Goal: Task Accomplishment & Management: Complete application form

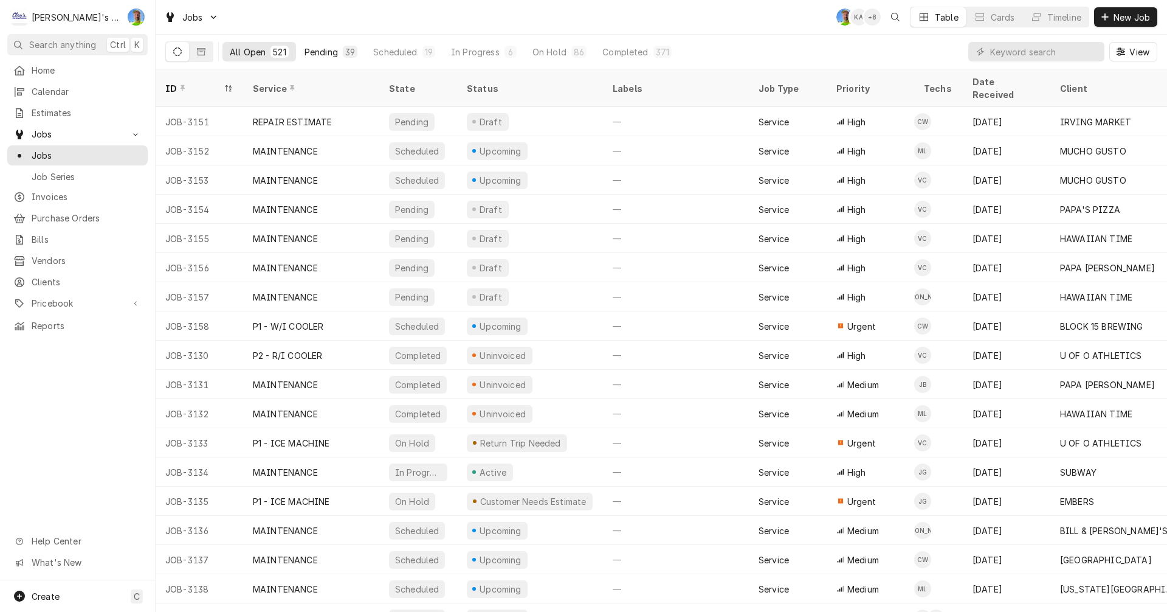
click at [313, 52] on div "Pending" at bounding box center [321, 52] width 33 height 13
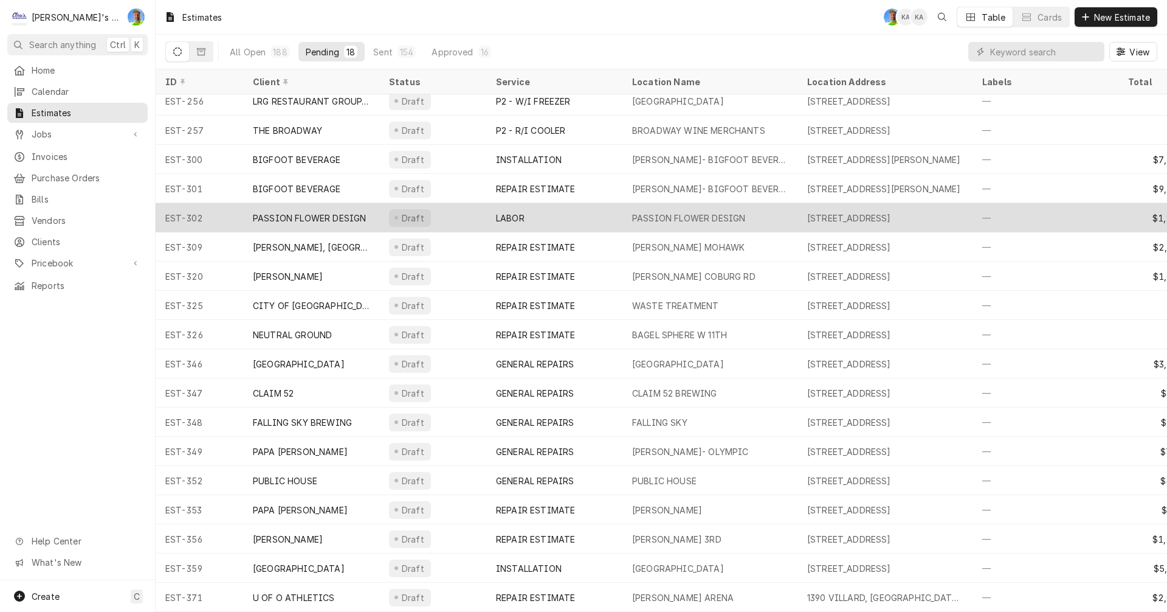
scroll to position [15, 0]
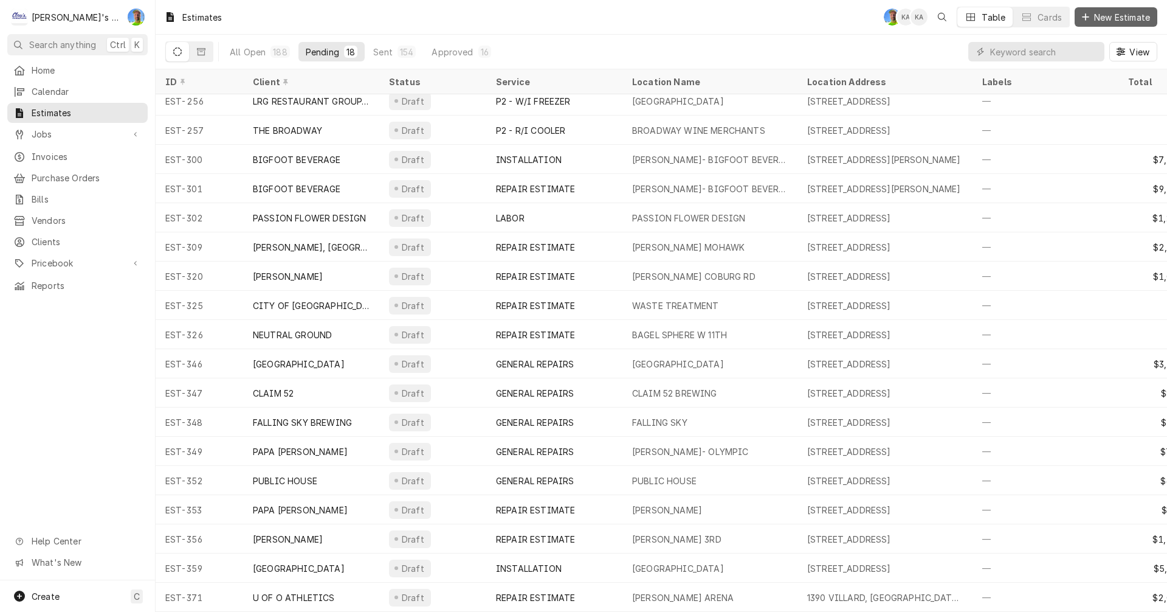
click at [1098, 13] on span "New Estimate" at bounding box center [1122, 17] width 61 height 13
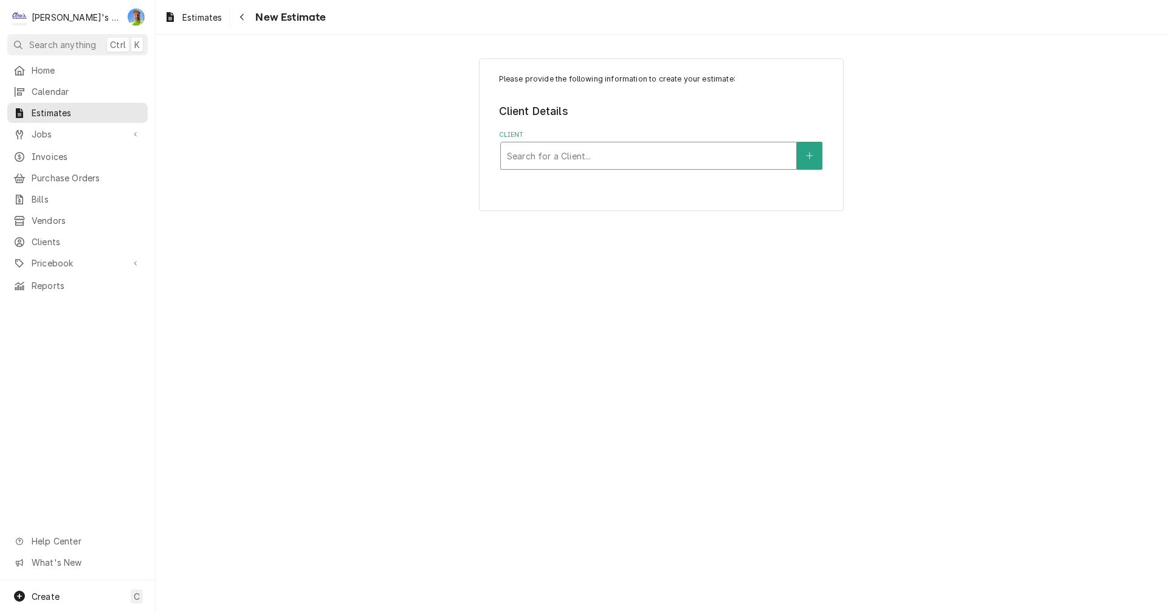
click at [620, 161] on div "Client" at bounding box center [648, 156] width 283 height 22
type input "columbia"
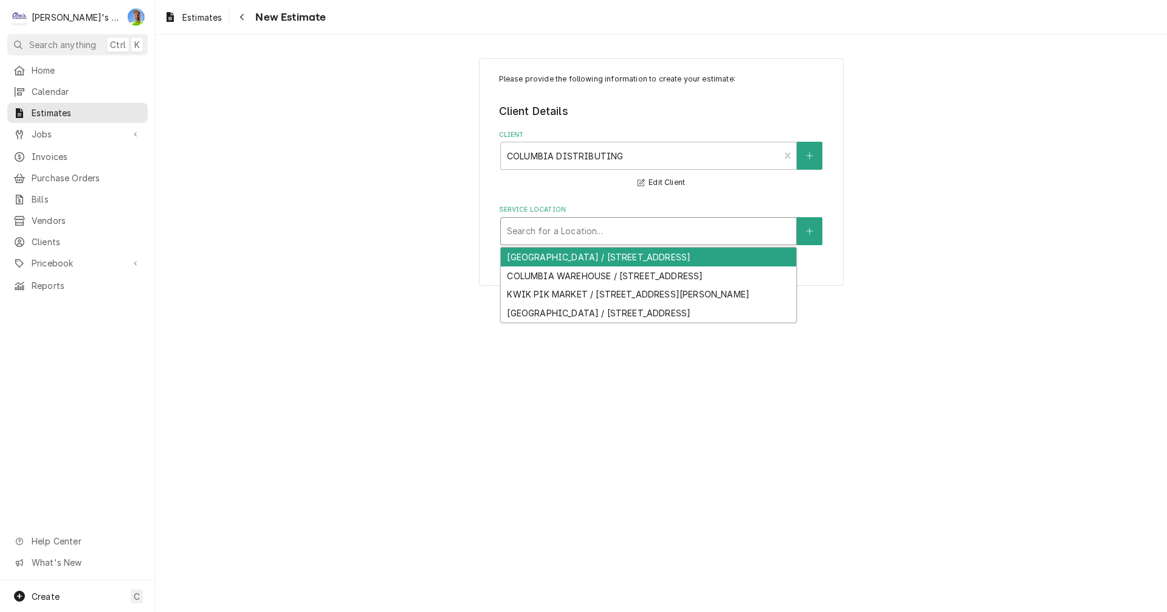
click at [676, 226] on div "Service Location" at bounding box center [648, 231] width 283 height 22
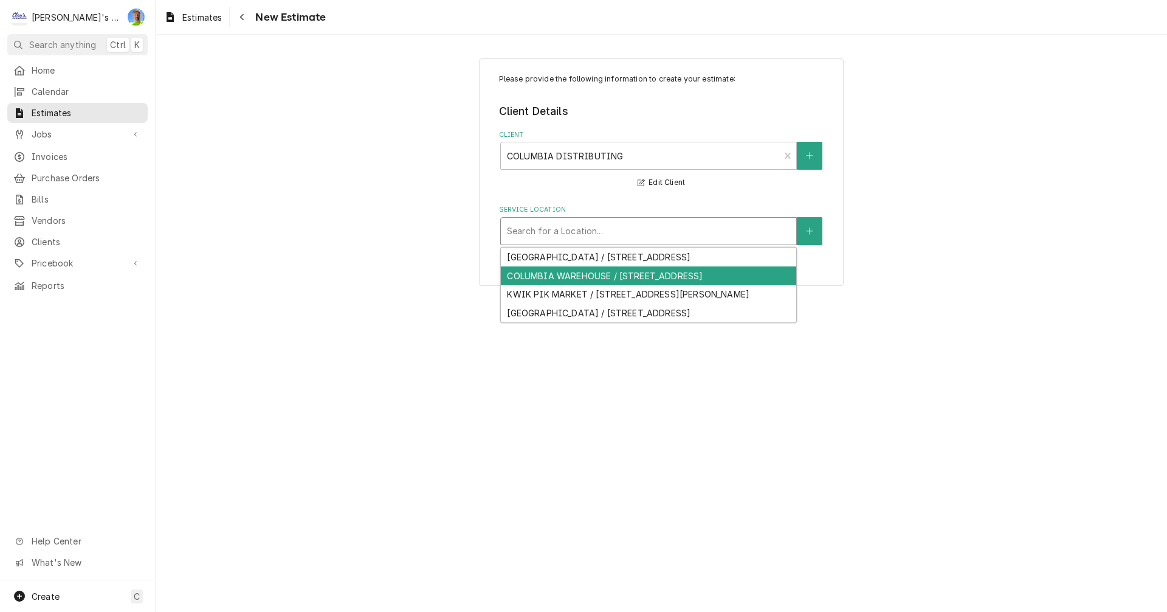
click at [668, 279] on div "COLUMBIA WAREHOUSE / [STREET_ADDRESS]" at bounding box center [649, 275] width 296 height 19
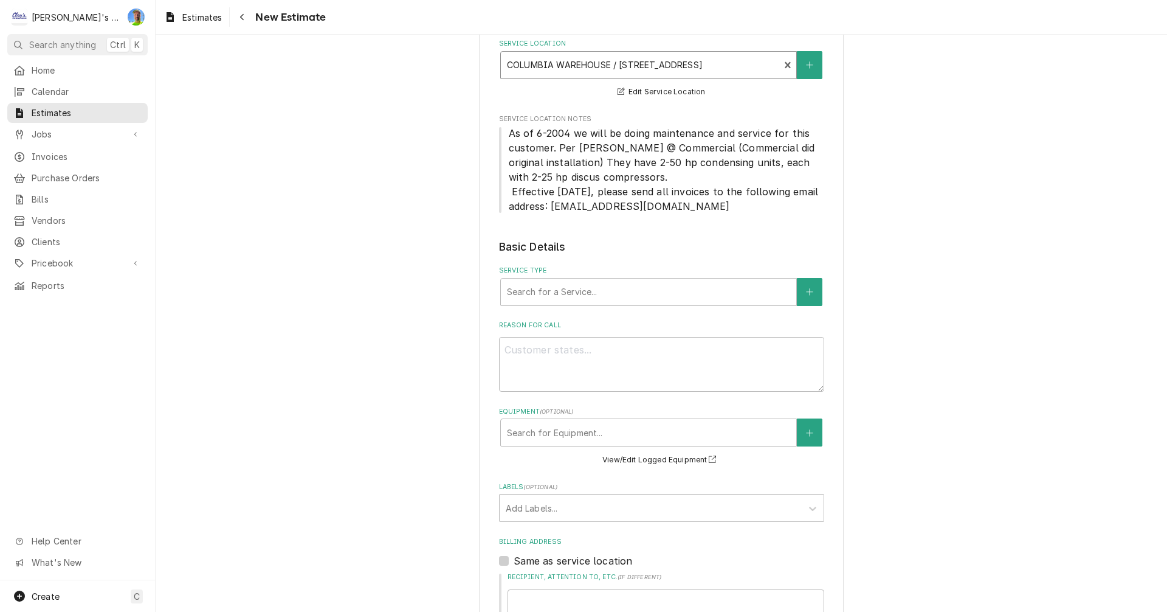
scroll to position [182, 0]
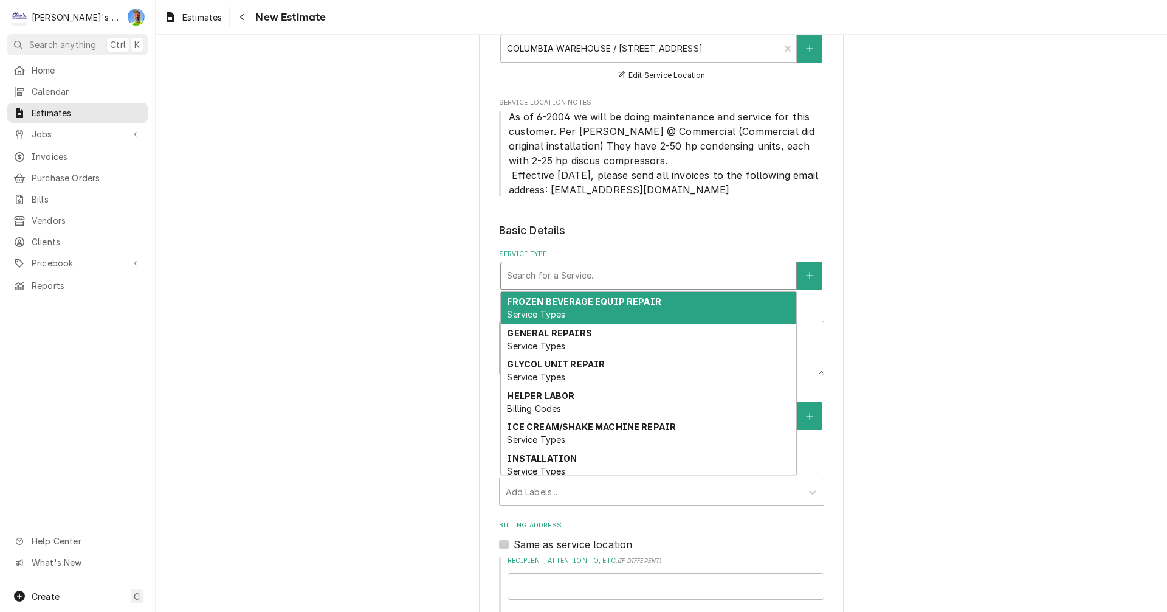
click at [645, 275] on div "Service Type" at bounding box center [648, 276] width 283 height 22
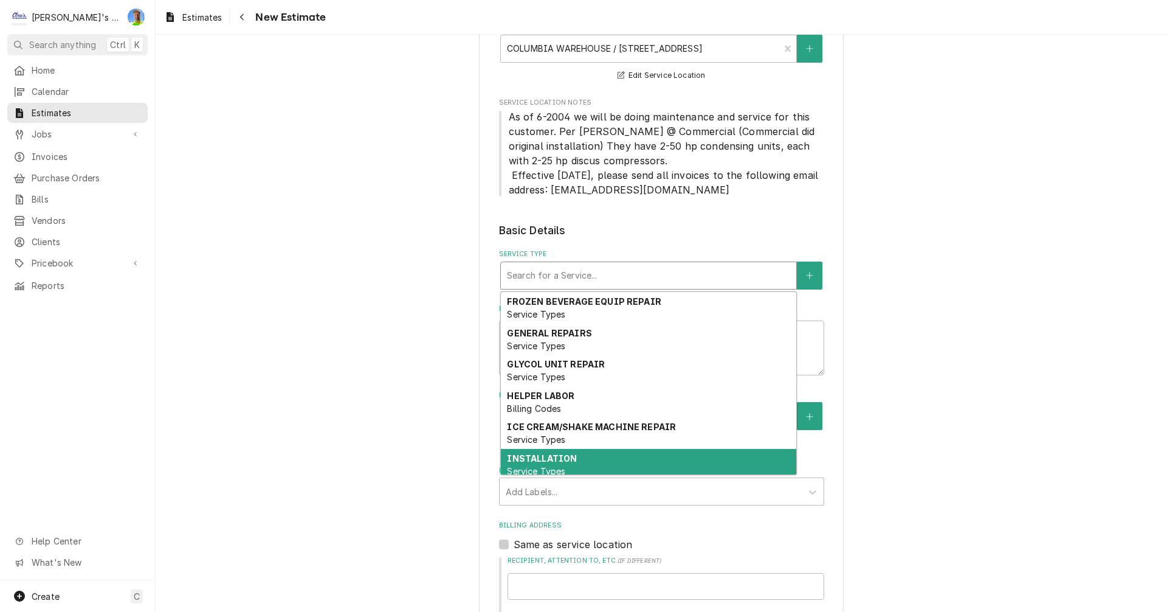
click at [613, 458] on div "INSTALLATION Service Types" at bounding box center [649, 465] width 296 height 32
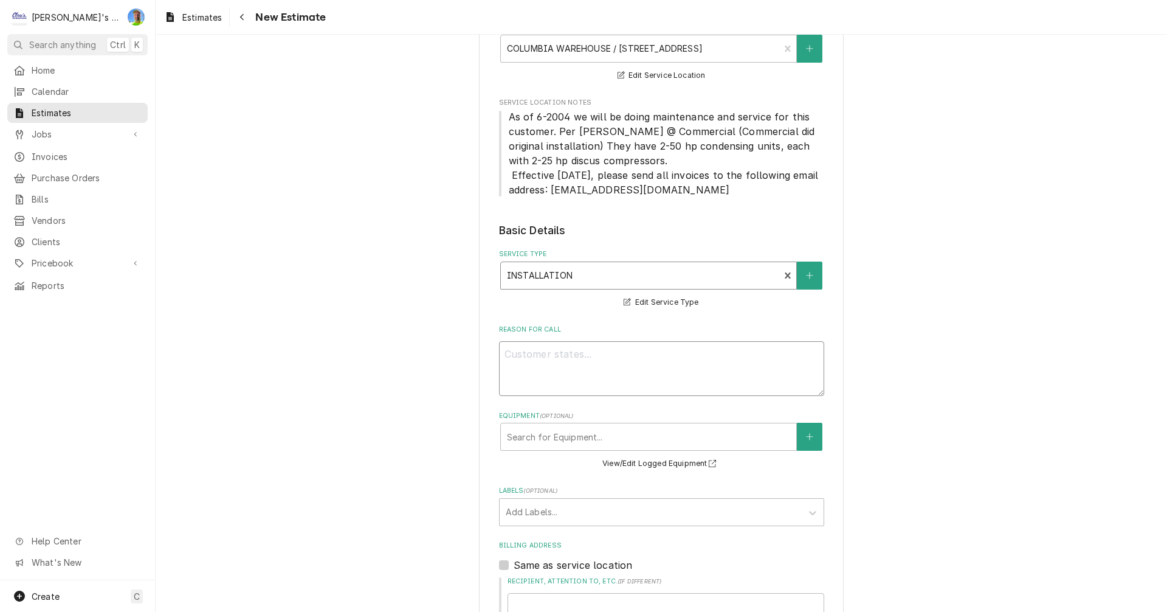
click at [622, 357] on textarea "Reason For Call" at bounding box center [661, 368] width 325 height 55
type textarea "x"
type textarea "1"
type textarea "x"
type textarea "10"
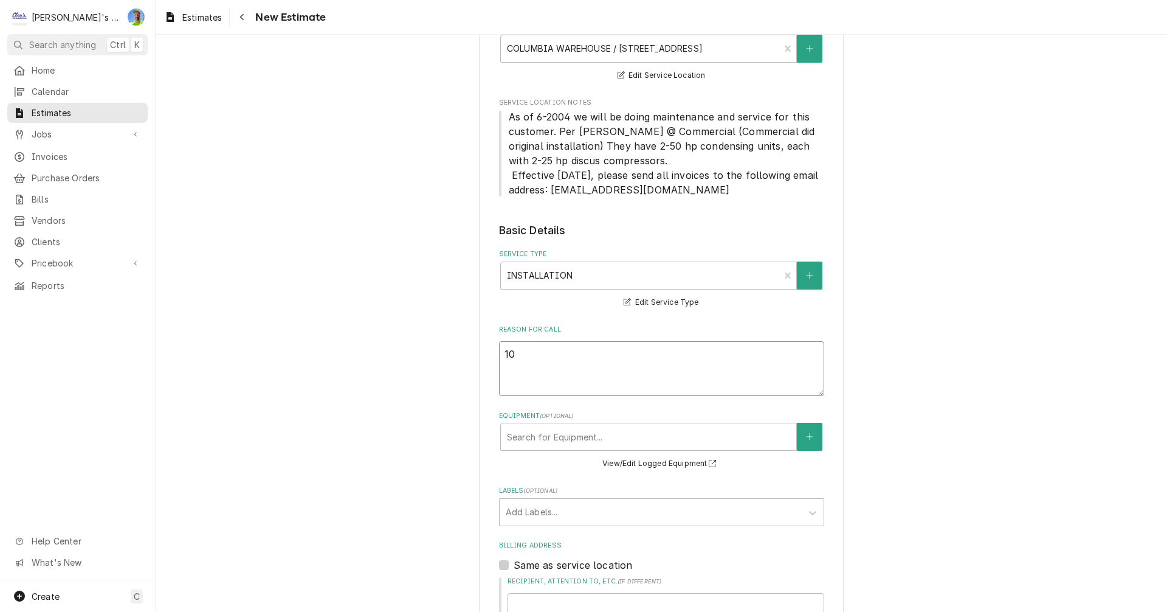
type textarea "x"
type textarea "10/"
type textarea "x"
type textarea "10/6"
type textarea "x"
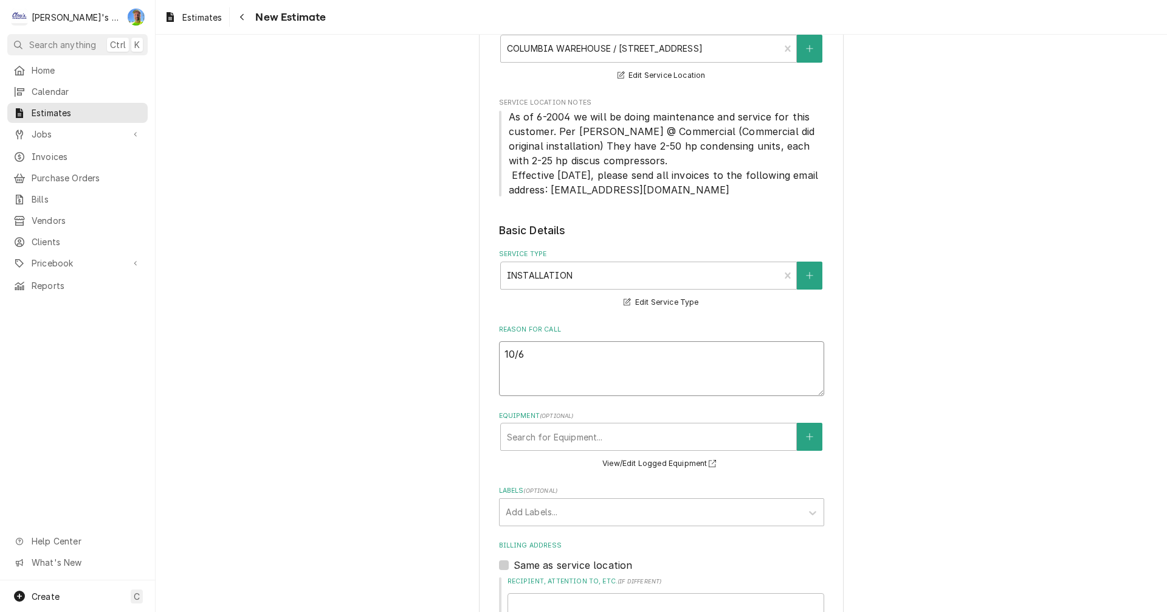
type textarea "10/6/"
type textarea "x"
type textarea "10/6/2"
type textarea "x"
type textarea "10/6/20"
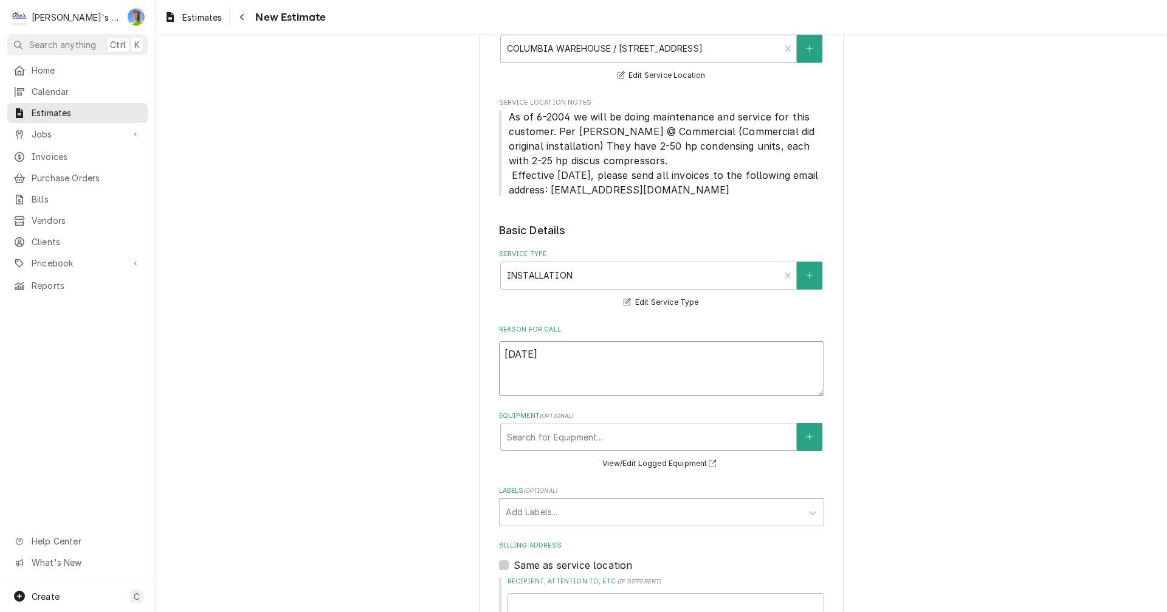
type textarea "x"
type textarea "10/6/202"
type textarea "x"
type textarea "10/6/2025"
type textarea "x"
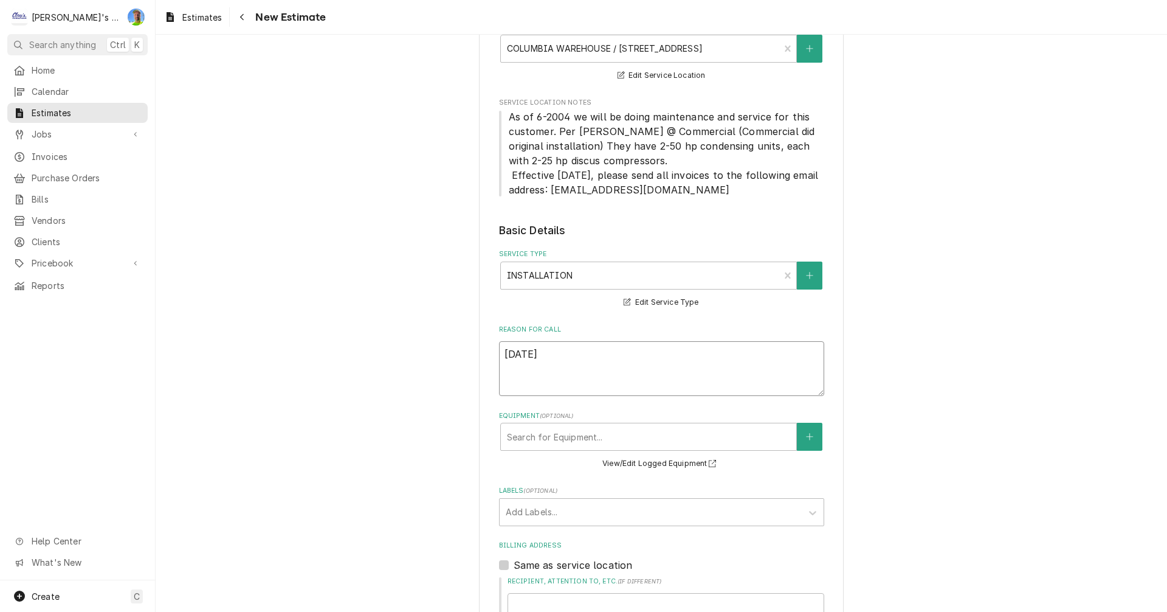
type textarea "10/6/2025"
type textarea "x"
type textarea "10/6/2025 -"
type textarea "x"
type textarea "10/6/2025 -"
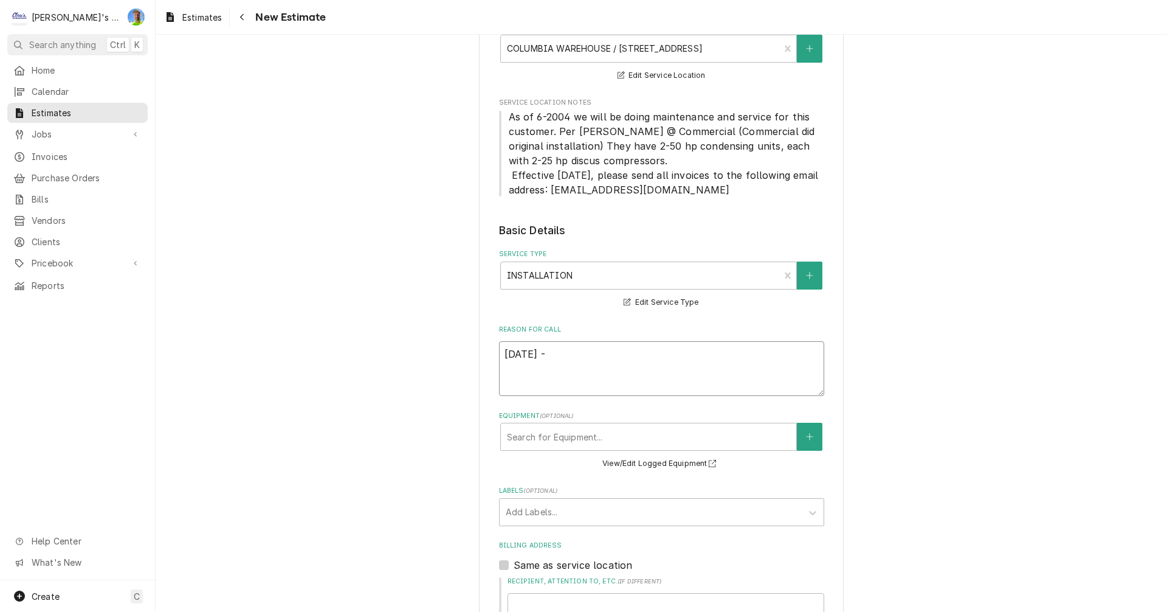
type textarea "x"
type textarea "10/6/2025 - e"
type textarea "x"
type textarea "10/6/2025 - es"
type textarea "x"
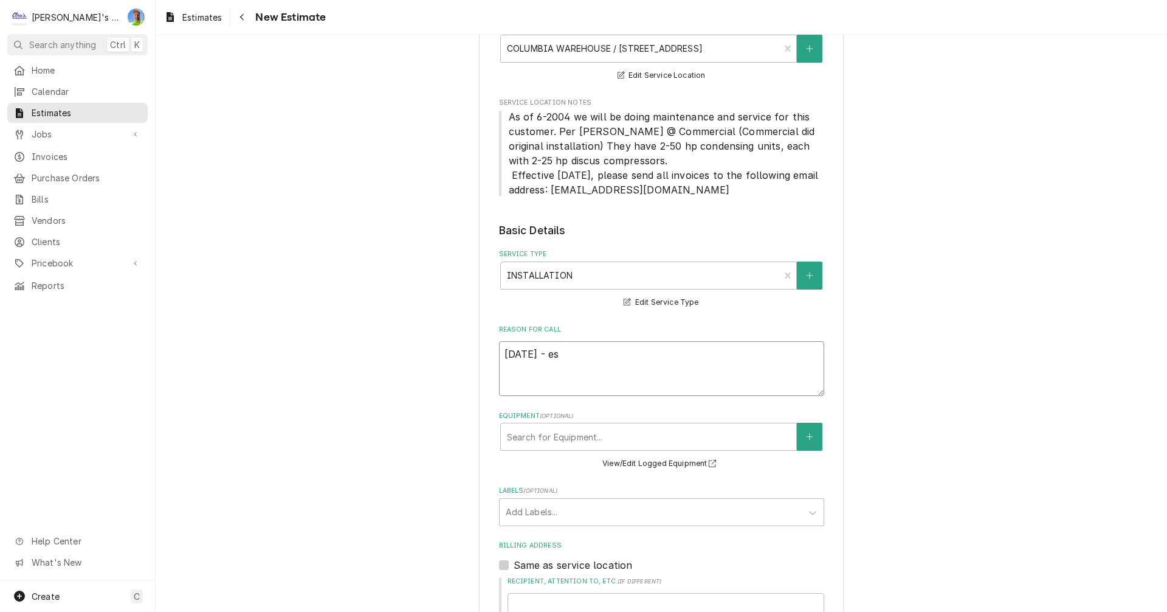
type textarea "10/6/2025 - est"
type textarea "x"
type textarea "10/6/2025 - esti"
type textarea "x"
type textarea "10/6/2025 - estim"
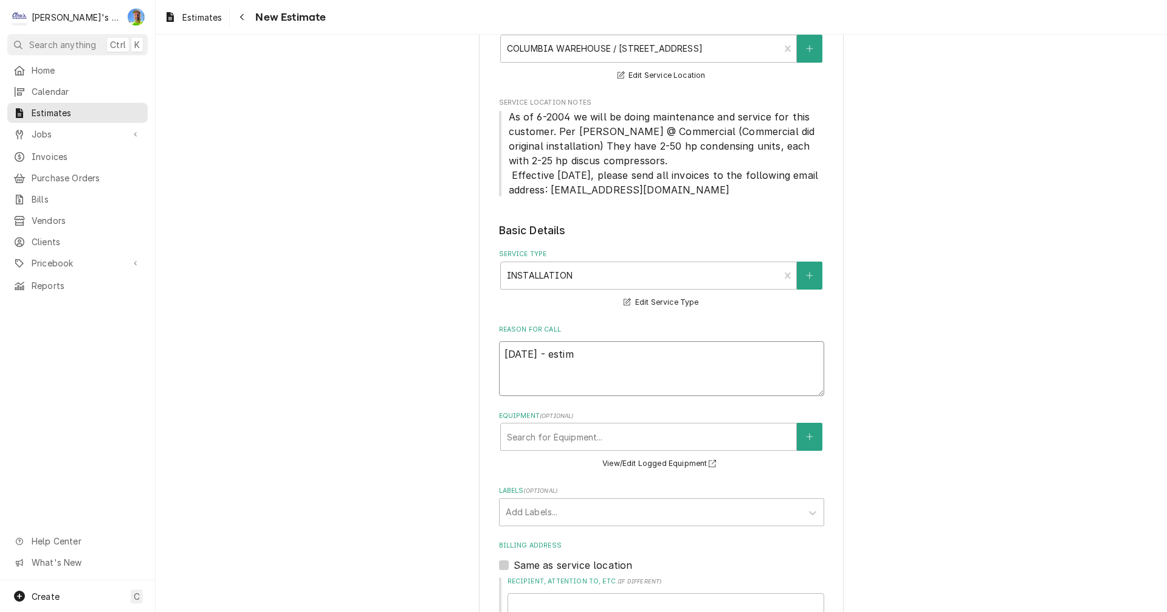
type textarea "x"
type textarea "10/6/2025 - estima"
type textarea "x"
type textarea "10/6/2025 - estimat"
type textarea "x"
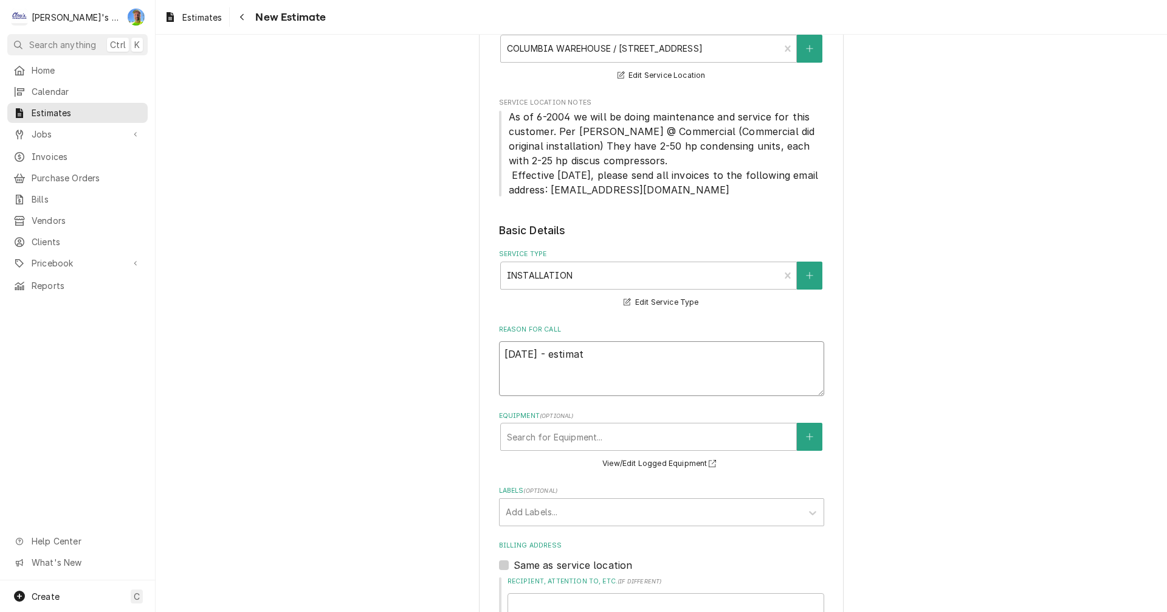
type textarea "10/6/2025 - estimate"
type textarea "x"
type textarea "10/6/2025 - estimate"
type textarea "x"
type textarea "10/6/2025 - estimate t"
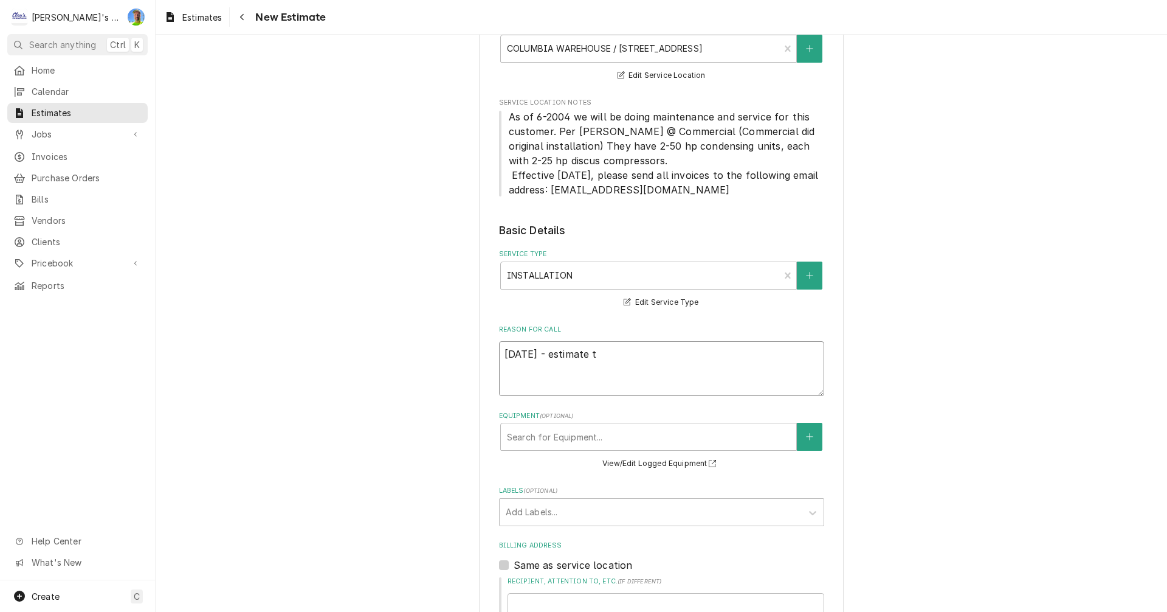
type textarea "x"
type textarea "10/6/2025 - estimate to"
type textarea "x"
type textarea "10/6/2025 - estimate to"
type textarea "x"
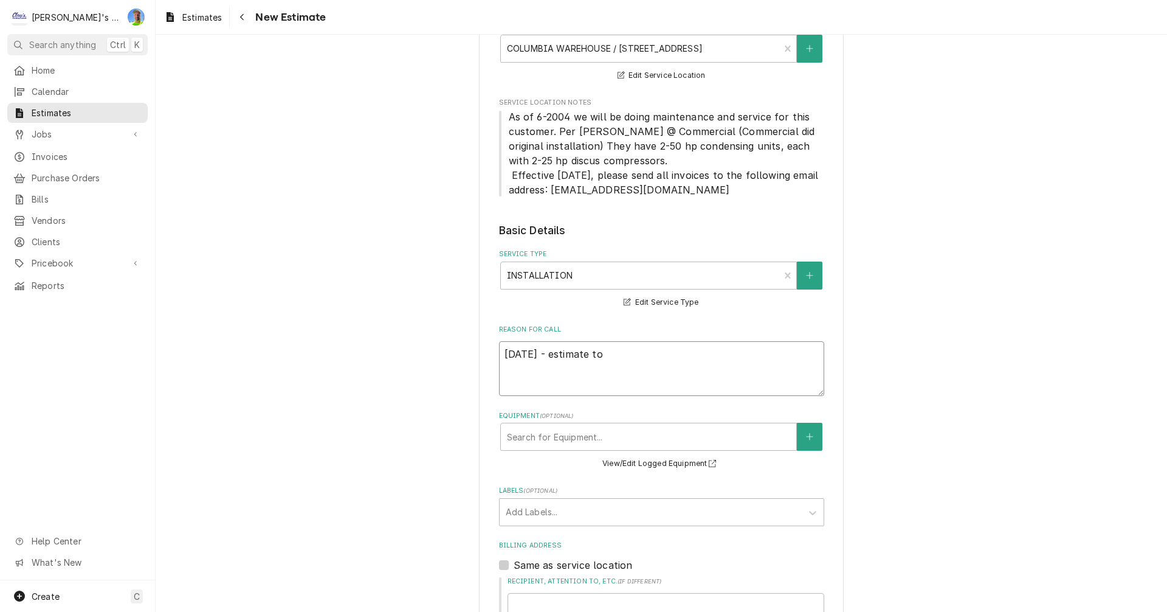
type textarea "10/6/2025 - estimate to r"
type textarea "x"
type textarea "10/6/2025 - estimate to re"
type textarea "x"
type textarea "10/6/2025 - estimate to rep"
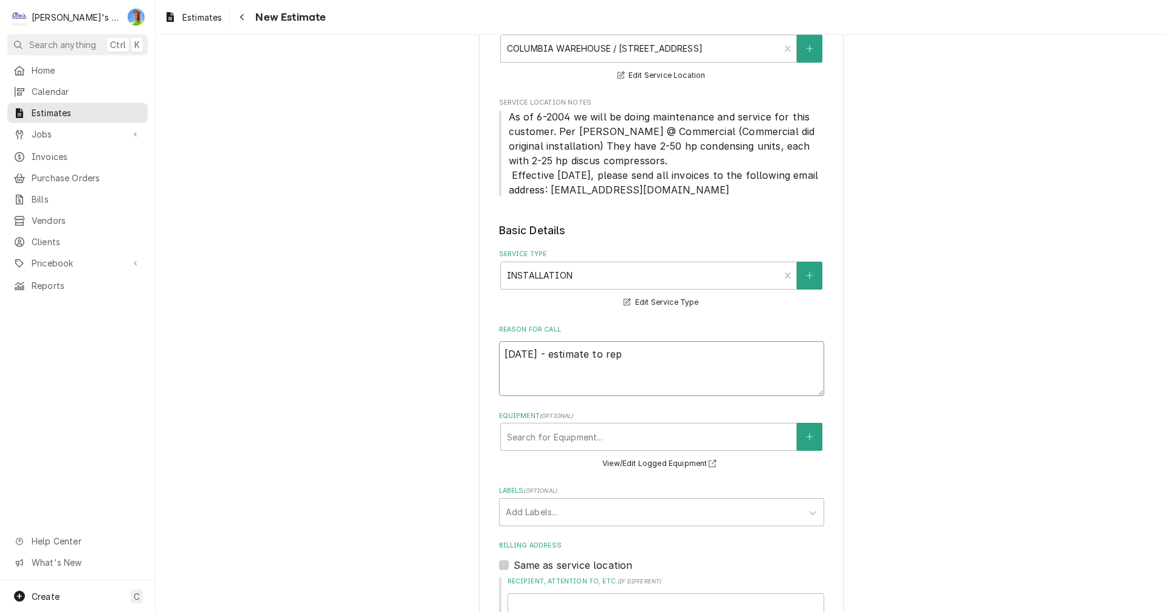
type textarea "x"
type textarea "10/6/2025 - estimate to repl"
type textarea "x"
type textarea "10/6/2025 - estimate to repla"
type textarea "x"
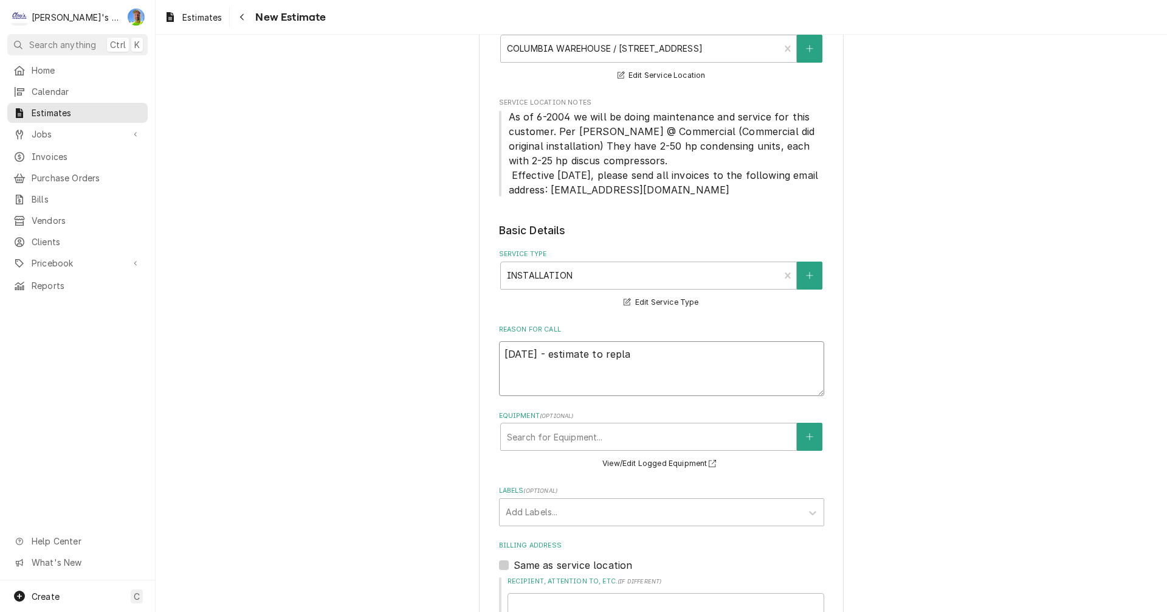
type textarea "10/6/2025 - estimate to replac"
type textarea "x"
type textarea "10/6/2025 - estimate to replace"
type textarea "x"
type textarea "10/6/2025 - estimate to replace"
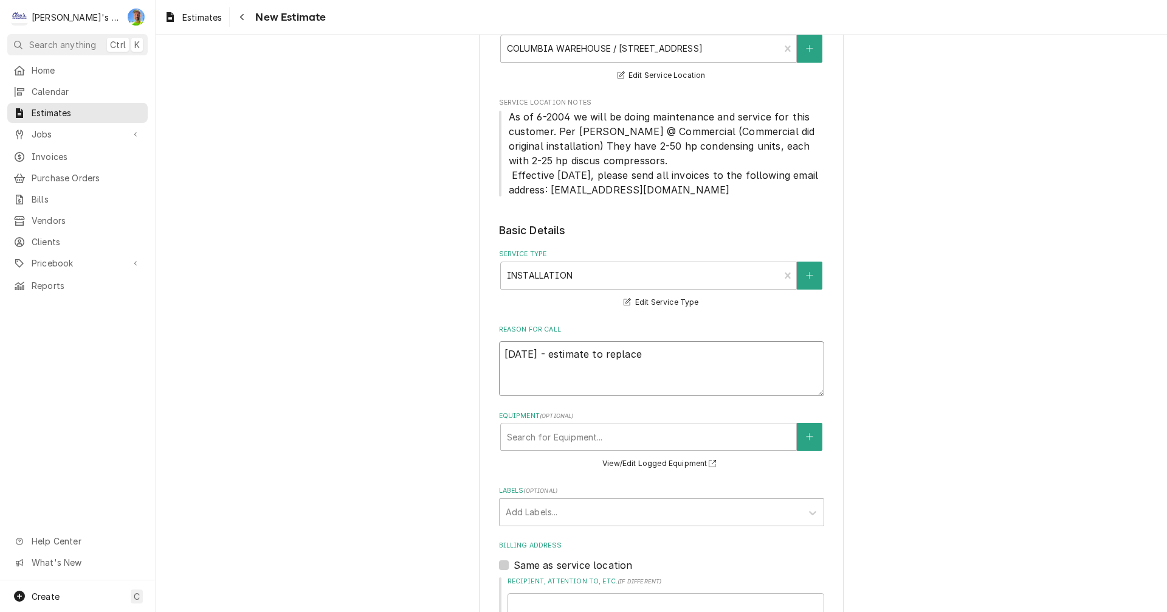
type textarea "x"
type textarea "10/6/2025 - estimate to replace r"
type textarea "x"
type textarea "10/6/2025 - estimate to replace re"
type textarea "x"
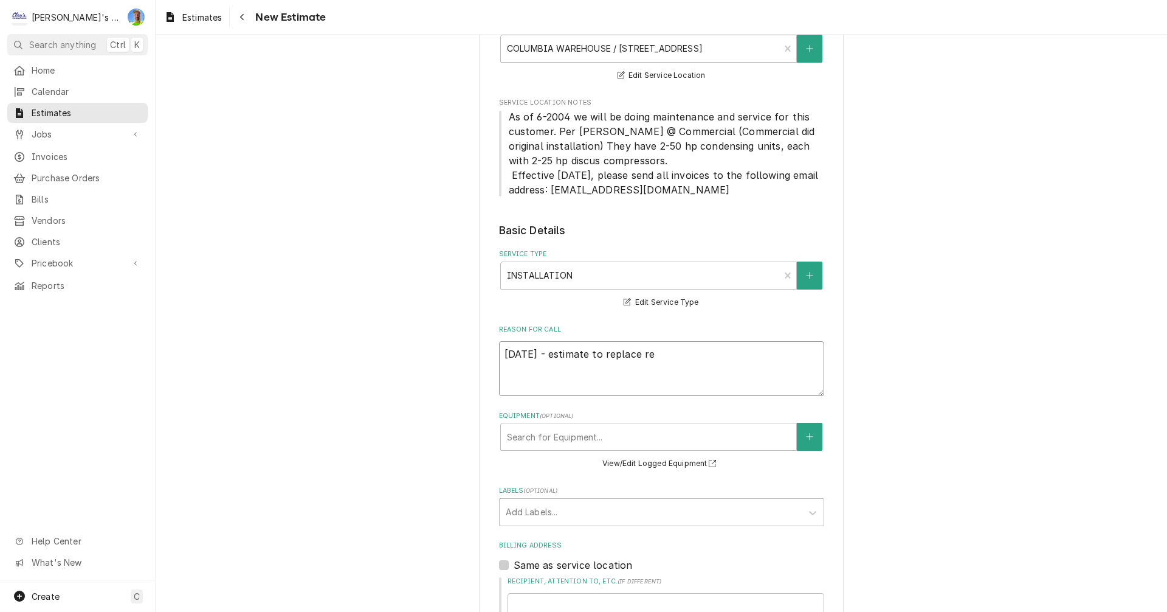
type textarea "10/6/2025 - estimate to replace ref"
type textarea "x"
type textarea "10/6/2025 - estimate to replace refr"
type textarea "x"
type textarea "10/6/2025 - estimate to replace refri"
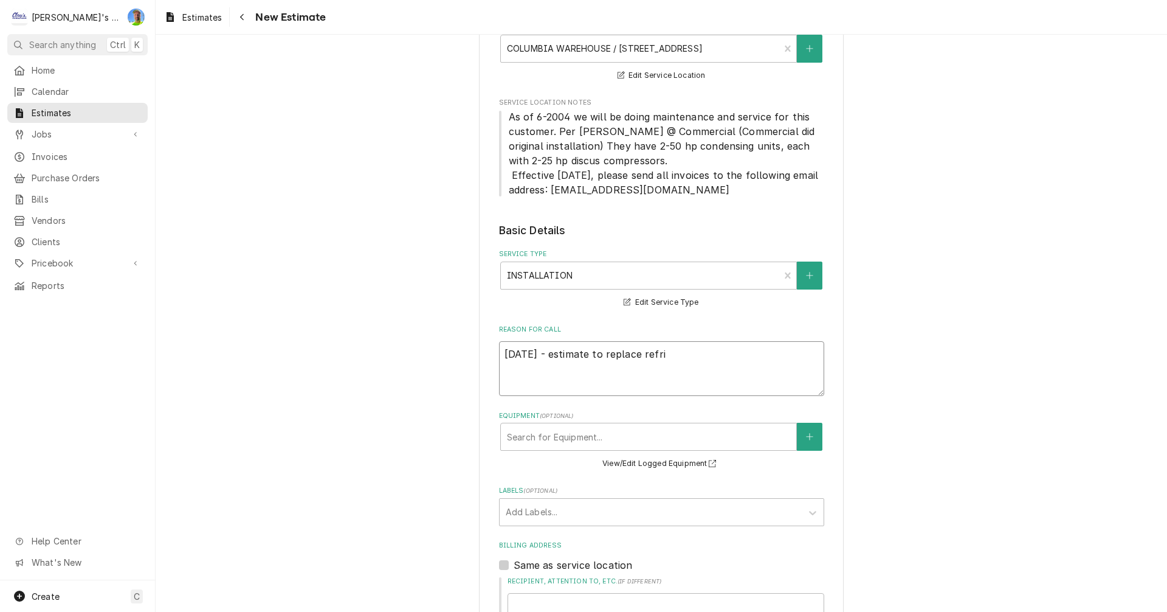
type textarea "x"
type textarea "10/6/2025 - estimate to replace refrig"
type textarea "x"
type textarea "10/6/2025 - estimate to replace refrige"
type textarea "x"
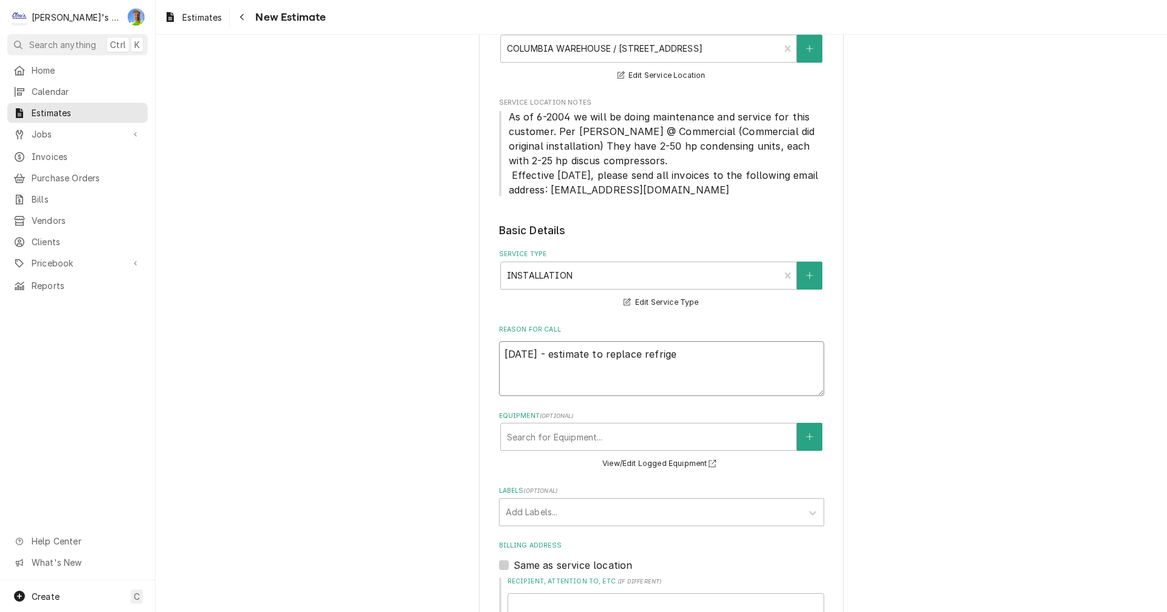
type textarea "10/6/2025 - estimate to replace refriger"
type textarea "x"
type textarea "10/6/2025 - estimate to replace refrigera"
type textarea "x"
type textarea "10/6/2025 - estimate to replace refrigerat"
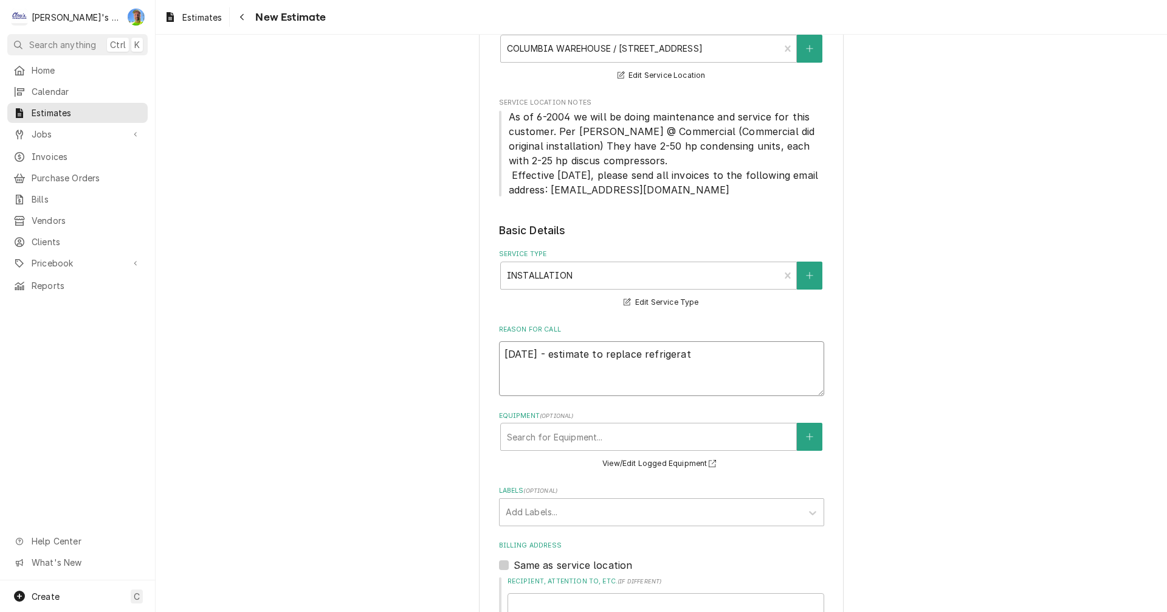
type textarea "x"
type textarea "10/6/2025 - estimate to replace refrigerati"
type textarea "x"
type textarea "10/6/2025 - estimate to replace refrigeratio"
type textarea "x"
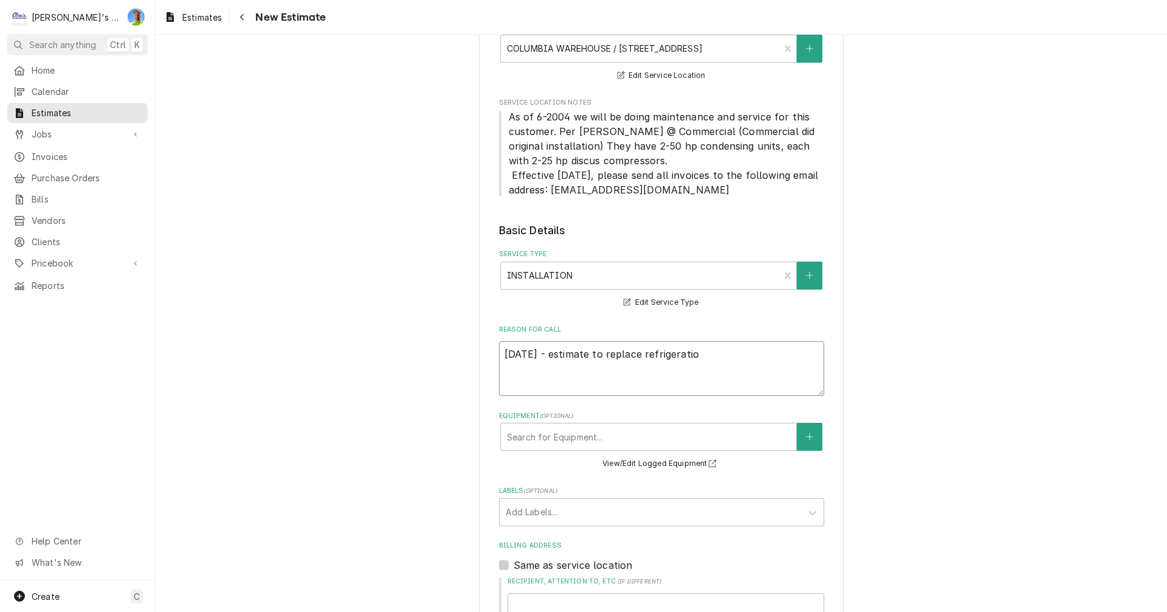
type textarea "10/6/2025 - estimate to replace refrigeration"
type textarea "x"
type textarea "10/6/2025 - estimate to replace refrigeration"
type textarea "x"
type textarea "10/6/2025 - estimate to replace refrigeration e"
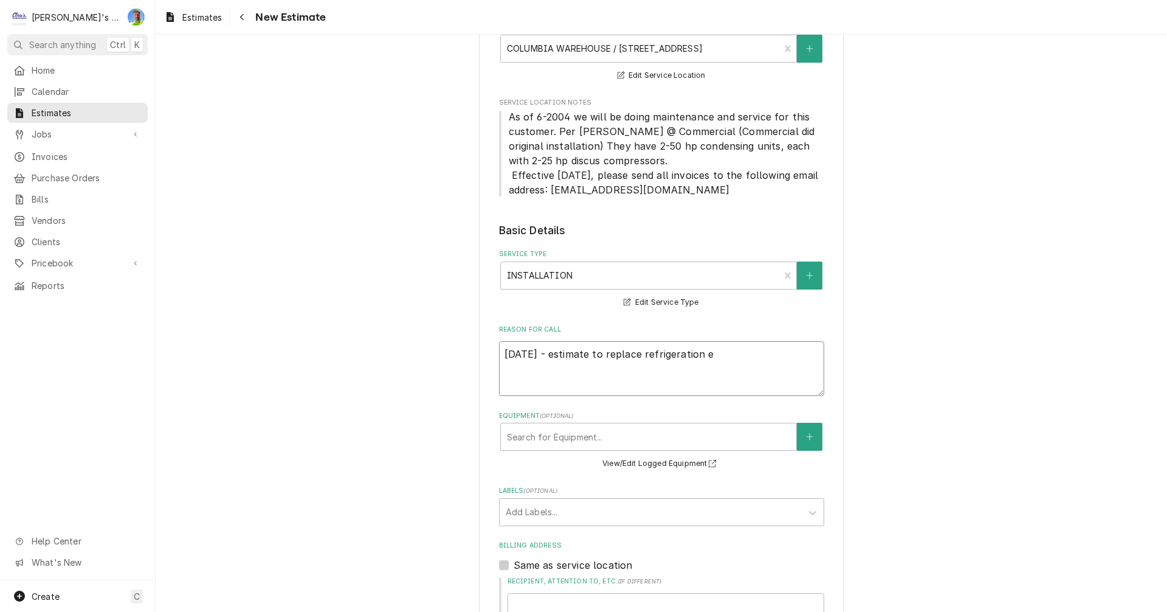
type textarea "x"
type textarea "10/6/2025 - estimate to replace refrigeration eq"
type textarea "x"
type textarea "10/6/2025 - estimate to replace refrigeration equ"
type textarea "x"
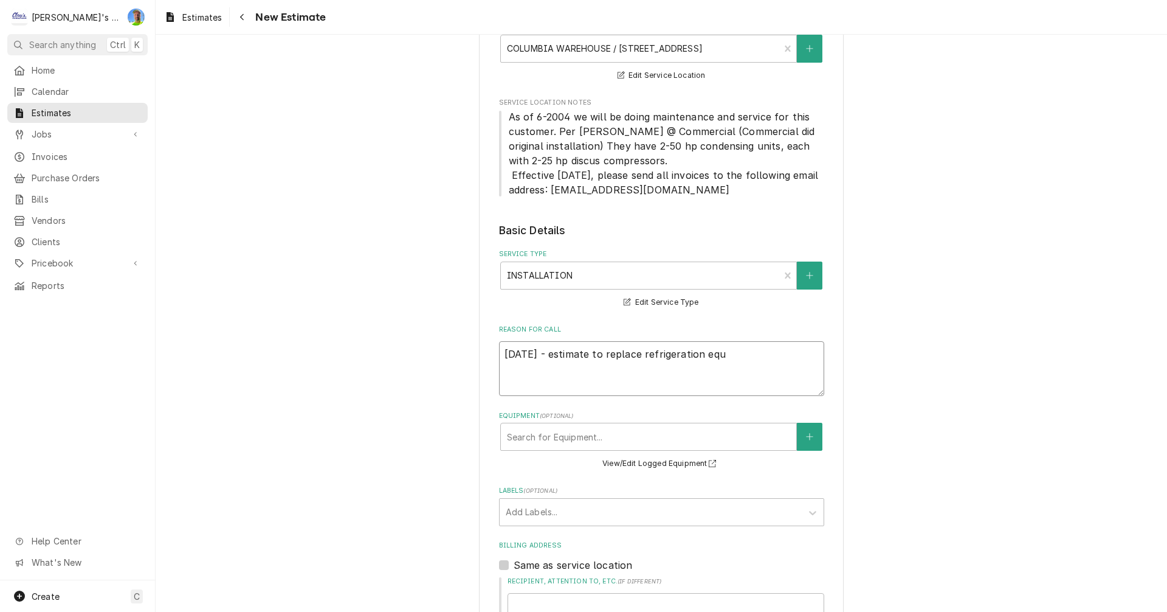
type textarea "10/6/2025 - estimate to replace refrigeration equi"
type textarea "x"
type textarea "10/6/2025 - estimate to replace refrigeration equip"
type textarea "x"
type textarea "10/6/2025 - estimate to replace refrigeration equipm"
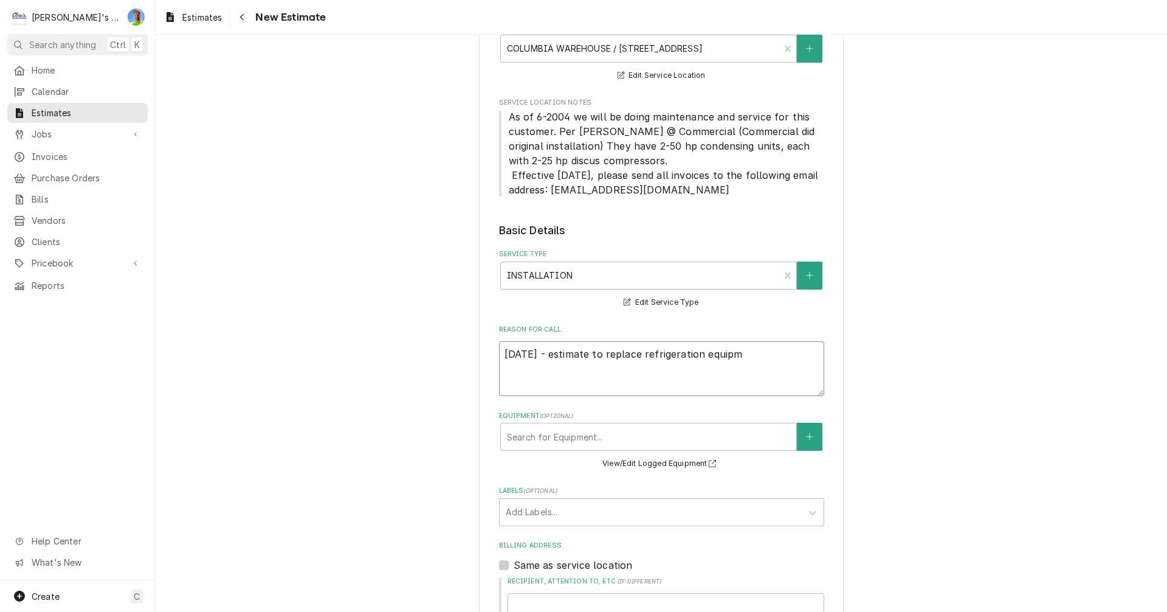
type textarea "x"
type textarea "10/6/2025 - estimate to replace refrigeration equipme"
type textarea "x"
type textarea "10/6/2025 - estimate to replace refrigeration equipmen"
type textarea "x"
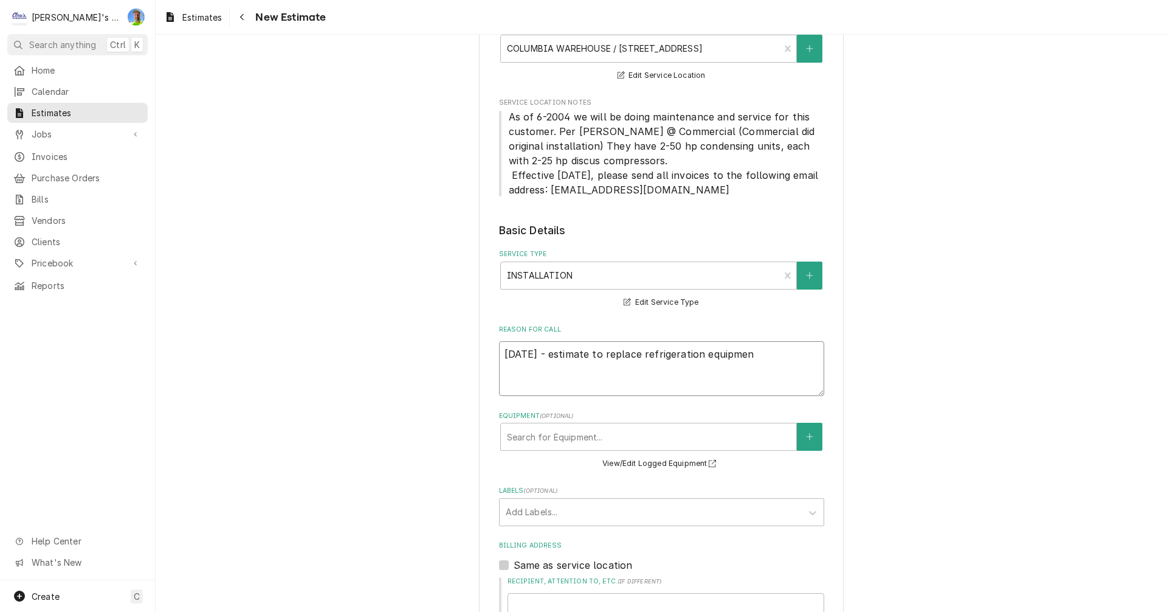
type textarea "10/6/2025 - estimate to replace refrigeration equipment"
type textarea "x"
type textarea "10/6/2025 - estimate to replace refrigeration equipment"
type textarea "x"
type textarea "10/6/2025 - estimate to replace refrigeration equipment o"
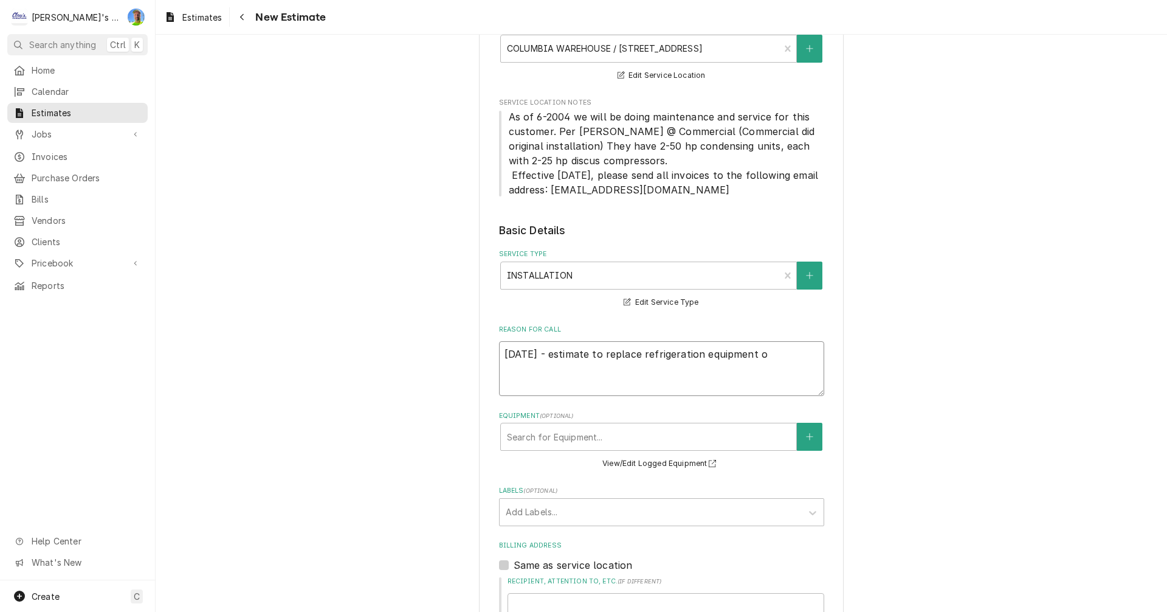
type textarea "x"
type textarea "10/6/2025 - estimate to replace refrigeration equipment on"
type textarea "x"
type textarea "10/6/2025 - estimate to replace refrigeration equipment on"
type textarea "x"
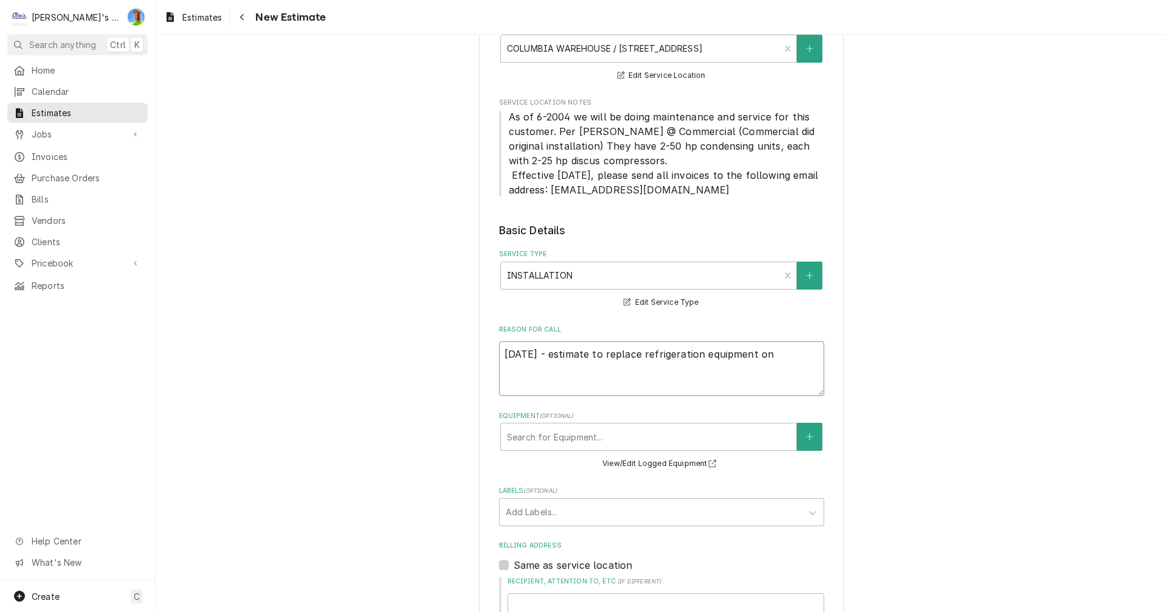
type textarea "10/6/2025 - estimate to replace refrigeration equipment on"
type textarea "x"
type textarea "10/6/2025 - estimate to replace refrigeration equipment o"
type textarea "x"
type textarea "10/6/2025 - estimate to replace refrigeration equipment"
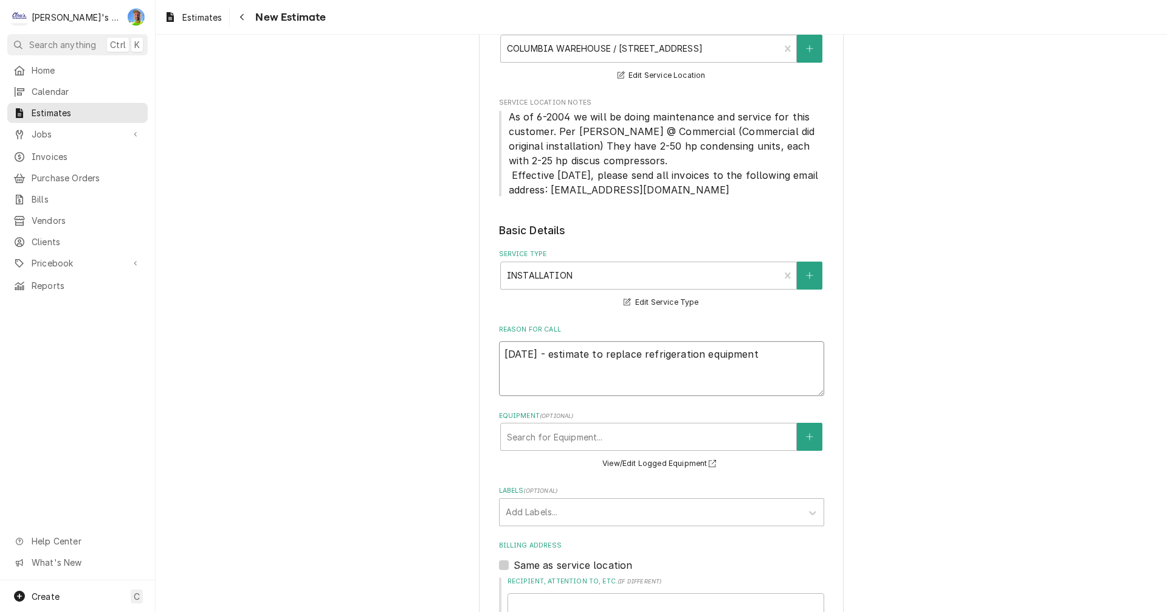
type textarea "x"
type textarea "10/6/2025 - estimate to replace refrigeration equipment"
type textarea "x"
type textarea "10/6/2025 - estimate to replace refrigeration equipmen"
type textarea "x"
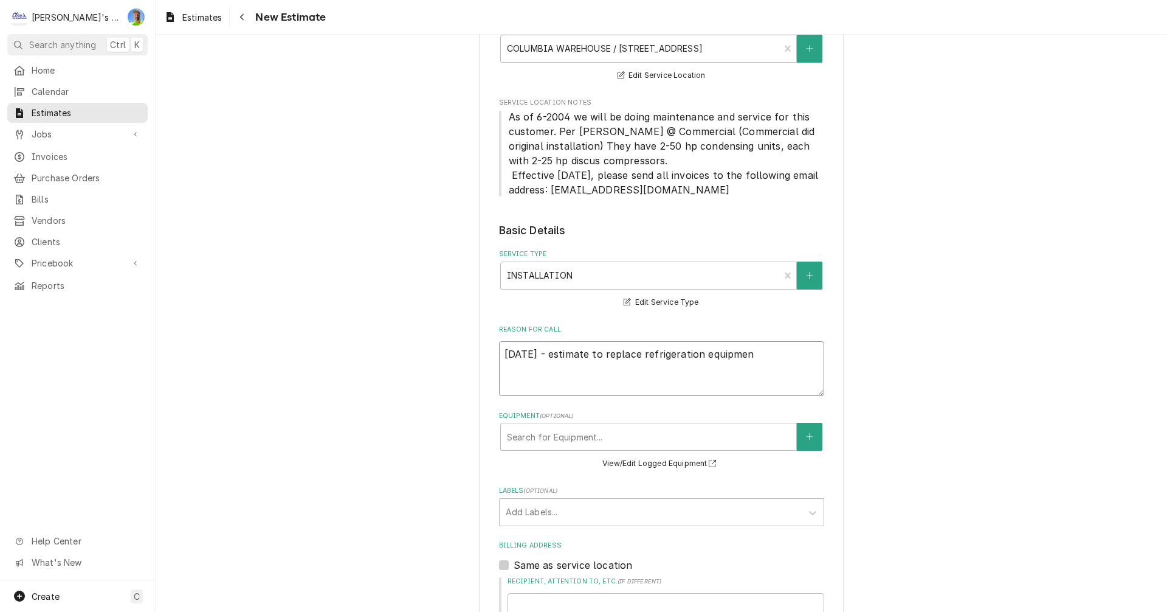
type textarea "10/6/2025 - estimate to replace refrigeration equipme"
type textarea "x"
type textarea "10/6/2025 - estimate to replace refrigeration equipm"
type textarea "x"
type textarea "10/6/2025 - estimate to replace refrigeration equip"
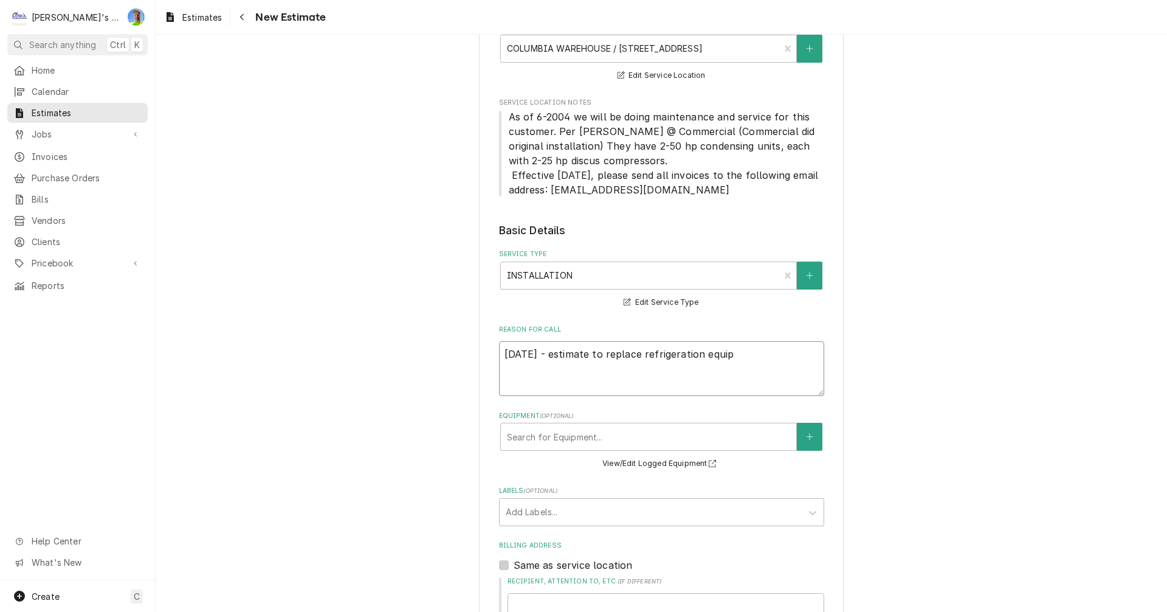
type textarea "x"
type textarea "10/6/2025 - estimate to replace refrigeration equi"
type textarea "x"
type textarea "10/6/2025 - estimate to replace refrigeration equ"
type textarea "x"
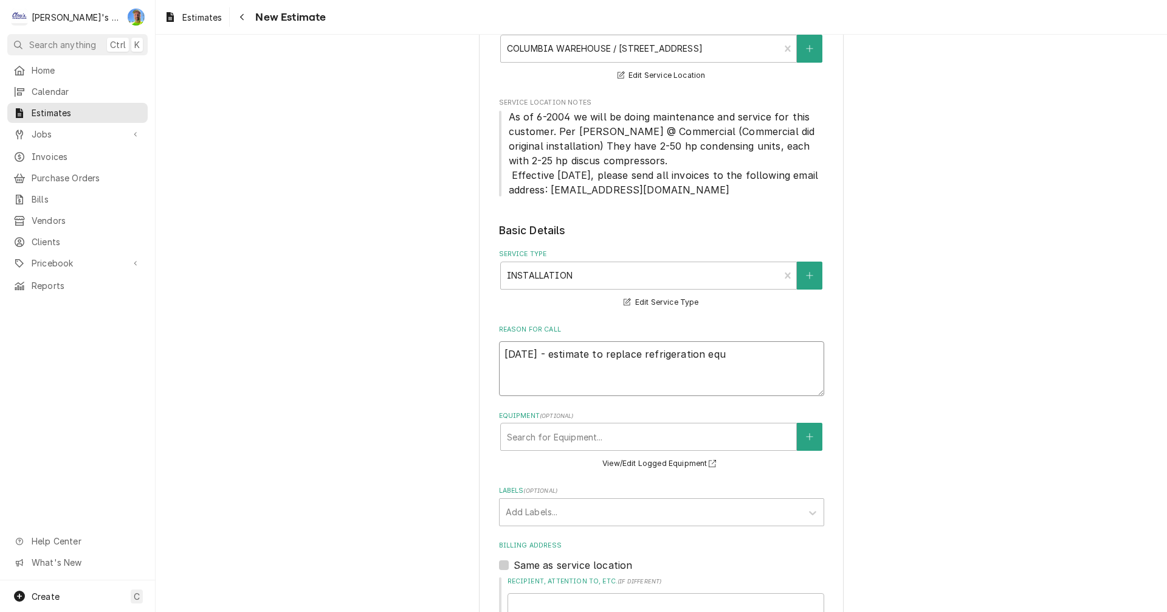
type textarea "10/6/2025 - estimate to replace refrigeration eq"
type textarea "x"
type textarea "10/6/2025 - estimate to replace refrigeration e"
type textarea "x"
type textarea "10/6/2025 - estimate to replace refrigeration"
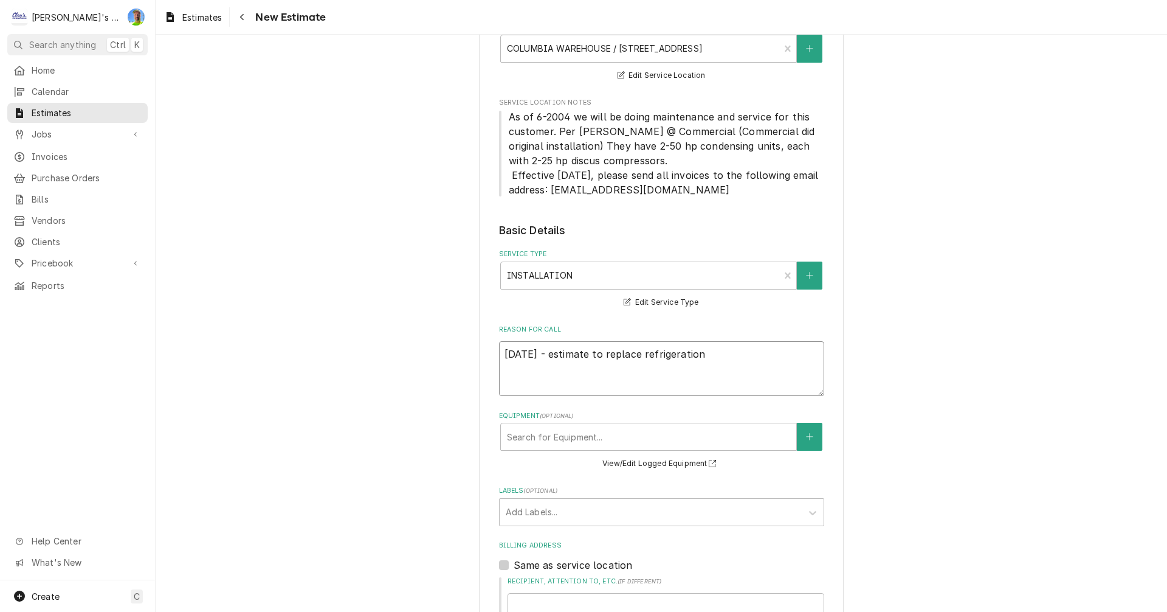
type textarea "x"
type textarea "10/6/2025 - estimate to replace refrigeration"
type textarea "x"
type textarea "10/6/2025 - estimate to replace refrigeratio"
type textarea "x"
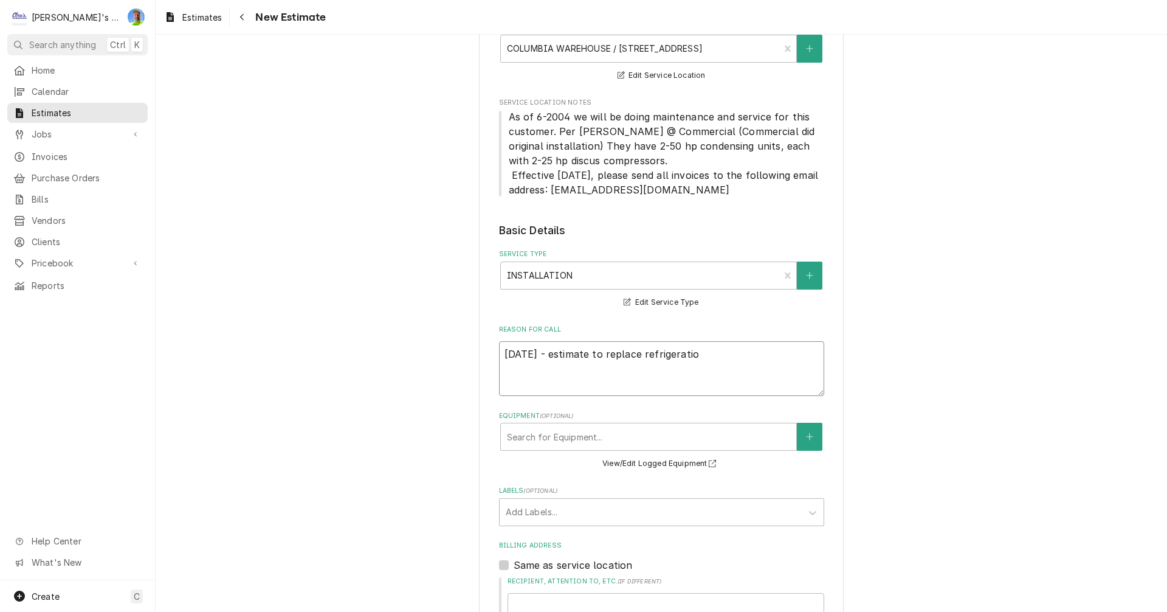
type textarea "10/6/2025 - estimate to replace refrigerati"
type textarea "x"
type textarea "10/6/2025 - estimate to replace refrigerat"
type textarea "x"
type textarea "10/6/2025 - estimate to replace refrigera"
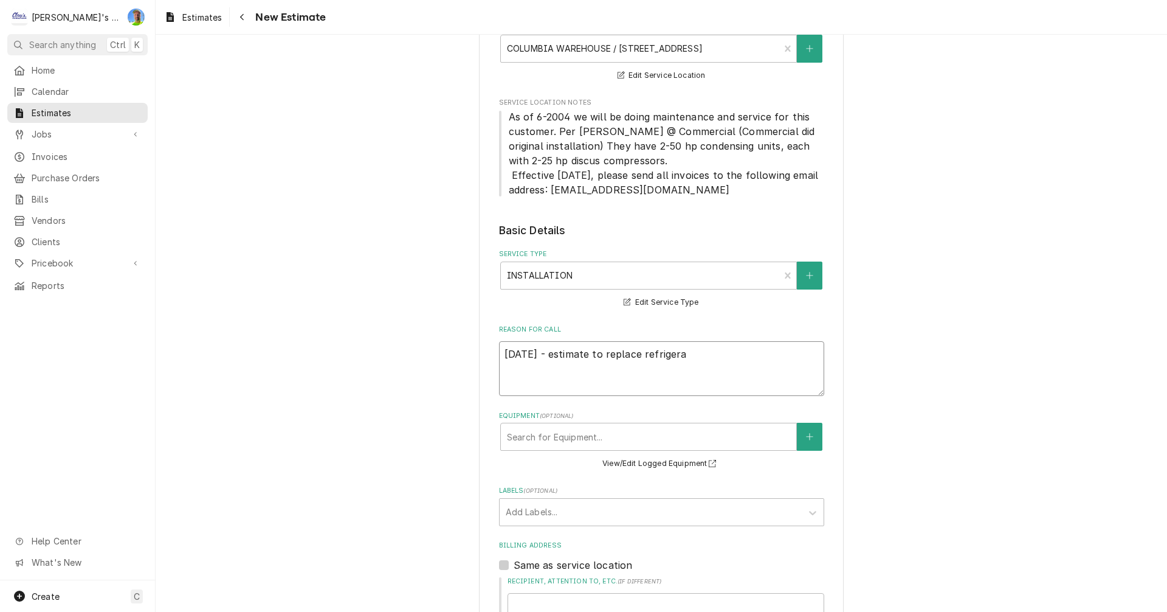
type textarea "x"
type textarea "10/6/2025 - estimate to replace refriger"
type textarea "x"
type textarea "10/6/2025 - estimate to replace refrige"
type textarea "x"
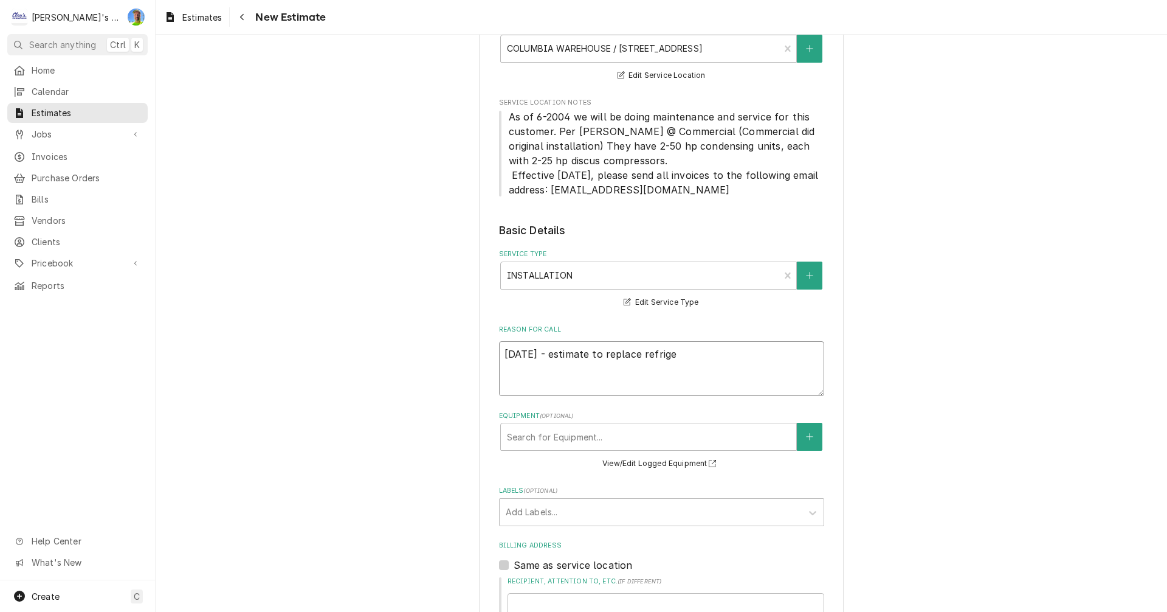
type textarea "10/6/2025 - estimate to replace refrig"
type textarea "x"
type textarea "10/6/2025 - estimate to replace refri"
type textarea "x"
type textarea "10/6/2025 - estimate to replace refr"
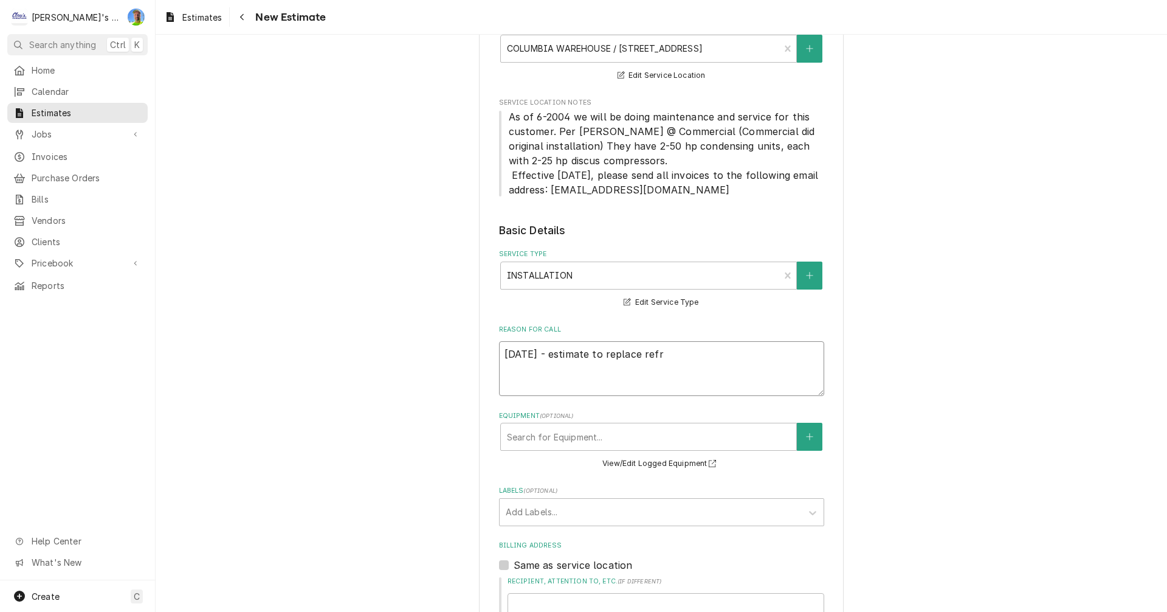
type textarea "x"
type textarea "10/6/2025 - estimate to replace ref"
type textarea "x"
type textarea "10/6/2025 - estimate to replace re"
type textarea "x"
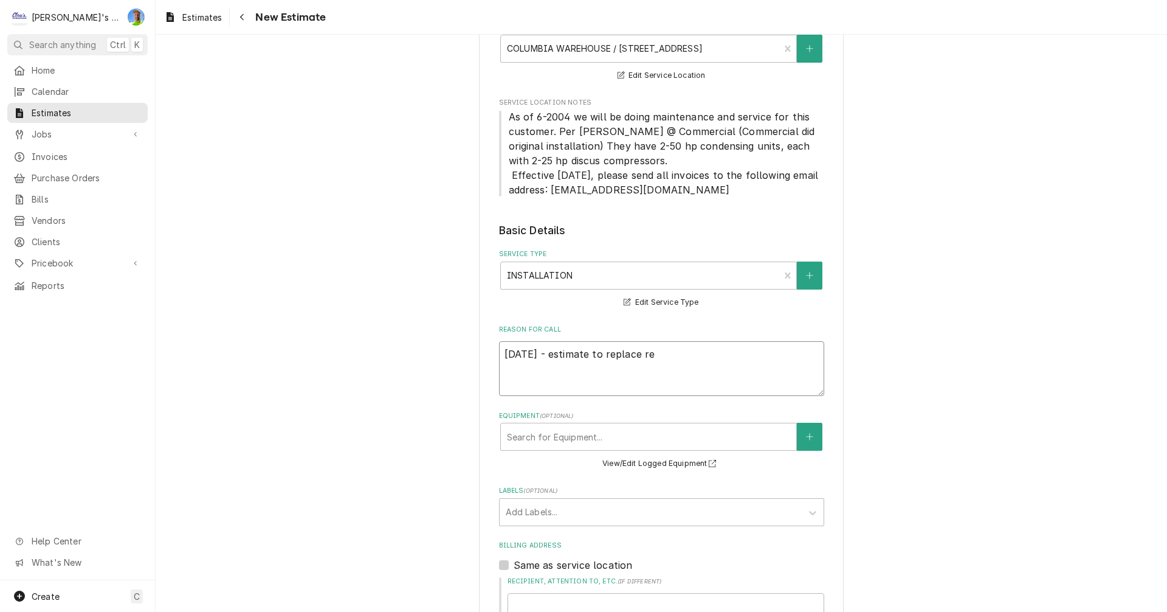
type textarea "10/6/2025 - estimate to replace r"
type textarea "x"
type textarea "10/6/2025 - estimate to replace"
type textarea "x"
type textarea "10/6/2025 - estimate to replace"
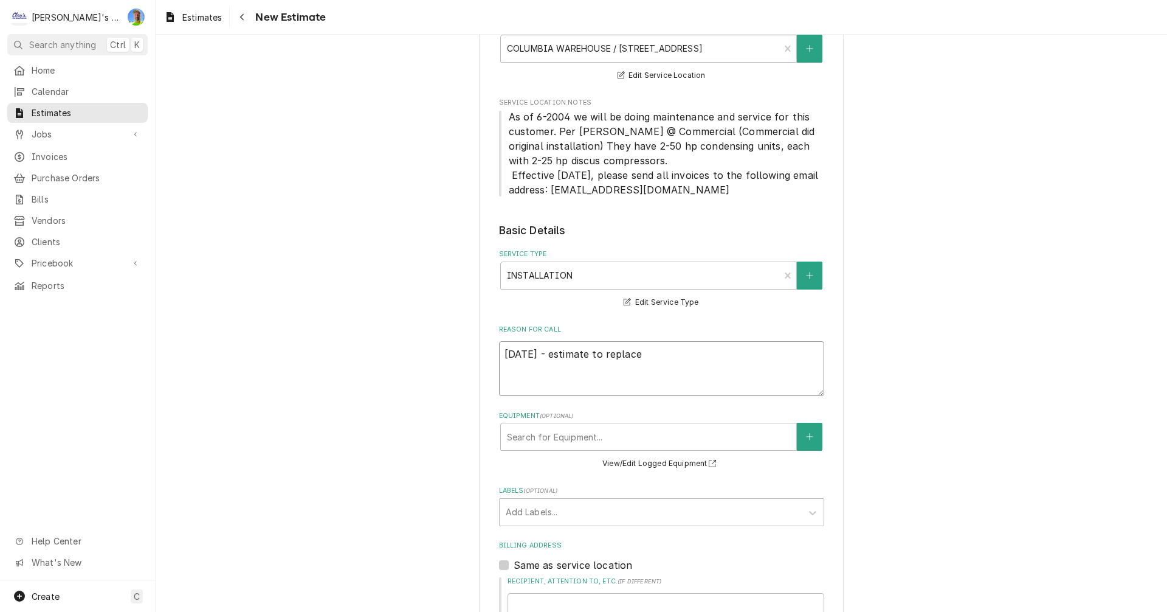
type textarea "x"
type textarea "10/6/2025 - estimate to replac"
type textarea "x"
type textarea "10/6/2025 - estimate to repla"
type textarea "x"
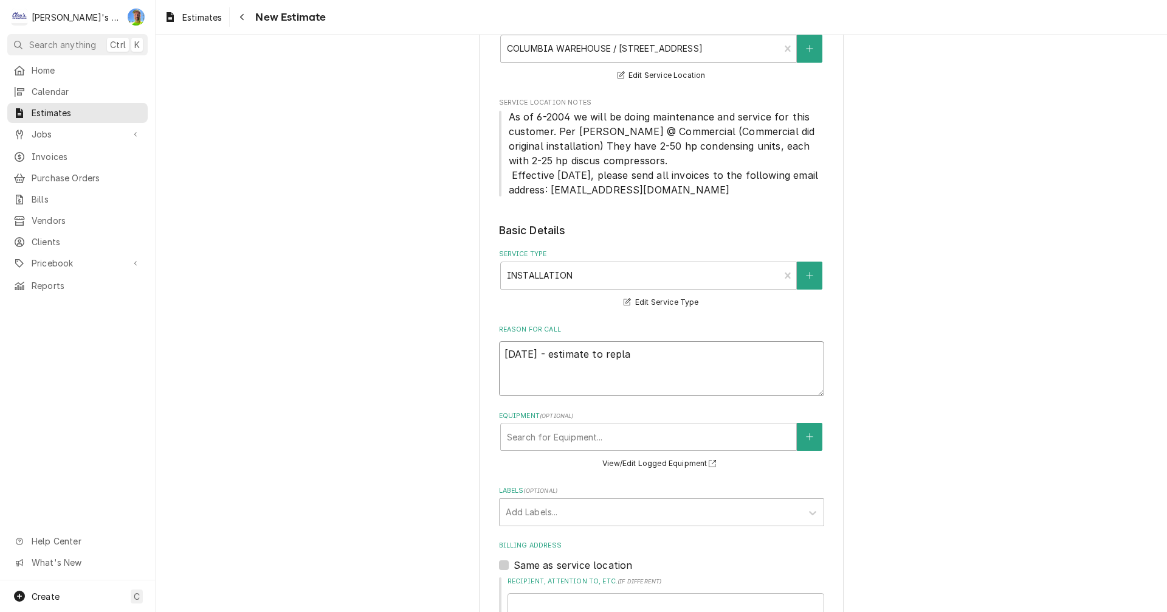
type textarea "10/6/2025 - estimate to repl"
type textarea "x"
type textarea "10/6/2025 - estimate to rep"
type textarea "x"
type textarea "10/6/2025 - estimate to re"
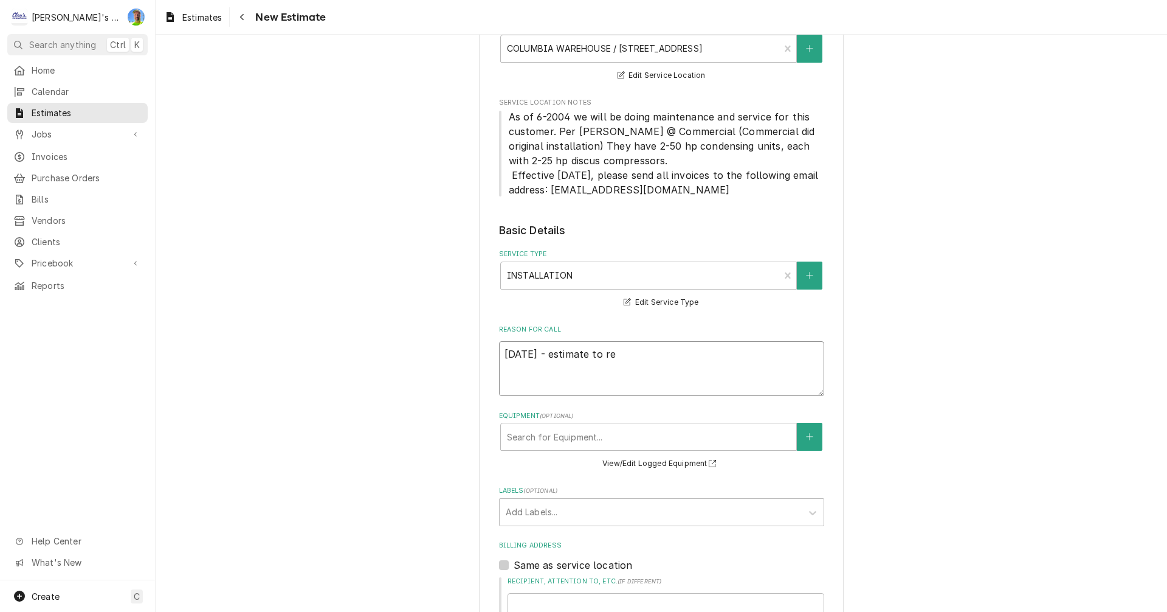
type textarea "x"
type textarea "10/6/2025 - estimate to r"
type textarea "x"
type textarea "10/6/2025 - estimate to"
type textarea "x"
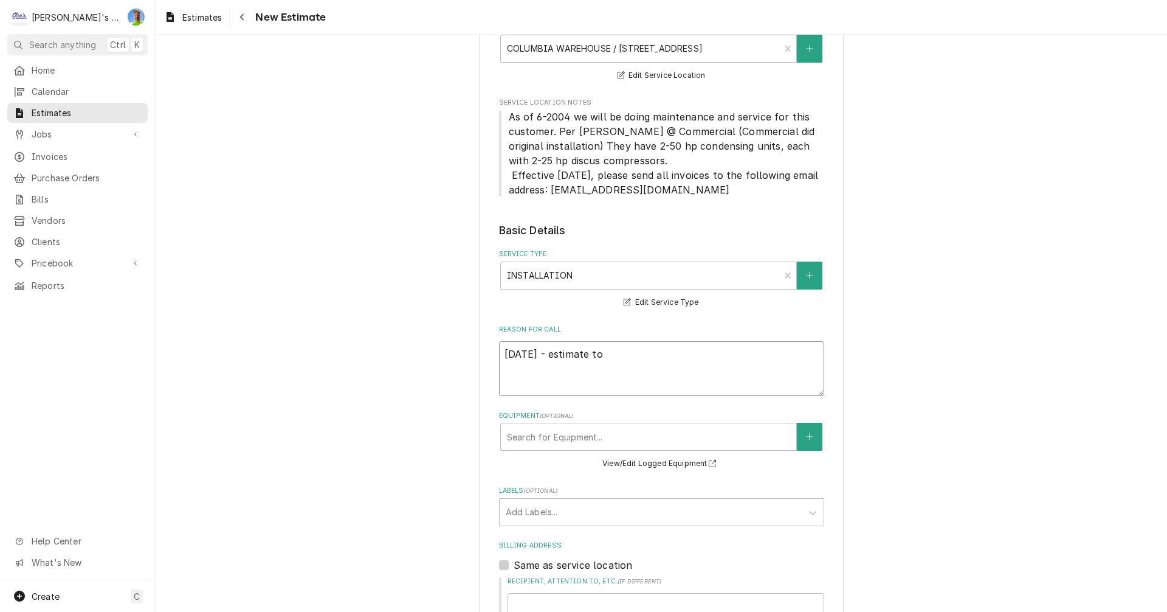
type textarea "10/6/2025 - estimate to"
type textarea "x"
type textarea "10/6/2025 - estimate t"
type textarea "x"
type textarea "10/6/2025 - estimate"
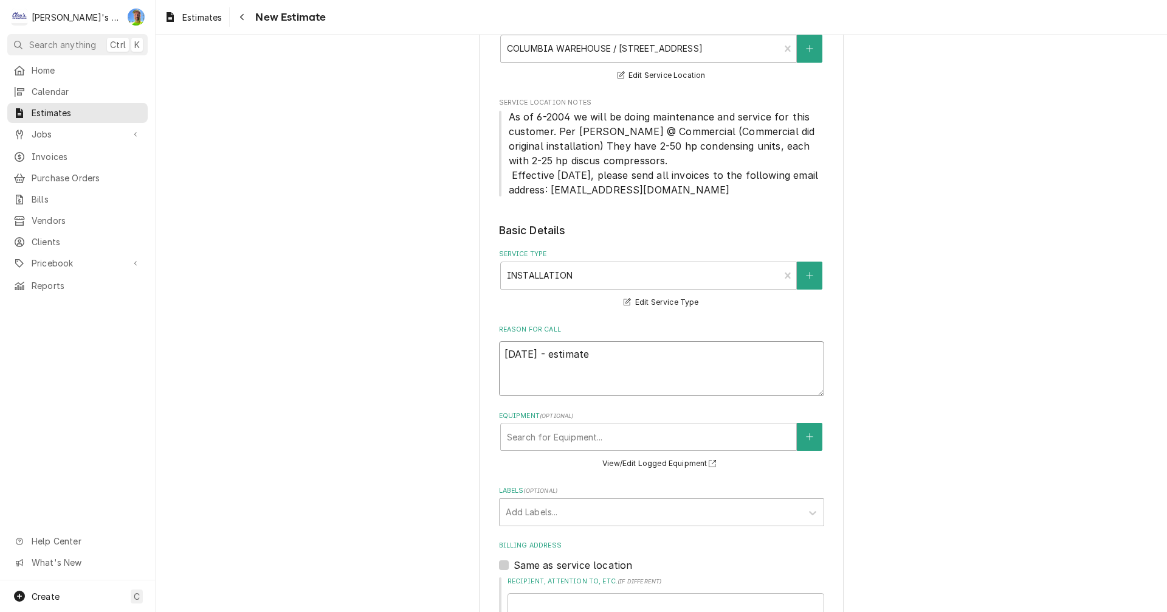
type textarea "x"
type textarea "10/6/2025 - estimate"
type textarea "x"
type textarea "10/6/2025 - estimat"
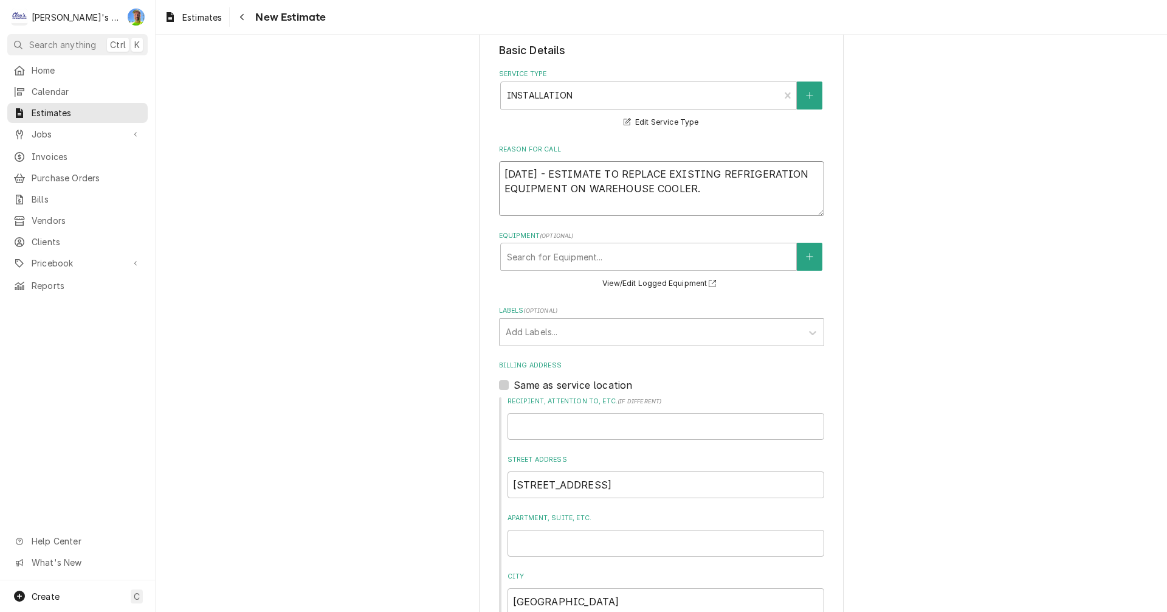
scroll to position [365, 0]
click at [760, 250] on div "Equipment" at bounding box center [648, 254] width 283 height 22
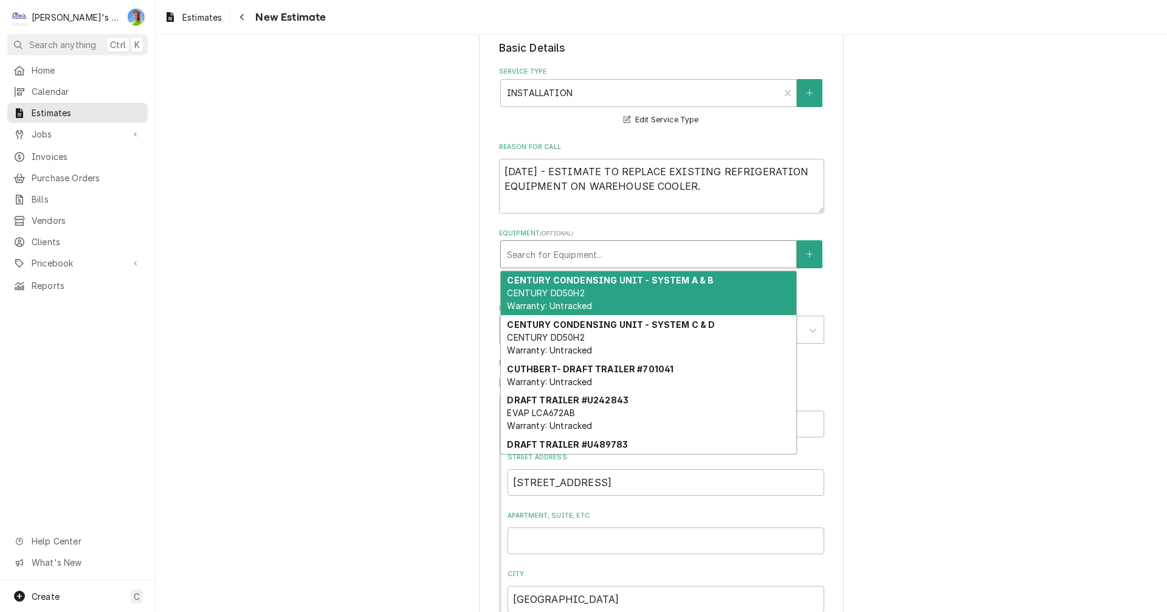
click at [725, 288] on div "CENTURY CONDENSING UNIT - SYSTEM A & B CENTURY DD50H2 Warranty: Untracked" at bounding box center [649, 293] width 296 height 44
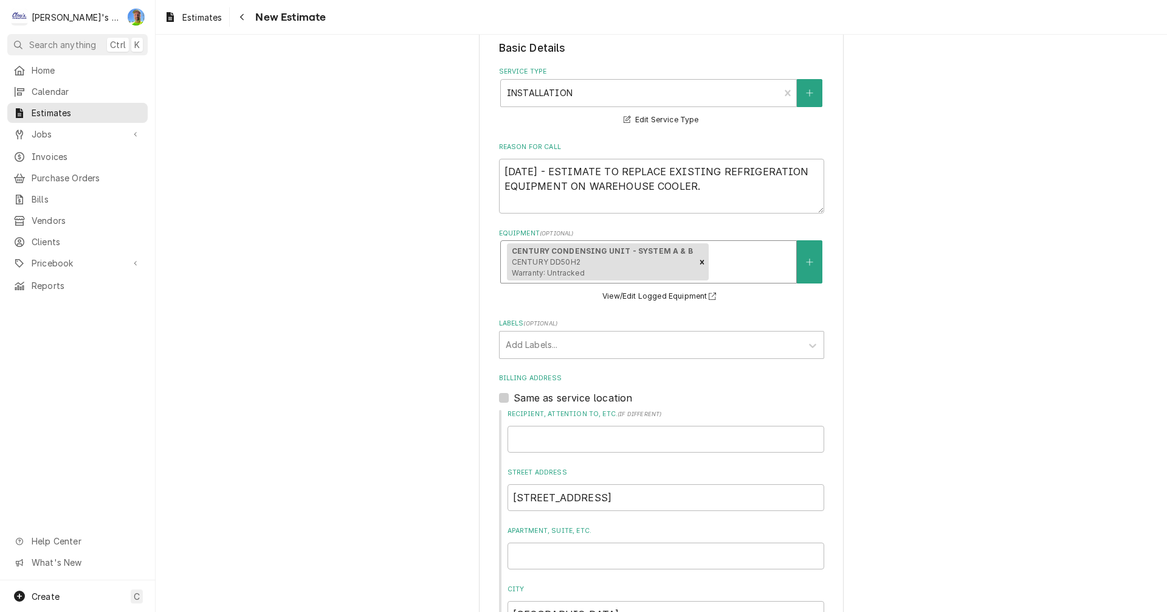
click at [729, 264] on div "Equipment" at bounding box center [750, 262] width 79 height 22
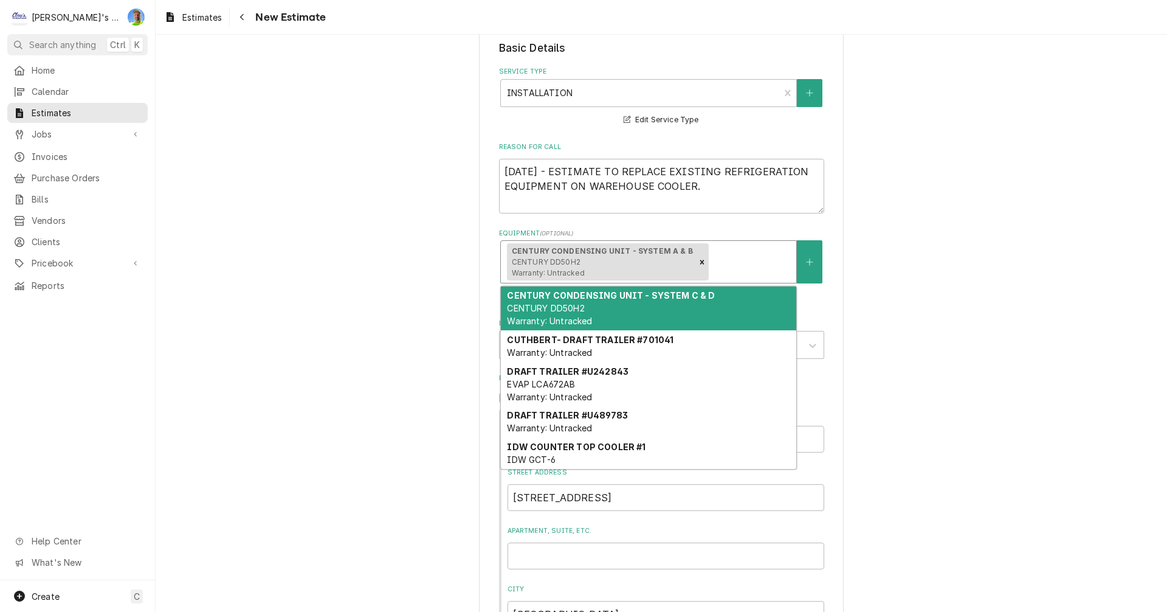
click at [720, 302] on div "CENTURY CONDENSING UNIT - SYSTEM C & D CENTURY DD50H2 Warranty: Untracked" at bounding box center [649, 308] width 296 height 44
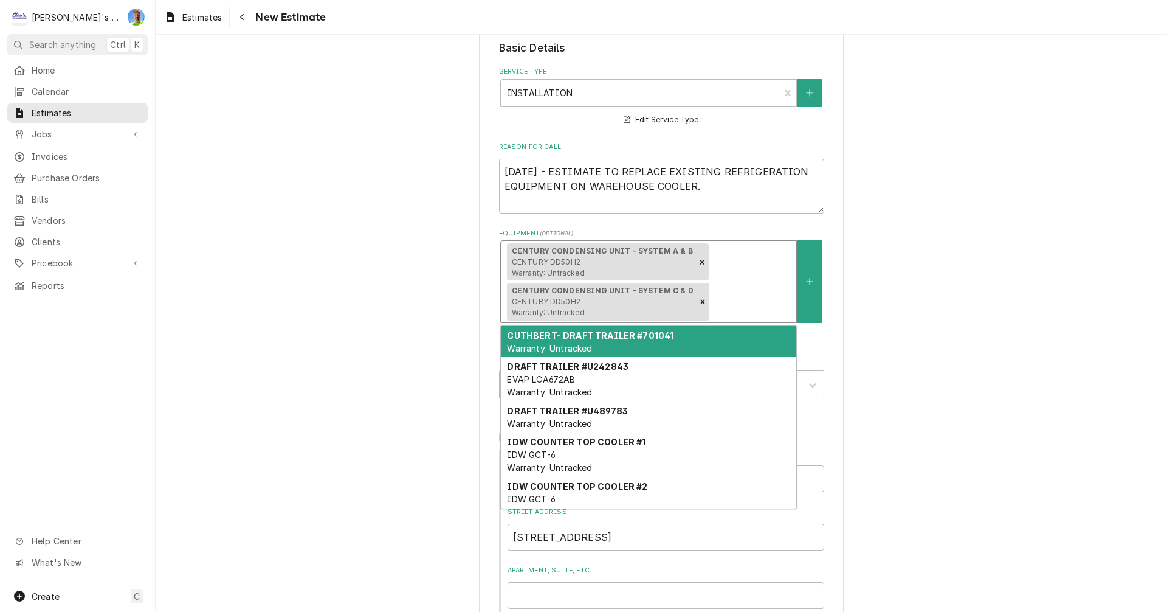
click at [759, 292] on div "Equipment" at bounding box center [751, 302] width 78 height 22
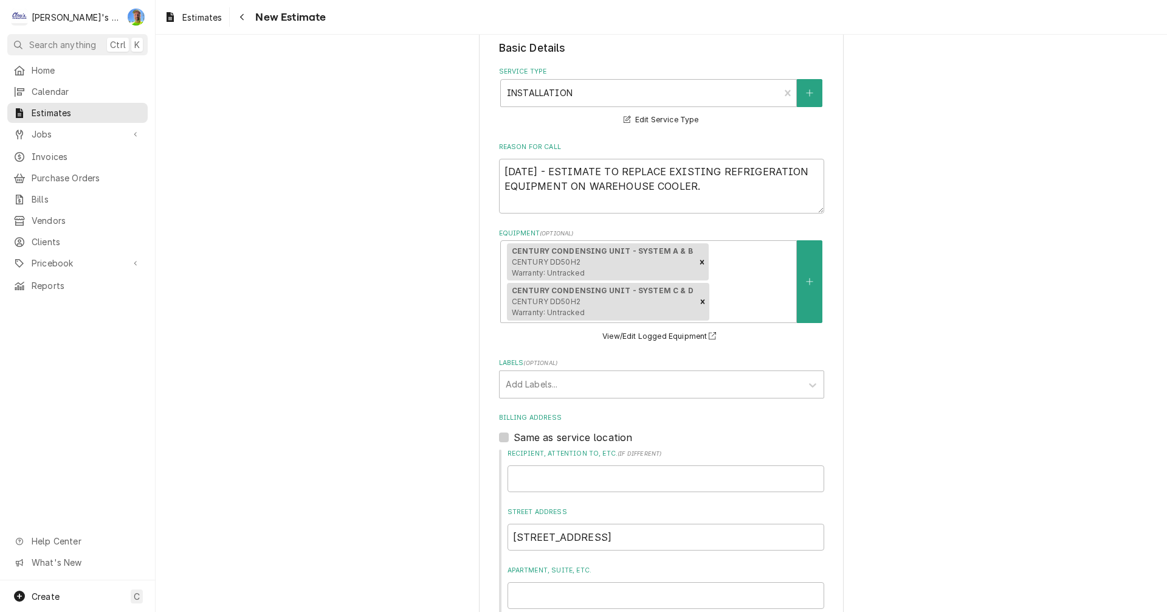
click at [918, 313] on div "Please provide the following information to create your estimate: Client Detail…" at bounding box center [662, 339] width 1012 height 1313
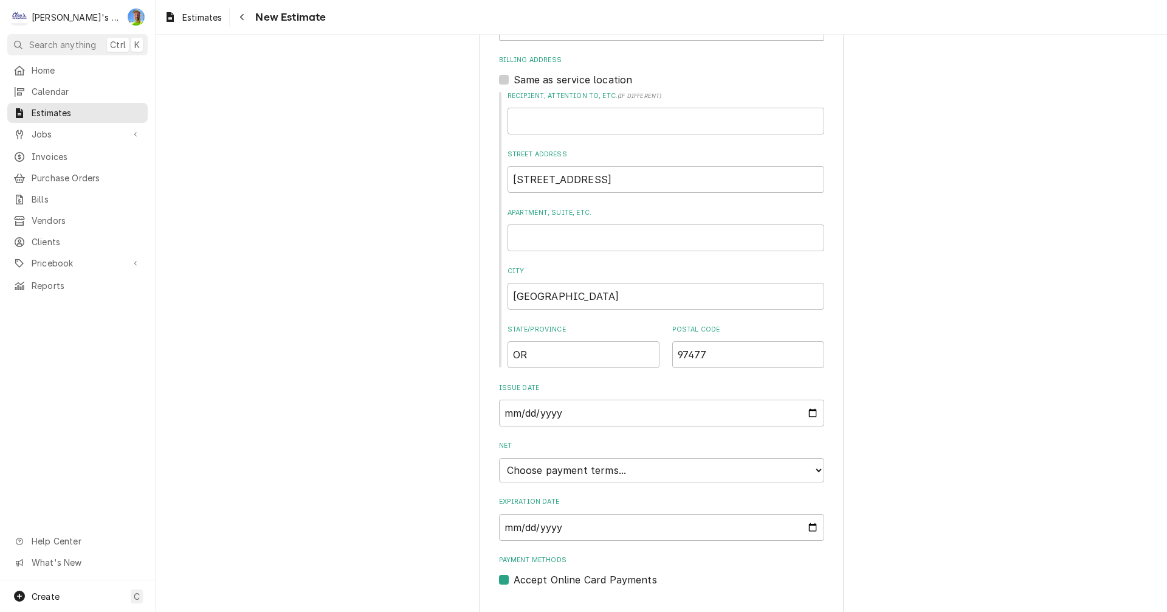
scroll to position [749, 0]
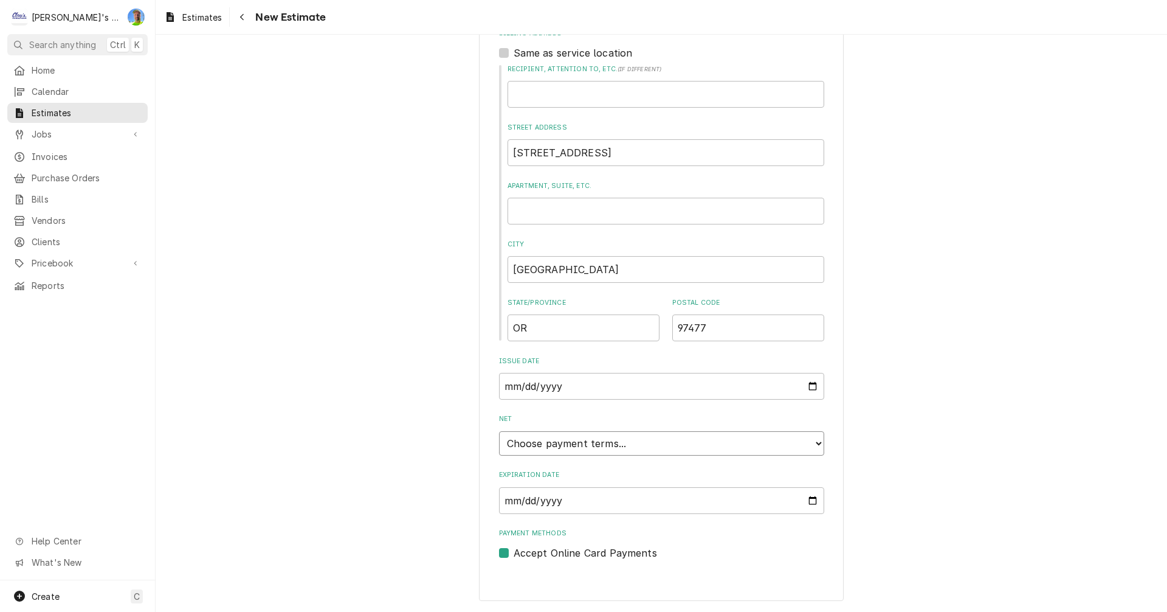
click at [812, 438] on select "Choose payment terms... Same Day Net 7 Net 14 Net 21 Net 30 Net 45 Net 60 Net 90" at bounding box center [661, 443] width 325 height 24
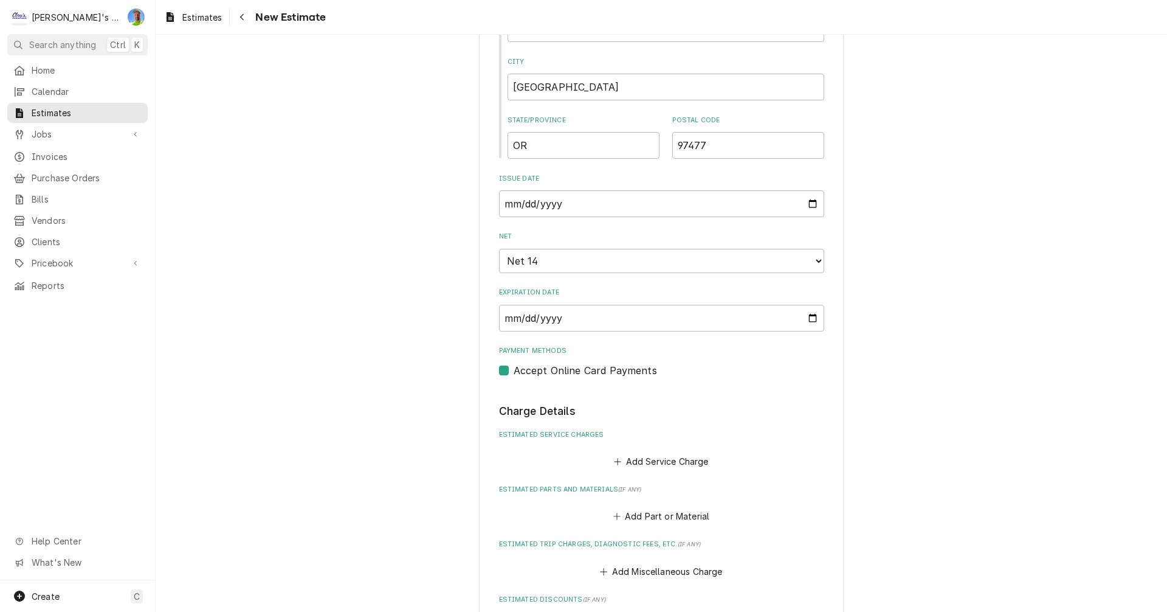
scroll to position [992, 0]
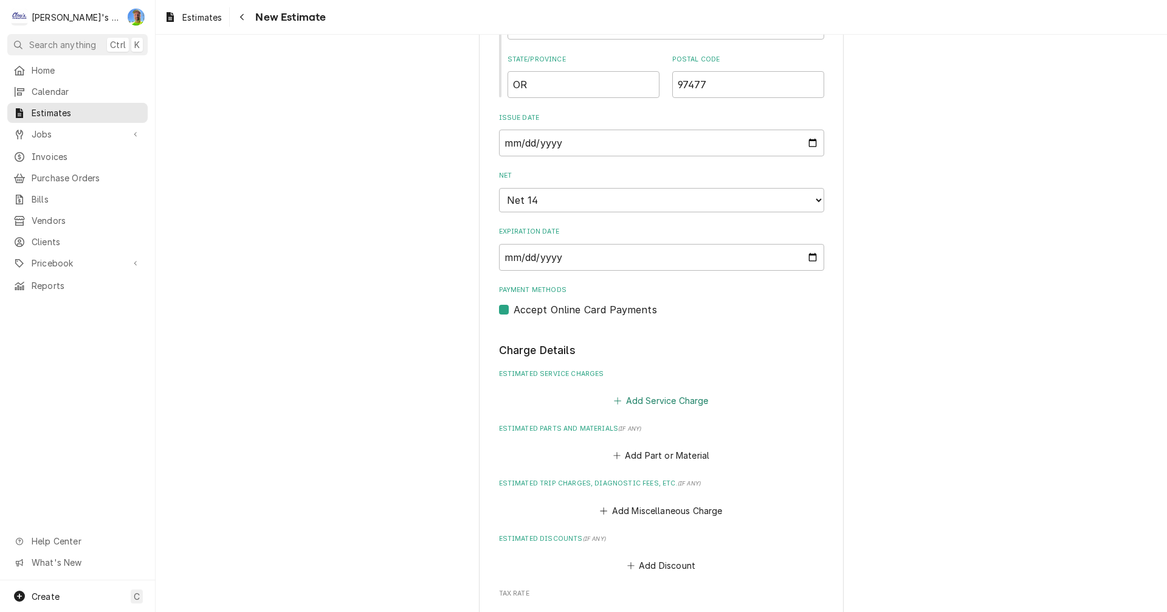
click at [641, 401] on button "Add Service Charge" at bounding box center [661, 400] width 99 height 17
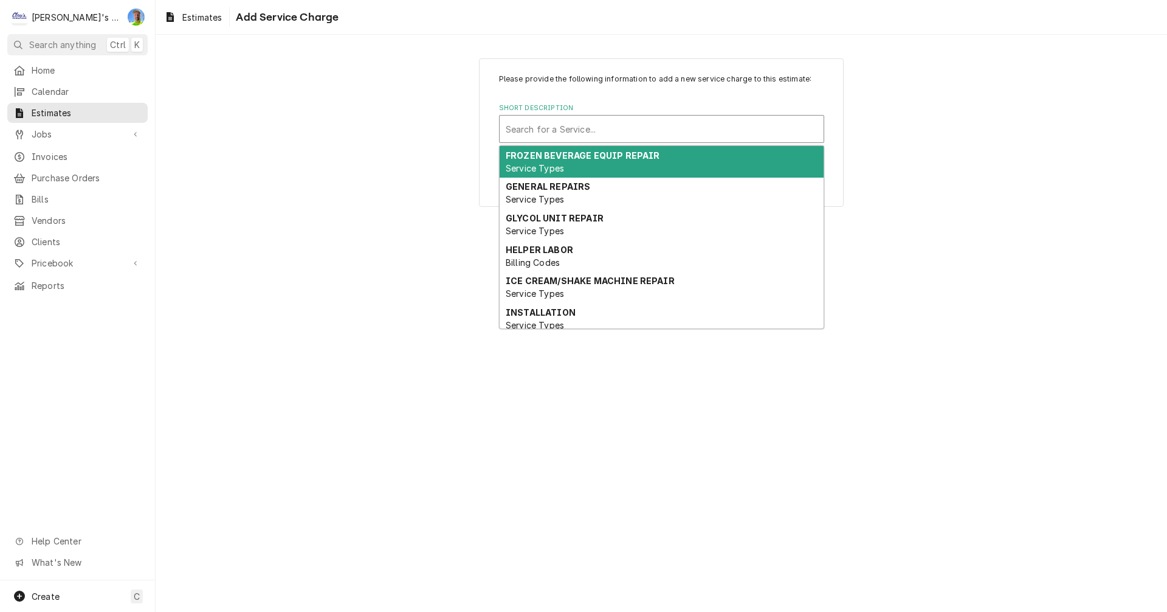
click at [553, 135] on div "Short Description" at bounding box center [662, 129] width 312 height 22
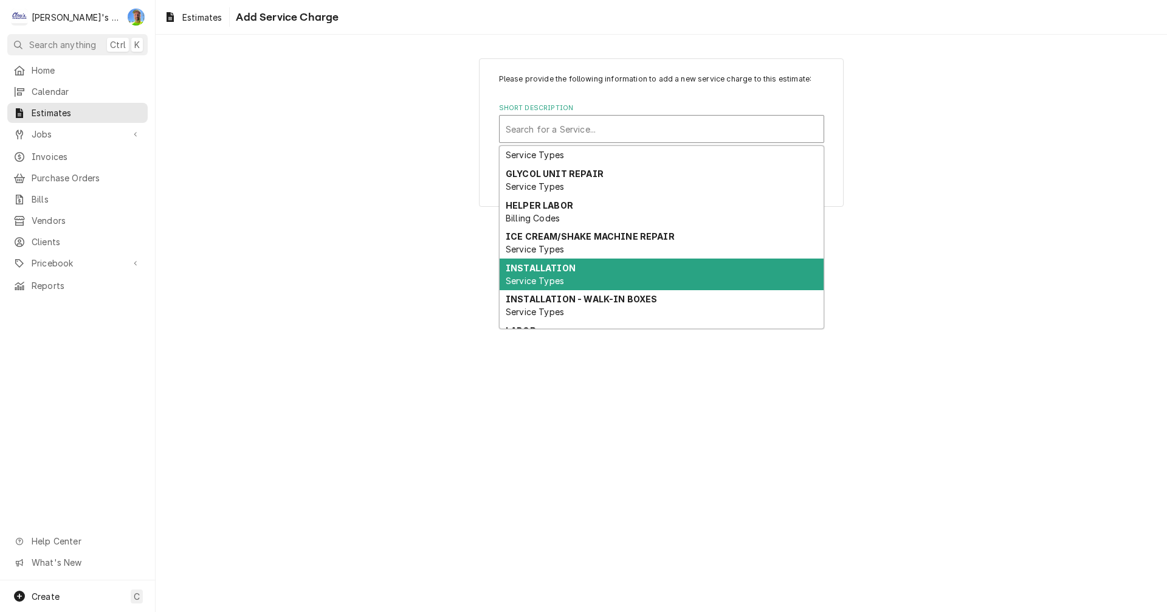
scroll to position [61, 0]
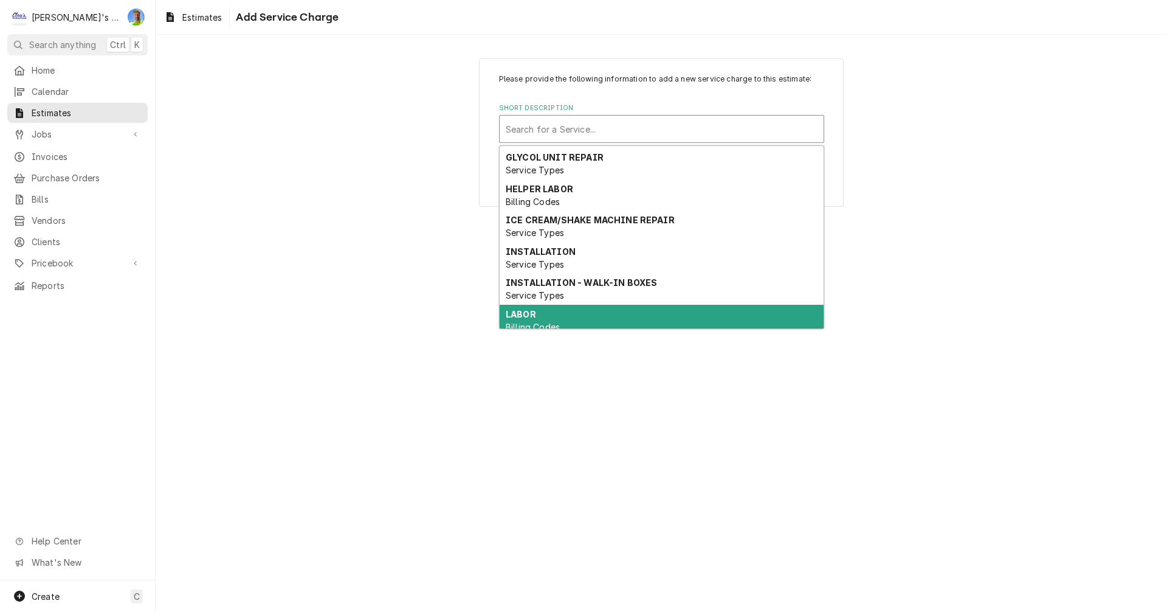
click at [572, 312] on div "LABOR Billing Codes" at bounding box center [662, 321] width 324 height 32
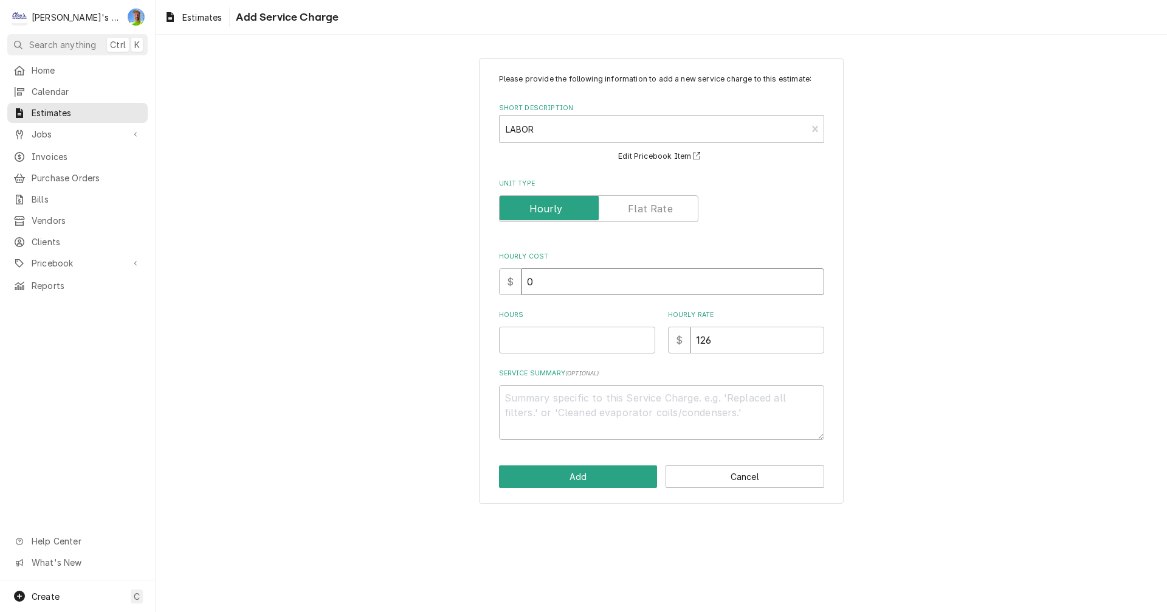
click at [569, 286] on input "0" at bounding box center [673, 281] width 303 height 27
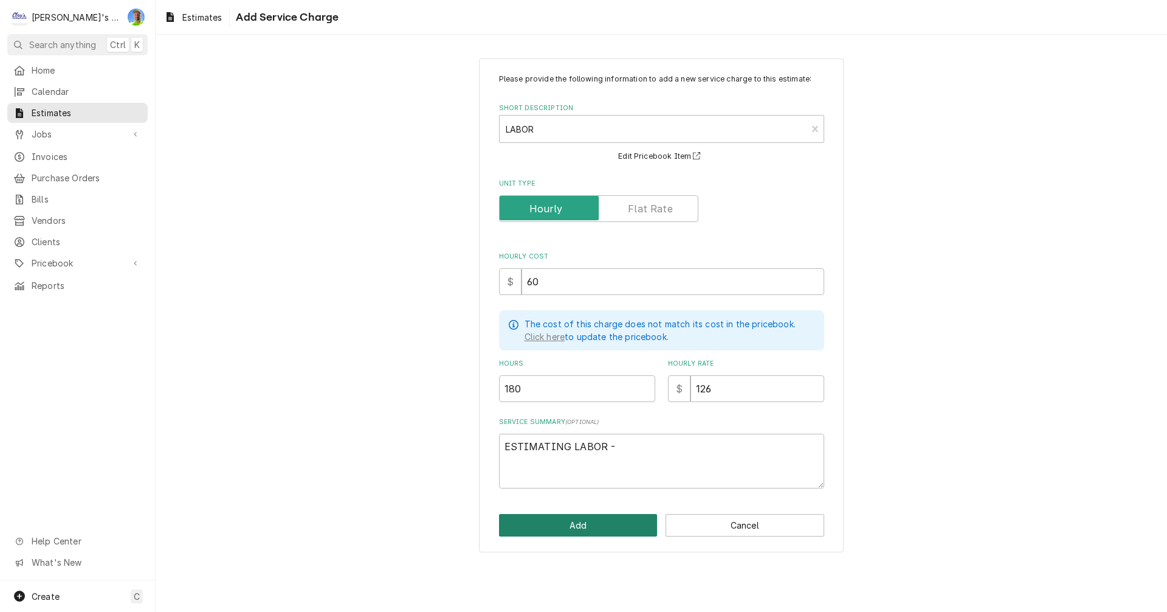
click at [551, 517] on button "Add" at bounding box center [578, 525] width 159 height 22
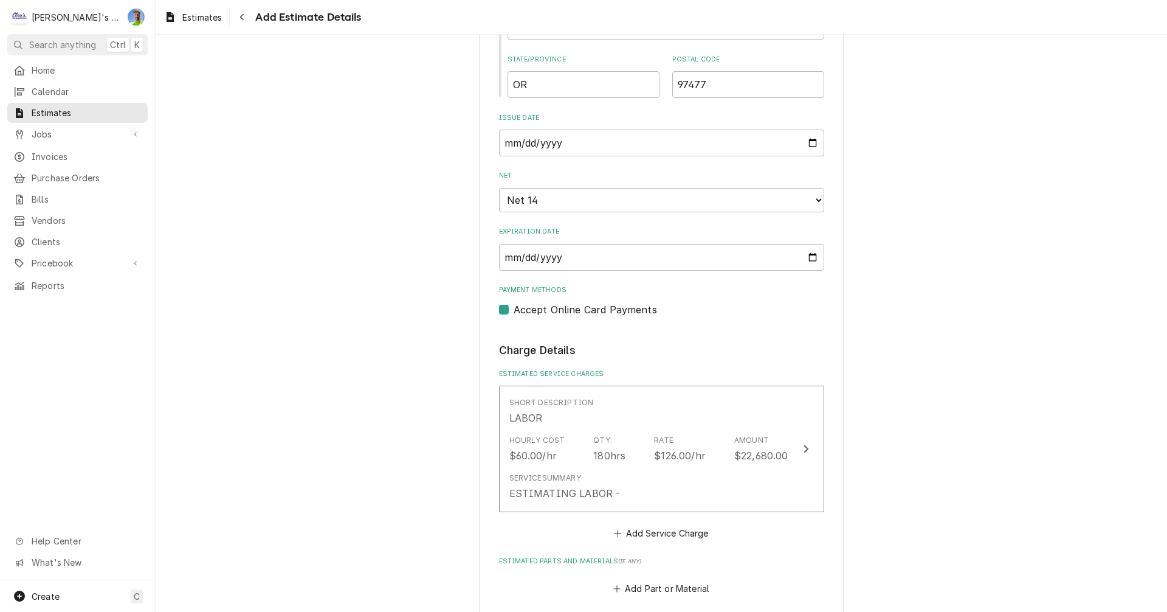
scroll to position [978, 0]
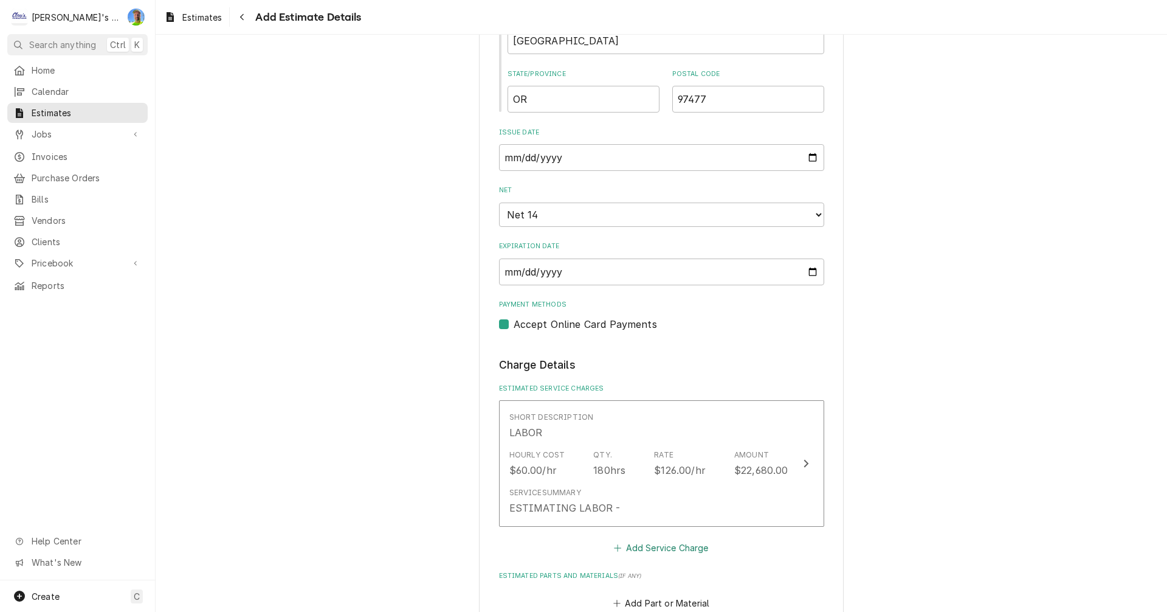
click at [629, 541] on button "Add Service Charge" at bounding box center [661, 547] width 99 height 17
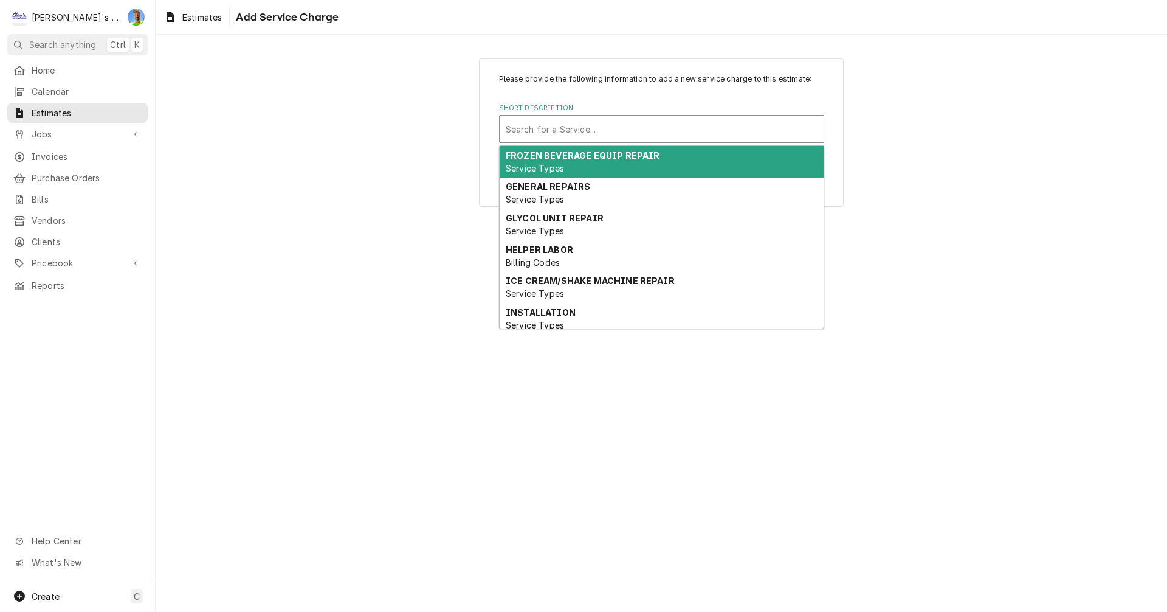
click at [569, 126] on div "Short Description" at bounding box center [662, 129] width 312 height 22
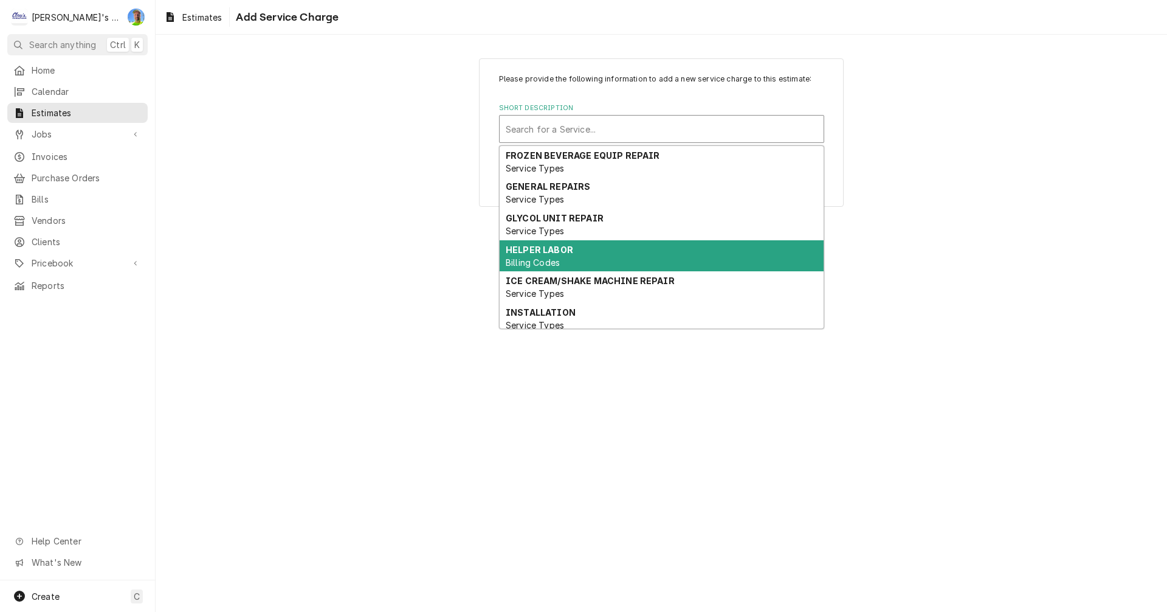
click at [577, 256] on div "HELPER LABOR Billing Codes" at bounding box center [662, 256] width 324 height 32
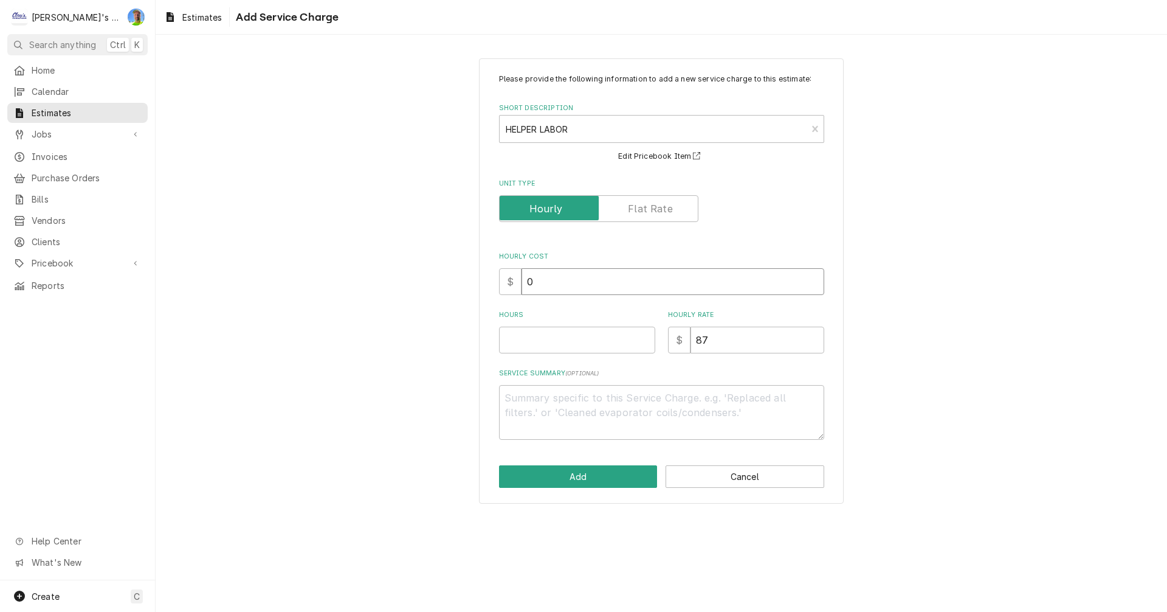
click at [558, 284] on input "0" at bounding box center [673, 281] width 303 height 27
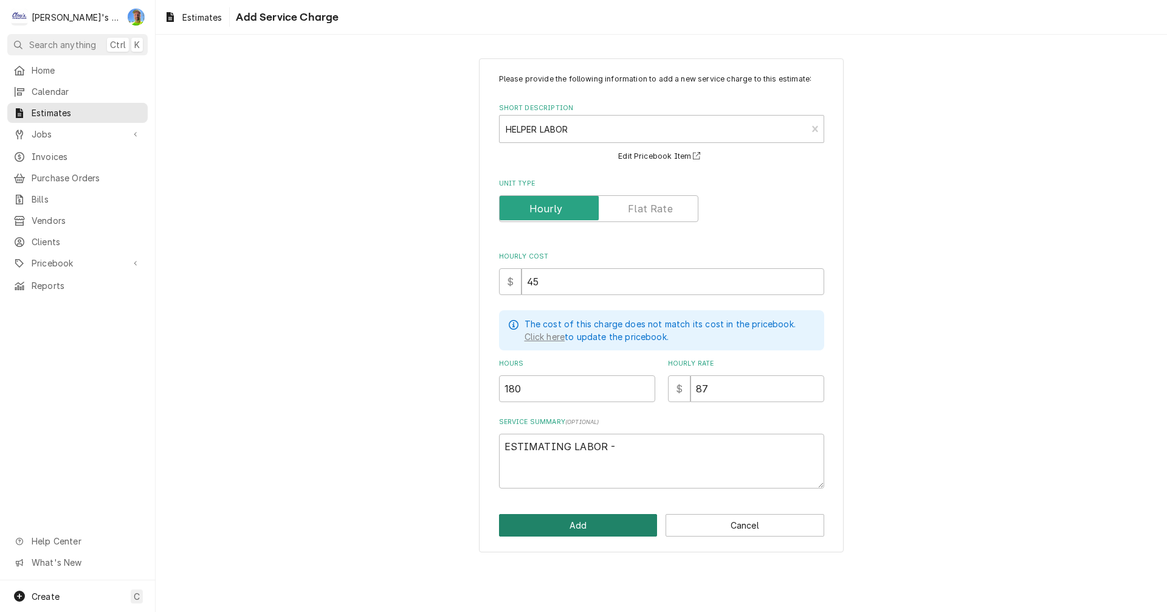
click at [565, 522] on button "Add" at bounding box center [578, 525] width 159 height 22
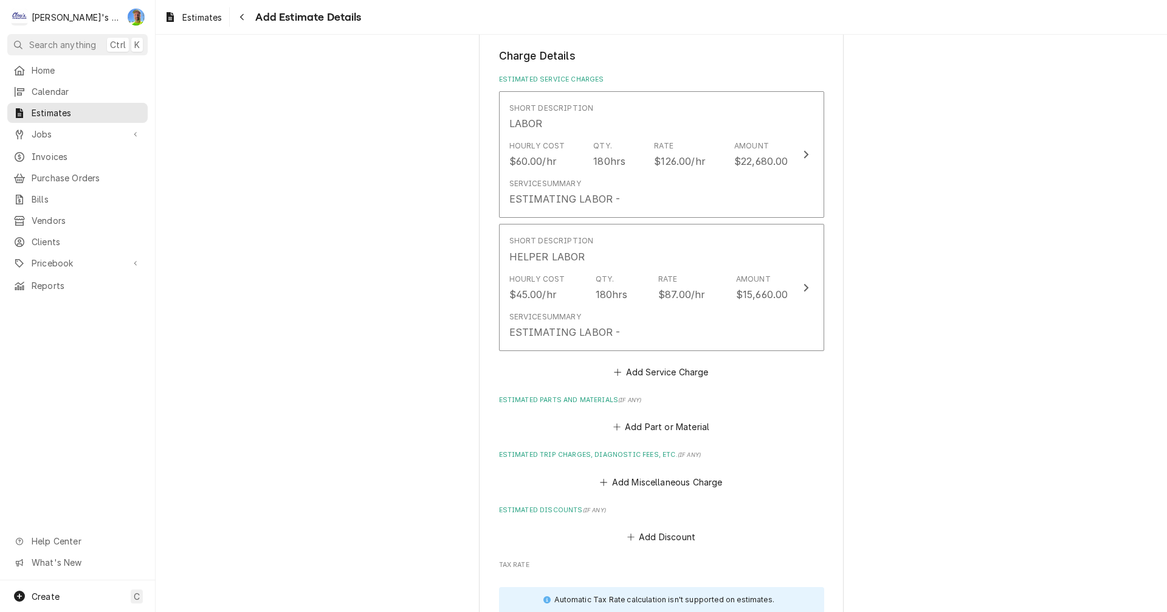
scroll to position [1328, 0]
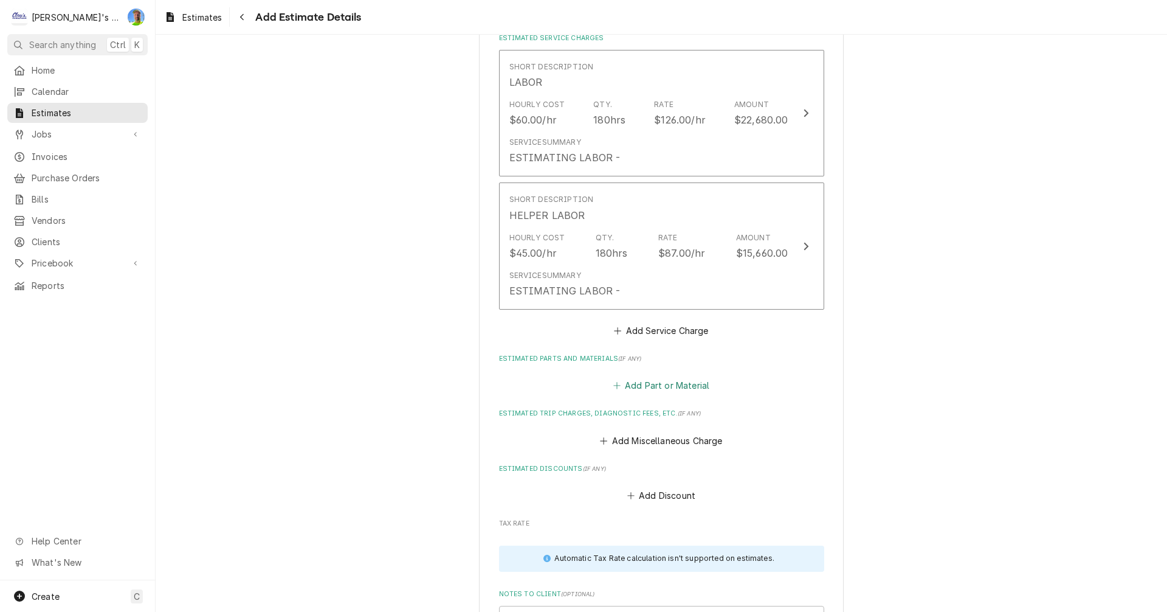
click at [643, 387] on button "Add Part or Material" at bounding box center [661, 385] width 100 height 17
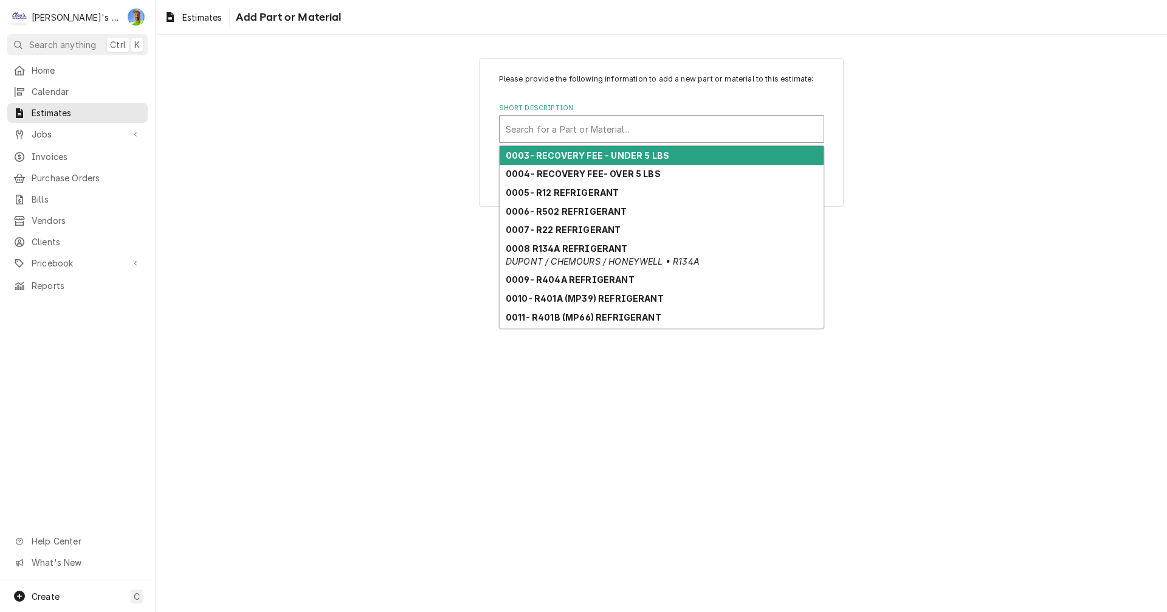
click at [609, 134] on div "Short Description" at bounding box center [662, 129] width 312 height 22
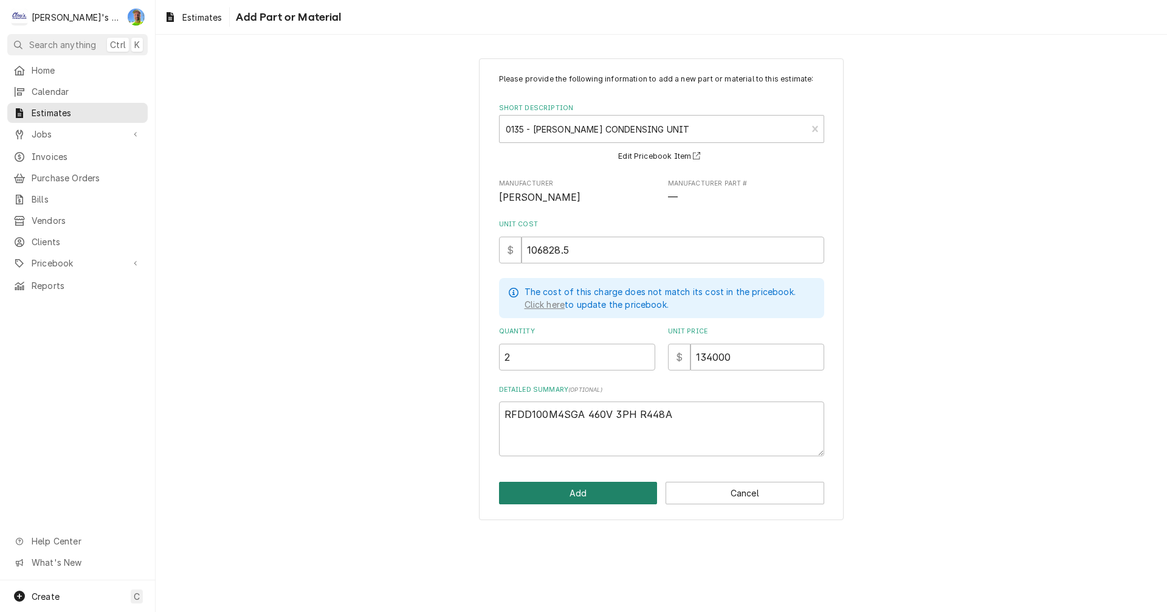
click at [572, 494] on button "Add" at bounding box center [578, 493] width 159 height 22
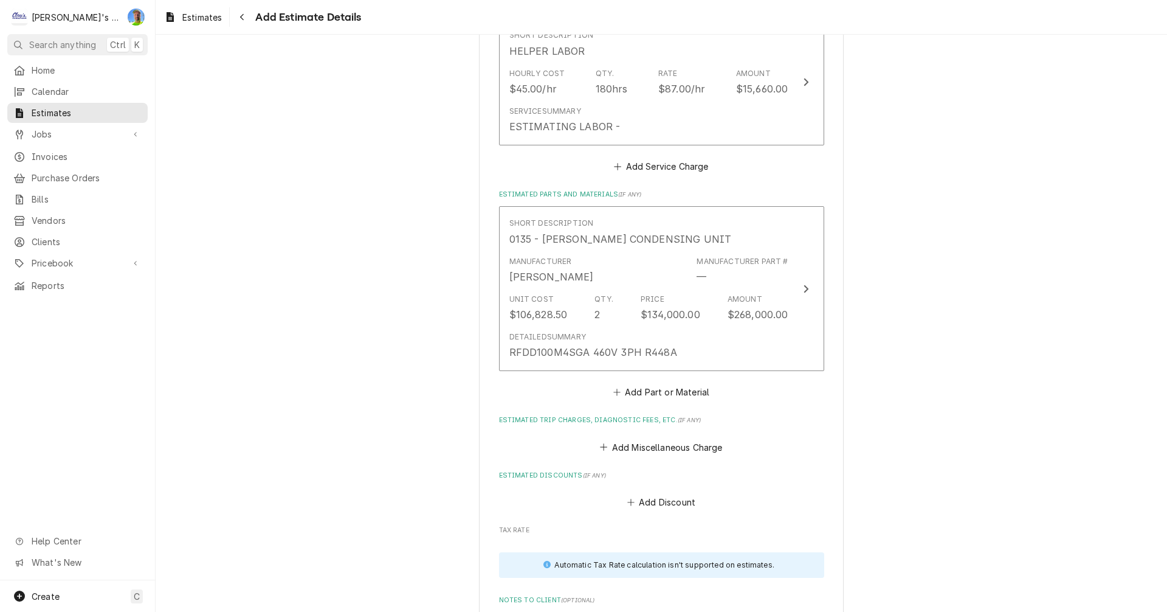
scroll to position [1496, 0]
click at [633, 390] on button "Add Part or Material" at bounding box center [661, 388] width 100 height 17
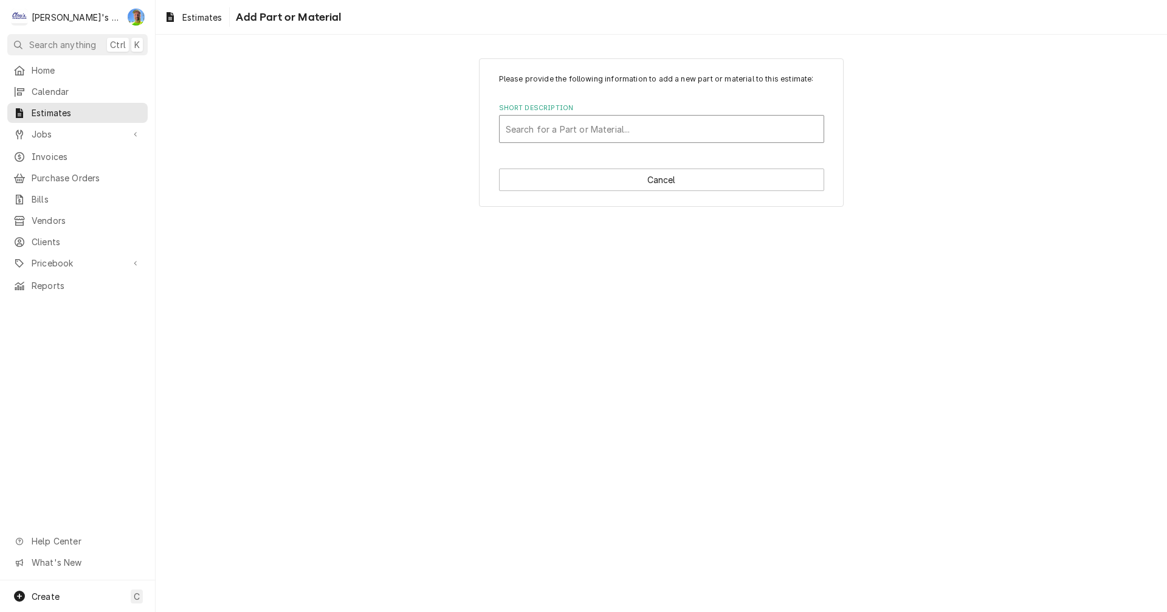
click at [609, 133] on div "Short Description" at bounding box center [662, 129] width 312 height 22
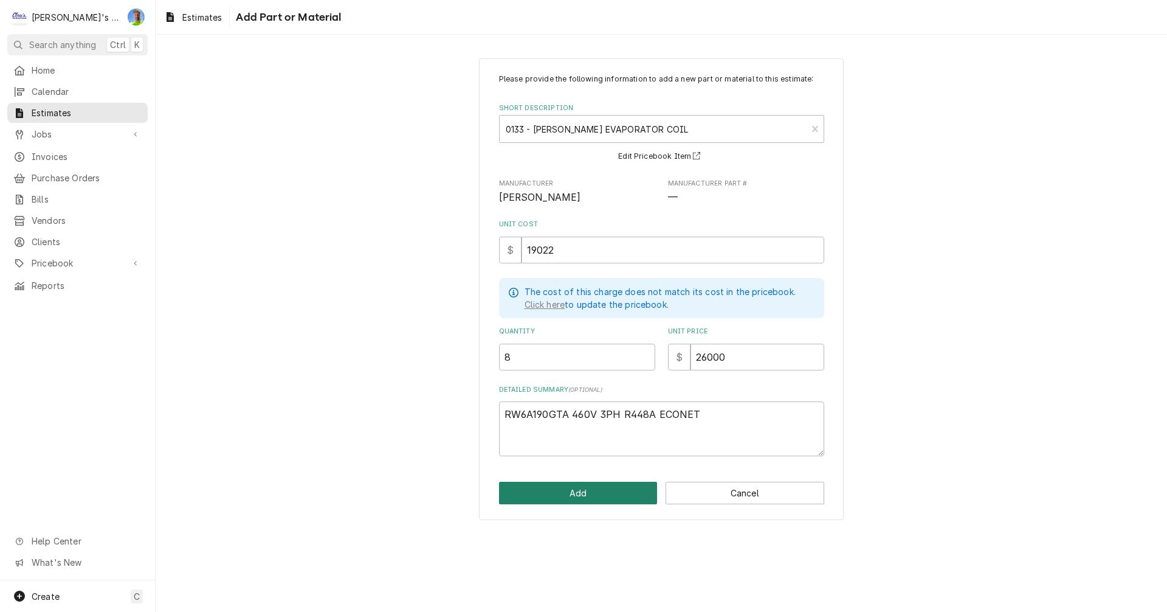
click at [567, 487] on button "Add" at bounding box center [578, 493] width 159 height 22
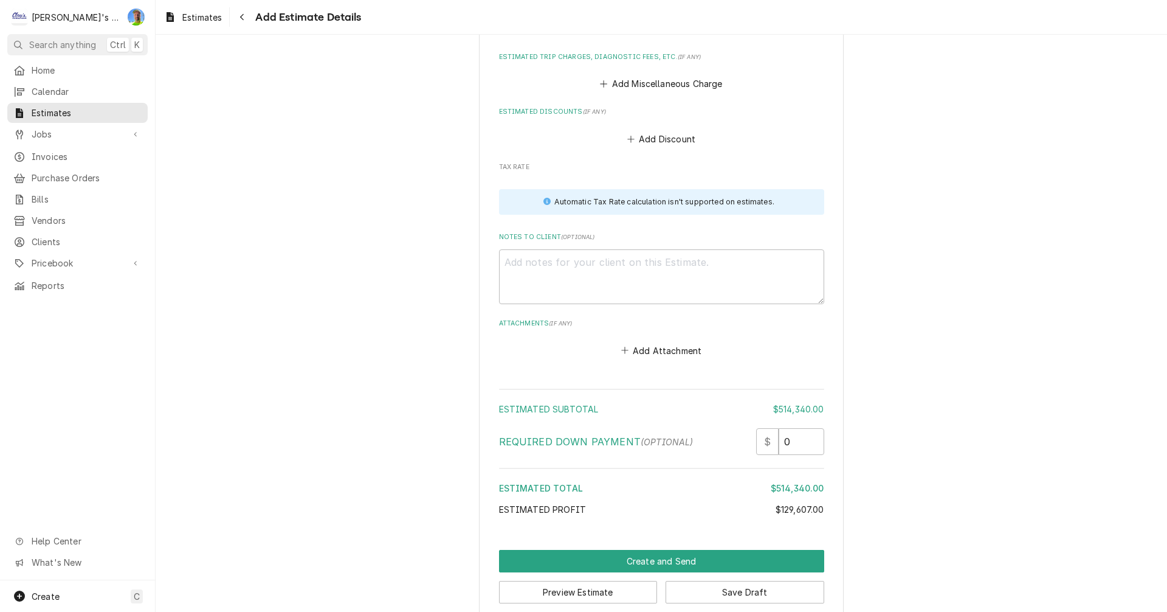
scroll to position [2044, 0]
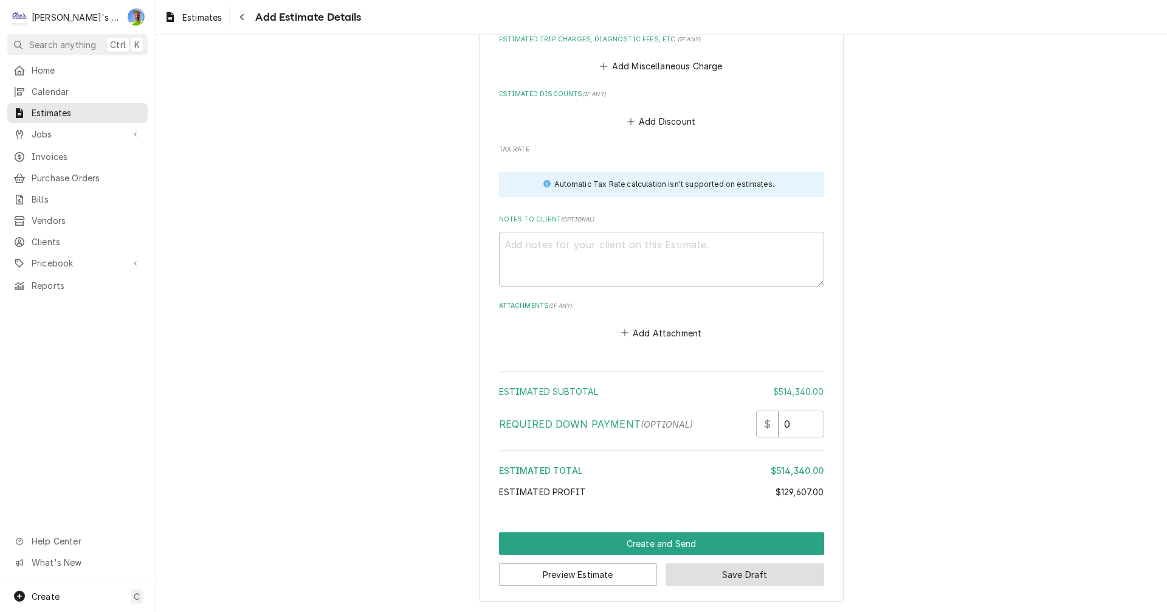
click at [688, 572] on button "Save Draft" at bounding box center [745, 574] width 159 height 22
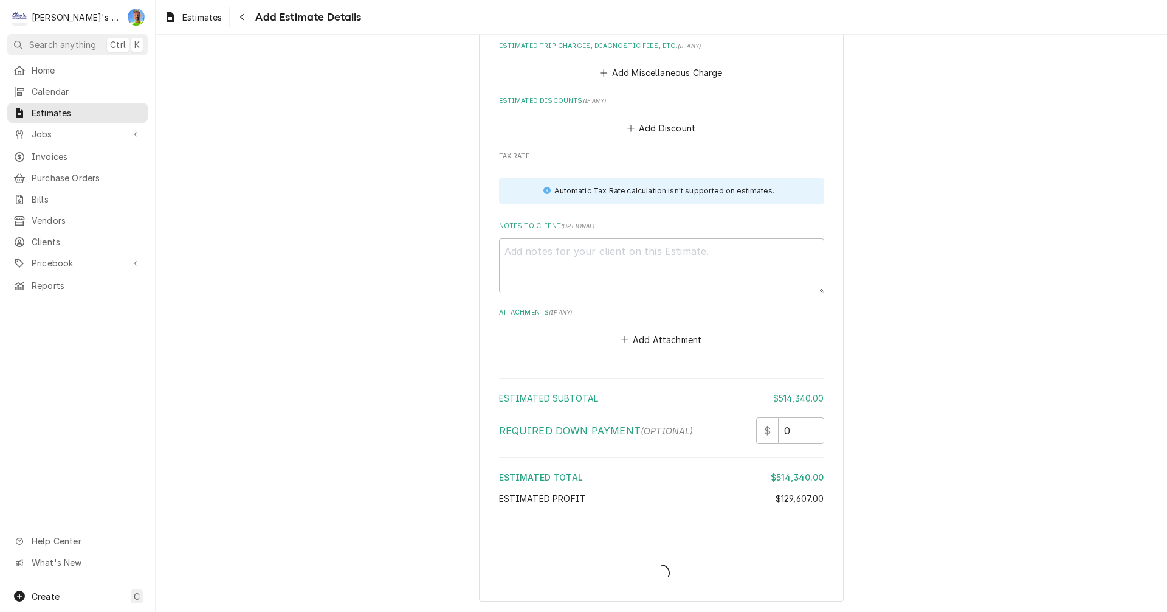
scroll to position [2037, 0]
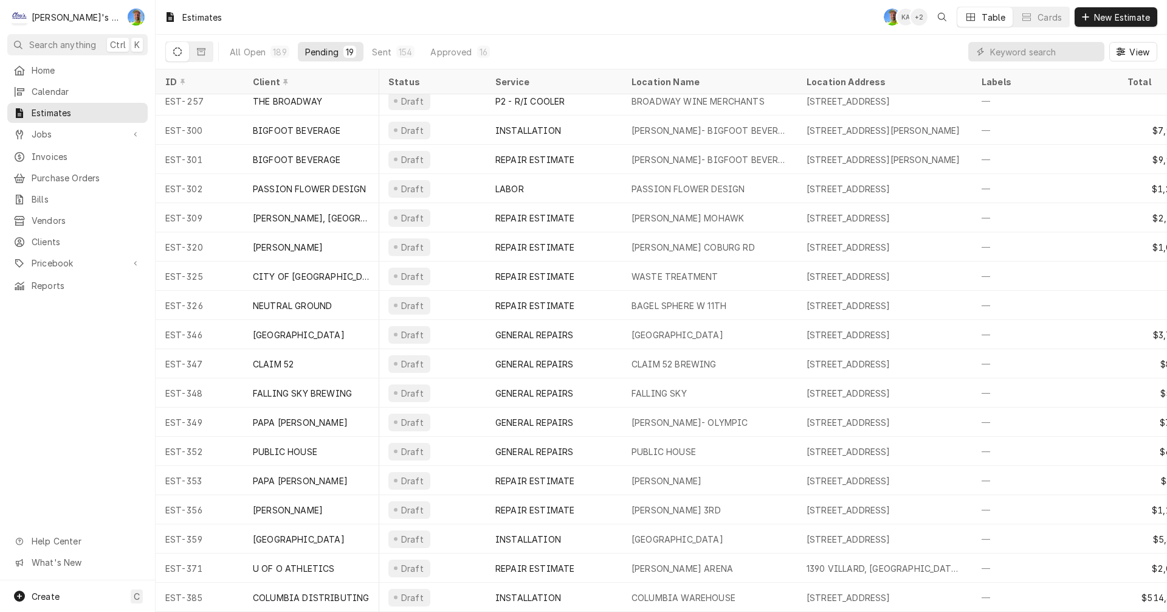
scroll to position [44, 0]
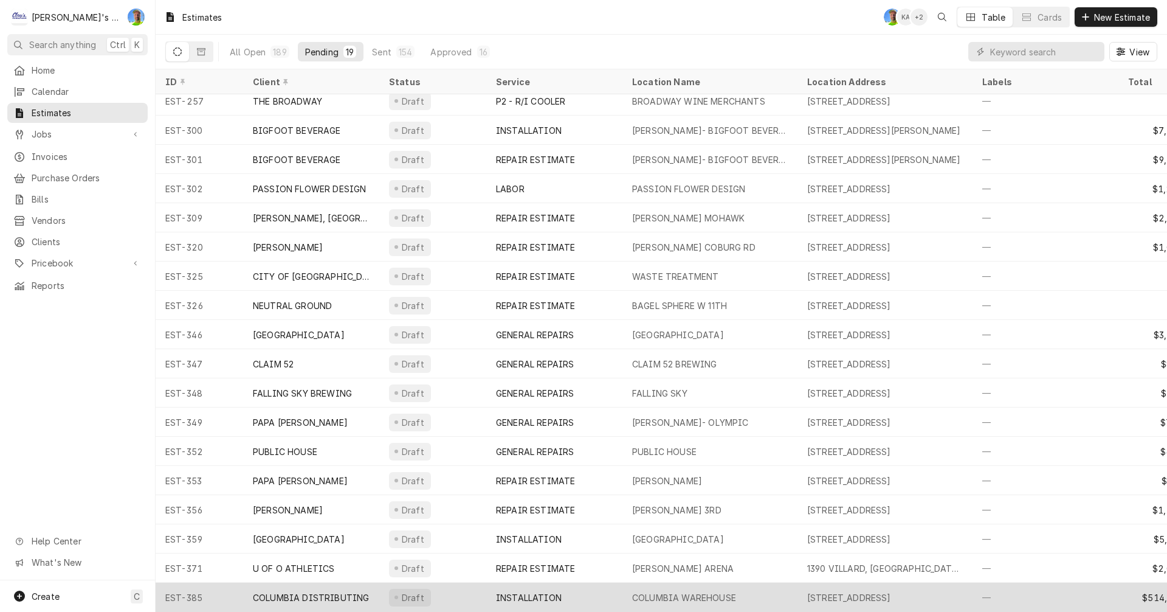
click at [858, 591] on div "4011 INDUSTRIAL AVE, SPRINGFIELD, OR 97477" at bounding box center [849, 597] width 84 height 13
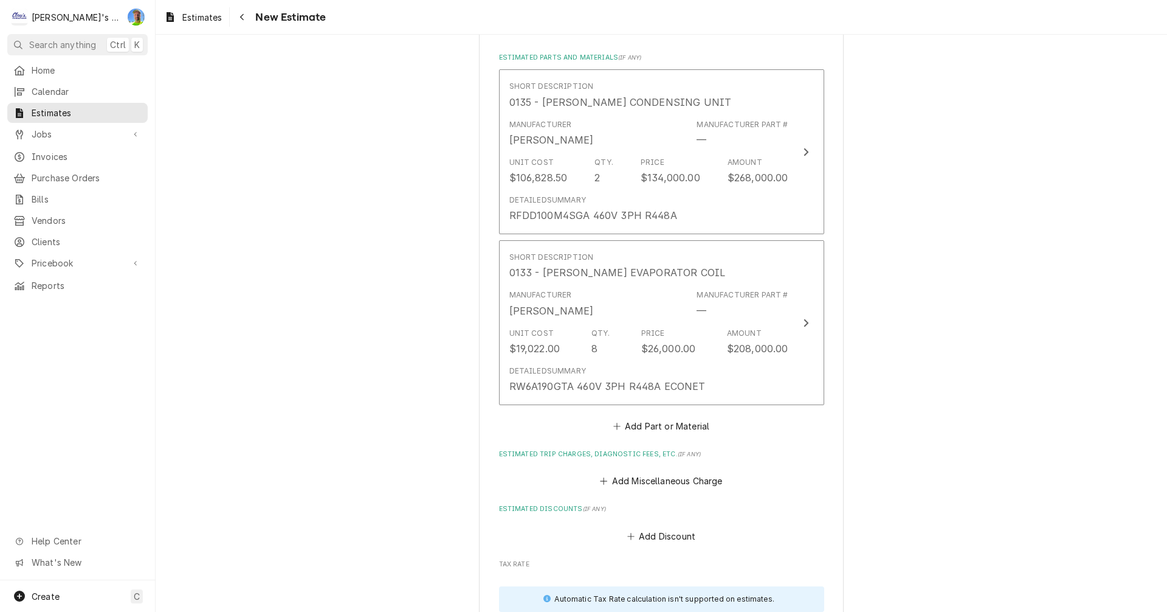
scroll to position [1642, 0]
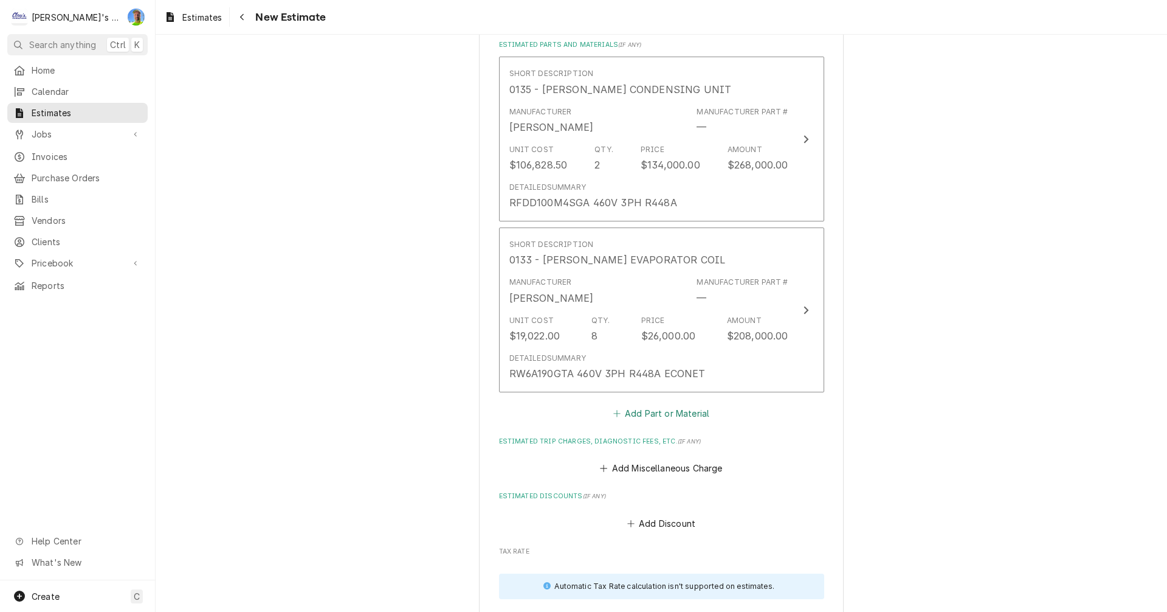
click at [625, 413] on button "Add Part or Material" at bounding box center [661, 412] width 100 height 17
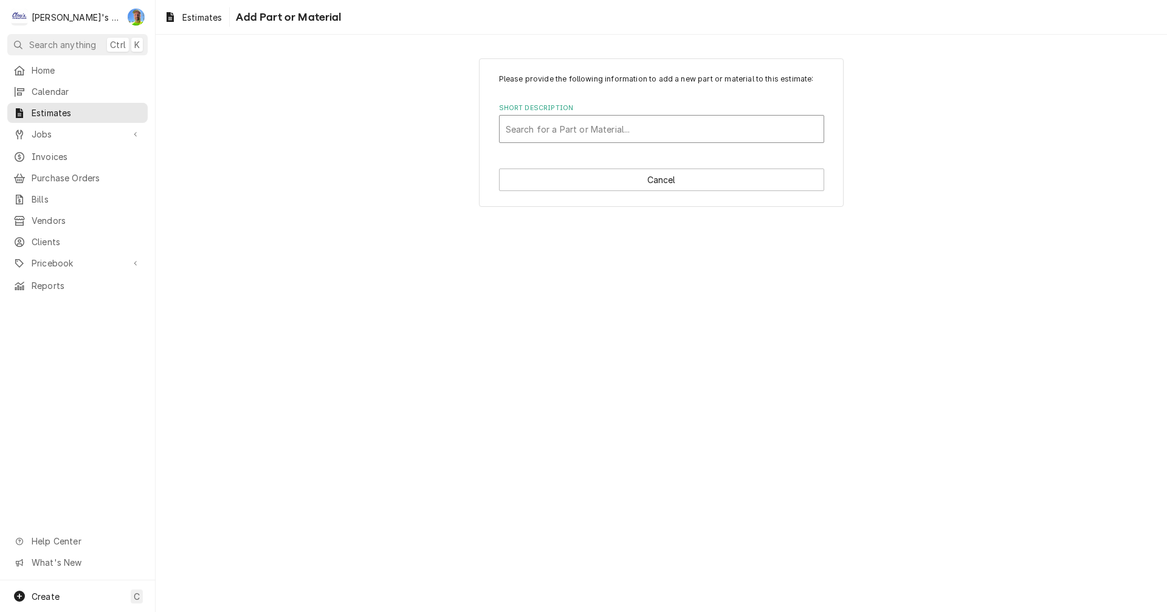
click at [602, 132] on div "Short Description" at bounding box center [662, 129] width 312 height 22
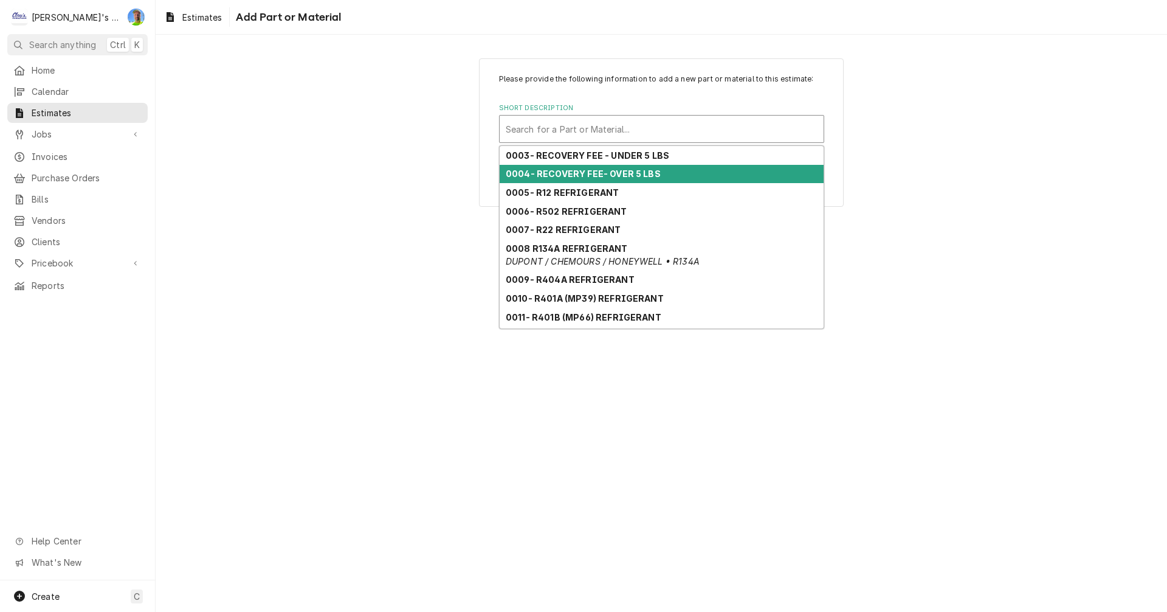
click at [601, 171] on strong "0004- RECOVERY FEE- OVER 5 LBS" at bounding box center [583, 173] width 155 height 10
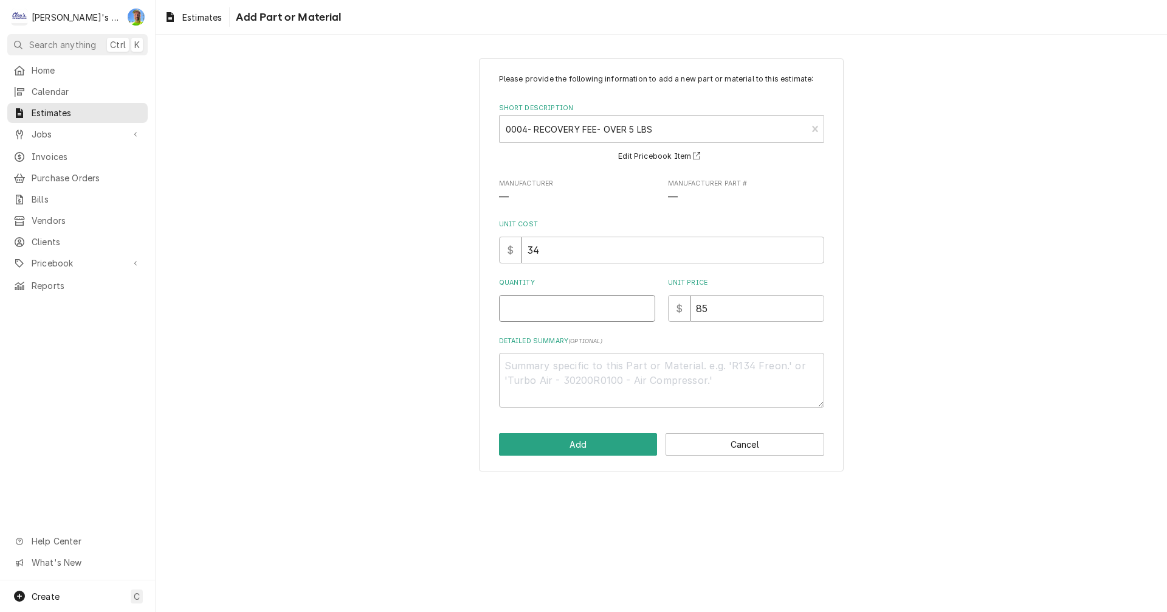
click at [554, 311] on input "Quantity" at bounding box center [577, 308] width 156 height 27
type textarea "x"
type input "4"
type textarea "x"
type input "4"
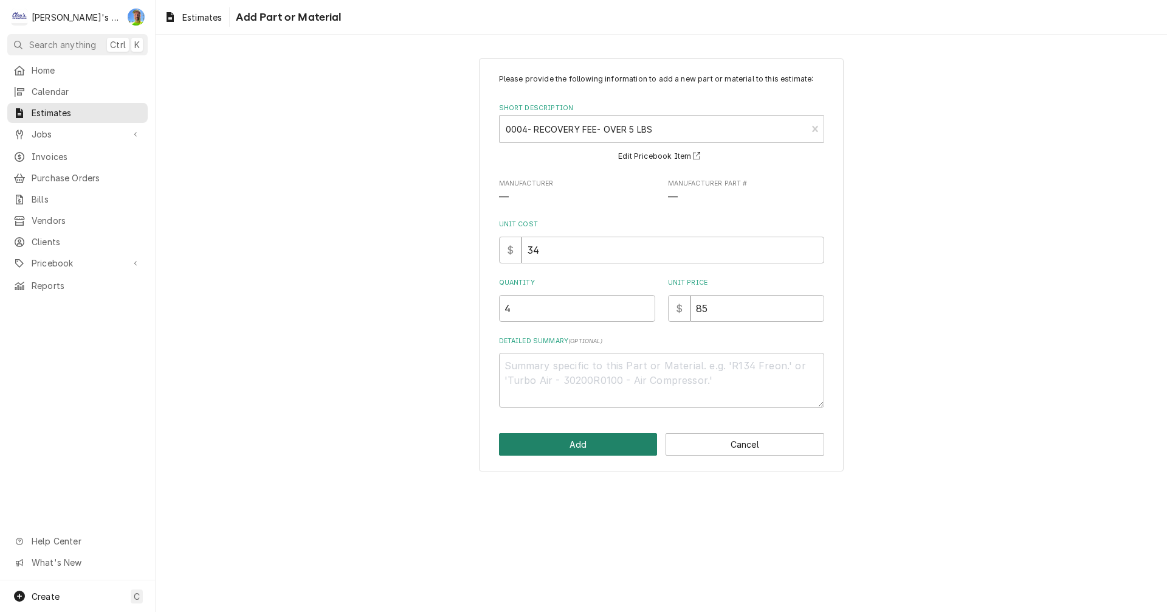
click at [599, 448] on button "Add" at bounding box center [578, 444] width 159 height 22
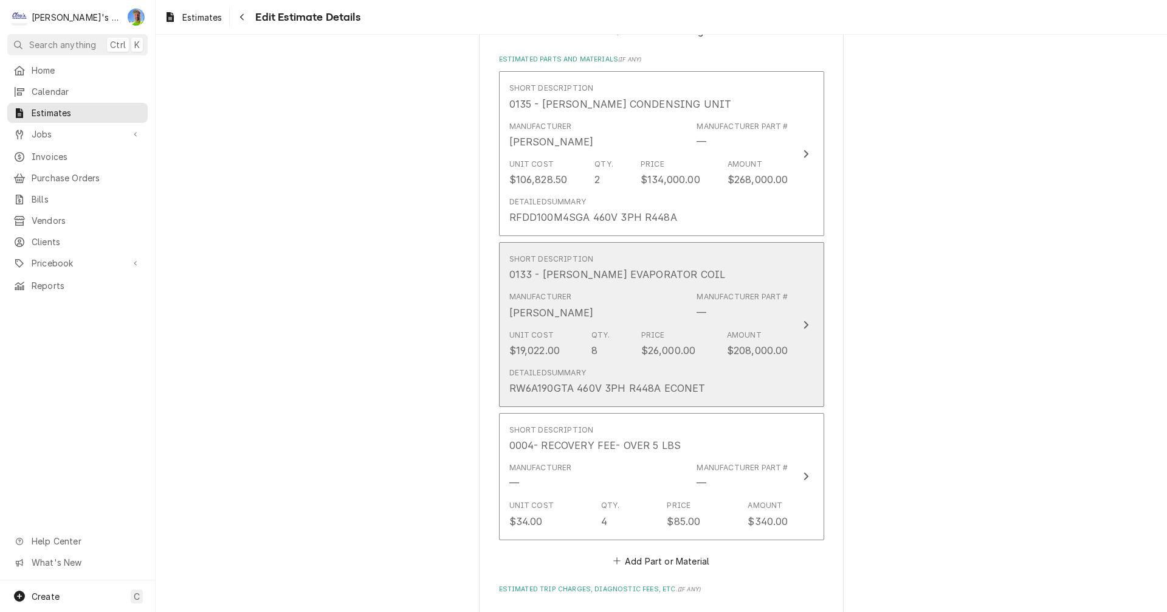
type textarea "x"
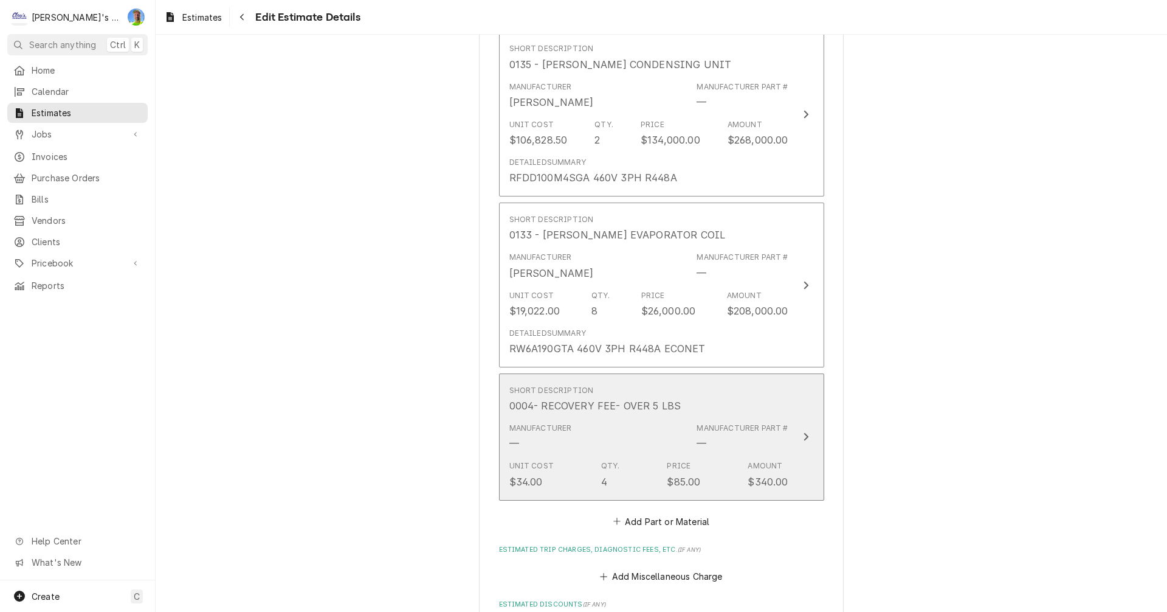
scroll to position [1749, 0]
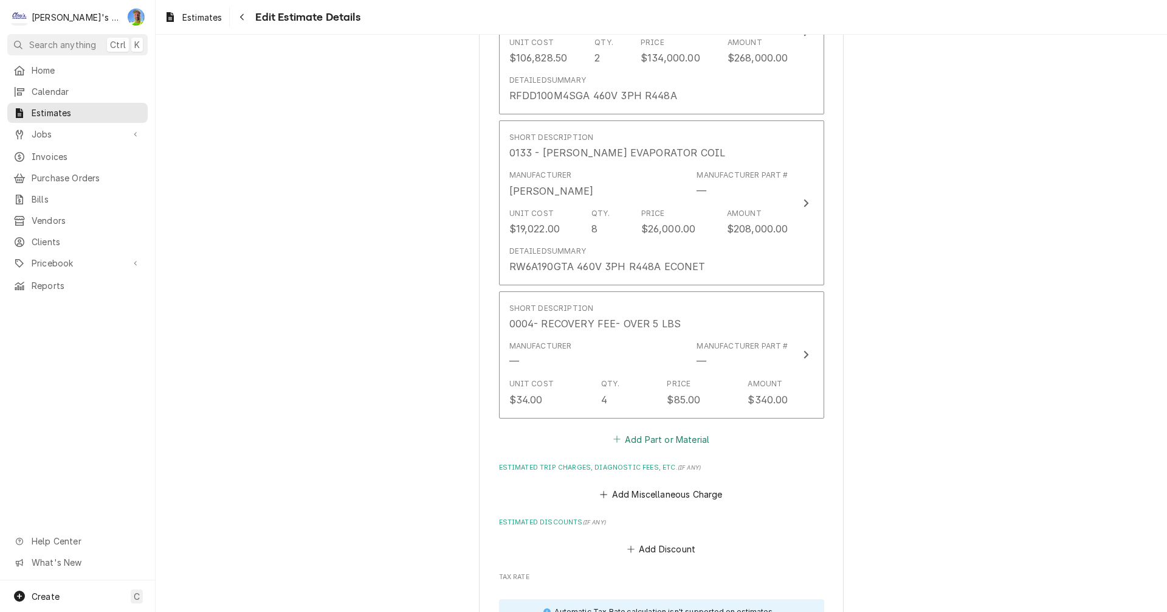
click at [620, 436] on button "Add Part or Material" at bounding box center [661, 438] width 100 height 17
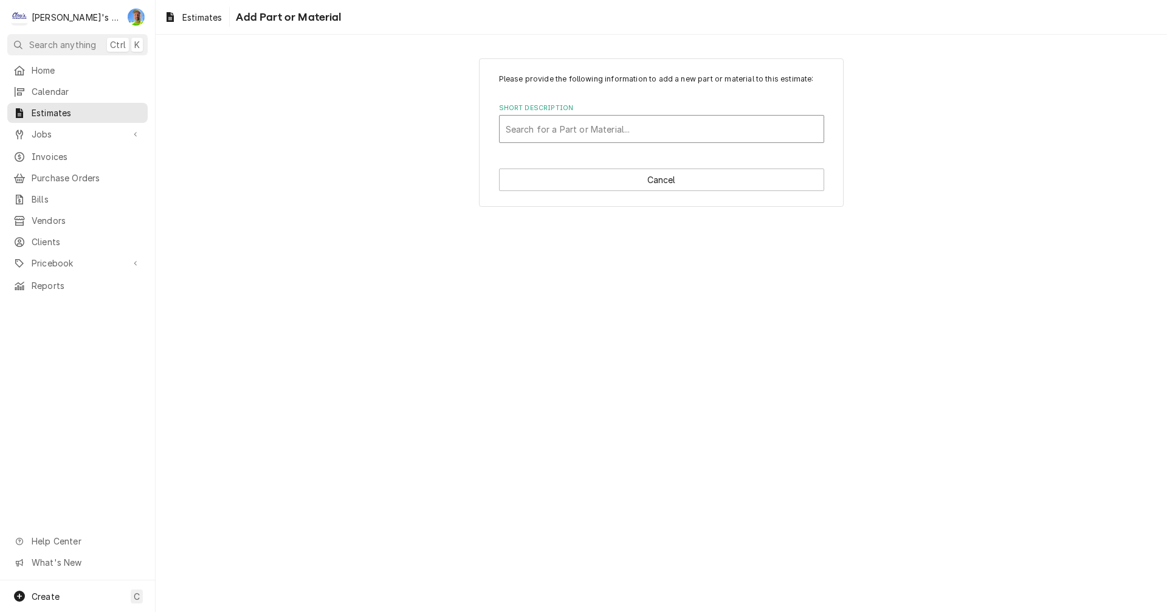
click at [580, 130] on div "Short Description" at bounding box center [662, 129] width 312 height 22
type input "DISP"
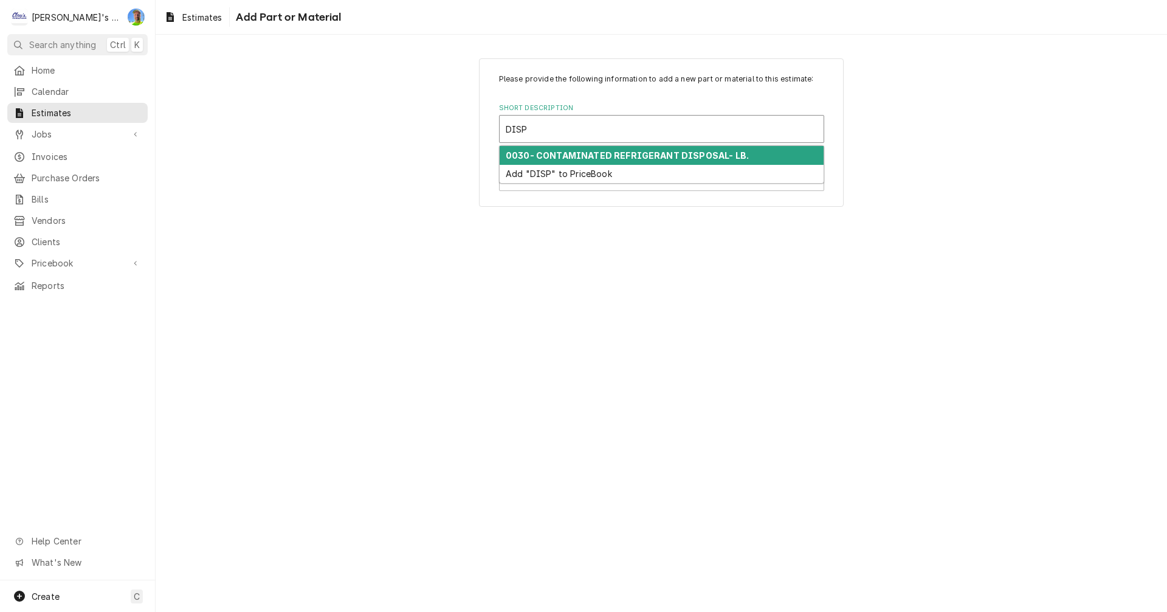
click at [580, 154] on strong "0030- CONTAMINATED REFRIGERANT DISPOSAL- LB." at bounding box center [627, 155] width 243 height 10
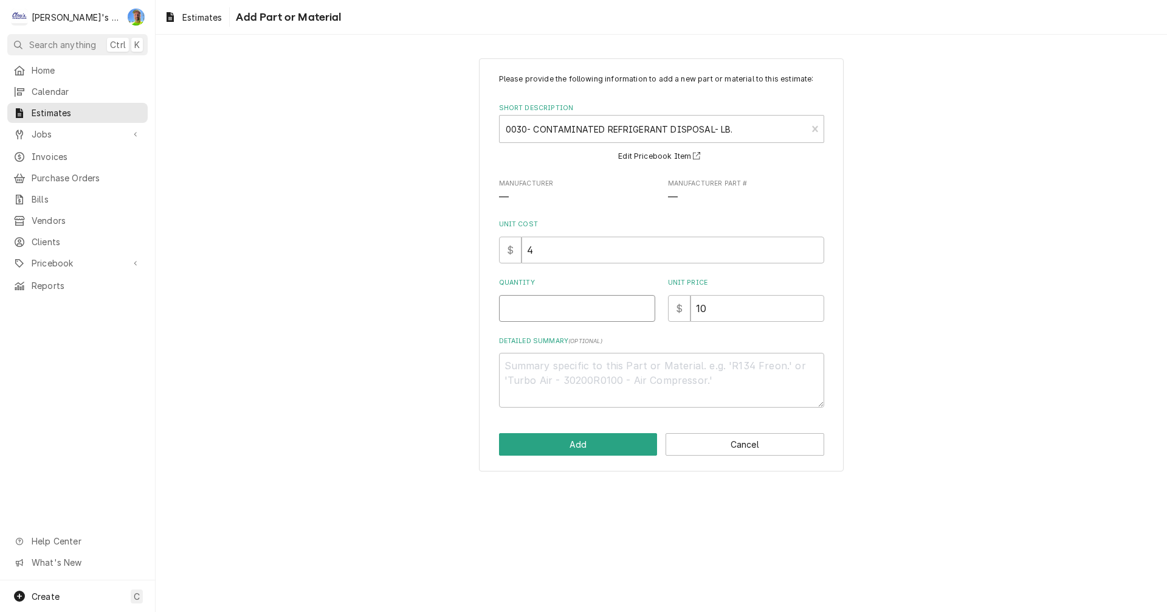
click at [569, 309] on input "Quantity" at bounding box center [577, 308] width 156 height 27
type textarea "x"
type input "6"
type textarea "x"
type input "60"
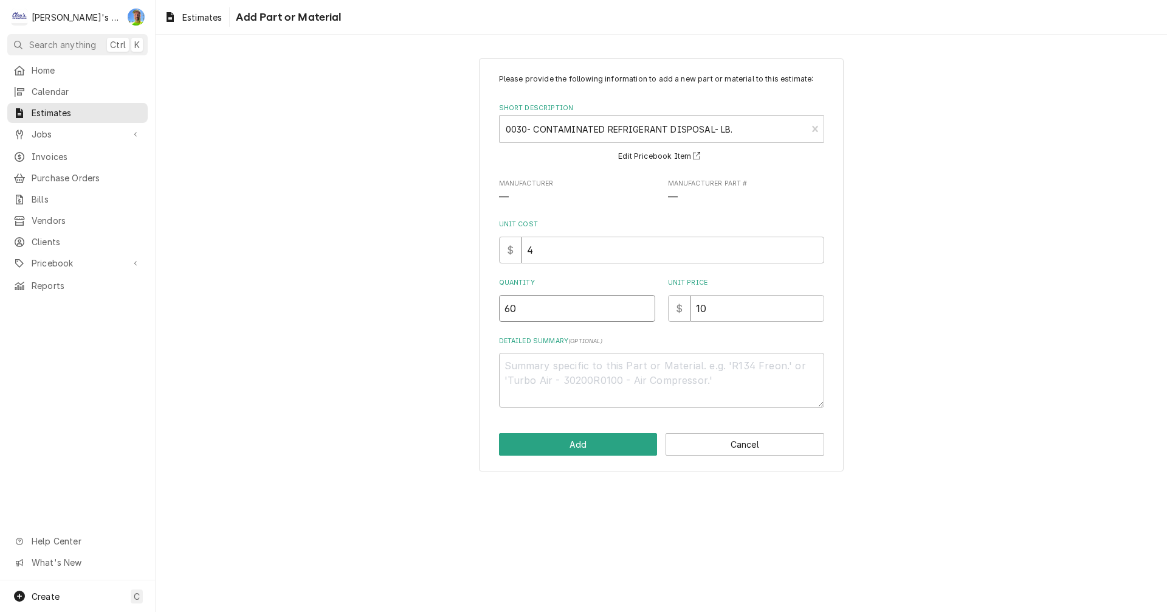
type textarea "x"
type input "600"
type textarea "x"
type input "600"
click at [602, 448] on button "Add" at bounding box center [578, 444] width 159 height 22
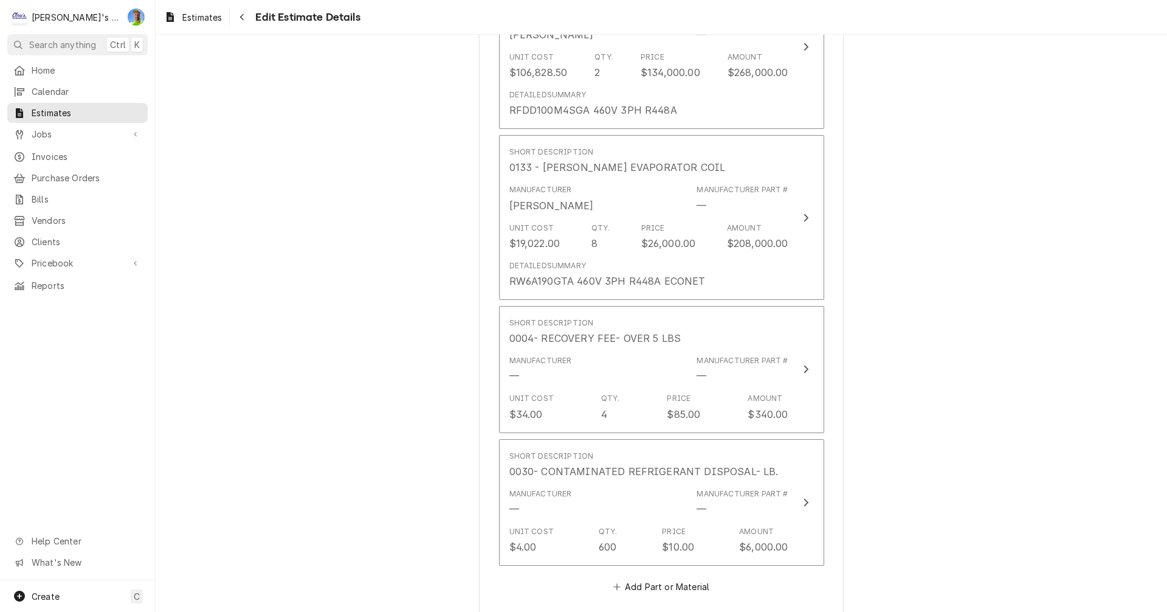
scroll to position [1734, 0]
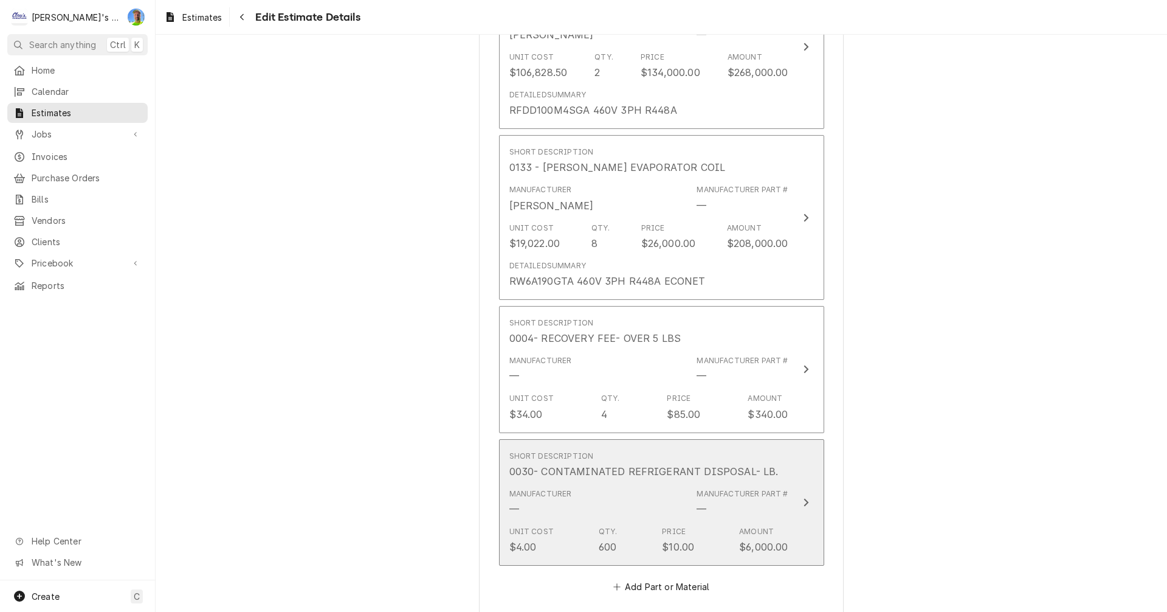
type textarea "x"
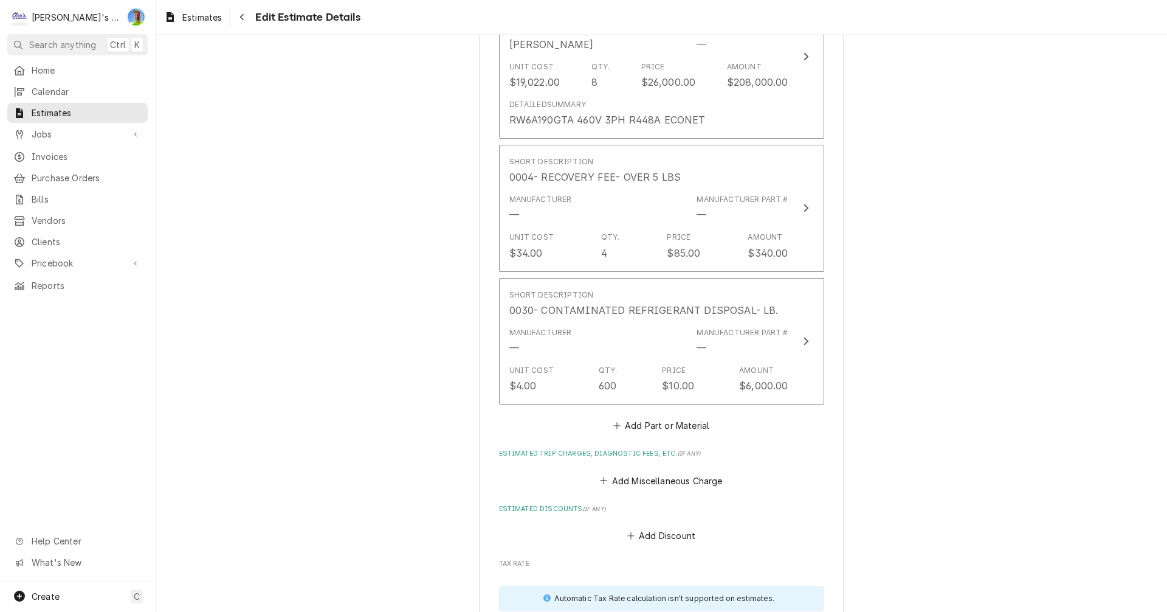
scroll to position [1917, 0]
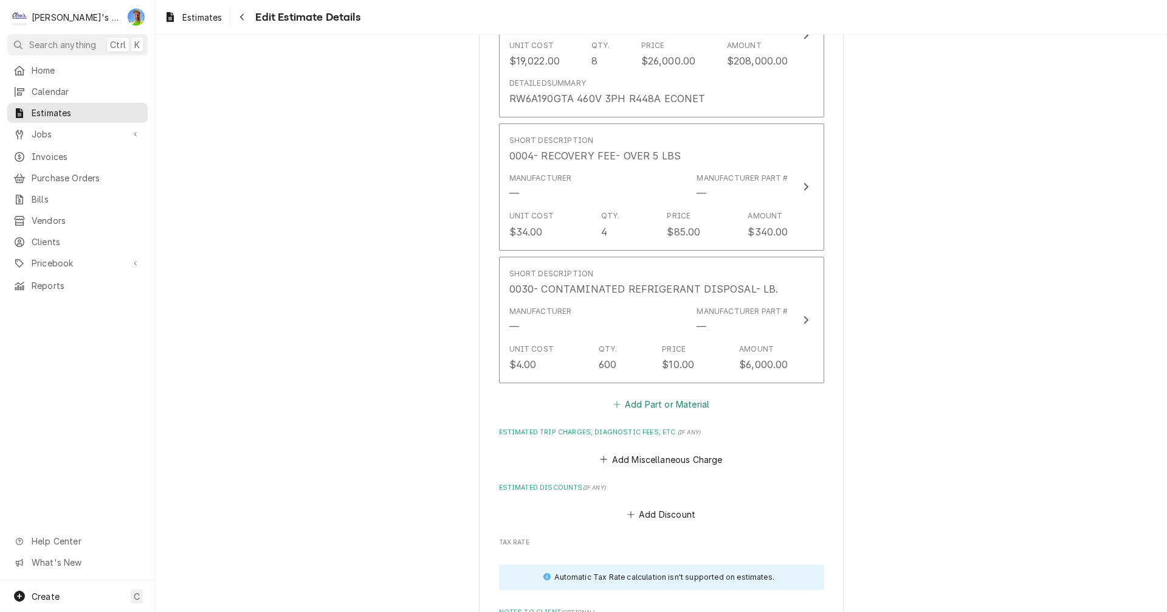
click at [624, 406] on button "Add Part or Material" at bounding box center [661, 404] width 100 height 17
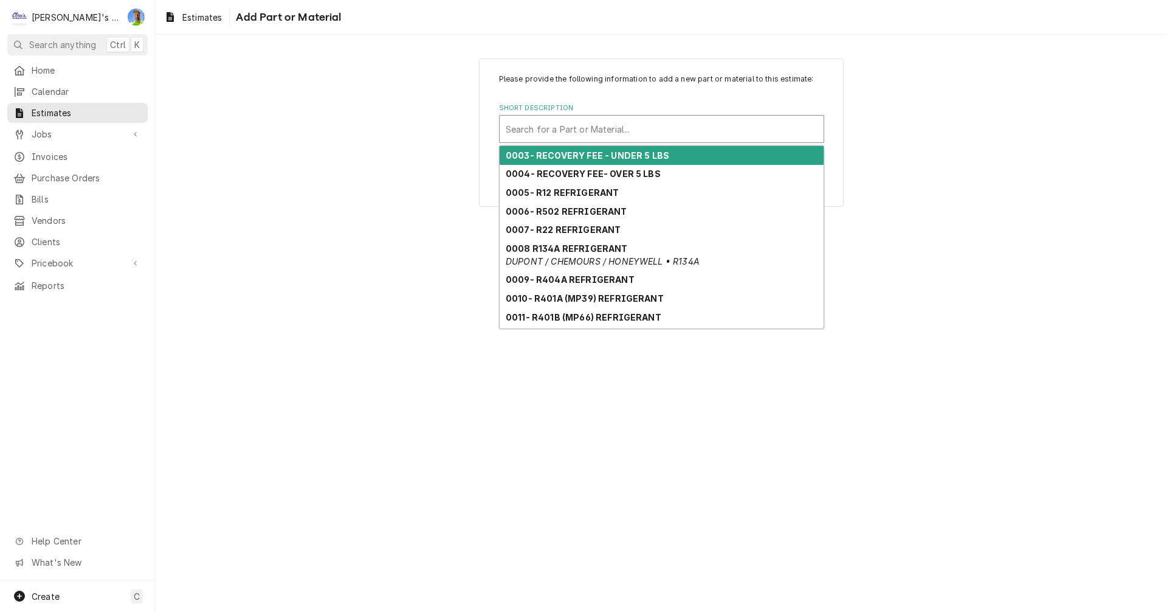
click at [550, 131] on div "Short Description" at bounding box center [662, 129] width 312 height 22
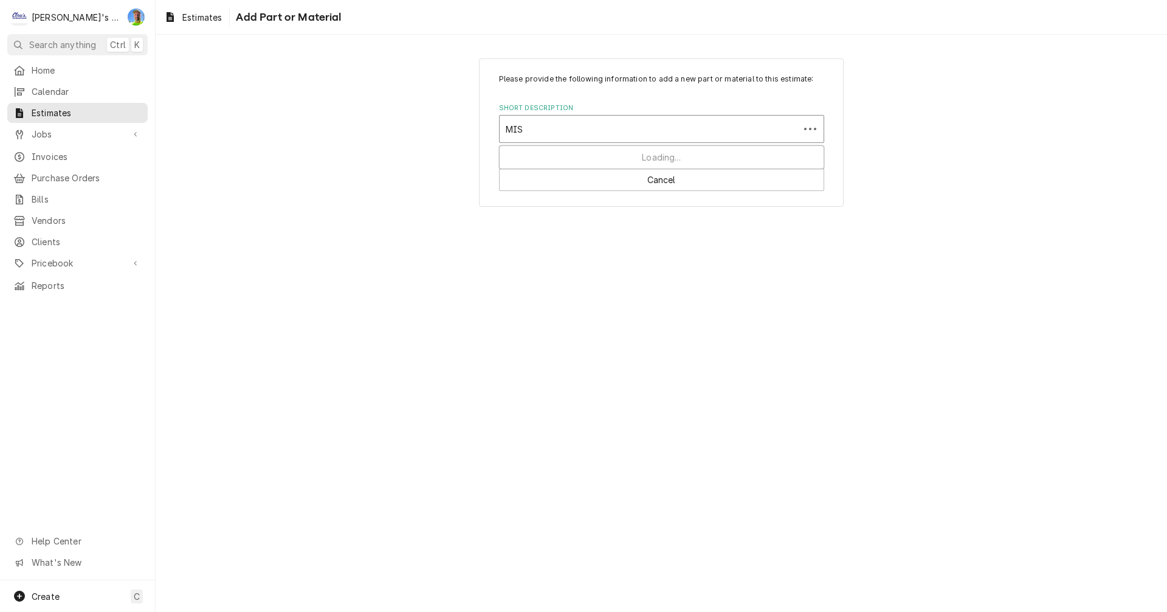
type input "MISC"
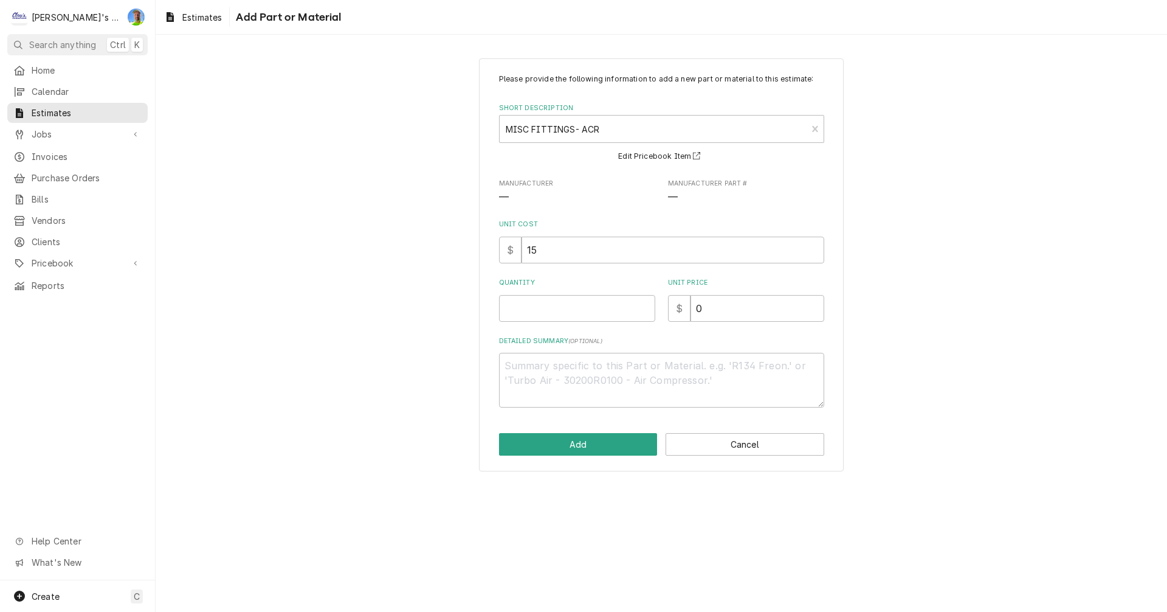
type textarea "x"
type input "8"
type textarea "x"
type input "8"
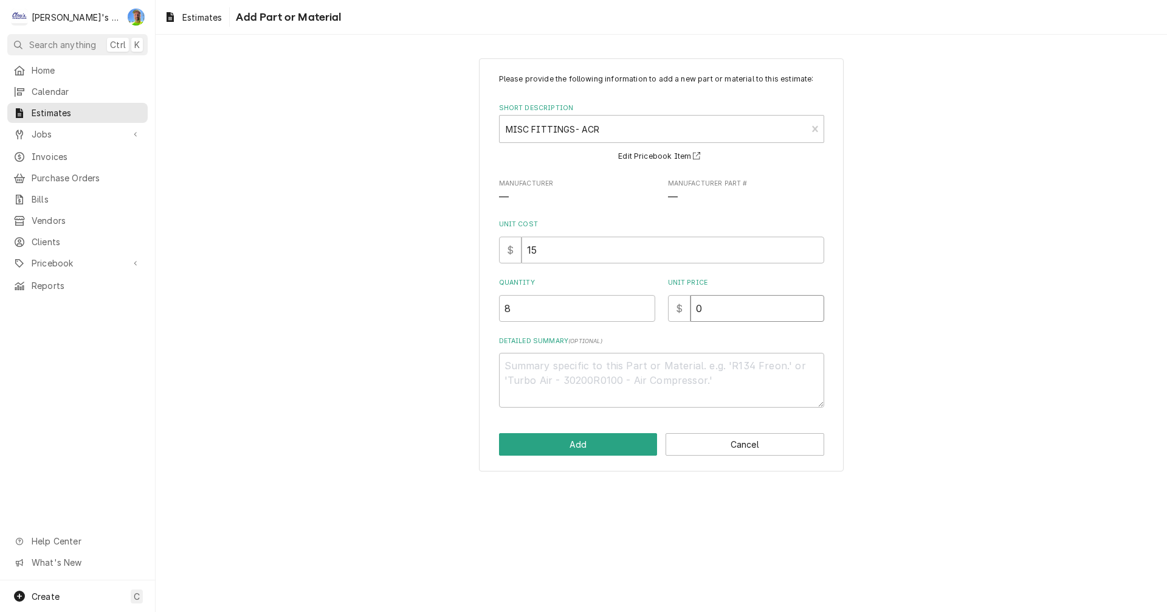
type textarea "x"
type input "2"
type textarea "x"
type input "20"
type textarea "x"
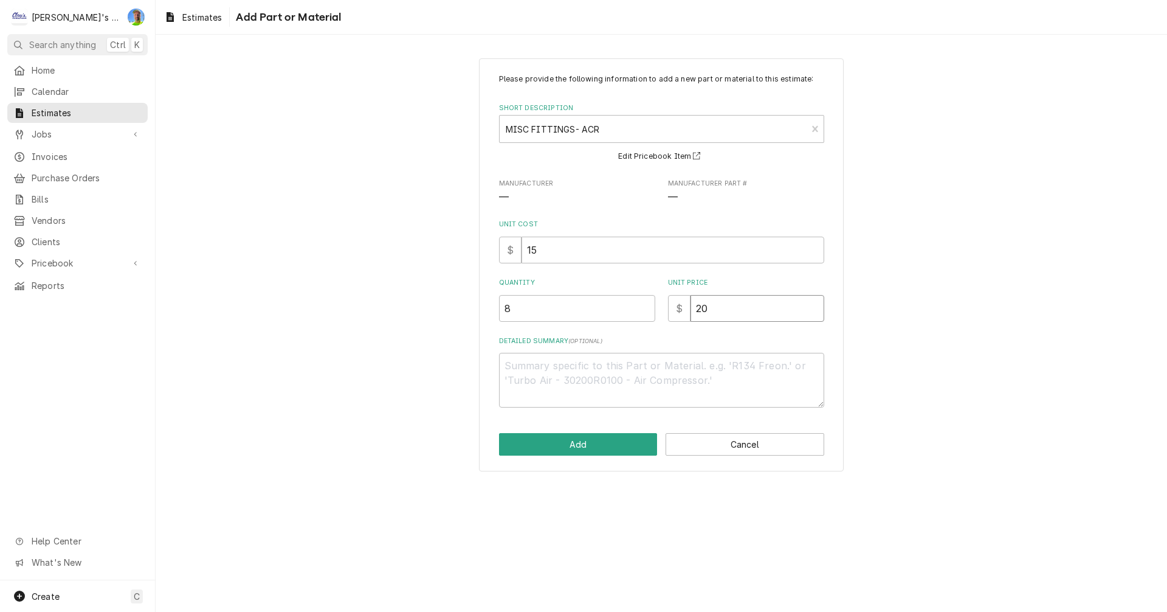
type input "2"
type textarea "x"
type input "21"
type textarea "x"
type input "210"
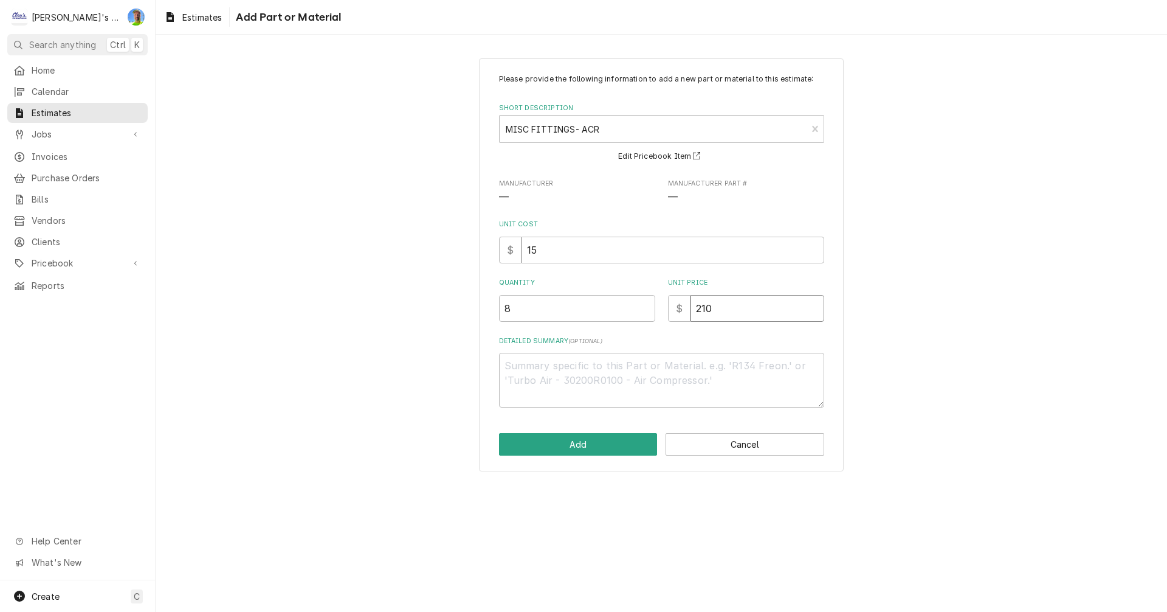
type textarea "x"
type input "2100"
type textarea "x"
type input "2100"
type textarea "x"
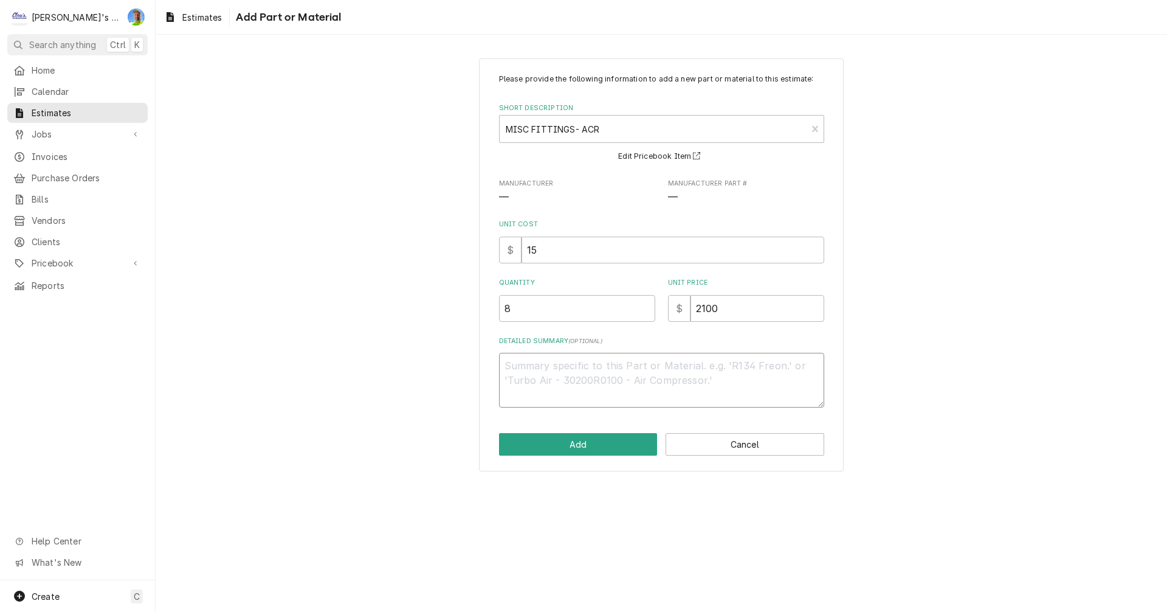
type textarea "A"
type textarea "x"
type textarea "AC"
type textarea "x"
type textarea "ACR"
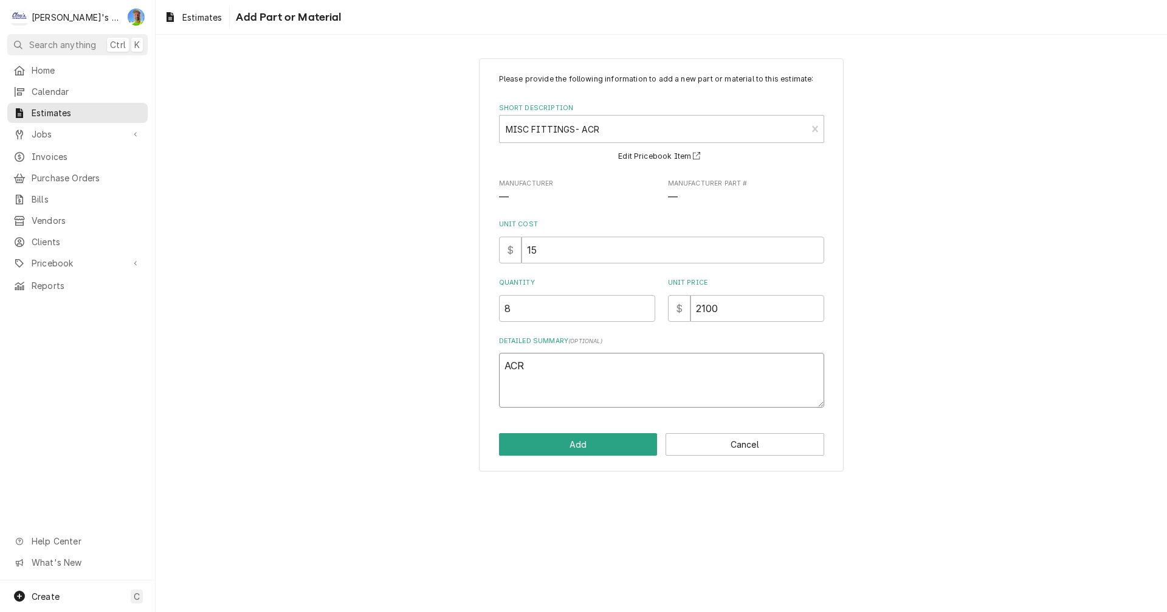
type textarea "x"
type textarea "ACR"
type textarea "x"
type textarea "ACR P"
type textarea "x"
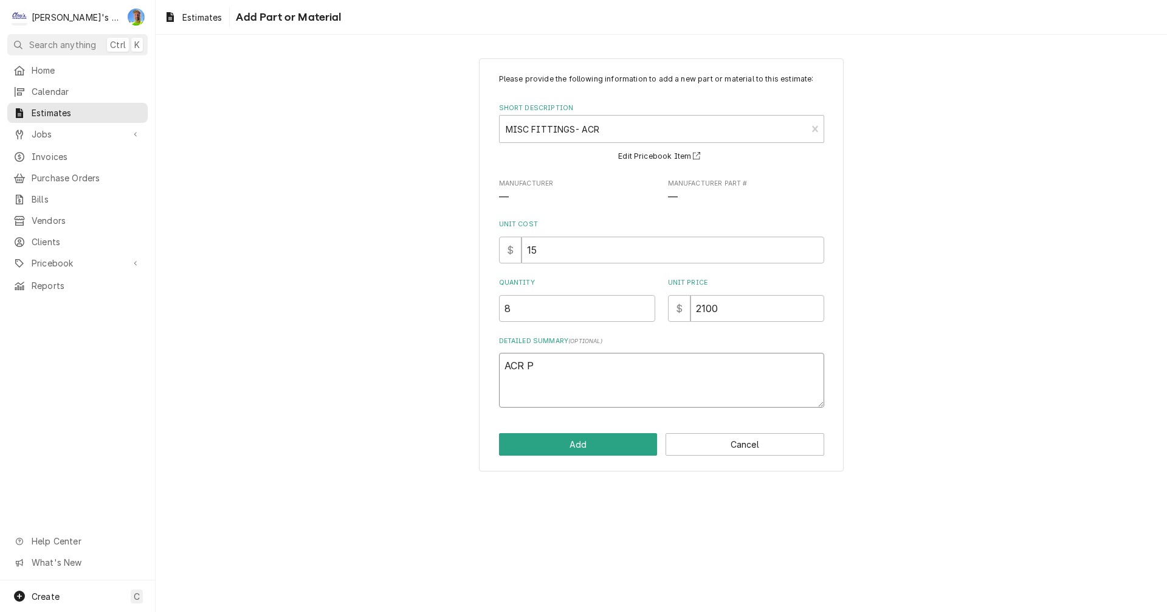
type textarea "ACR PI"
type textarea "x"
type textarea "ACR PIP"
type textarea "x"
type textarea "ACR PIPE"
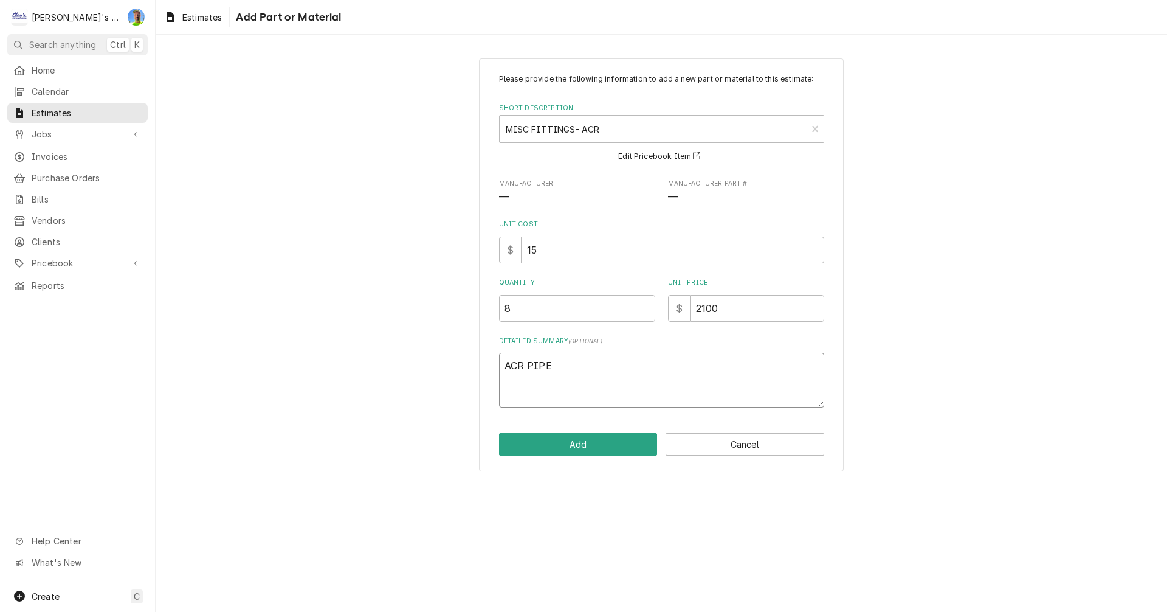
type textarea "x"
type textarea "ACR PIPE,"
type textarea "x"
type textarea "ACR PIPE,"
type textarea "x"
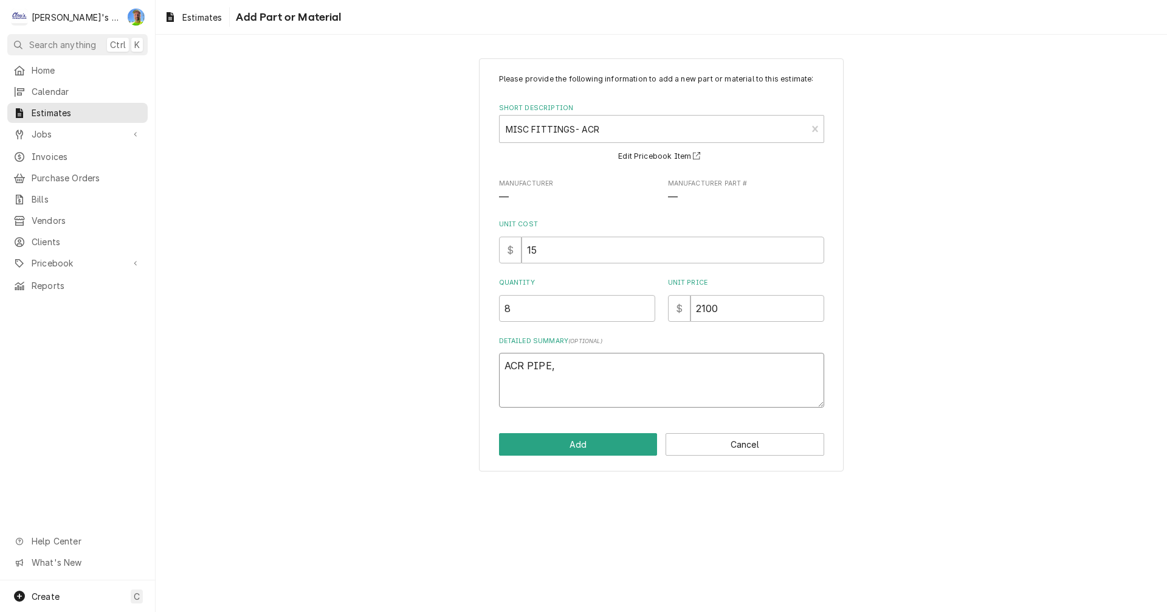
type textarea "ACR PIPE, F"
type textarea "x"
type textarea "ACR PIPE, FI"
type textarea "x"
type textarea "ACR PIPE, FIT"
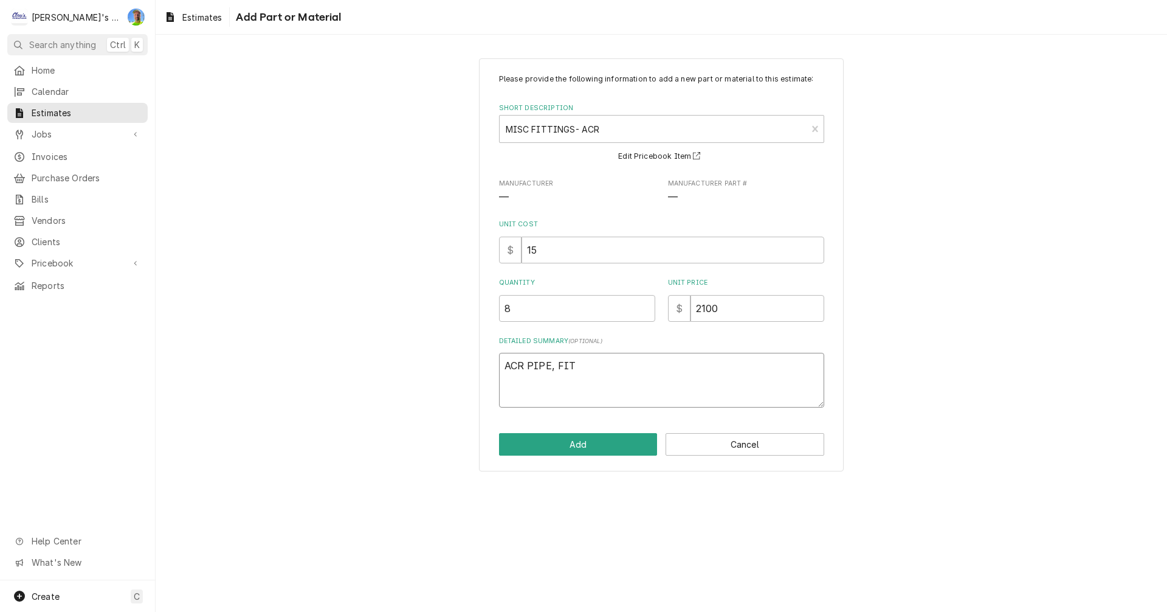
type textarea "x"
type textarea "ACR PIPE, FITT"
type textarea "x"
type textarea "ACR PIPE, FITTI"
type textarea "x"
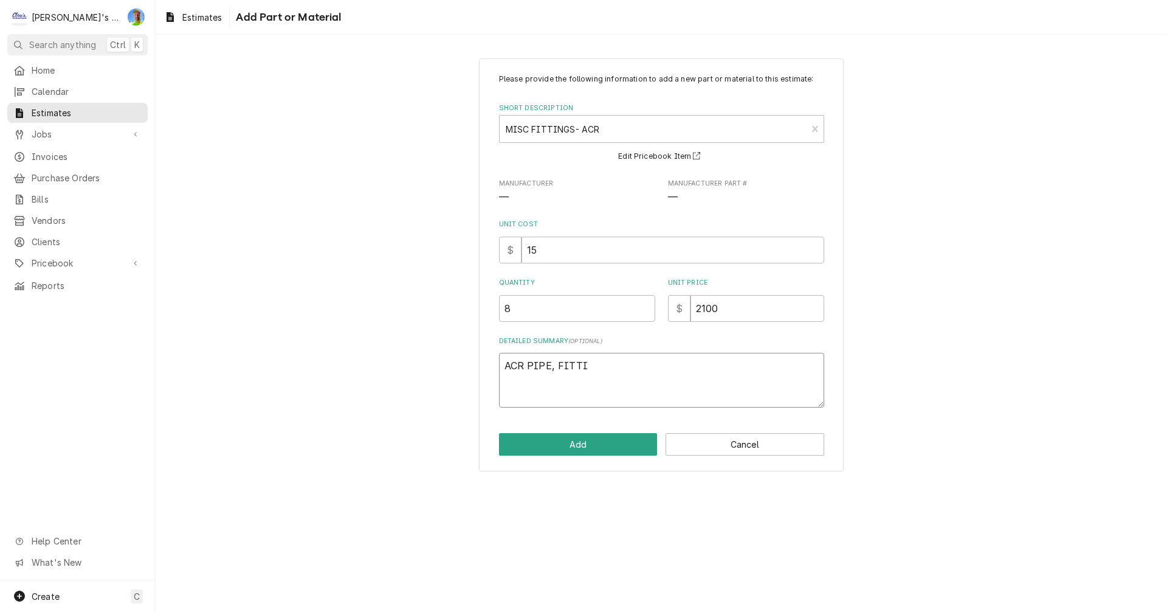
type textarea "ACR PIPE, FITTIN"
type textarea "x"
type textarea "ACR PIPE, FITTING"
type textarea "x"
type textarea "ACR PIPE, FITTINGS"
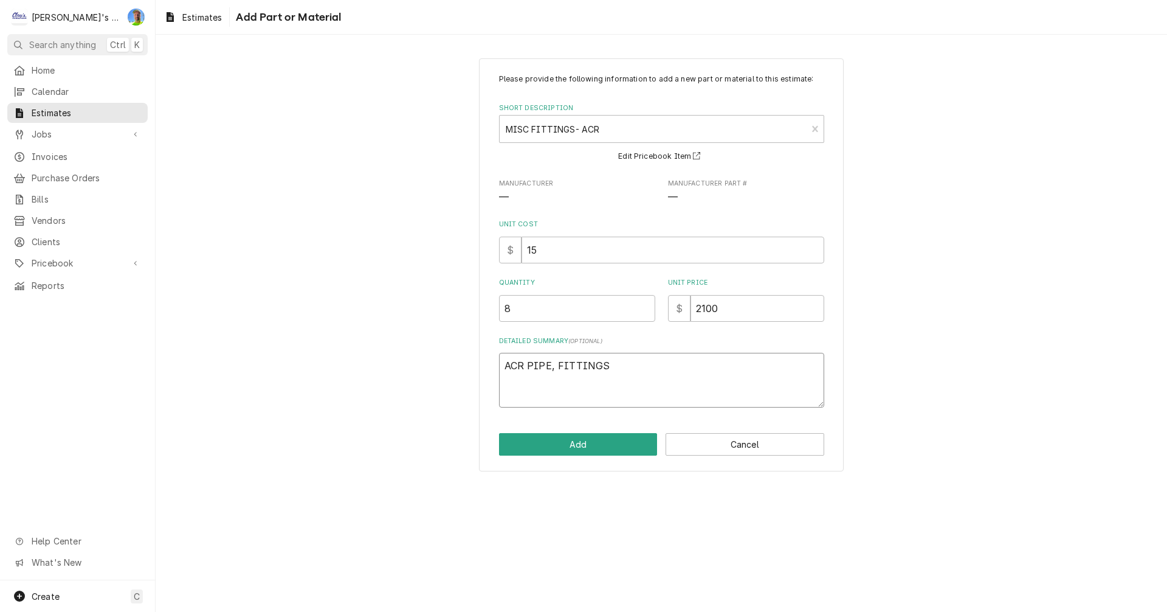
type textarea "x"
type textarea "ACR PIPE, FITTINGS,"
type textarea "x"
type textarea "ACR PIPE, FITTINGS,"
type textarea "x"
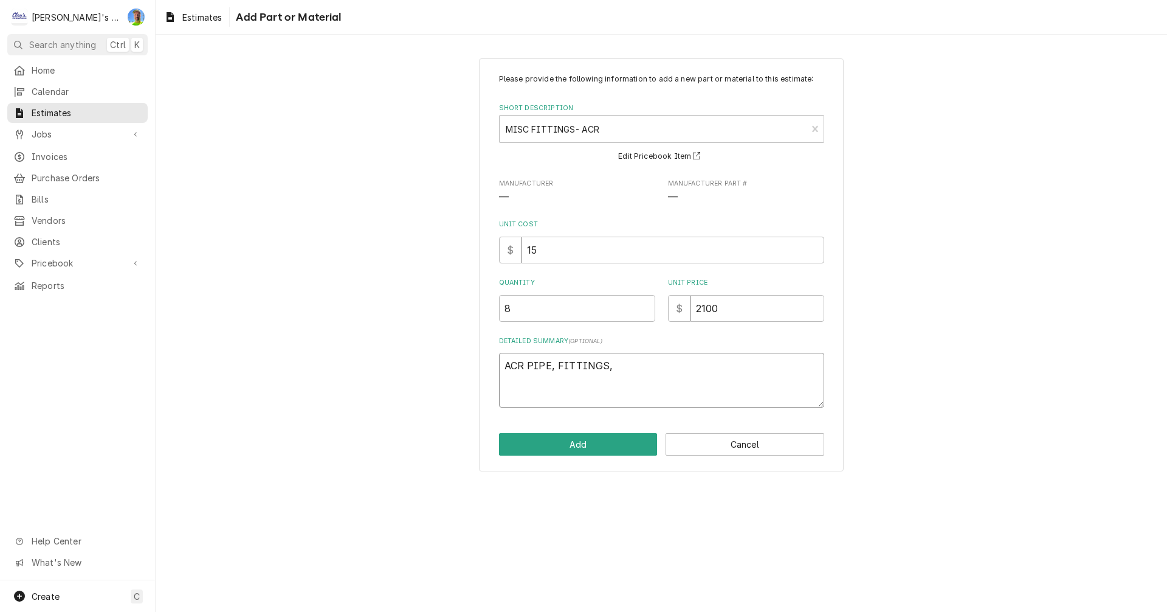
type textarea "ACR PIPE, FITTINGS,"
type textarea "x"
type textarea "ACR PIPE, FITTINGS"
type textarea "x"
type textarea "ACR PIPE, FITTINGS"
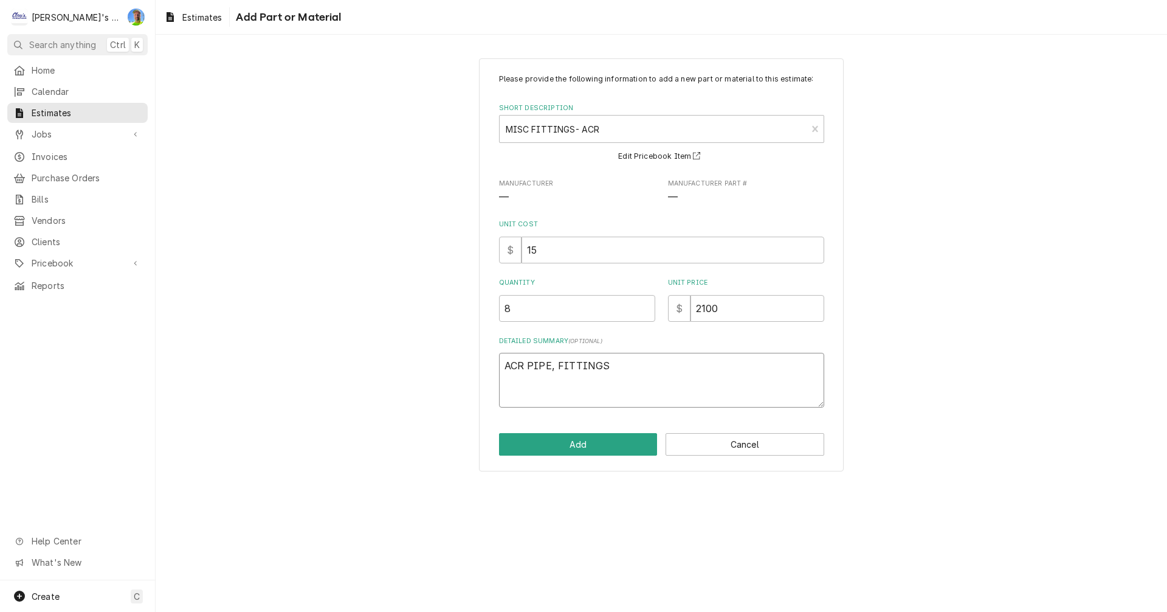
type textarea "x"
type textarea "ACR PIPE, FITTINGS A"
type textarea "x"
type textarea "ACR PIPE, FITTINGS AN"
type textarea "x"
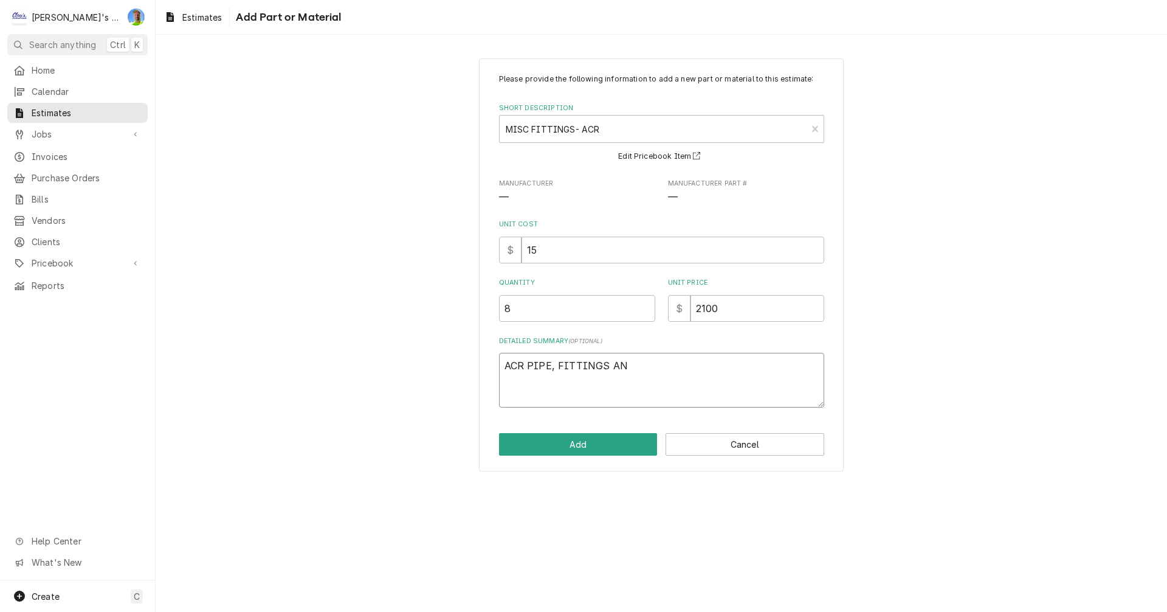
type textarea "ACR PIPE, FITTINGS AND"
type textarea "x"
type textarea "ACR PIPE, FITTINGS AND"
type textarea "x"
type textarea "ACR PIPE, FITTINGS AND I"
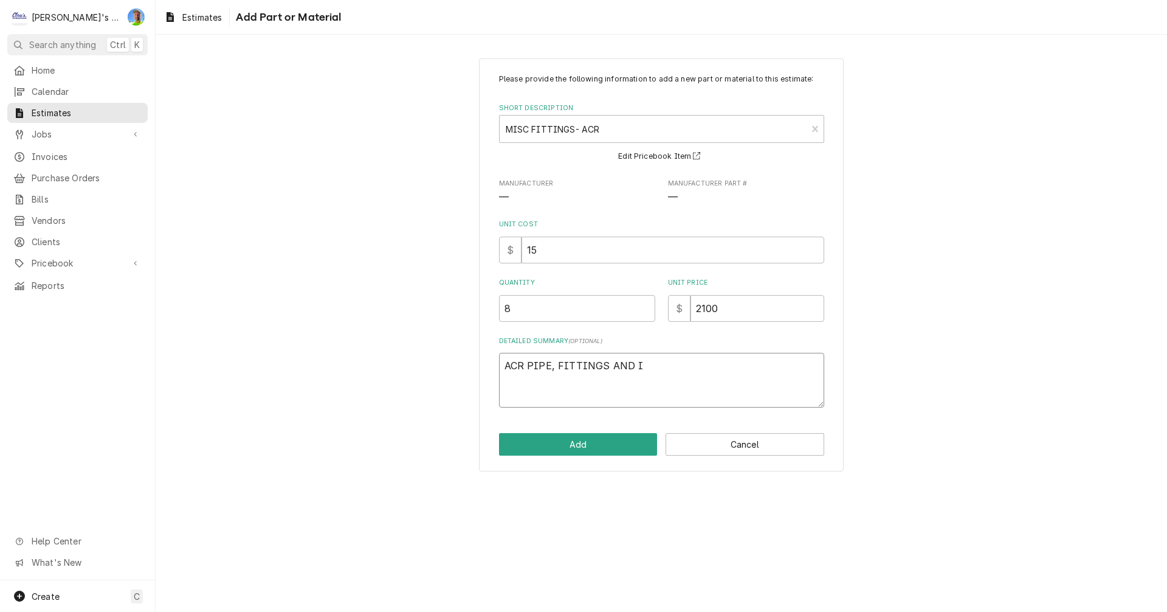
type textarea "x"
type textarea "ACR PIPE, FITTINGS AND IN"
type textarea "x"
type textarea "ACR PIPE, FITTINGS AND INS"
type textarea "x"
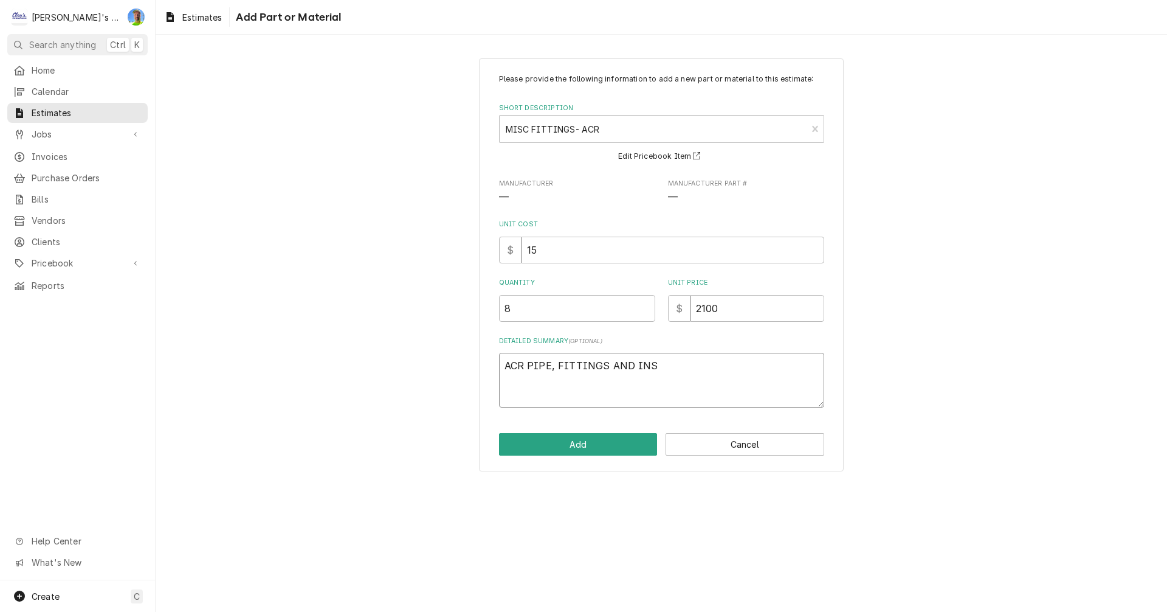
type textarea "ACR PIPE, FITTINGS AND INSU"
type textarea "x"
type textarea "ACR PIPE, FITTINGS AND INSUL"
type textarea "x"
type textarea "ACR PIPE, FITTINGS AND INSULA"
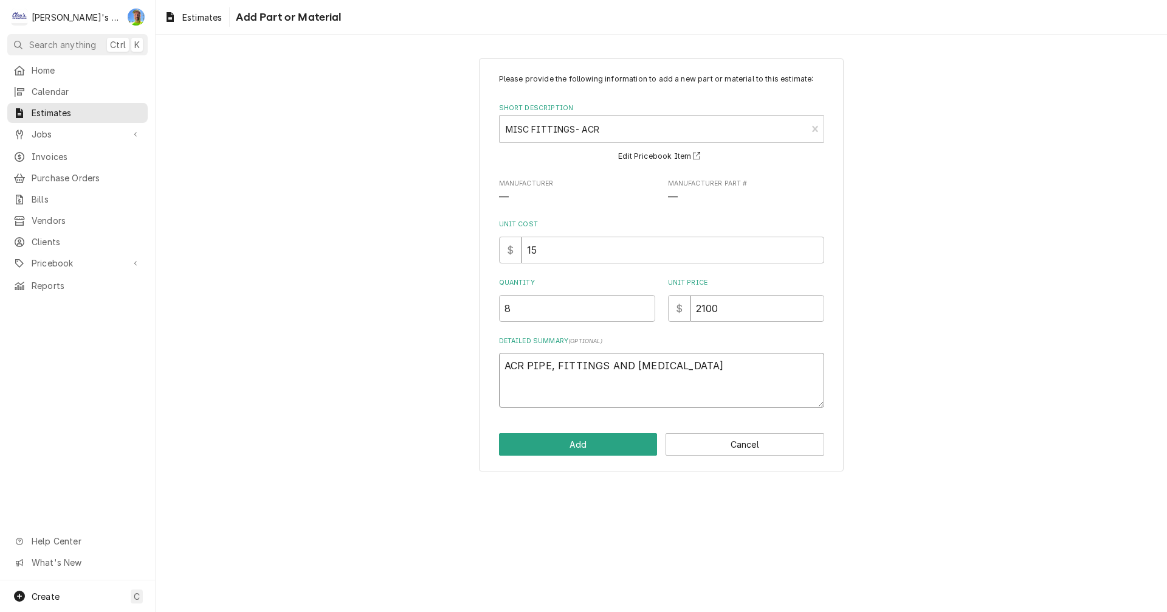
type textarea "x"
type textarea "ACR PIPE, FITTINGS AND INSULAT"
type textarea "x"
type textarea "ACR PIPE, FITTINGS AND INSULATI"
type textarea "x"
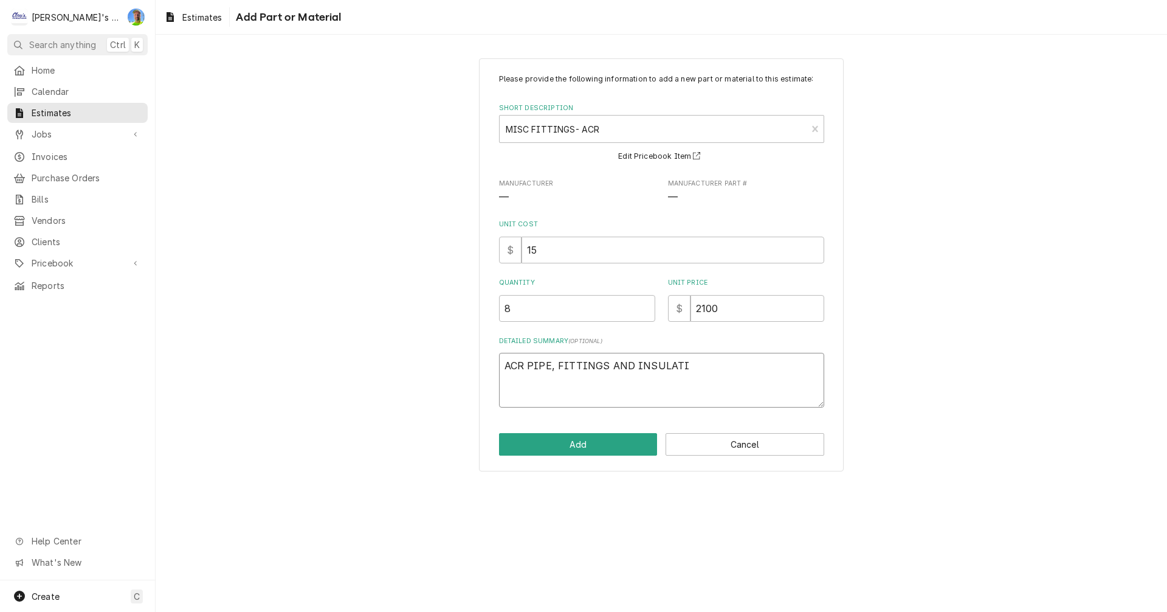
type textarea "ACR PIPE, FITTINGS AND INSULATIO"
type textarea "x"
type textarea "ACR PIPE, FITTINGS AND INSULATION"
type textarea "x"
type textarea "ACR PIPE, FITTINGS AND INSULATION"
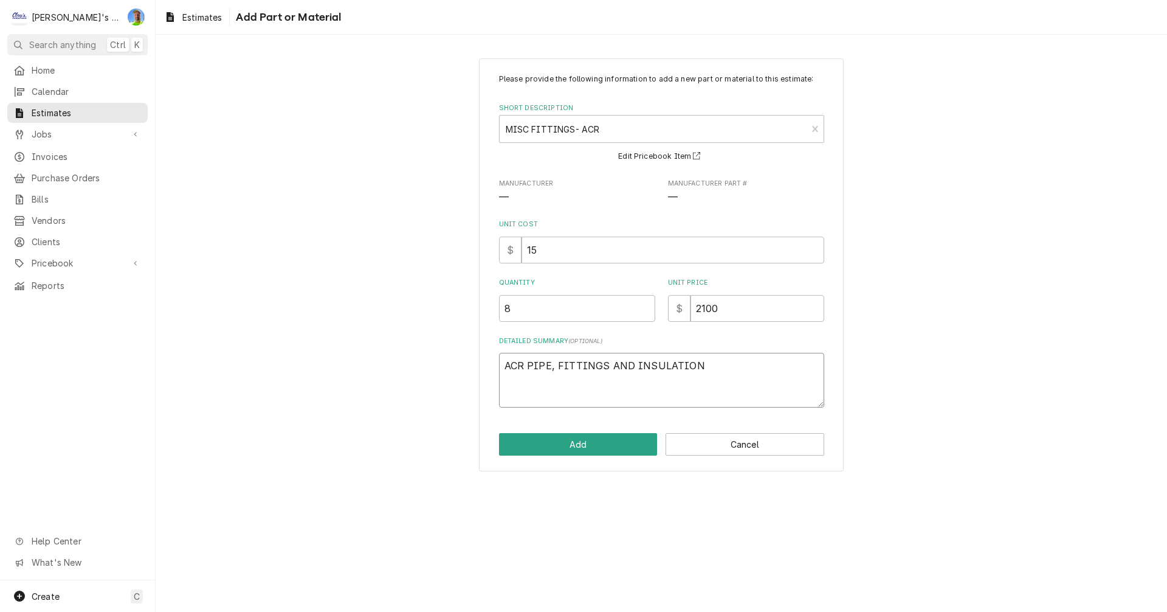
type textarea "x"
type textarea "ACR PIPE, FITTINGS AND INSULATION T"
type textarea "x"
type textarea "ACR PIPE, FITTINGS AND INSULATION TO"
type textarea "x"
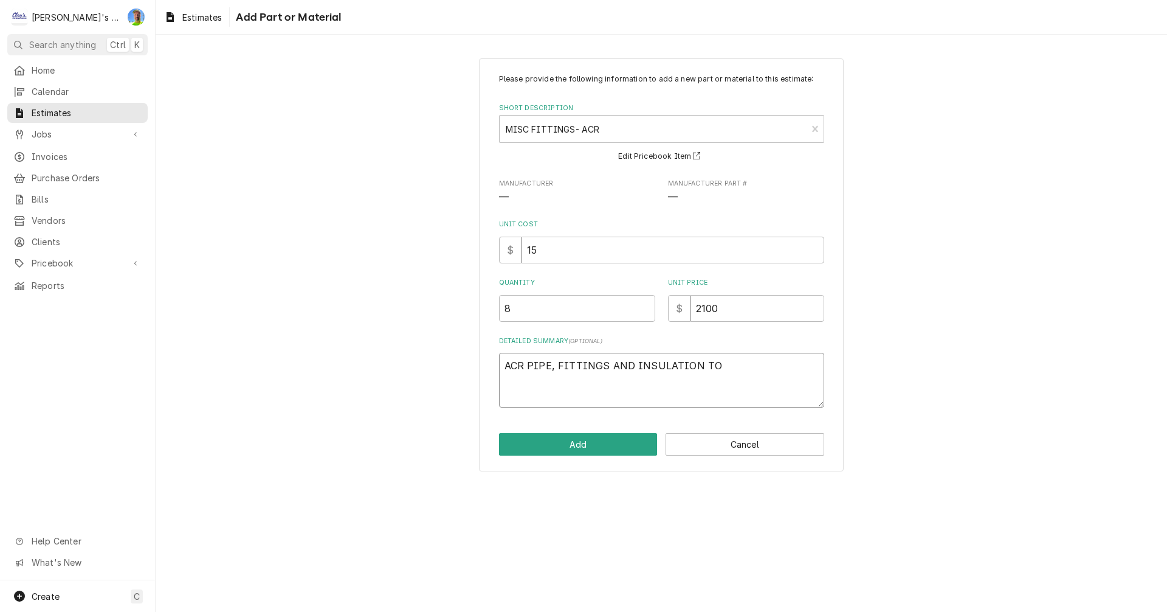
type textarea "ACR PIPE, FITTINGS AND INSULATION TO"
type textarea "x"
type textarea "ACR PIPE, FITTINGS AND INSULATION TO R"
type textarea "x"
type textarea "ACR PIPE, FITTINGS AND INSULATION TO RE"
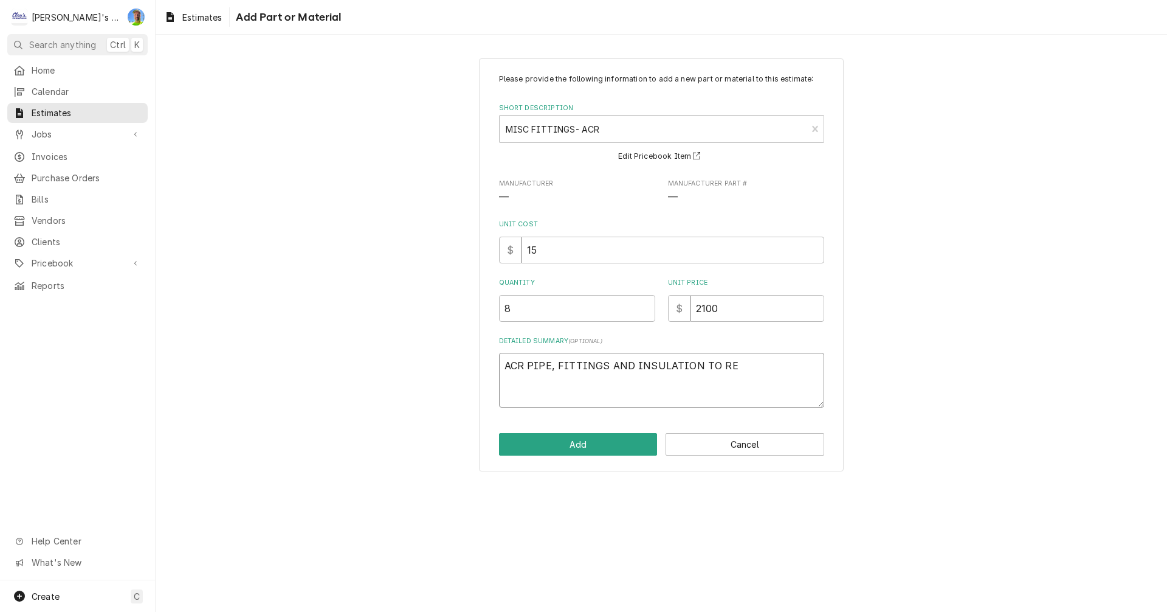
type textarea "x"
type textarea "ACR PIPE, FITTINGS AND INSULATION TO RE-"
type textarea "x"
type textarea "ACR PIPE, FITTINGS AND INSULATION TO RE-P"
type textarea "x"
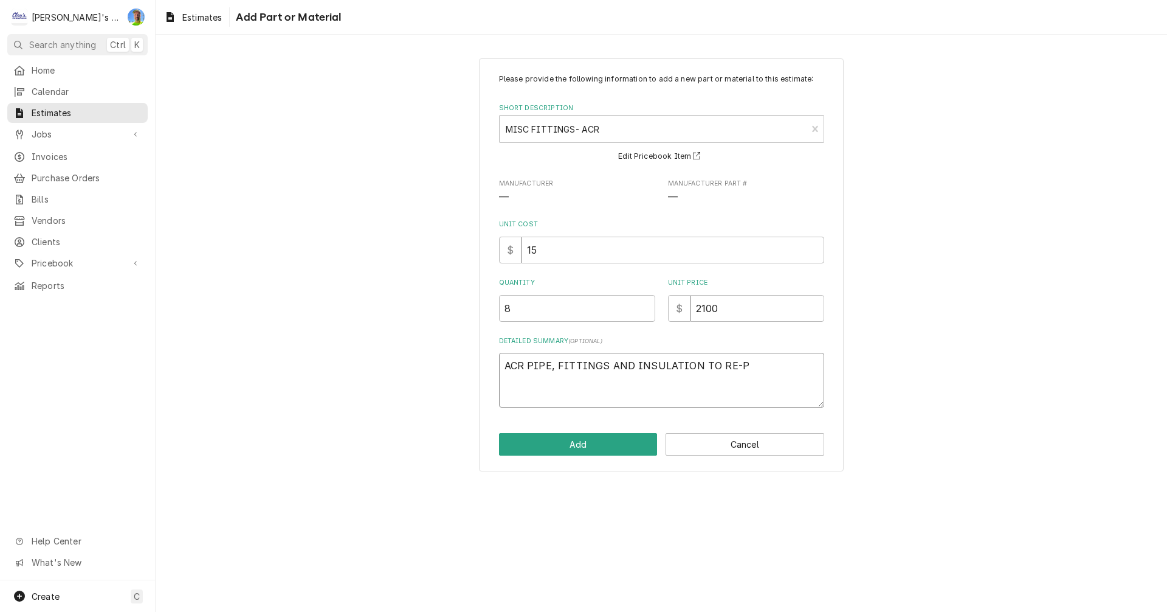
type textarea "ACR PIPE, FITTINGS AND INSULATION TO RE-PI"
type textarea "x"
type textarea "ACR PIPE, FITTINGS AND INSULATION TO RE-PIP"
type textarea "x"
type textarea "ACR PIPE, FITTINGS AND INSULATION TO RE-PIPE"
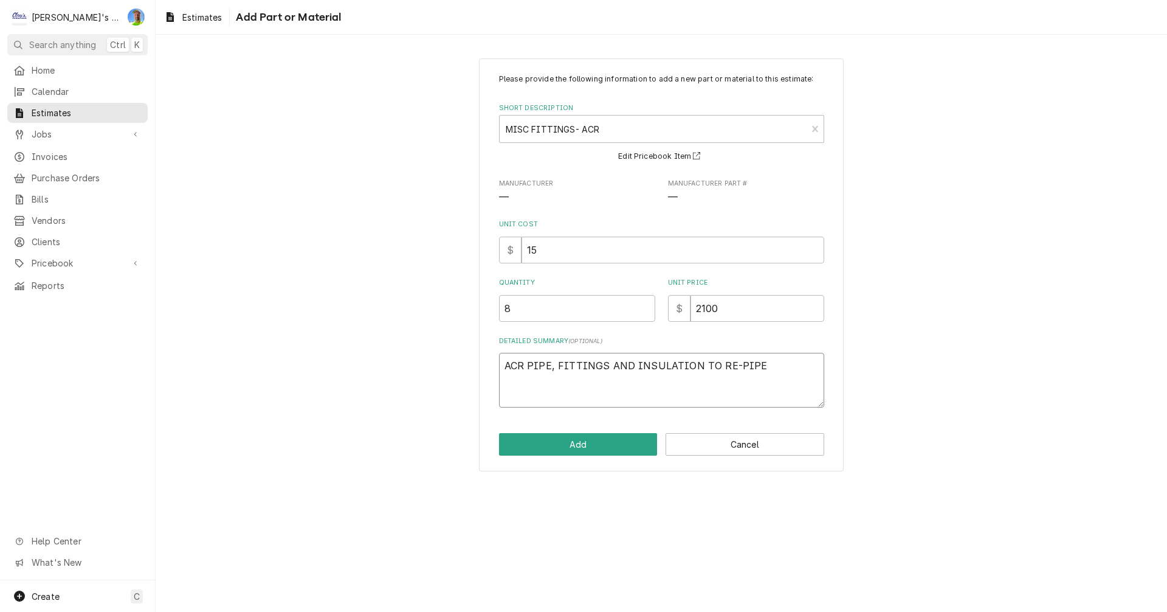
type textarea "x"
type textarea "ACR PIPE, FITTINGS AND INSULATION TO RE-PIPE"
type textarea "x"
type textarea "ACR PIPE, FITTINGS AND INSULATION TO RE-PIPE E"
type textarea "x"
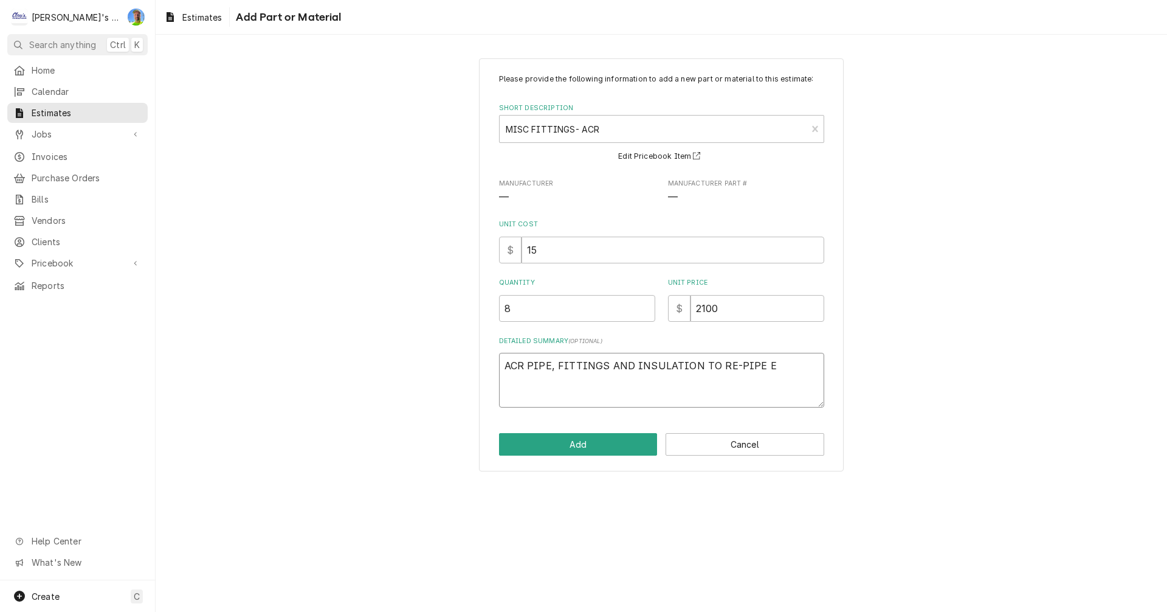
type textarea "ACR PIPE, FITTINGS AND INSULATION TO RE-PIPE EA"
type textarea "x"
type textarea "ACR PIPE, FITTINGS AND INSULATION TO RE-PIPE EAR"
type textarea "x"
type textarea "ACR PIPE, FITTINGS AND INSULATION TO RE-PIPE EARC"
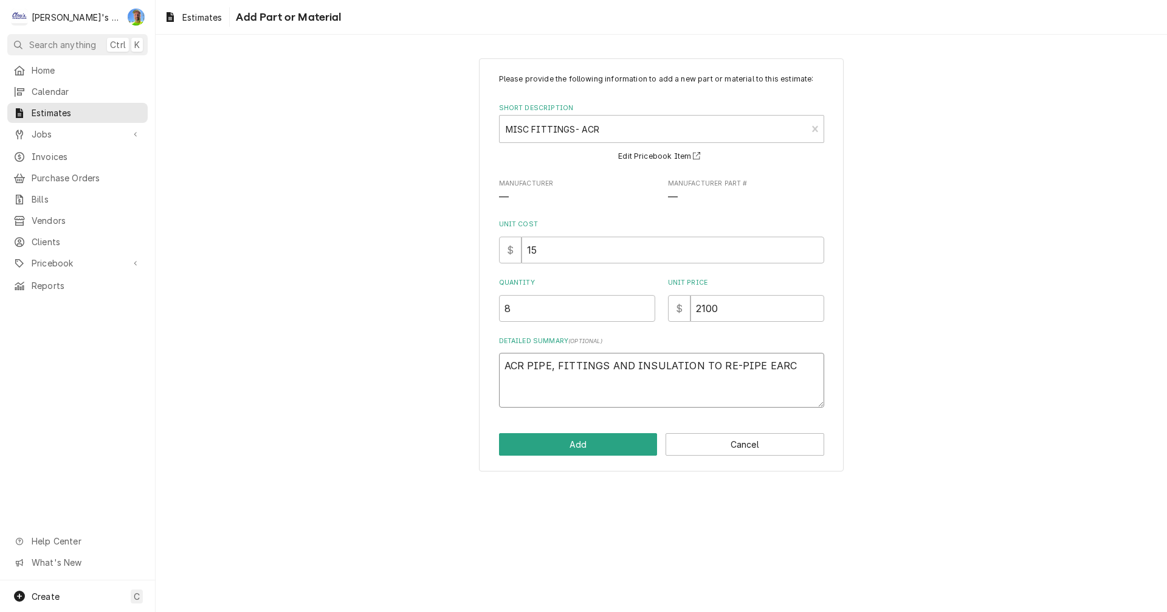
type textarea "x"
type textarea "ACR PIPE, FITTINGS AND INSULATION TO RE-PIPE EARCH"
type textarea "x"
type textarea "ACR PIPE, FITTINGS AND INSULATION TO RE-PIPE EARCH"
type textarea "x"
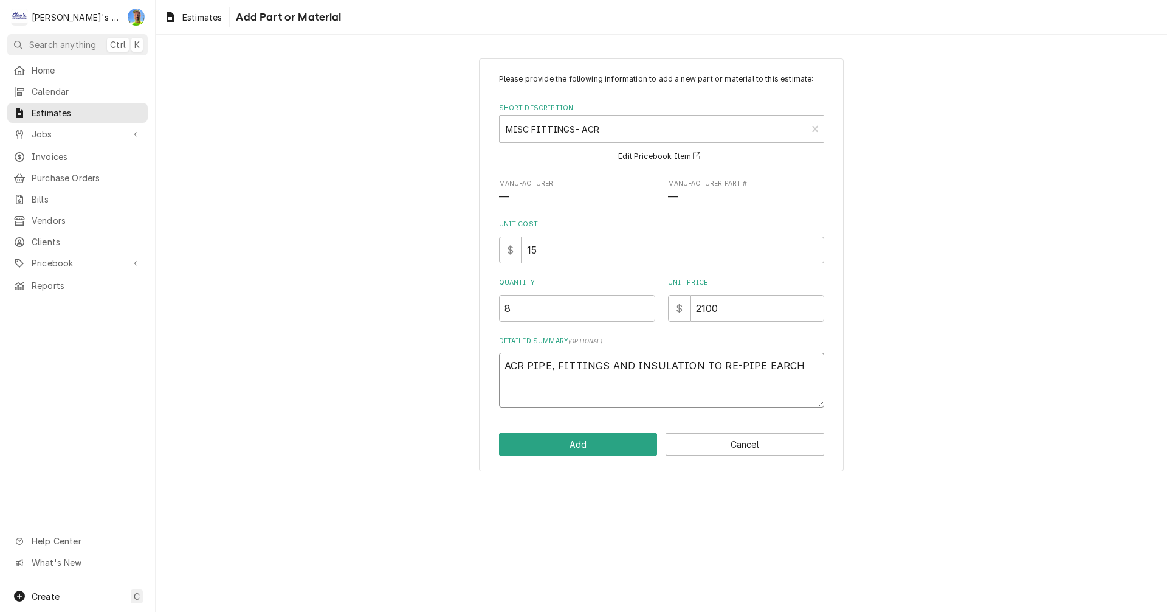
type textarea "ACR PIPE, FITTINGS AND INSULATION TO RE-PIPE EARCH E"
type textarea "x"
type textarea "ACR PIPE, FITTINGS AND INSULATION TO RE-PIPE EARCH EV"
type textarea "x"
type textarea "ACR PIPE, FITTINGS AND INSULATION TO RE-PIPE EARCH EVA"
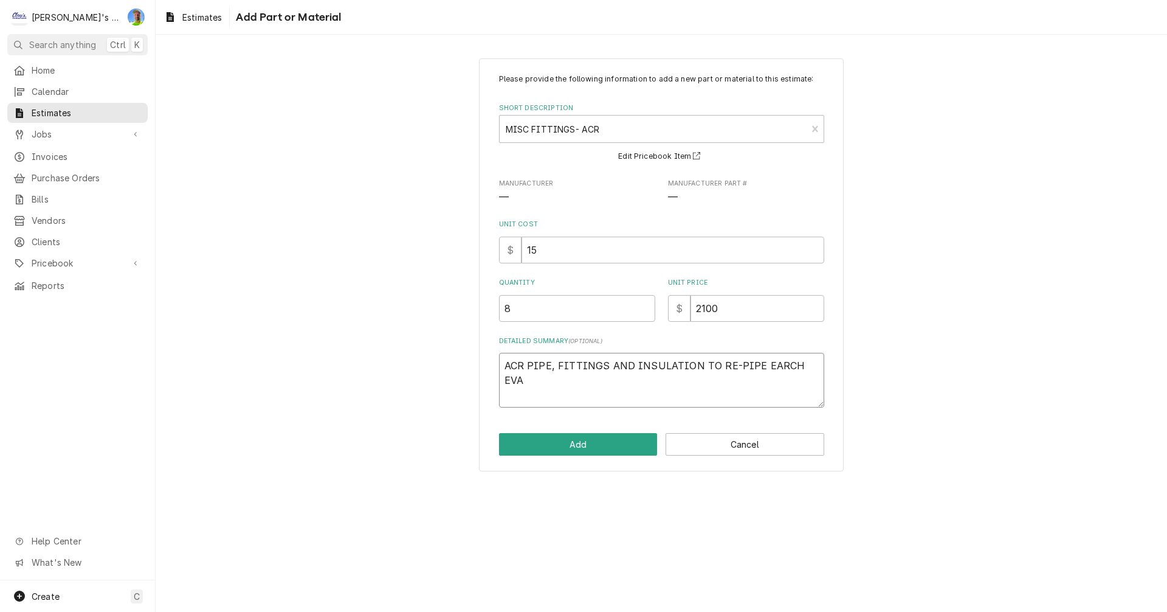
type textarea "x"
type textarea "ACR PIPE, FITTINGS AND INSULATION TO RE-PIPE EARCH EVAP"
type textarea "x"
type textarea "ACR PIPE, FITTINGS AND INSULATION TO RE-PIPE EARCH EVA"
type textarea "x"
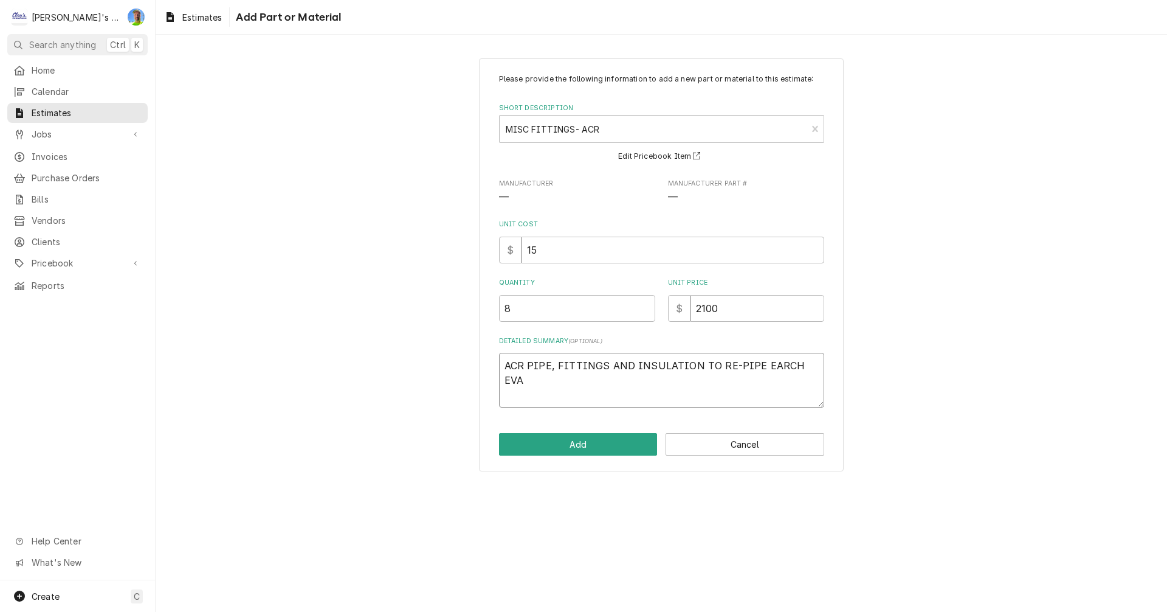
type textarea "ACR PIPE, FITTINGS AND INSULATION TO RE-PIPE EARCH EV"
type textarea "x"
type textarea "ACR PIPE, FITTINGS AND INSULATION TO RE-PIPE EARCH E"
type textarea "x"
type textarea "ACR PIPE, FITTINGS AND INSULATION TO RE-PIPE EARCH"
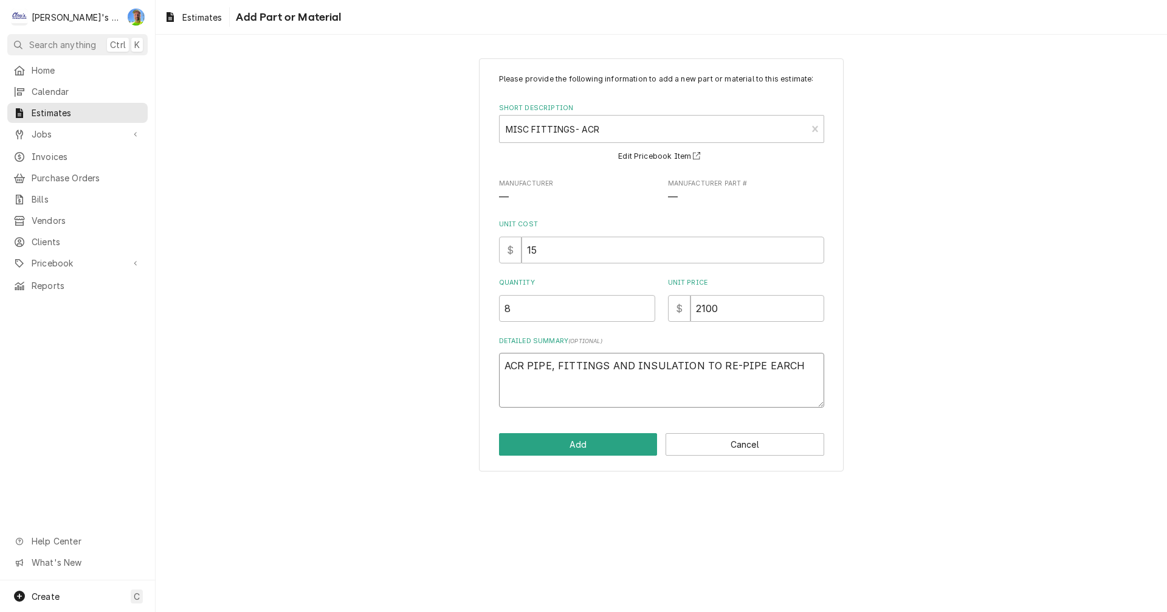
type textarea "x"
type textarea "ACR PIPE, FITTINGS AND INSULATION TO RE-PIPE EARCH"
type textarea "x"
type textarea "ACR PIPE, FITTINGS AND INSULATION TO RE-PIPE EARC"
type textarea "x"
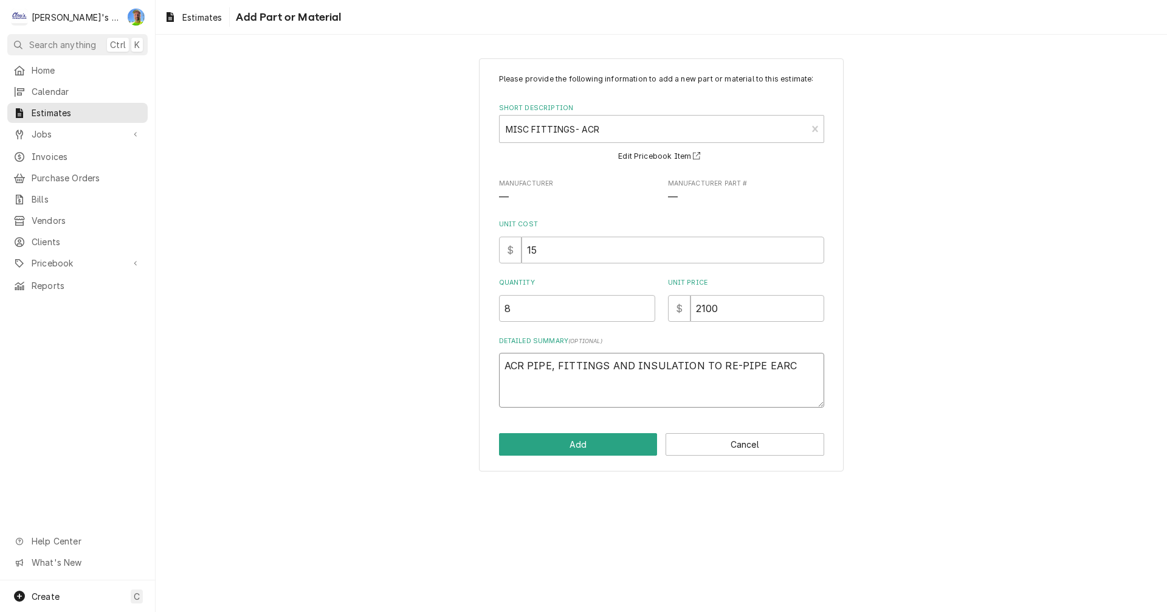
type textarea "ACR PIPE, FITTINGS AND INSULATION TO RE-PIPE EAR"
type textarea "x"
type textarea "ACR PIPE, FITTINGS AND INSULATION TO RE-PIPE EA"
type textarea "x"
type textarea "ACR PIPE, FITTINGS AND INSULATION TO RE-PIPE EAC"
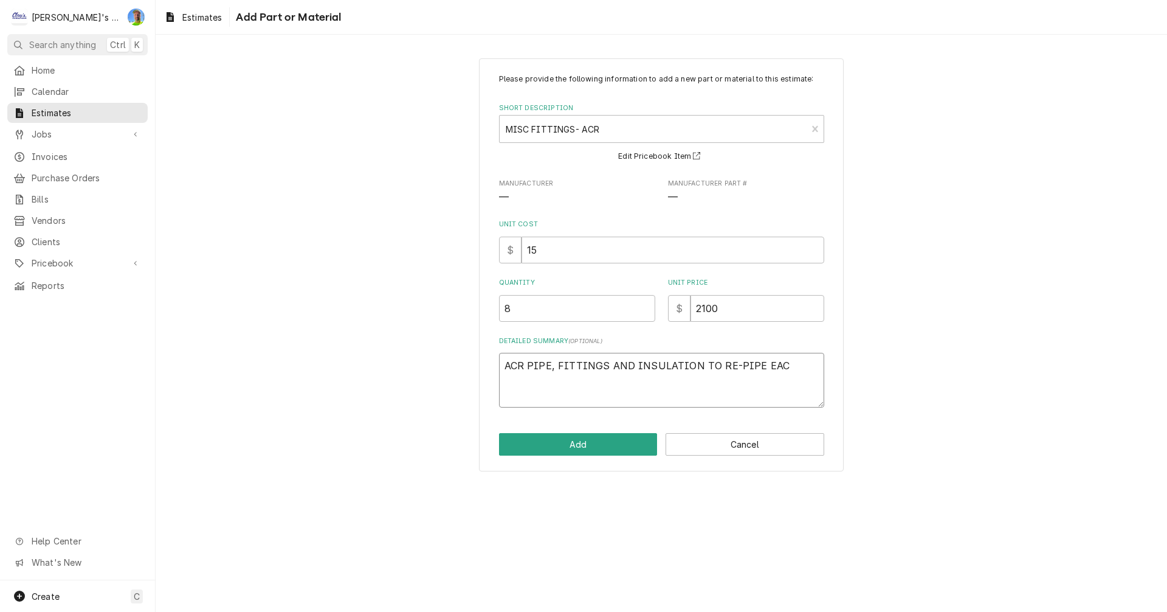
type textarea "x"
type textarea "ACR PIPE, FITTINGS AND INSULATION TO RE-PIPE EACH"
type textarea "x"
type textarea "ACR PIPE, FITTINGS AND INSULATION TO RE-PIPE EACH"
type textarea "x"
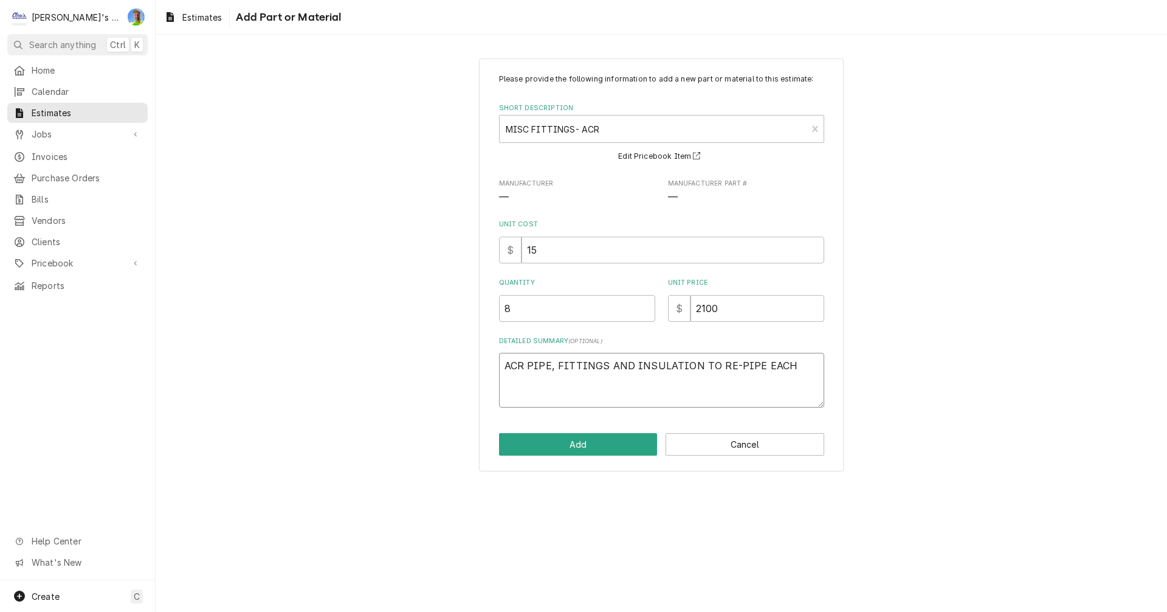
type textarea "ACR PIPE, FITTINGS AND INSULATION TO RE-PIPE EACH E"
type textarea "x"
type textarea "ACR PIPE, FITTINGS AND INSULATION TO RE-PIPE EACH EV"
type textarea "x"
type textarea "ACR PIPE, FITTINGS AND INSULATION TO RE-PIPE EACH EVA"
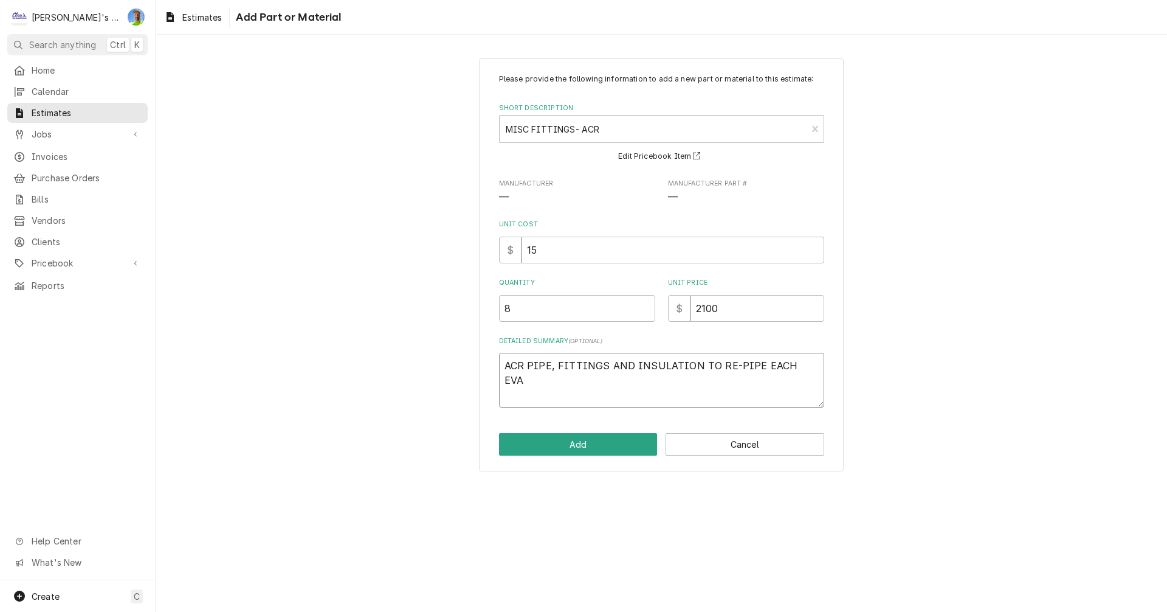
type textarea "x"
type textarea "ACR PIPE, FITTINGS AND INSULATION TO RE-PIPE EACH EVAP"
type textarea "x"
type textarea "ACR PIPE, FITTINGS AND INSULATION TO RE-PIPE EACH EVAPO"
type textarea "x"
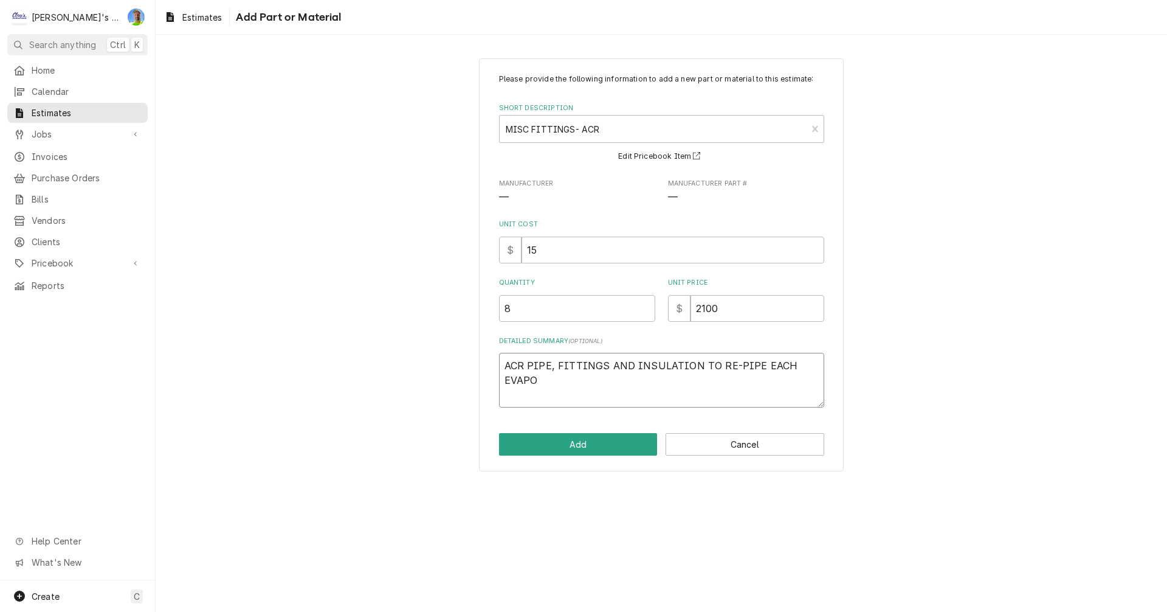
type textarea "ACR PIPE, FITTINGS AND INSULATION TO RE-PIPE EACH EVAPOR"
type textarea "x"
type textarea "ACR PIPE, FITTINGS AND INSULATION TO RE-PIPE EACH EVAPORA"
type textarea "x"
type textarea "ACR PIPE, FITTINGS AND INSULATION TO RE-PIPE EACH EVAPORAT"
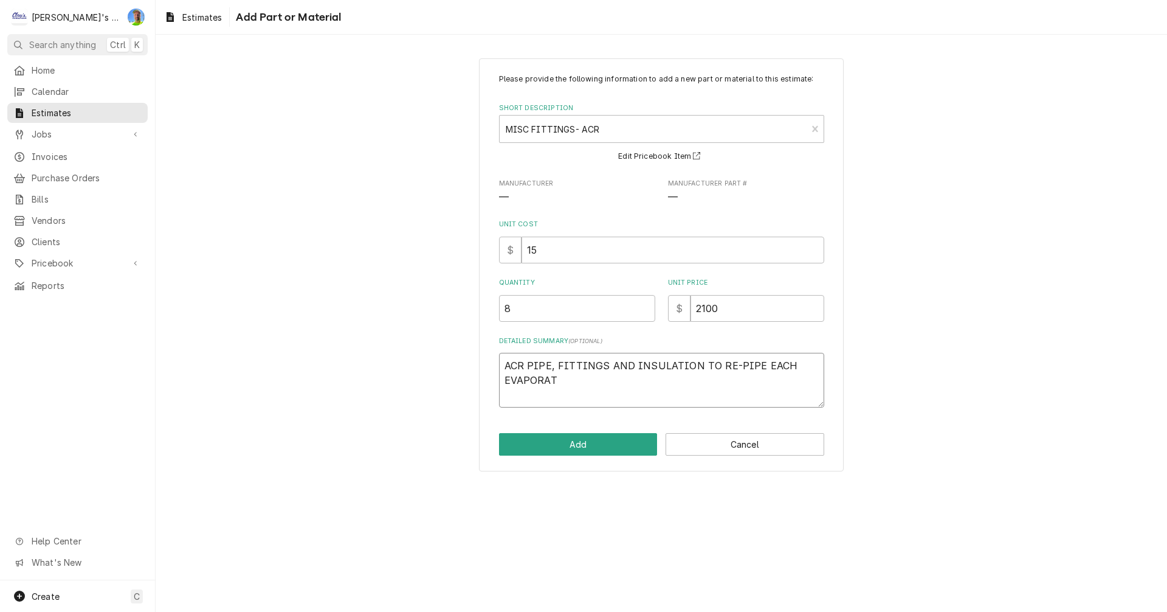
type textarea "x"
type textarea "ACR PIPE, FITTINGS AND INSULATION TO RE-PIPE EACH EVAPORATO"
type textarea "x"
type textarea "ACR PIPE, FITTINGS AND INSULATION TO RE-PIPE EACH EVAPORATOR"
type textarea "x"
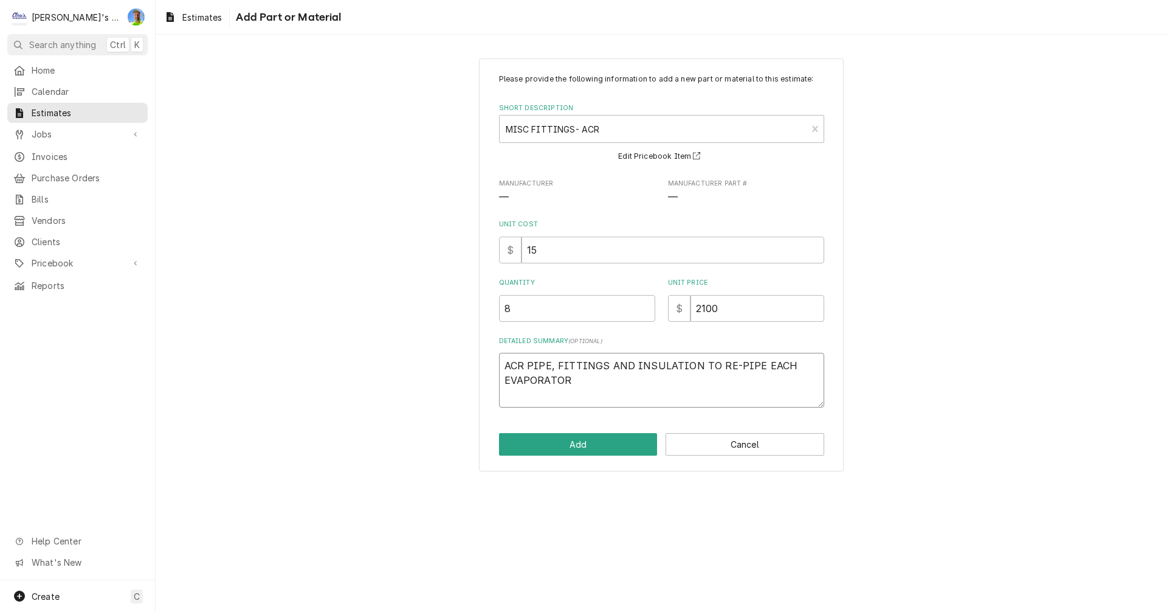
type textarea "ACR PIPE, FITTINGS AND INSULATION TO RE-PIPE EACH EVAPORATOR"
click at [606, 440] on button "Add" at bounding box center [578, 444] width 159 height 22
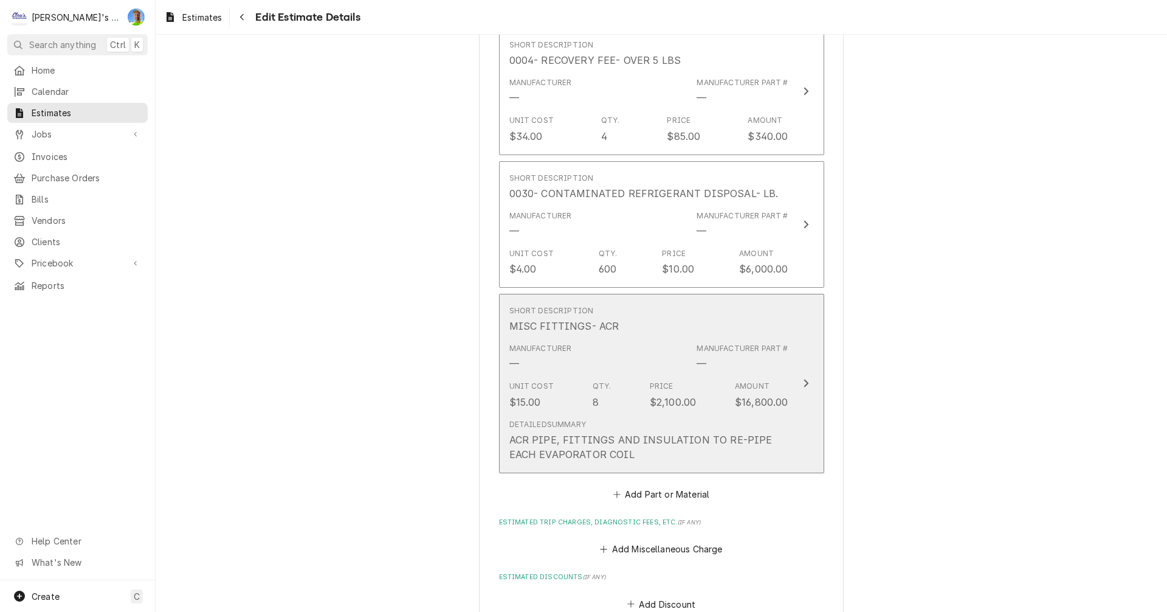
scroll to position [2084, 0]
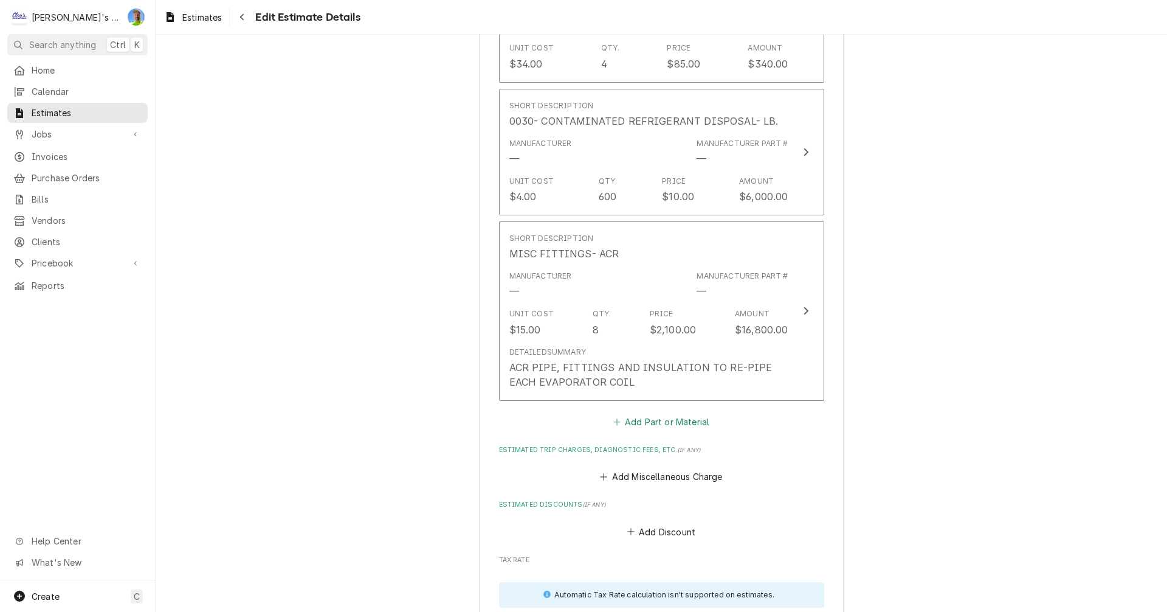
click at [622, 426] on button "Add Part or Material" at bounding box center [661, 421] width 100 height 17
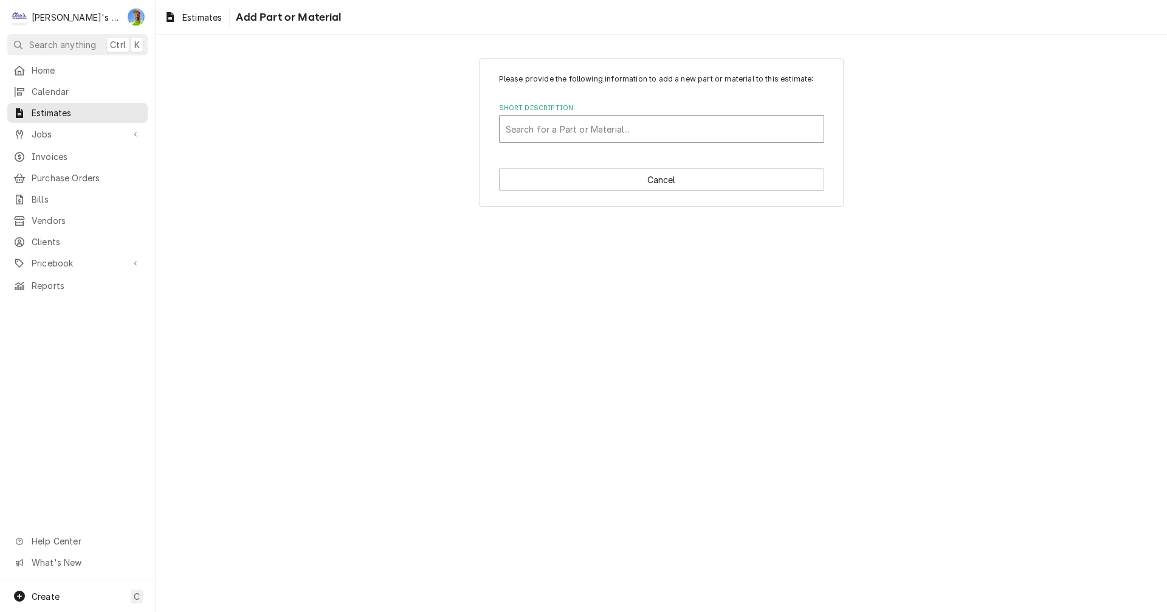
click at [540, 128] on div "Short Description" at bounding box center [662, 129] width 312 height 22
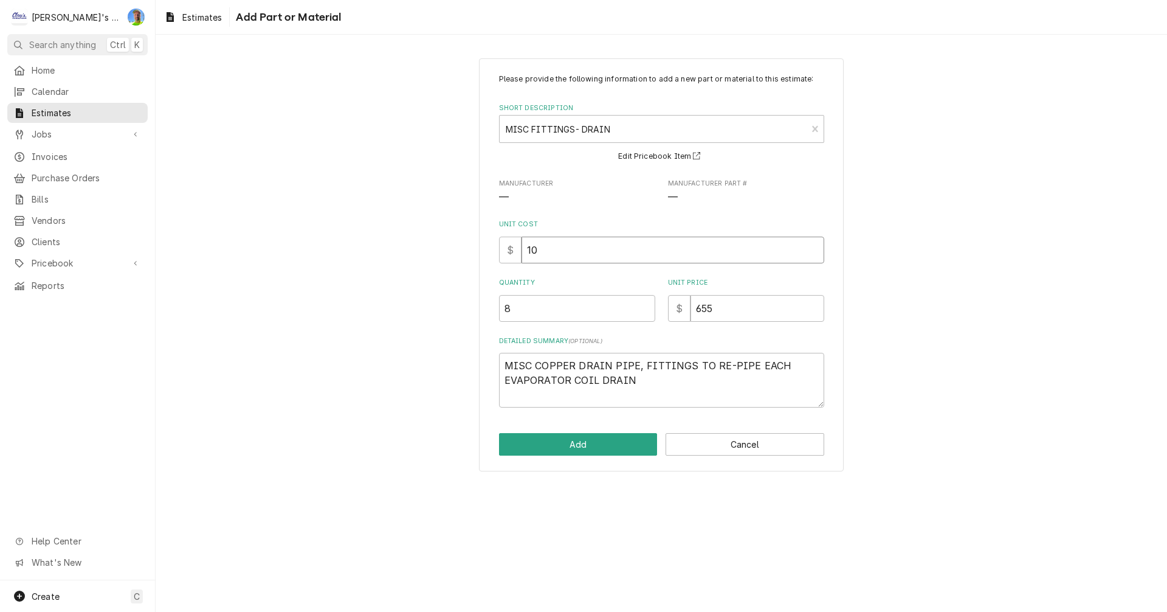
drag, startPoint x: 547, startPoint y: 246, endPoint x: 547, endPoint y: 255, distance: 9.7
click at [547, 252] on input "10" at bounding box center [673, 250] width 303 height 27
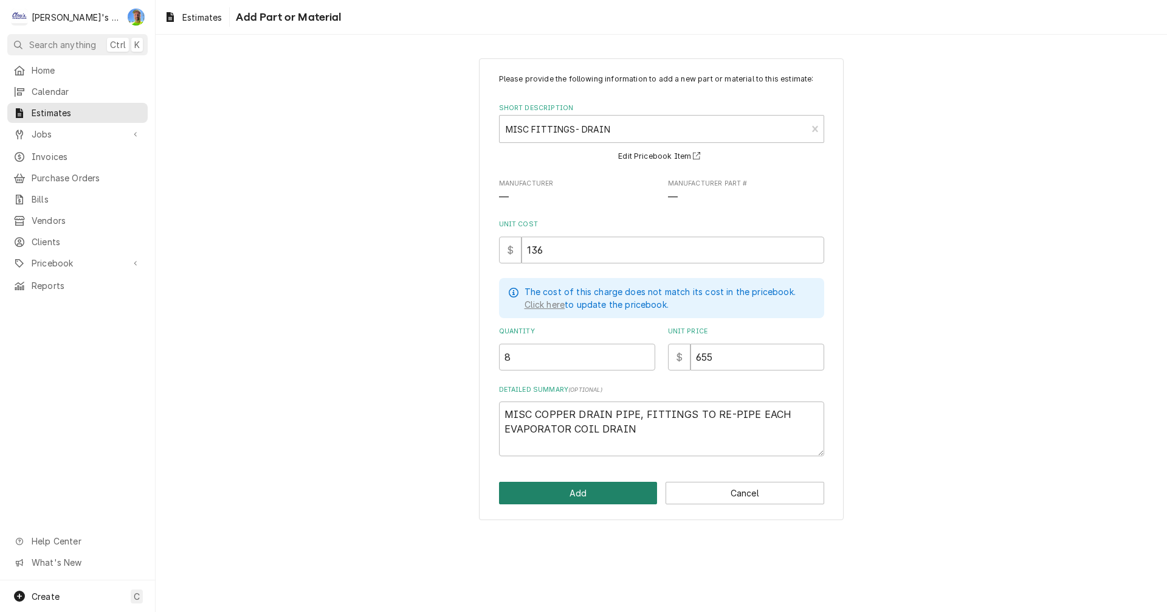
click at [604, 496] on button "Add" at bounding box center [578, 493] width 159 height 22
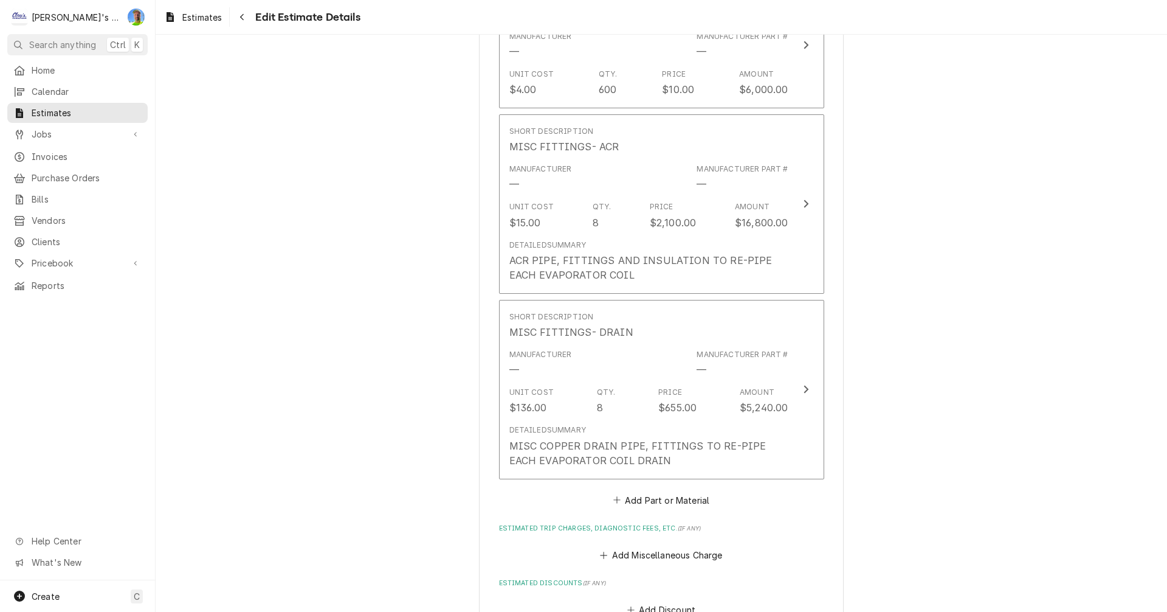
scroll to position [2131, 0]
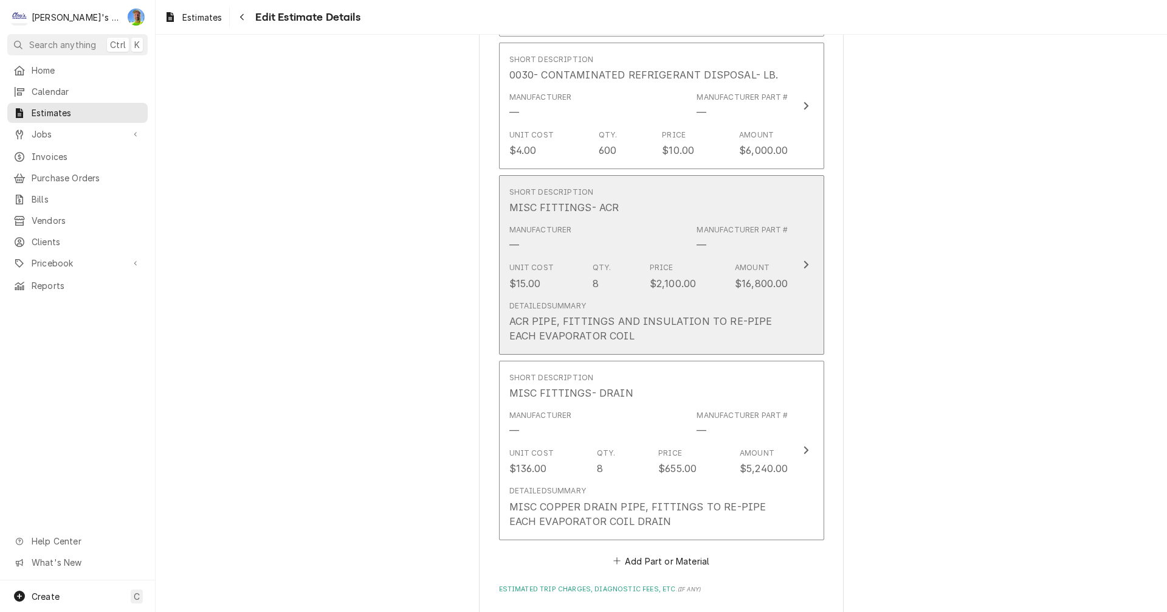
click at [646, 328] on div "ACR PIPE, FITTINGS AND INSULATION TO RE-PIPE EACH EVAPORATOR COIL" at bounding box center [649, 328] width 279 height 29
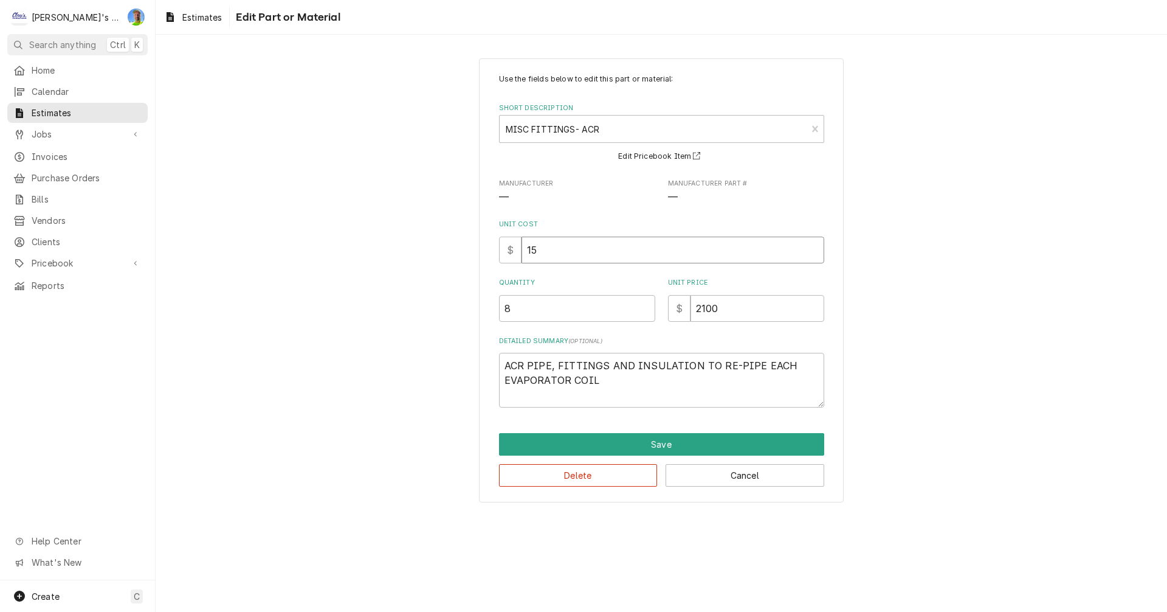
click at [582, 246] on input "15" at bounding box center [673, 250] width 303 height 27
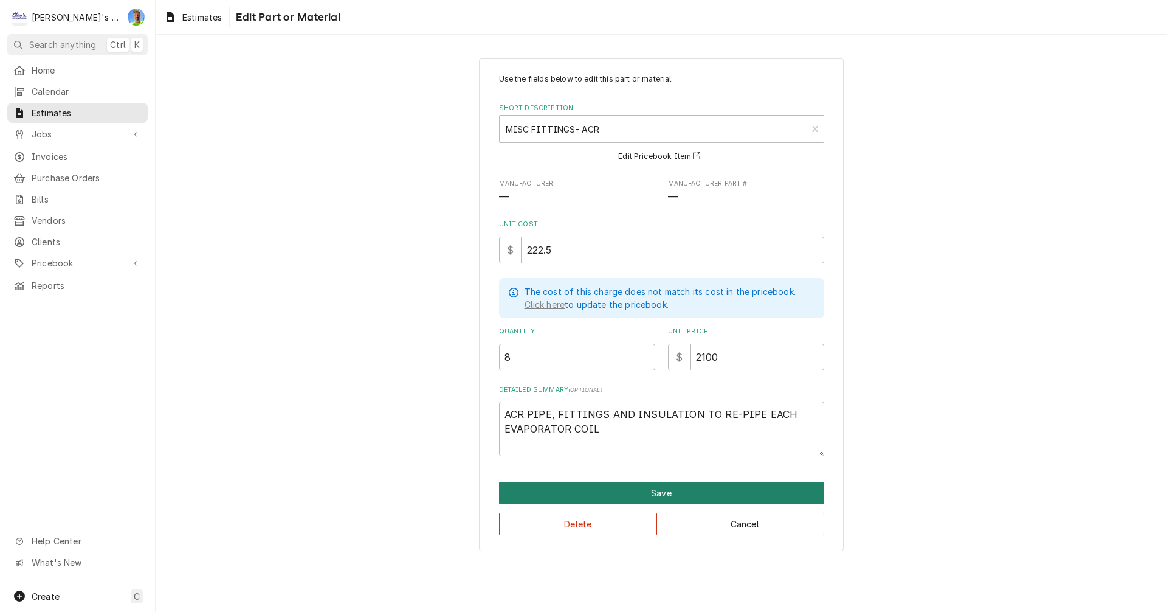
click at [598, 491] on button "Save" at bounding box center [661, 493] width 325 height 22
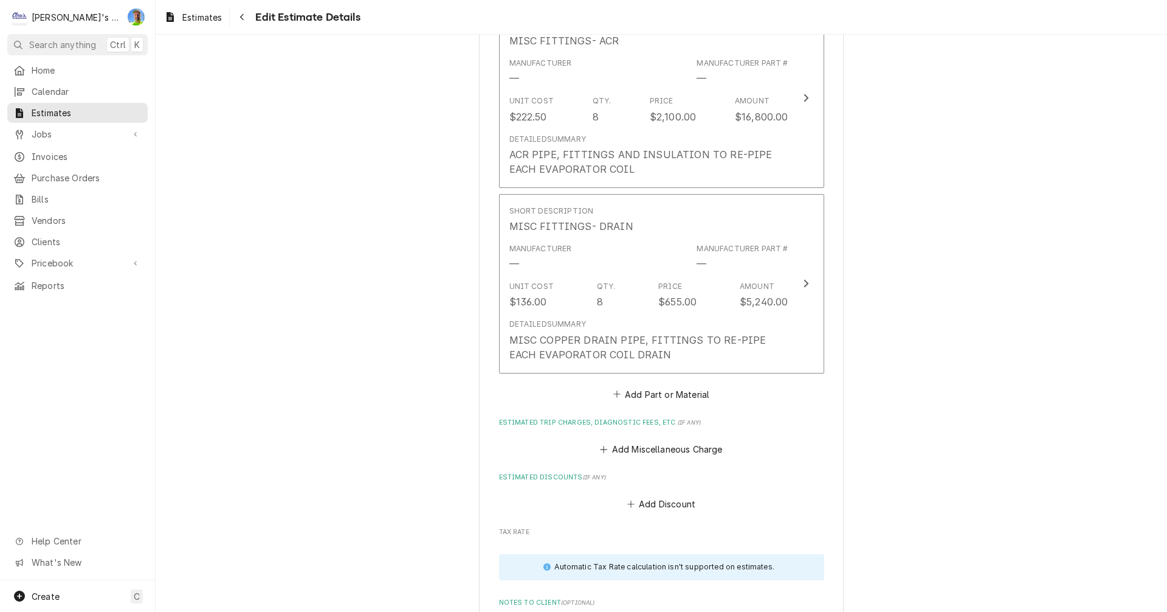
scroll to position [2298, 0]
click at [679, 393] on button "Add Part or Material" at bounding box center [661, 392] width 100 height 17
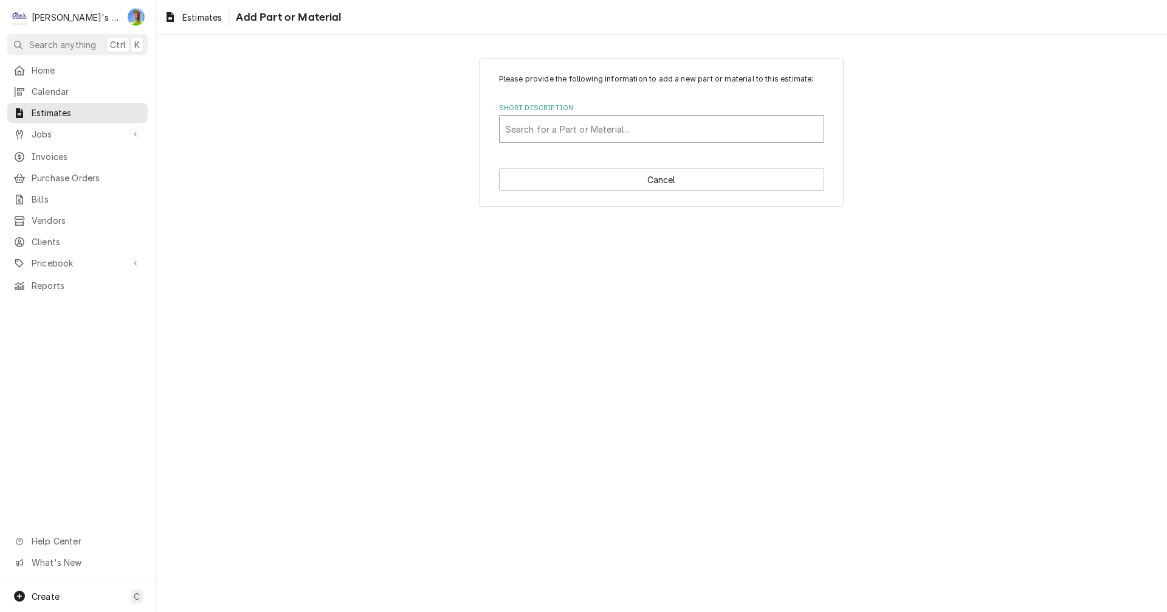
click at [595, 126] on div "Short Description" at bounding box center [662, 129] width 312 height 22
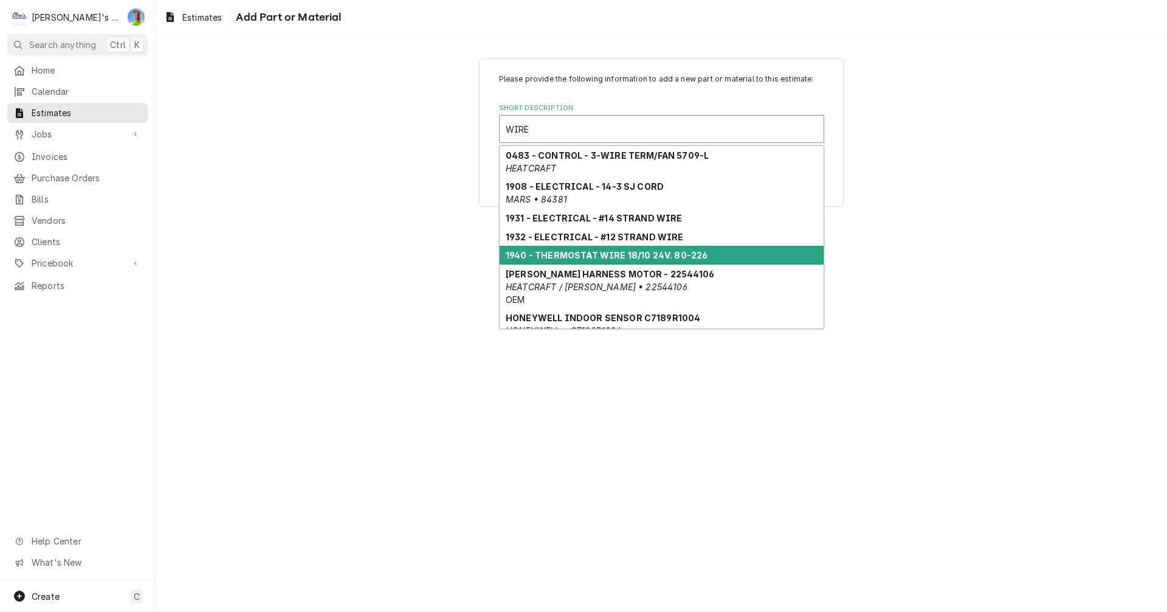
click at [609, 258] on strong "1940 - THERMOSTAT WIRE 18/10 24V. 80-226" at bounding box center [607, 255] width 202 height 10
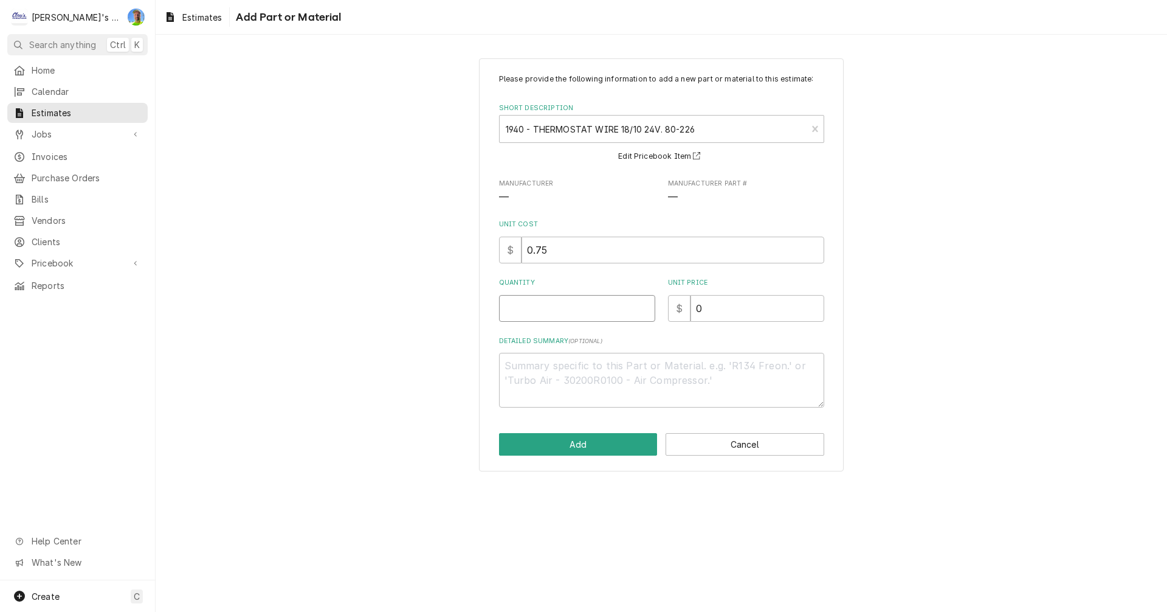
click at [560, 306] on input "Quantity" at bounding box center [577, 308] width 156 height 27
click at [603, 449] on button "Add" at bounding box center [578, 444] width 159 height 22
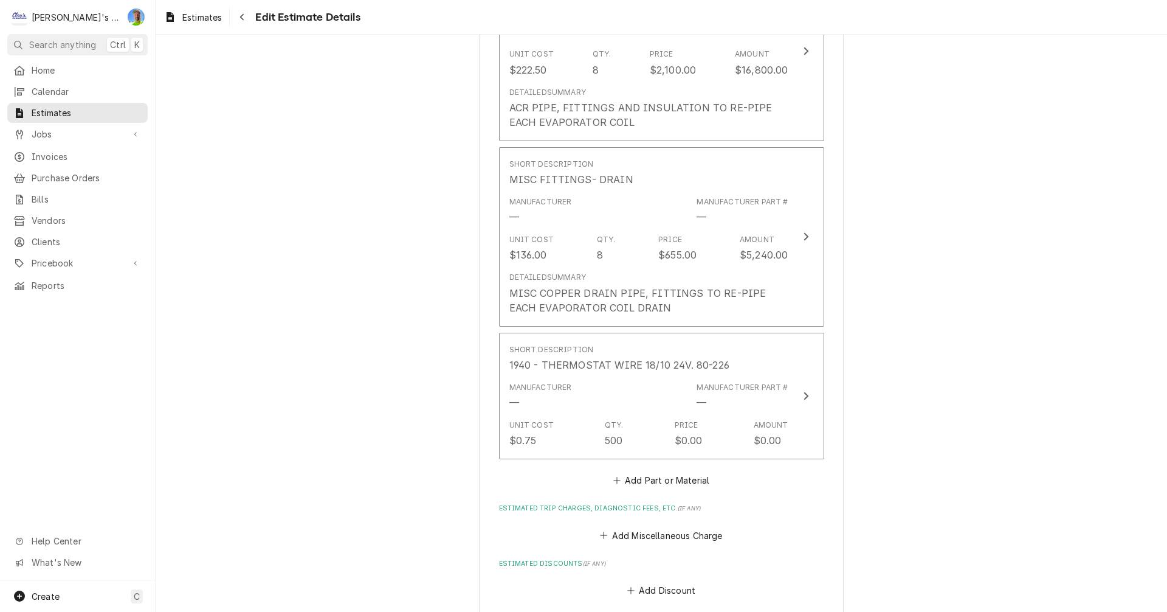
scroll to position [2345, 0]
click at [645, 483] on button "Add Part or Material" at bounding box center [661, 479] width 100 height 17
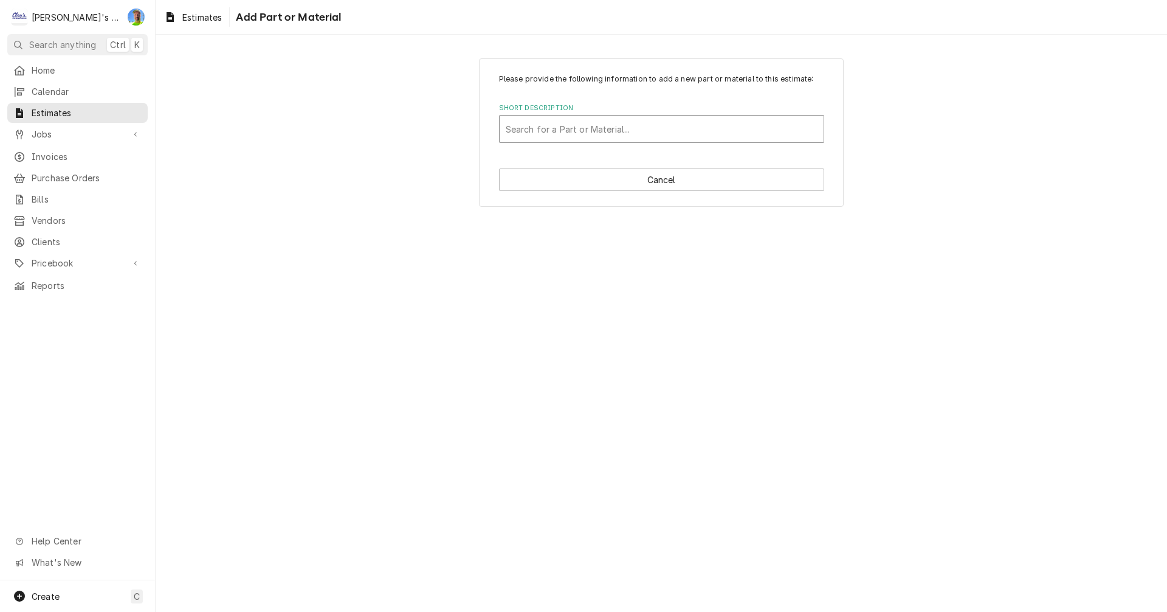
click at [595, 126] on div "Short Description" at bounding box center [662, 129] width 312 height 22
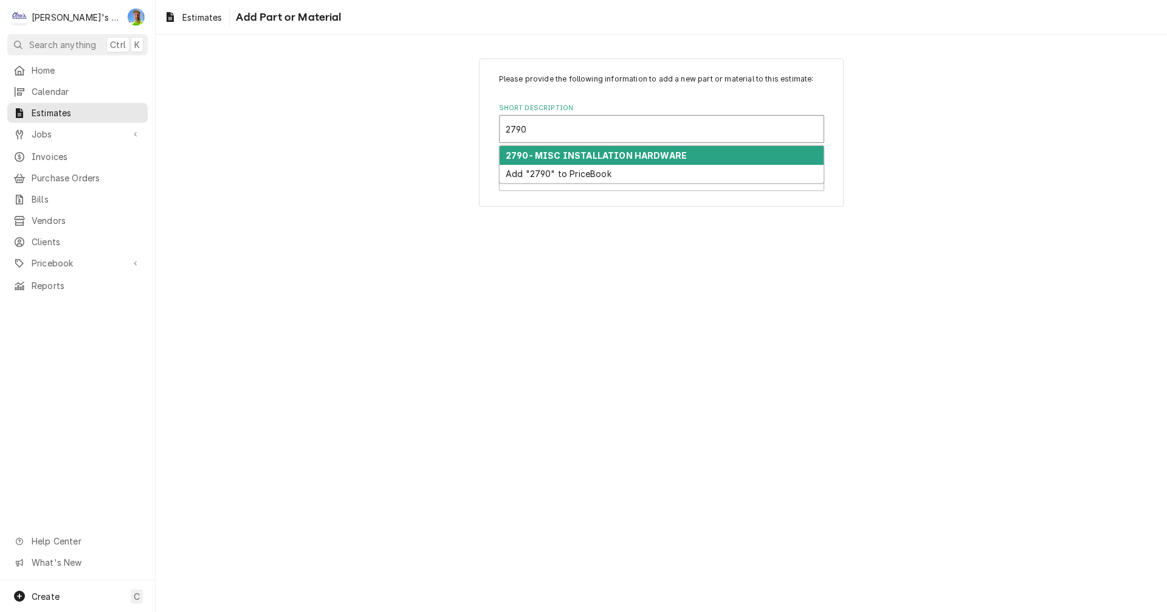
click at [596, 152] on strong "2790- MISC INSTALLATION HARDWARE" at bounding box center [596, 155] width 181 height 10
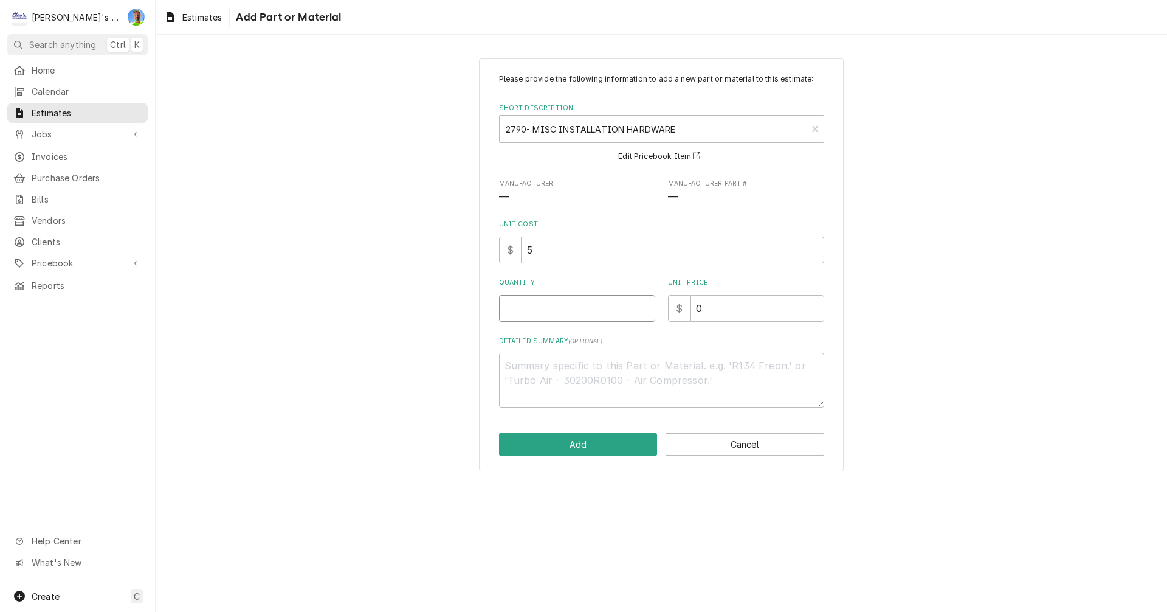
click at [553, 314] on input "Quantity" at bounding box center [577, 308] width 156 height 27
click at [541, 444] on button "Add" at bounding box center [578, 444] width 159 height 22
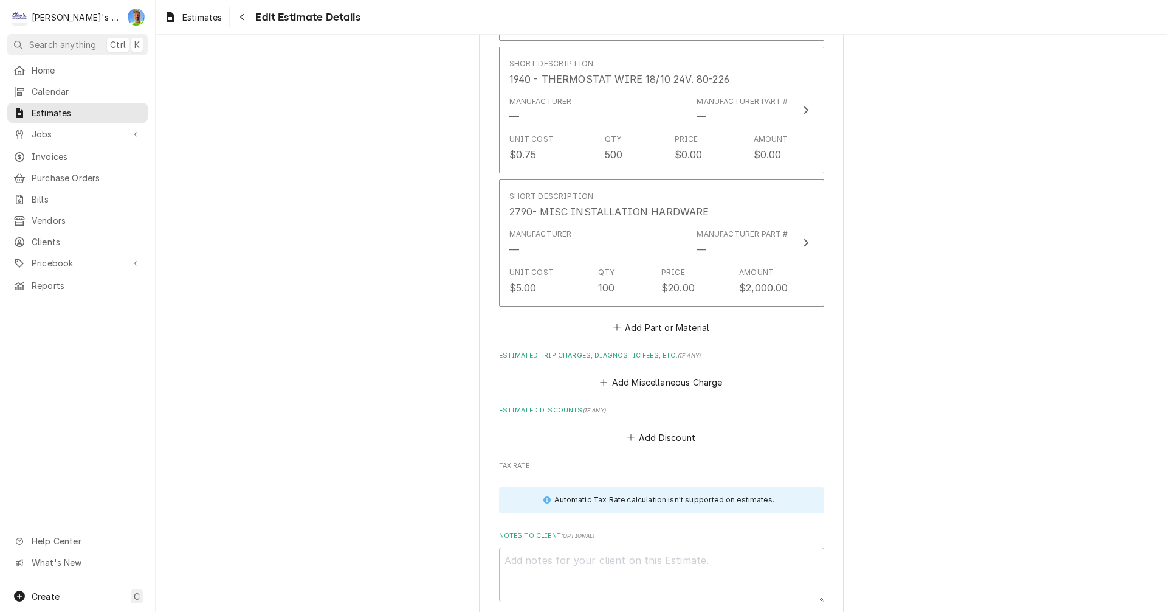
scroll to position [2634, 0]
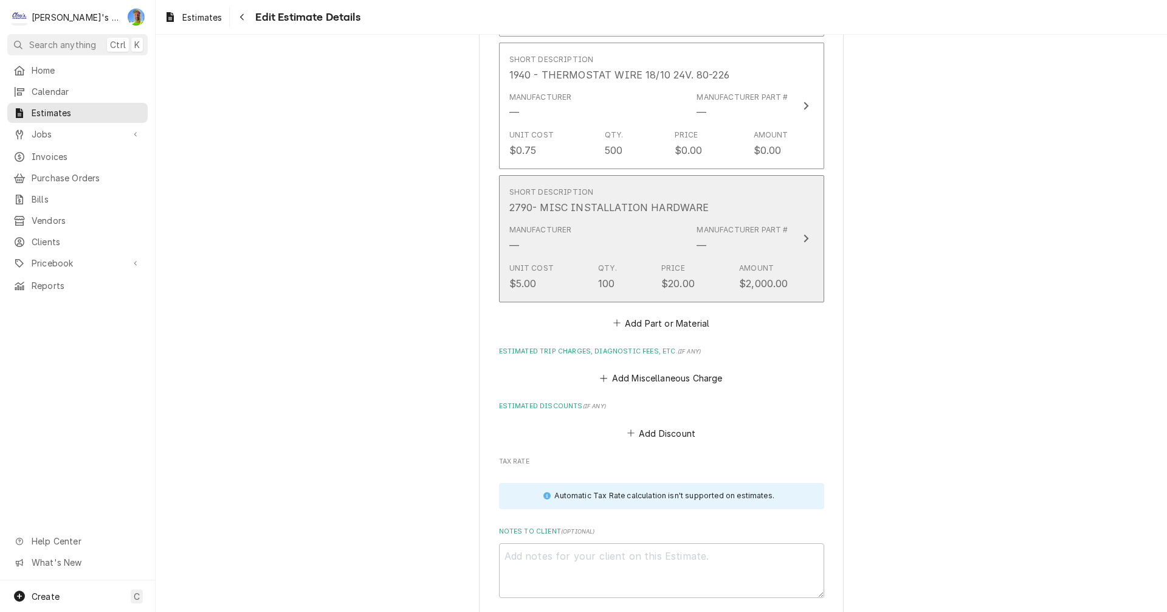
click at [801, 252] on button "Short Description 2790- MISC INSTALLATION HARDWARE Manufacturer — Manufacturer …" at bounding box center [661, 238] width 325 height 127
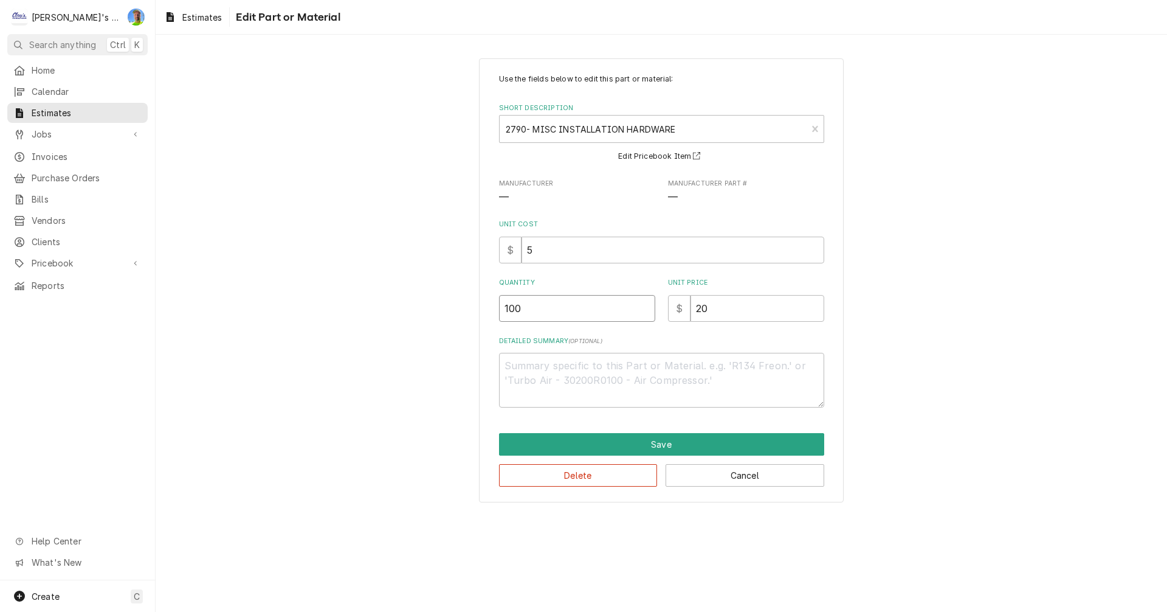
click at [530, 313] on input "100" at bounding box center [577, 308] width 156 height 27
click at [659, 449] on button "Save" at bounding box center [661, 444] width 325 height 22
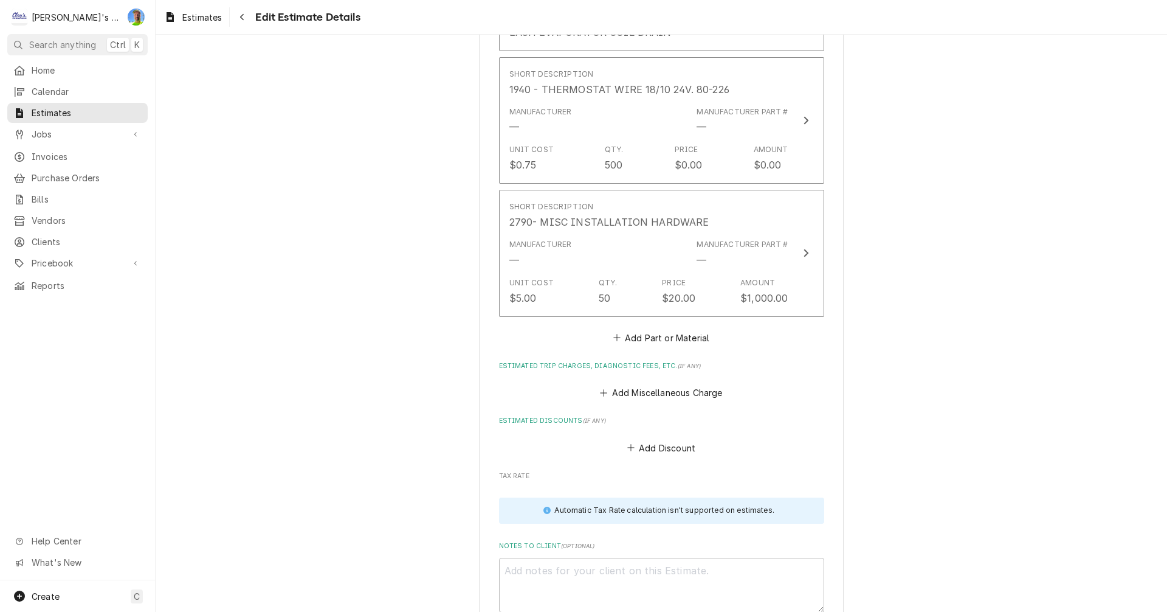
scroll to position [2680, 0]
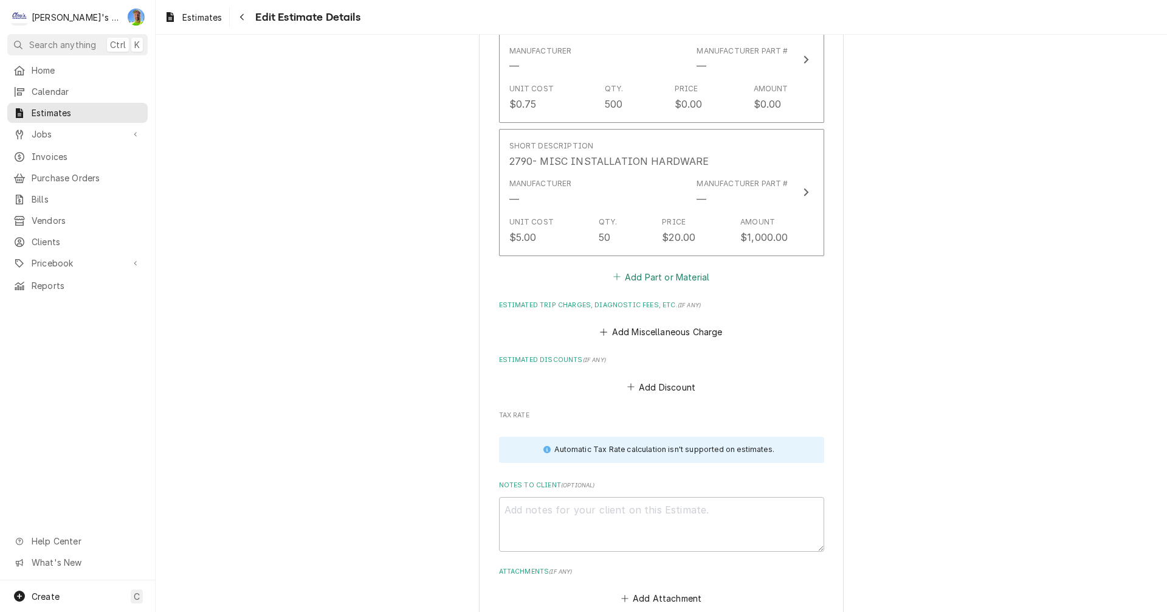
click at [643, 272] on button "Add Part or Material" at bounding box center [661, 276] width 100 height 17
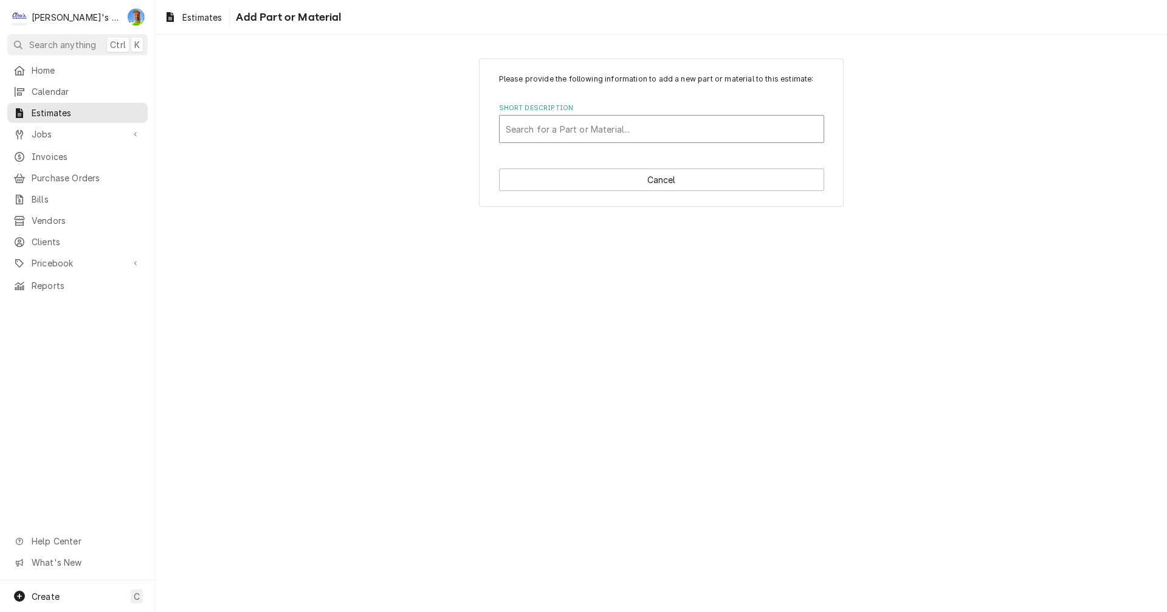
click at [608, 126] on div "Short Description" at bounding box center [662, 129] width 312 height 22
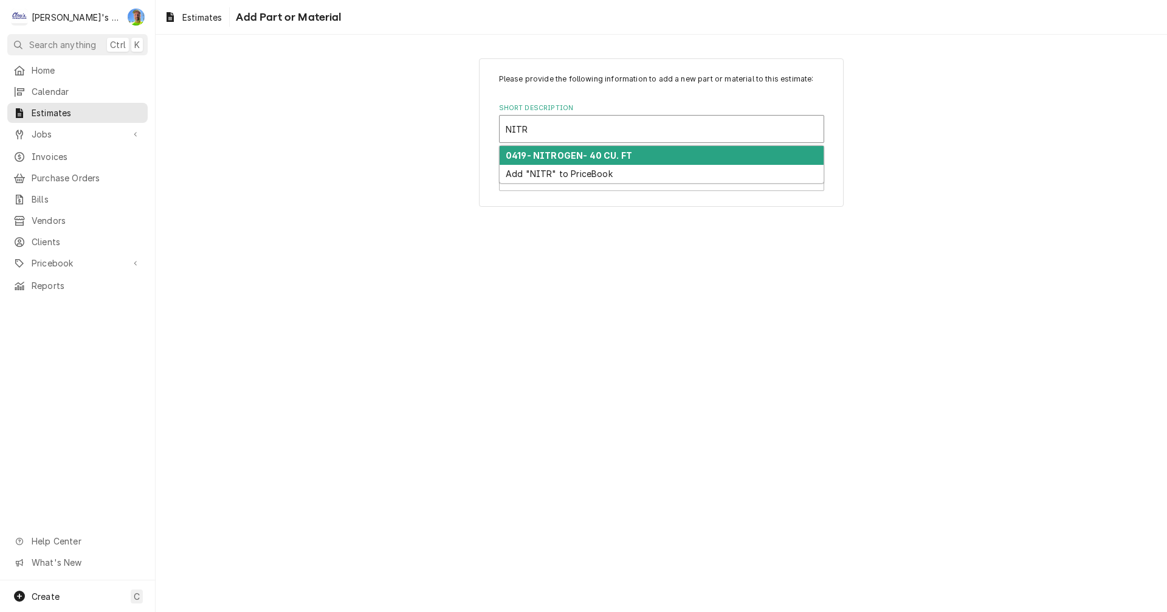
click at [580, 154] on strong "0419- NITROGEN- 40 CU. FT" at bounding box center [569, 155] width 126 height 10
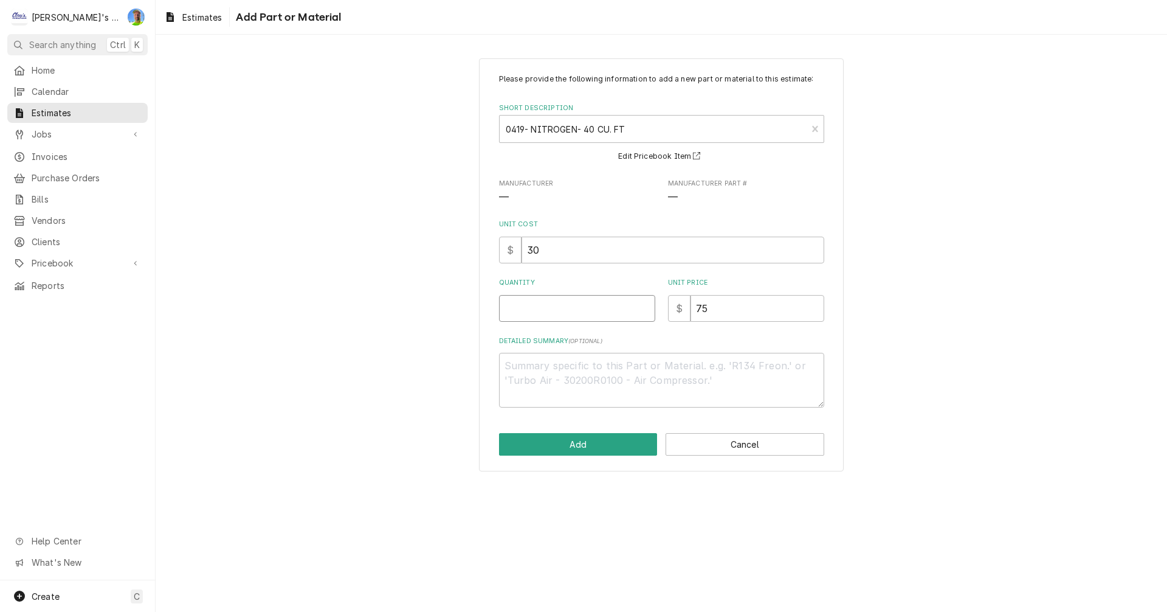
click at [550, 316] on input "Quantity" at bounding box center [577, 308] width 156 height 27
click at [581, 442] on button "Add" at bounding box center [578, 444] width 159 height 22
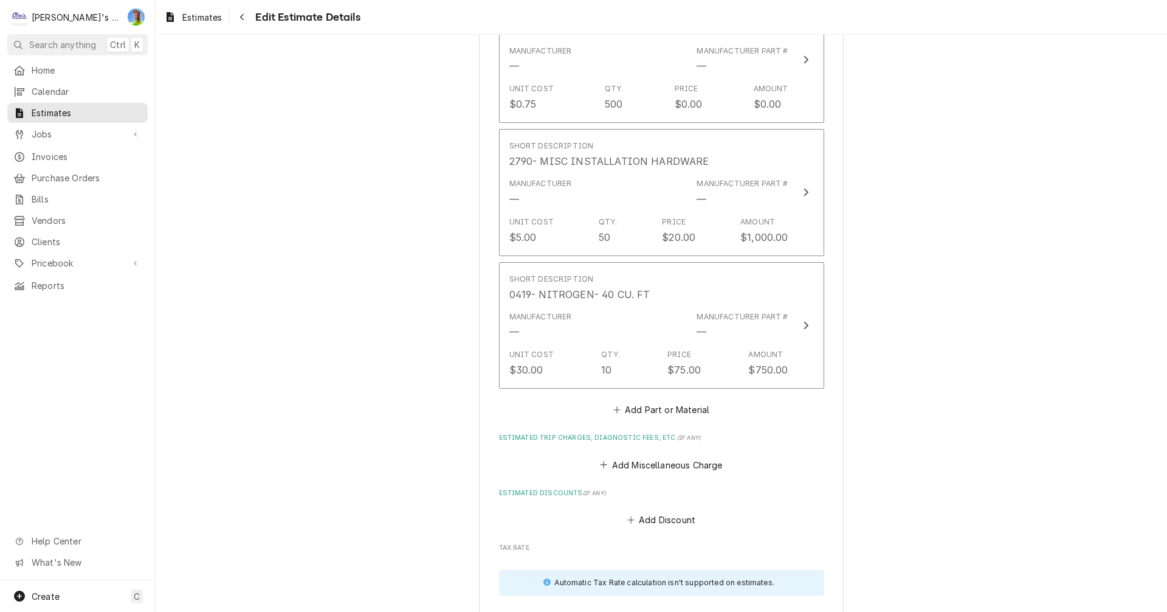
scroll to position [2666, 0]
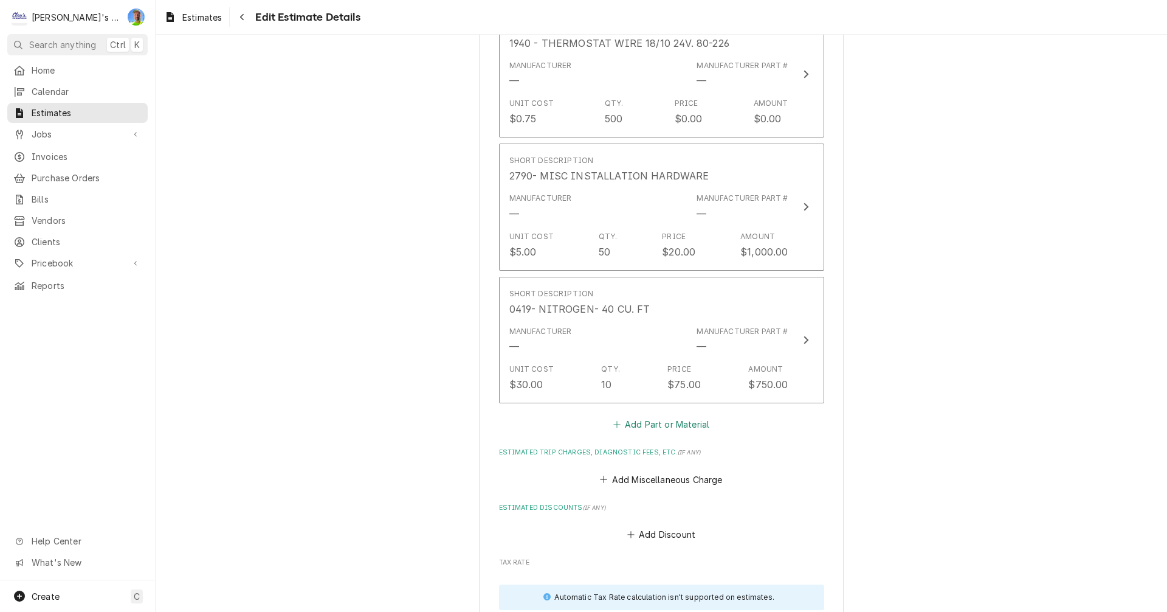
click at [642, 425] on button "Add Part or Material" at bounding box center [661, 424] width 100 height 17
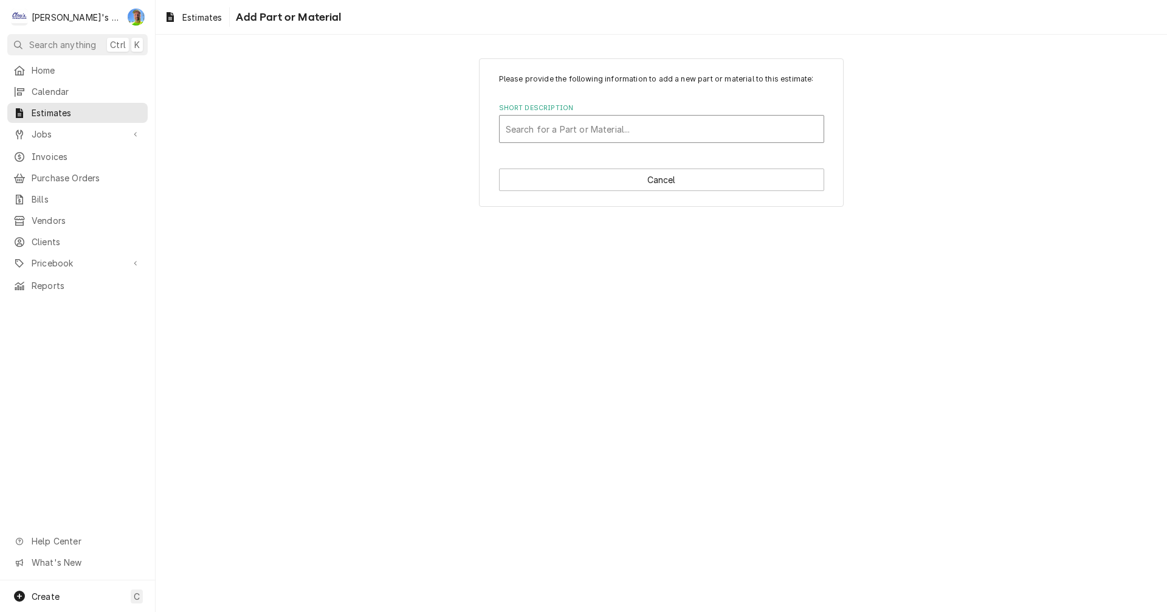
click at [587, 130] on div "Short Description" at bounding box center [662, 129] width 312 height 22
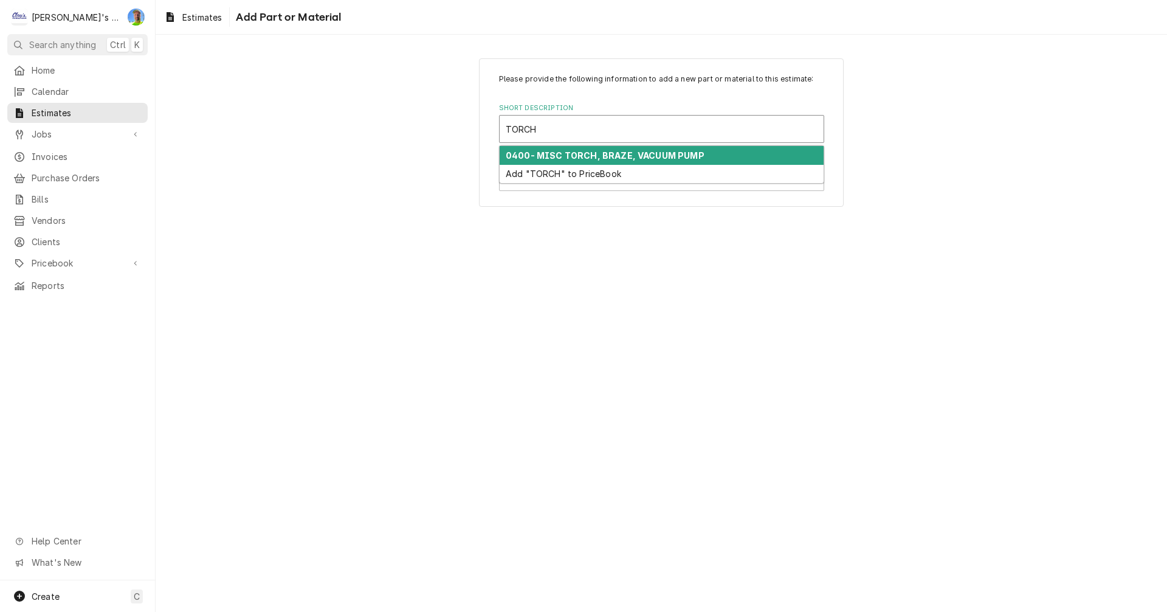
click at [591, 158] on strong "0400- MISC TORCH, BRAZE, VACUUM PUMP" at bounding box center [605, 155] width 199 height 10
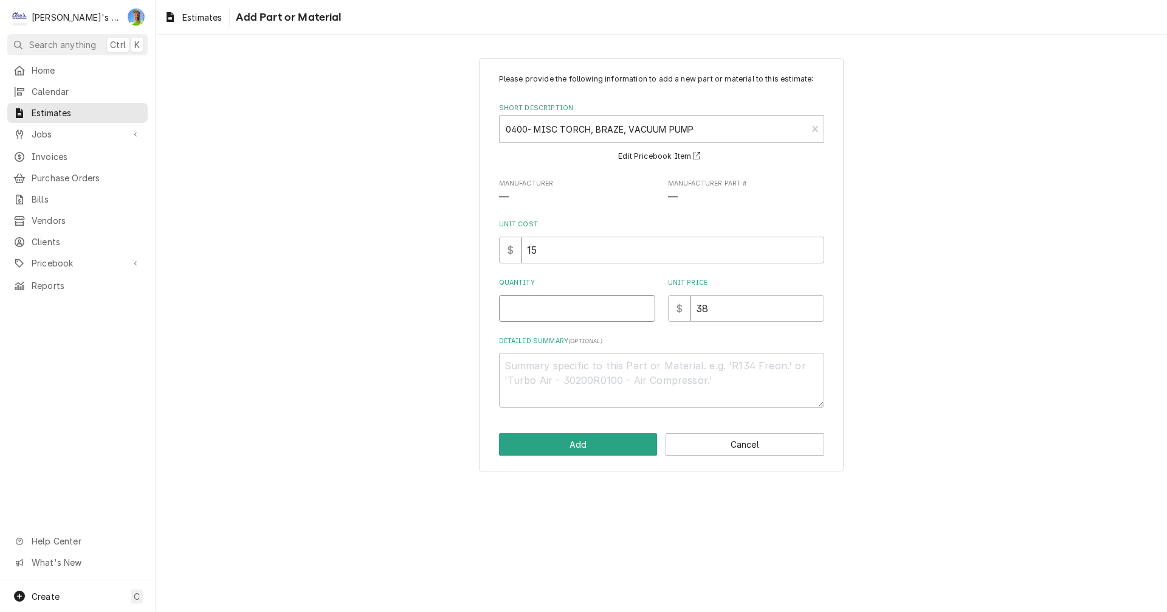
click at [567, 313] on input "Quantity" at bounding box center [577, 308] width 156 height 27
click at [579, 437] on button "Add" at bounding box center [578, 444] width 159 height 22
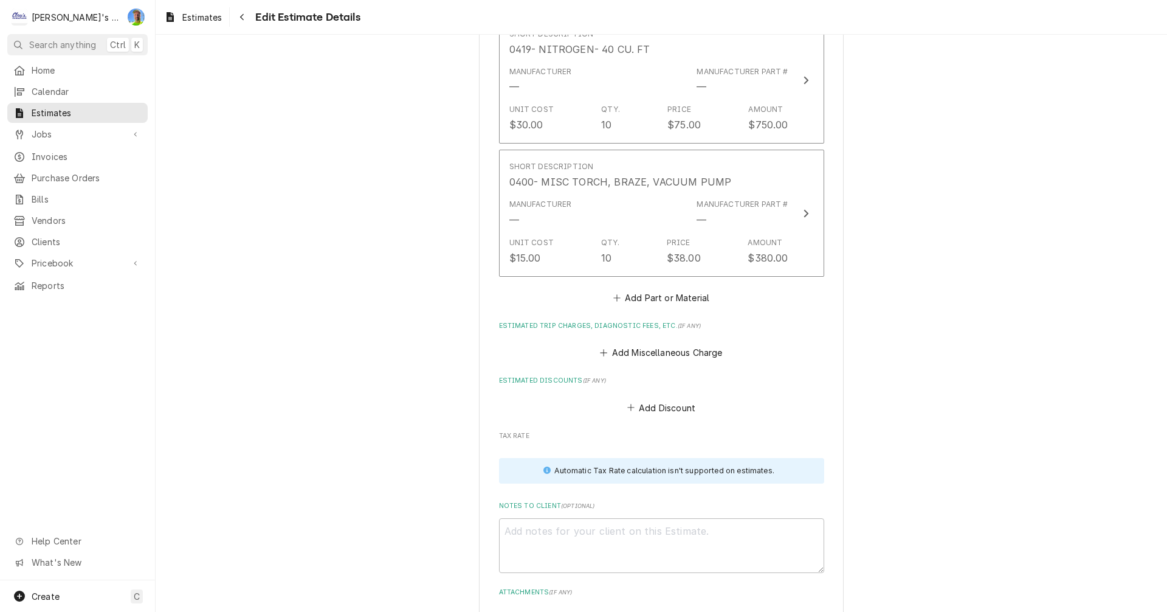
scroll to position [2955, 0]
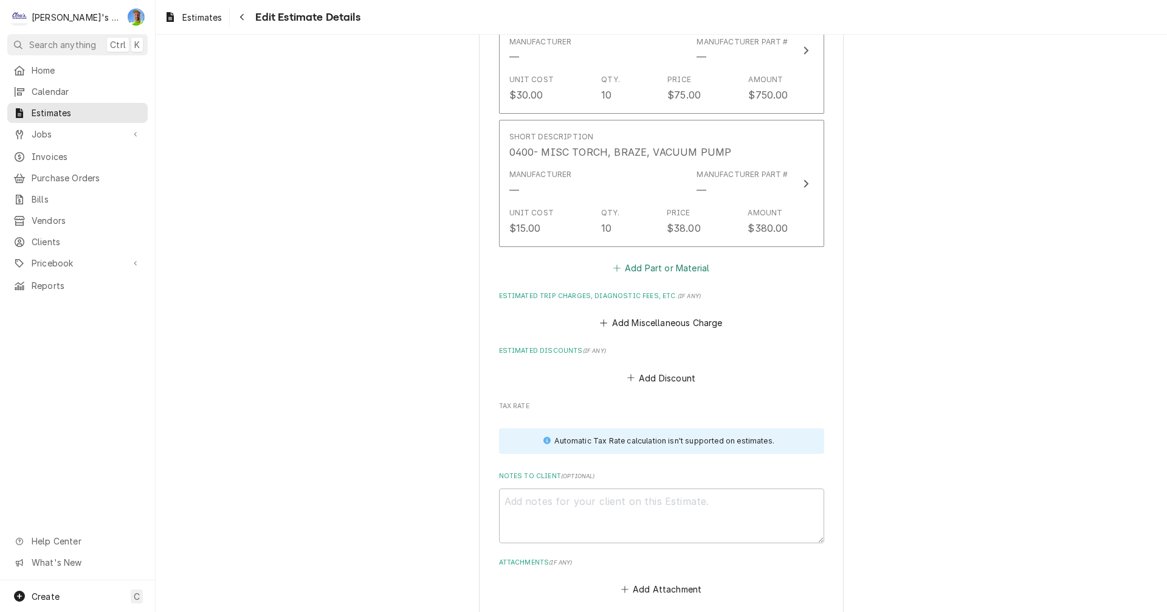
click at [621, 269] on button "Add Part or Material" at bounding box center [661, 267] width 100 height 17
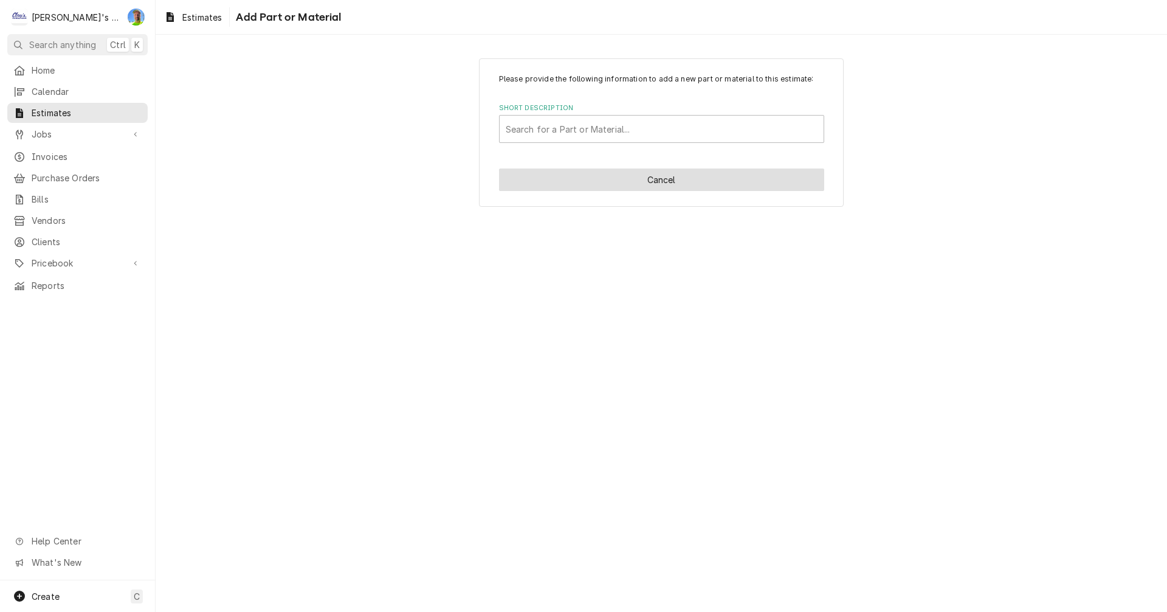
click at [556, 182] on button "Cancel" at bounding box center [661, 179] width 325 height 22
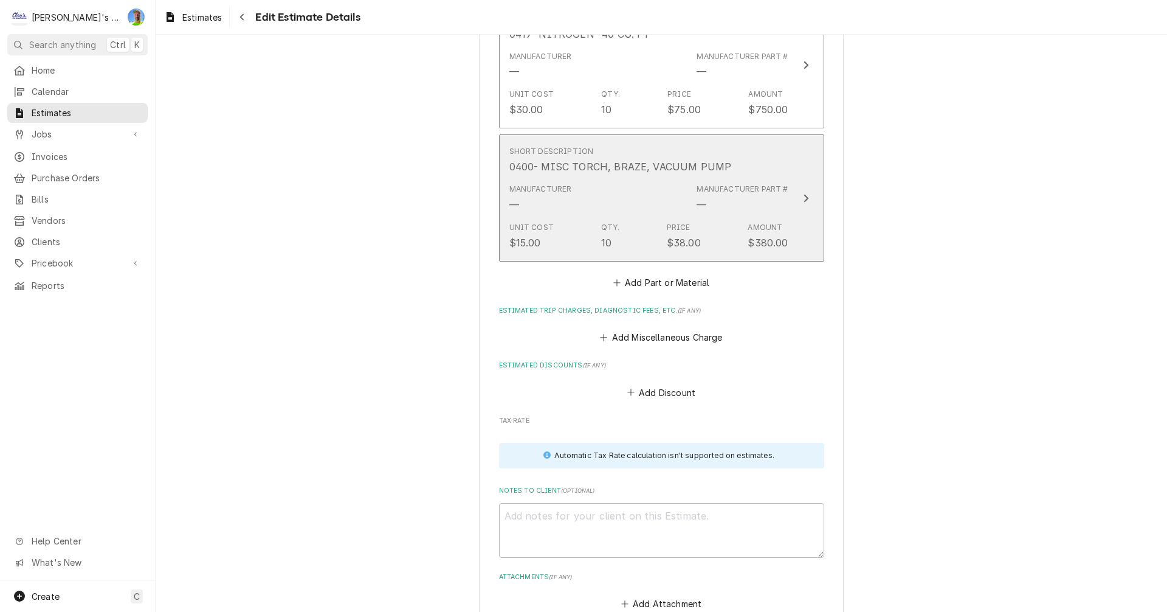
scroll to position [2941, 0]
click at [607, 212] on div "Manufacturer — Manufacturer Part # —" at bounding box center [649, 198] width 279 height 38
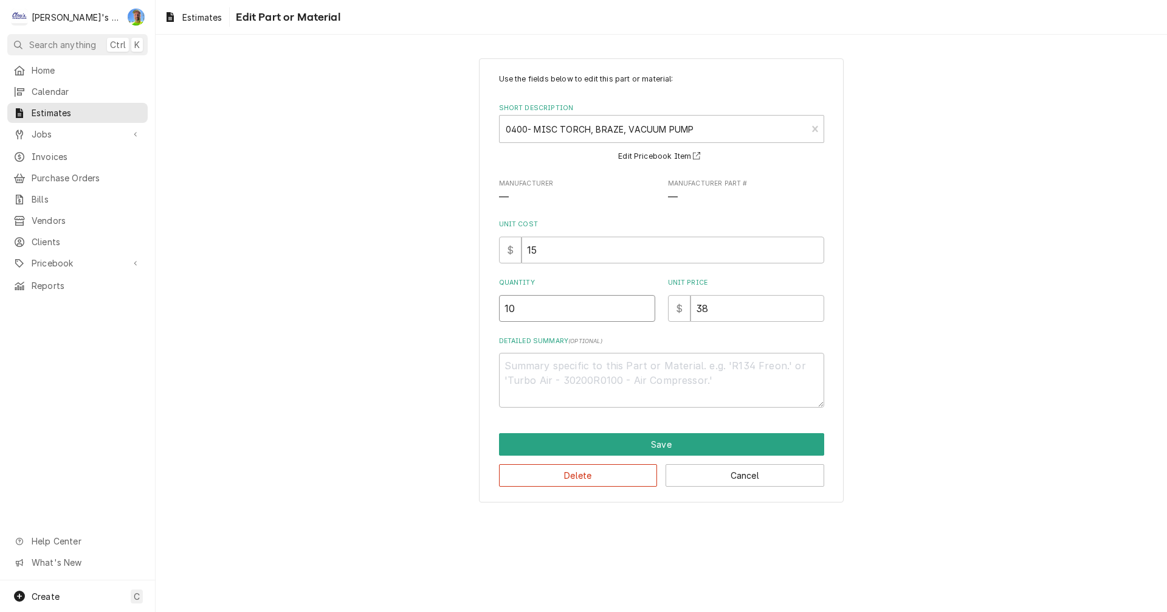
click at [538, 305] on input "10" at bounding box center [577, 308] width 156 height 27
click at [590, 437] on button "Save" at bounding box center [661, 444] width 325 height 22
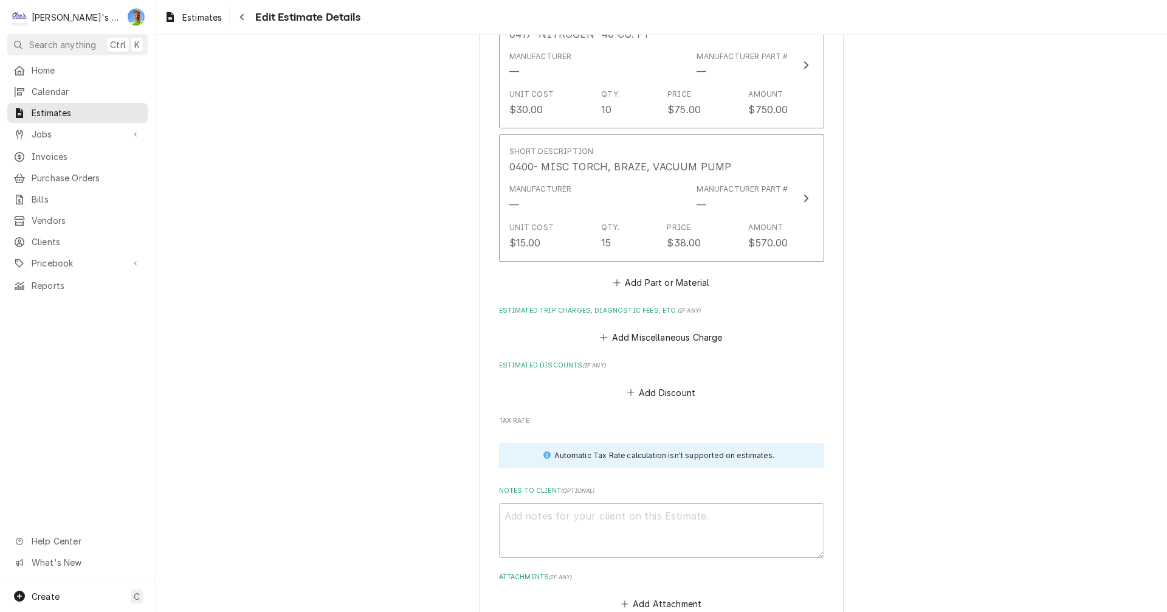
scroll to position [2926, 0]
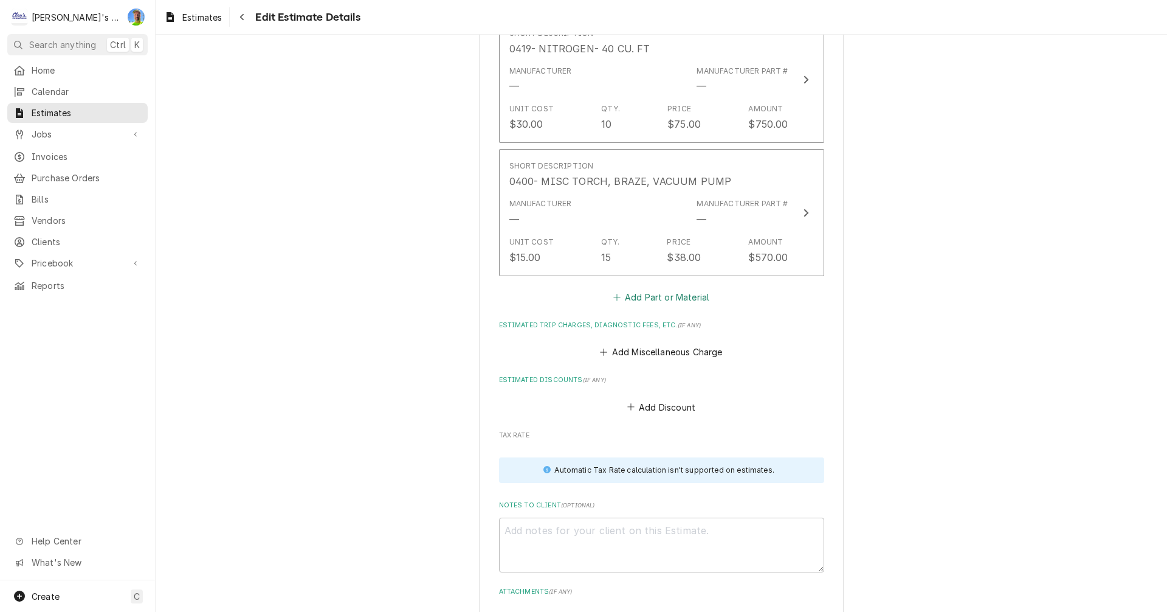
click at [637, 303] on button "Add Part or Material" at bounding box center [661, 296] width 100 height 17
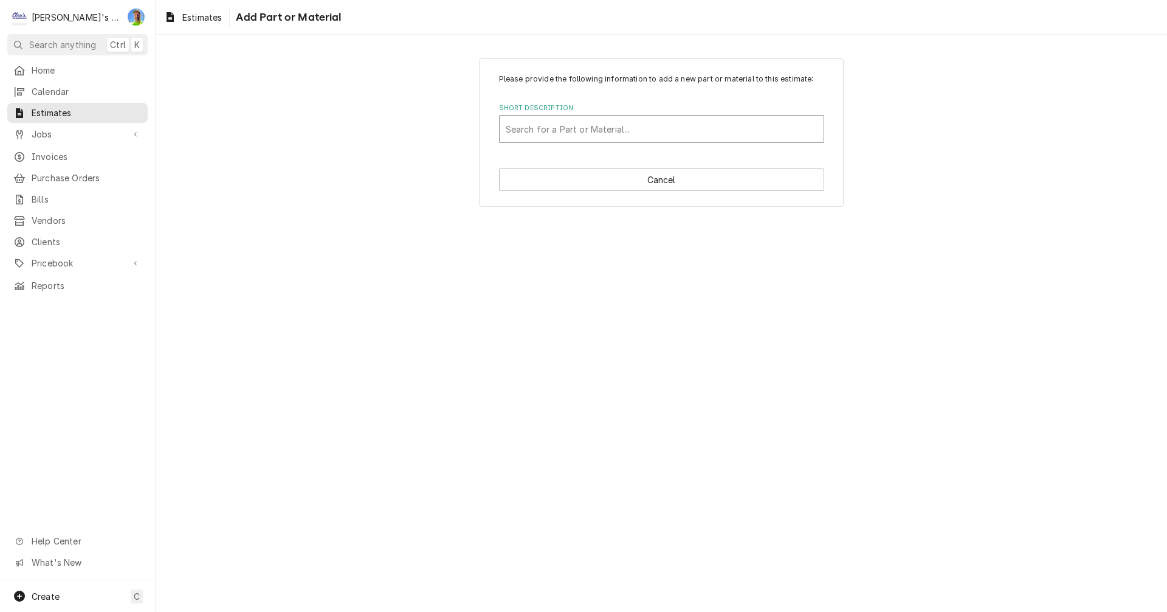
click at [611, 130] on div "Short Description" at bounding box center [662, 129] width 312 height 22
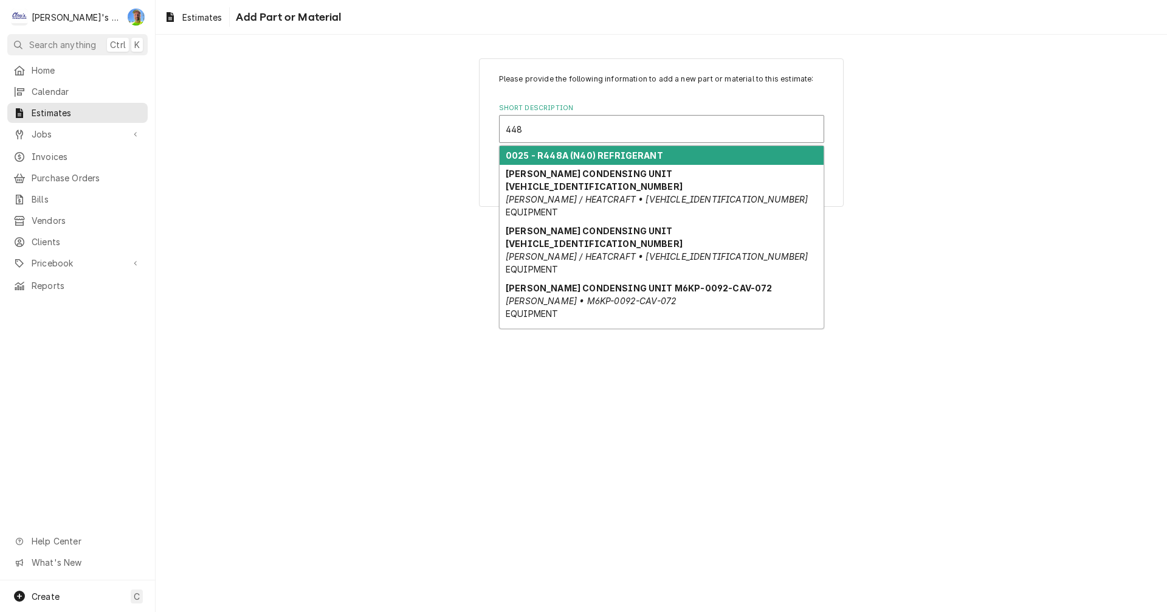
click at [610, 159] on strong "0025 - R448A (N40) REFRIGERANT" at bounding box center [584, 155] width 157 height 10
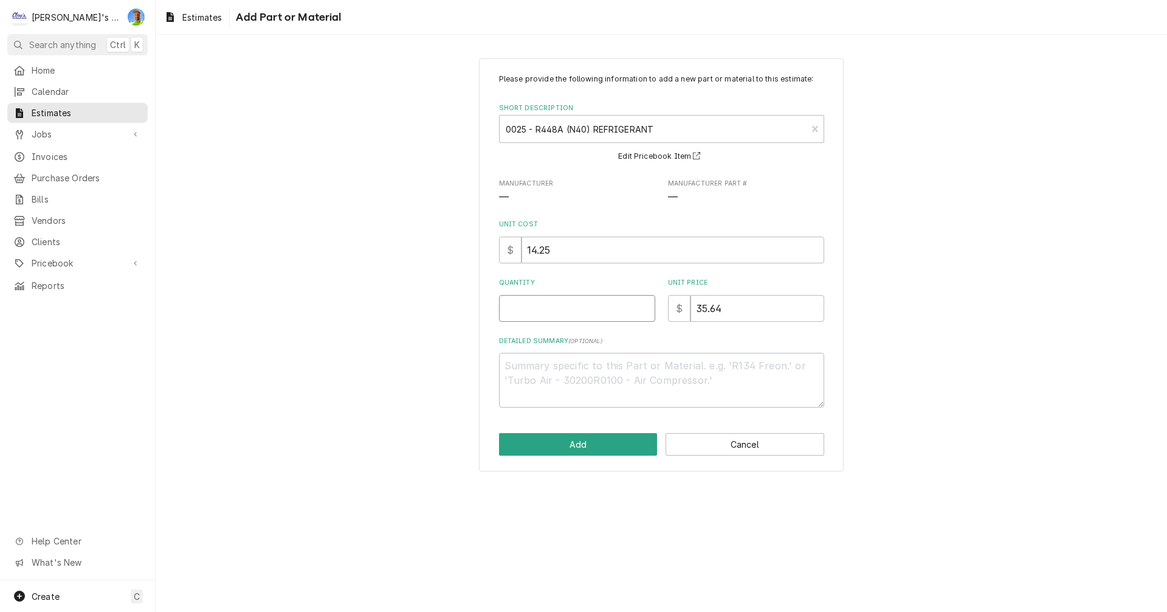
click at [565, 316] on input "Quantity" at bounding box center [577, 308] width 156 height 27
click at [580, 452] on button "Add" at bounding box center [578, 444] width 159 height 22
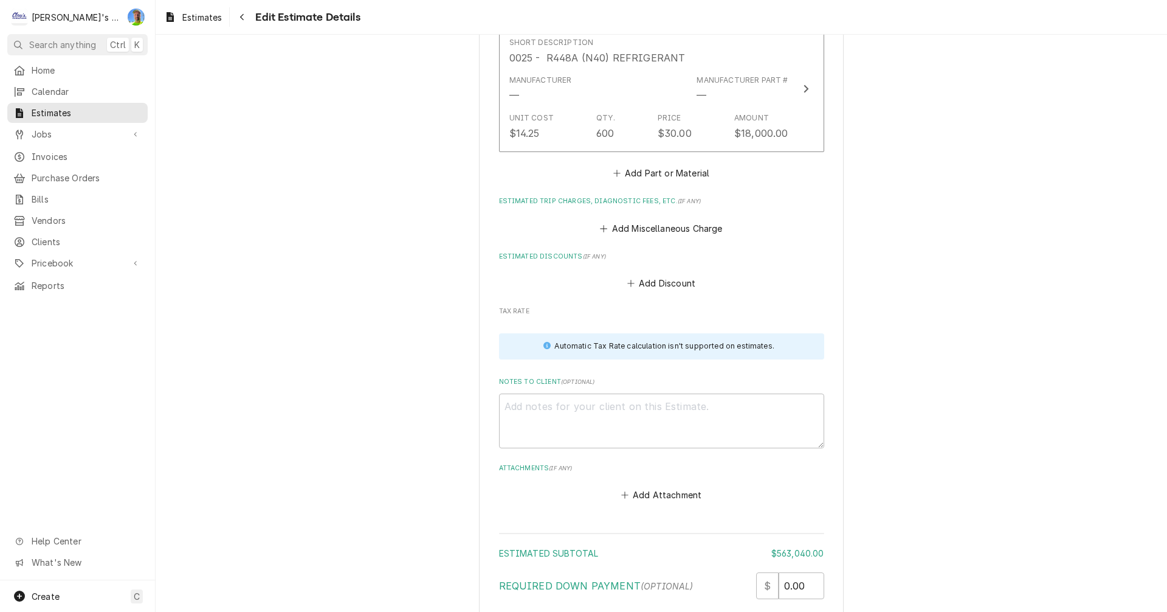
scroll to position [3215, 0]
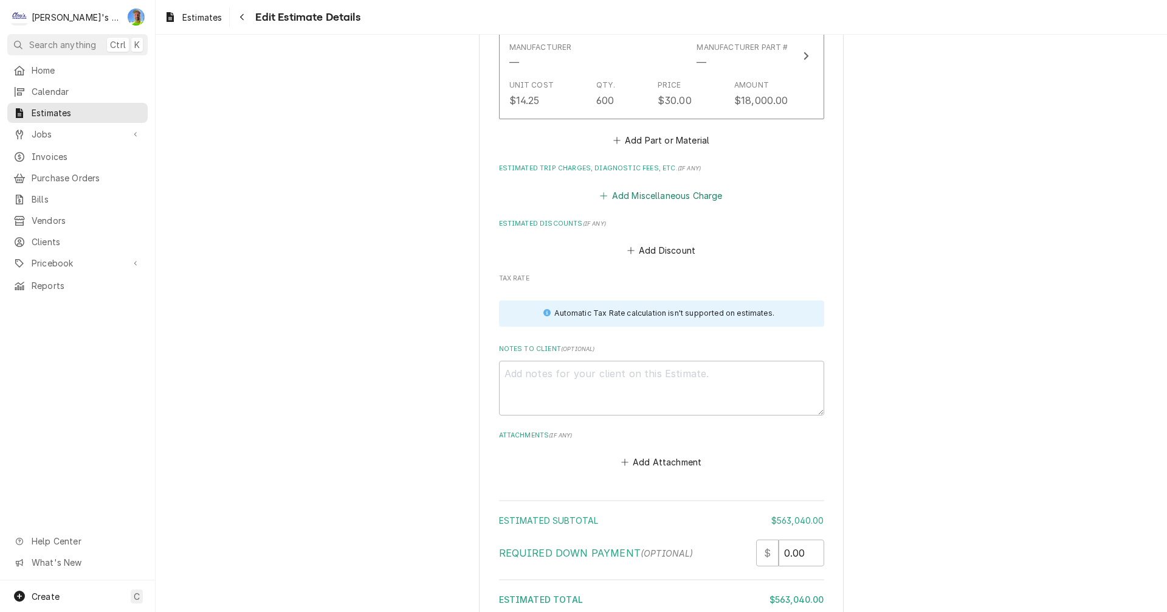
click at [630, 198] on button "Add Miscellaneous Charge" at bounding box center [661, 195] width 126 height 17
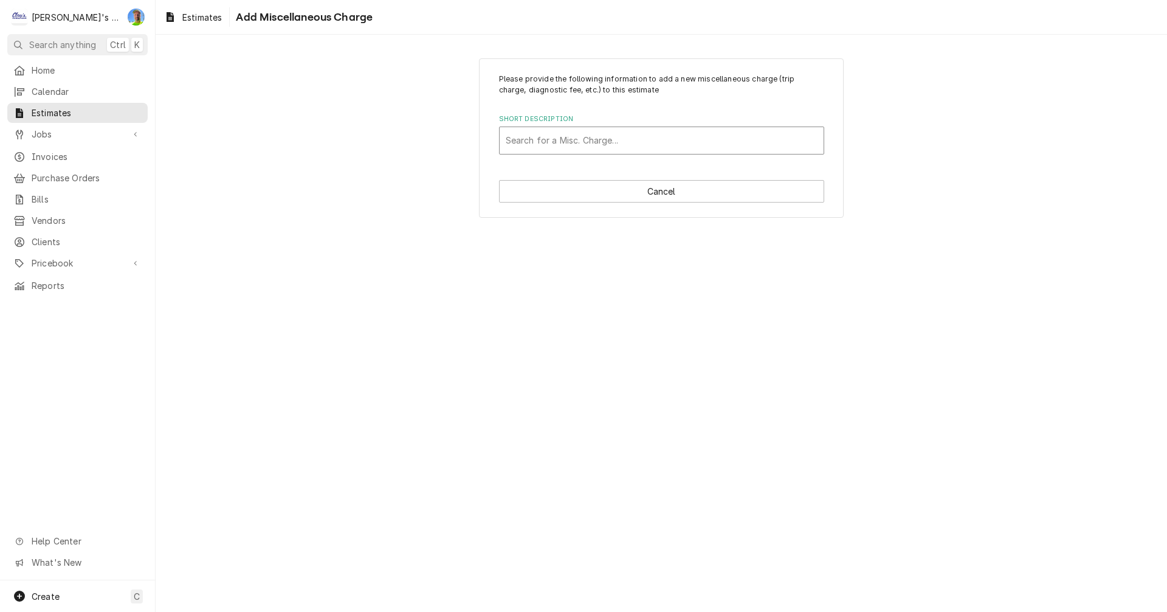
click at [593, 139] on div "Short Description" at bounding box center [662, 141] width 312 height 22
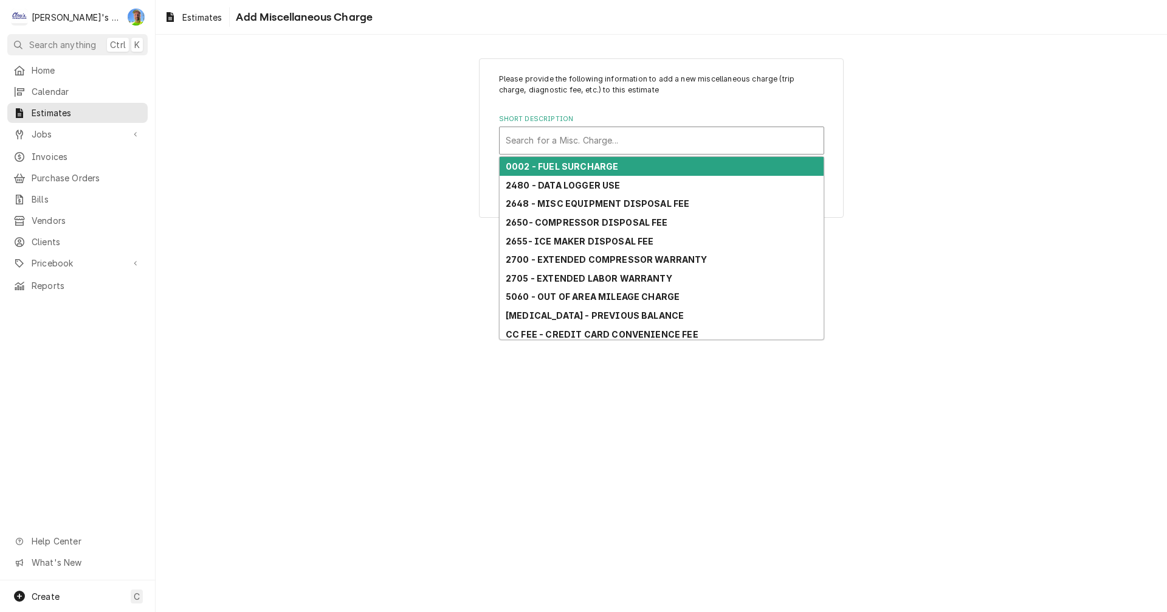
click at [591, 138] on div "Short Description" at bounding box center [662, 141] width 312 height 22
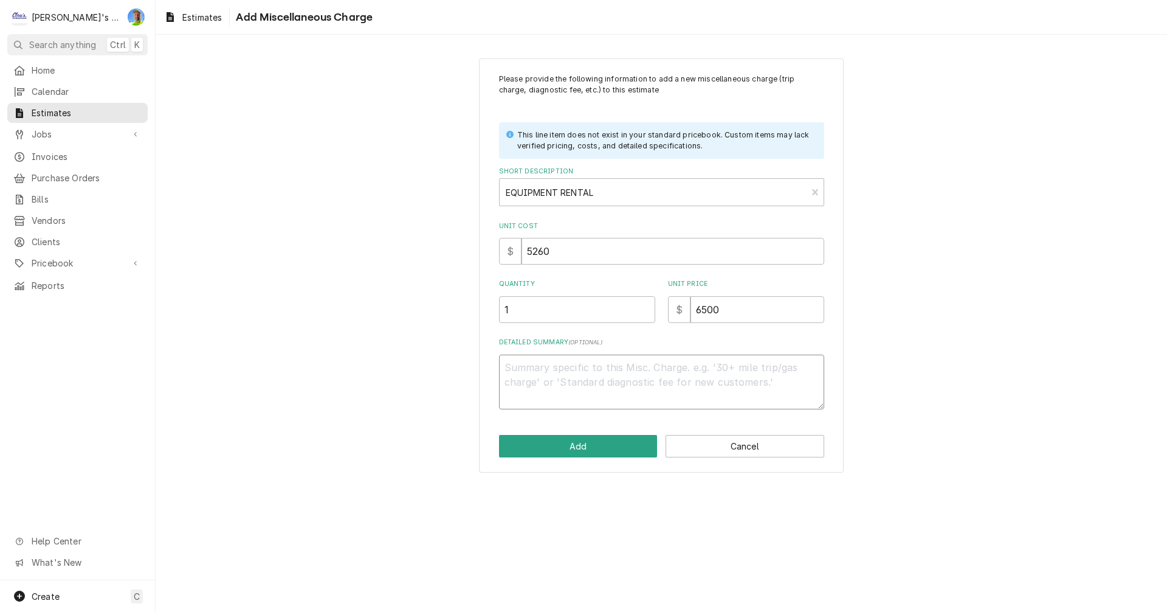
click at [573, 369] on textarea "Detailed Summary ( optional )" at bounding box center [661, 381] width 325 height 55
click at [564, 445] on button "Add" at bounding box center [578, 446] width 159 height 22
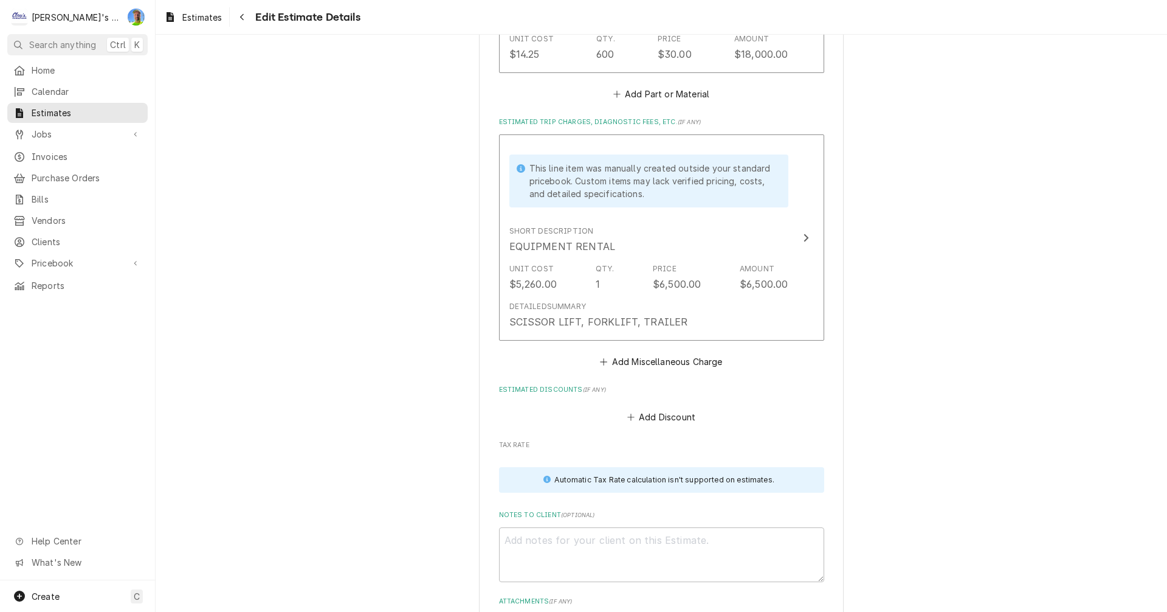
scroll to position [3322, 0]
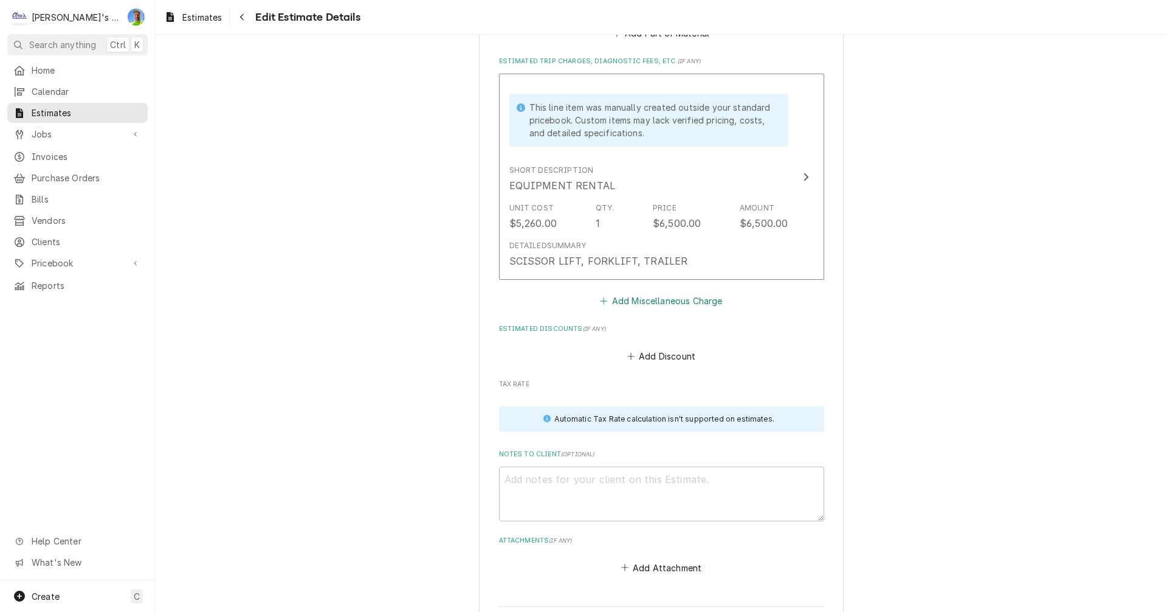
click at [661, 306] on button "Add Miscellaneous Charge" at bounding box center [661, 300] width 126 height 17
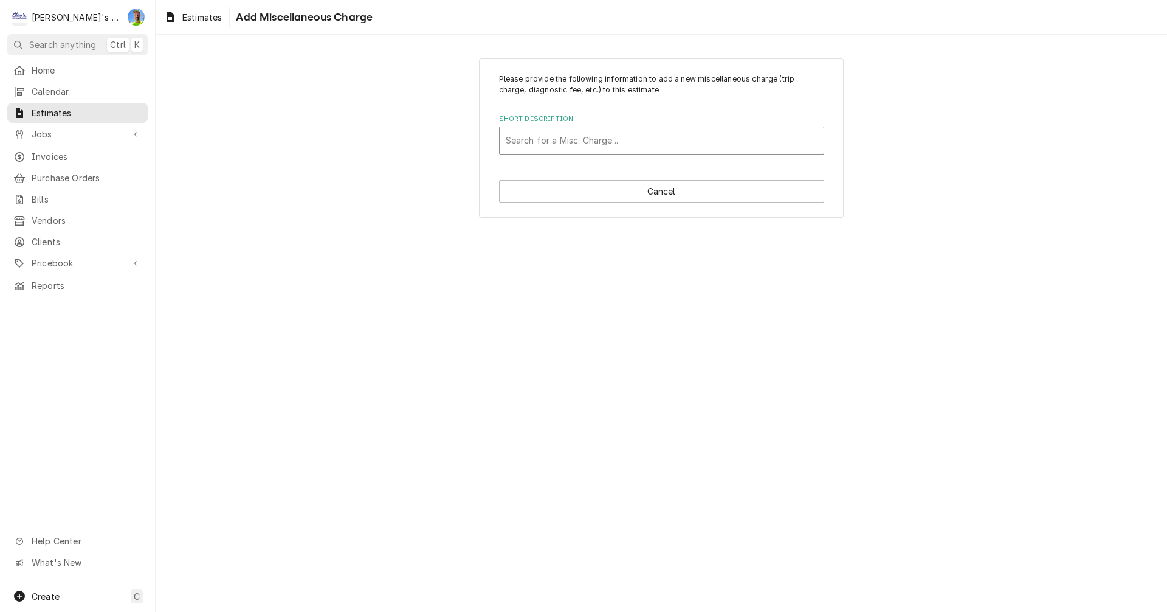
click at [559, 139] on div "Short Description" at bounding box center [662, 141] width 312 height 22
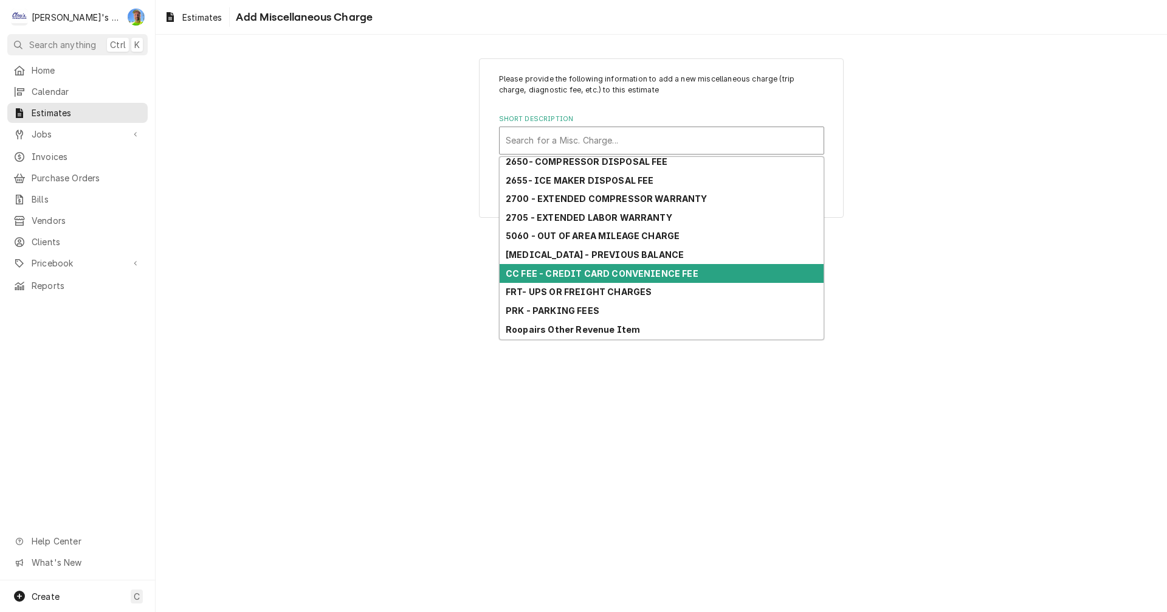
scroll to position [116, 0]
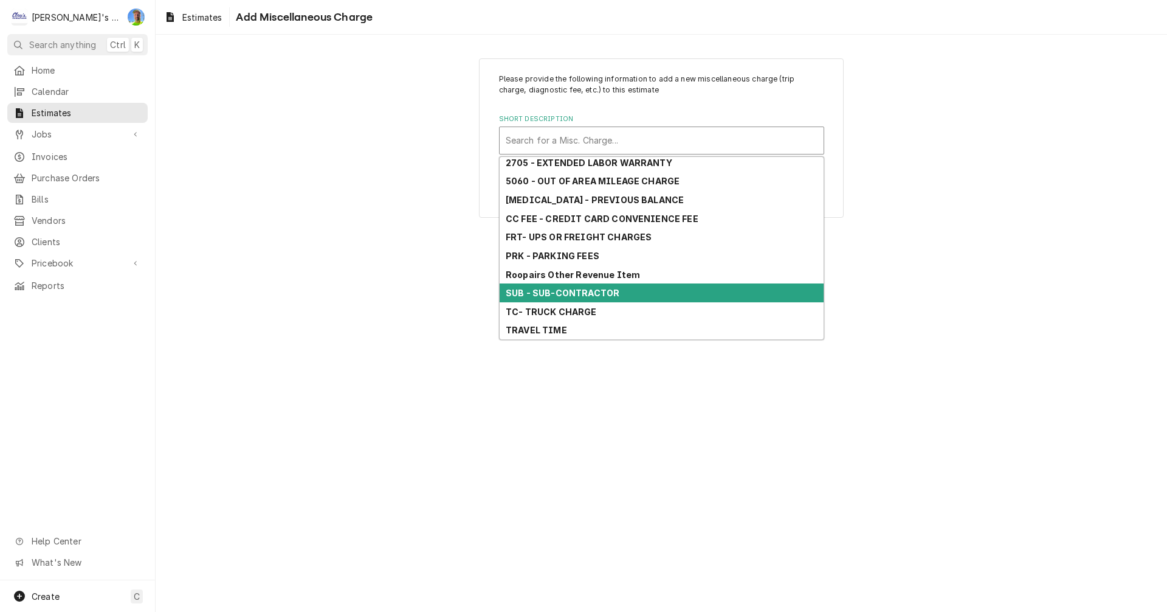
click at [569, 291] on strong "SUB - SUB-CONTRACTOR" at bounding box center [563, 293] width 114 height 10
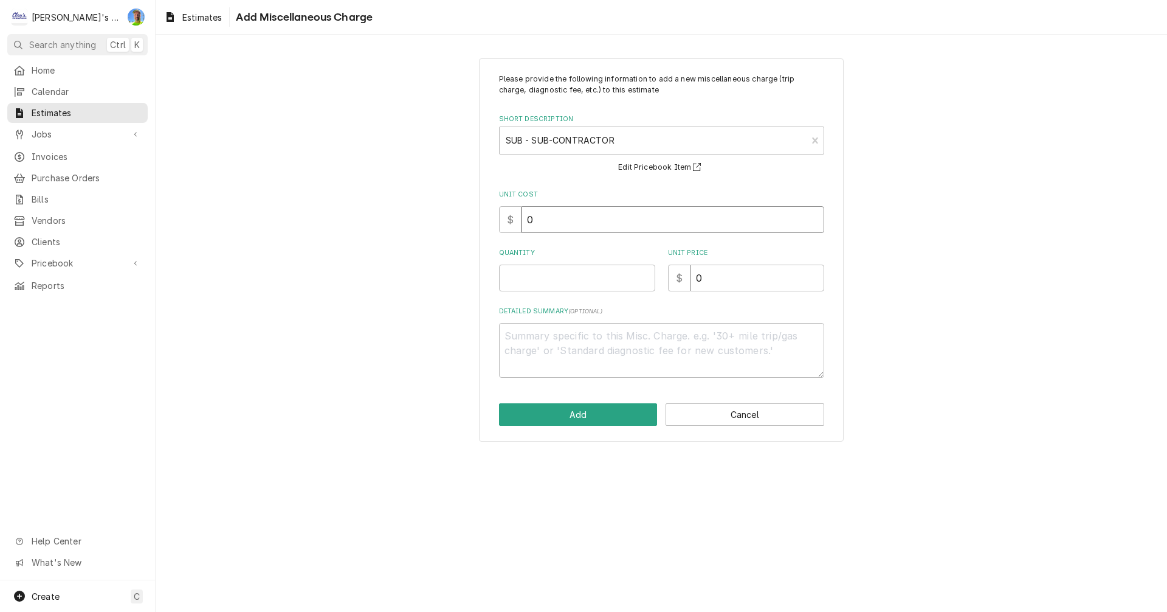
click at [557, 223] on input "0" at bounding box center [673, 219] width 303 height 27
click at [557, 222] on input "0" at bounding box center [673, 219] width 303 height 27
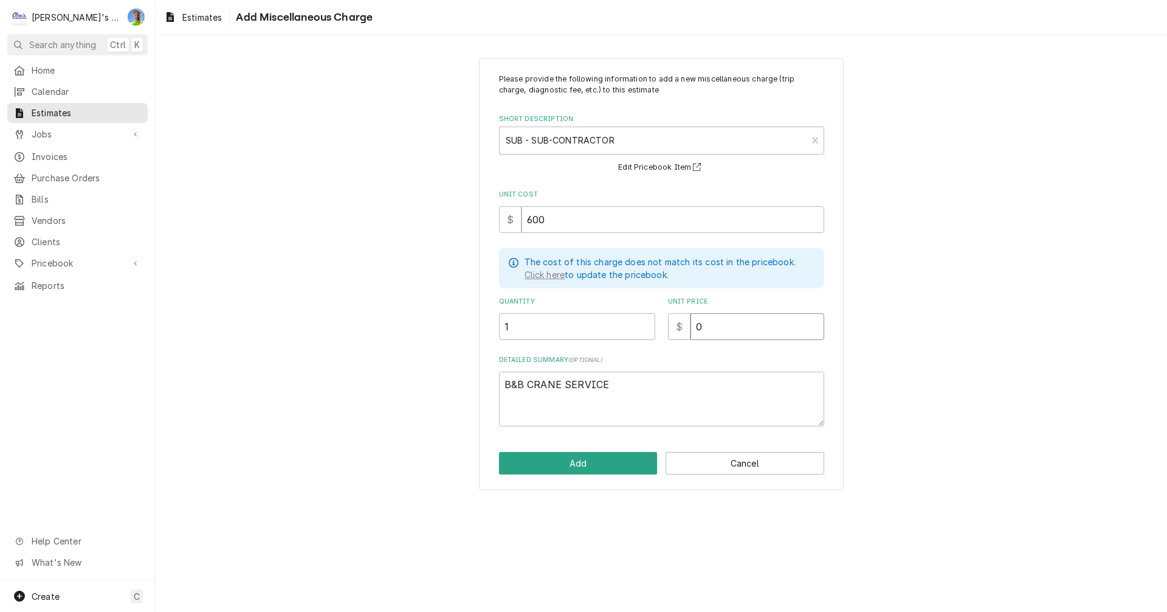
click at [710, 321] on input "0" at bounding box center [758, 326] width 134 height 27
click at [711, 323] on input "0" at bounding box center [758, 326] width 134 height 27
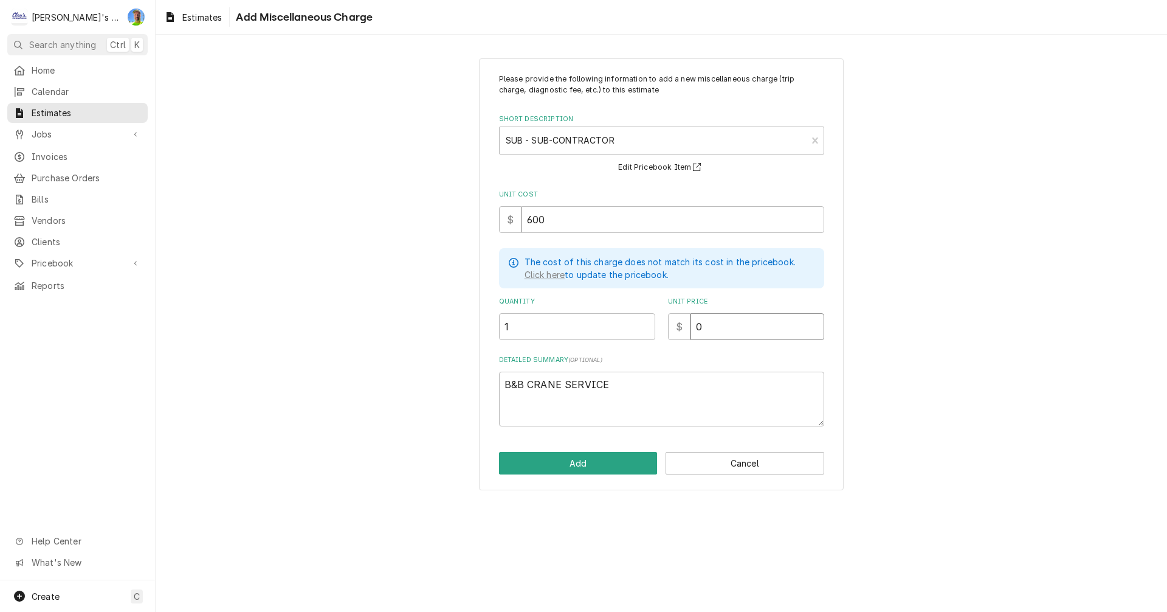
click at [711, 323] on input "0" at bounding box center [758, 326] width 134 height 27
click at [624, 453] on button "Add" at bounding box center [578, 463] width 159 height 22
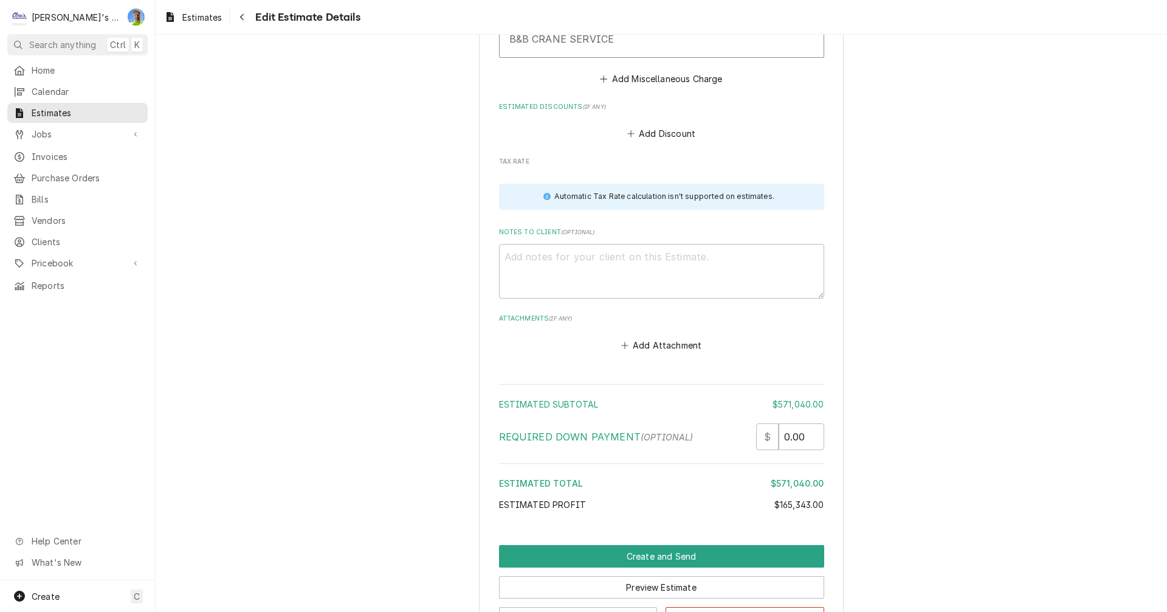
scroll to position [3778, 0]
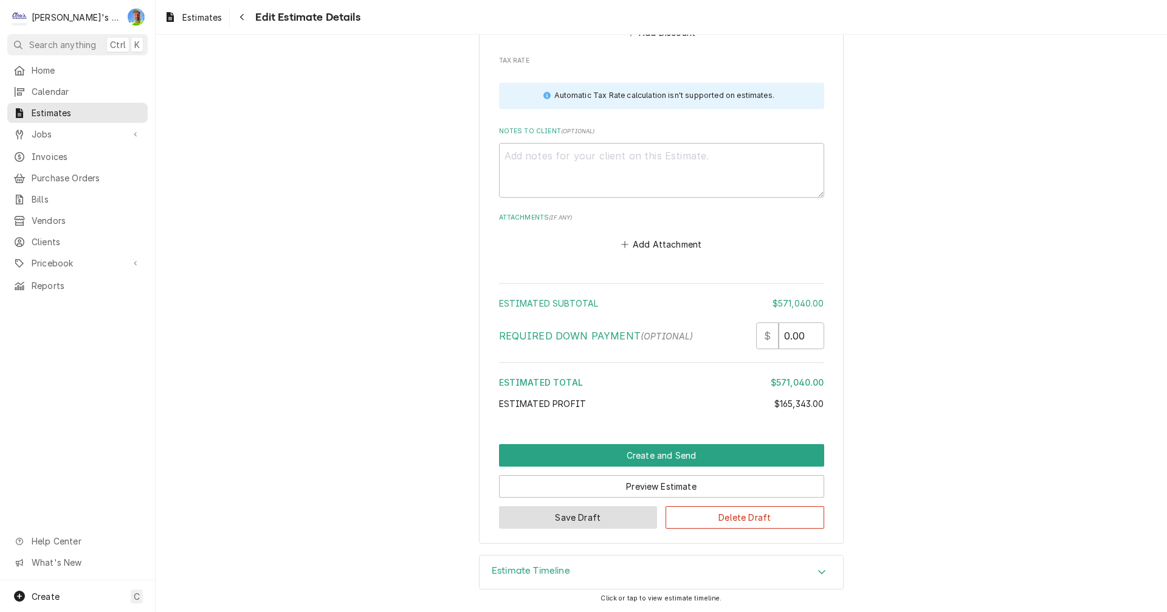
click at [579, 525] on button "Save Draft" at bounding box center [578, 517] width 159 height 22
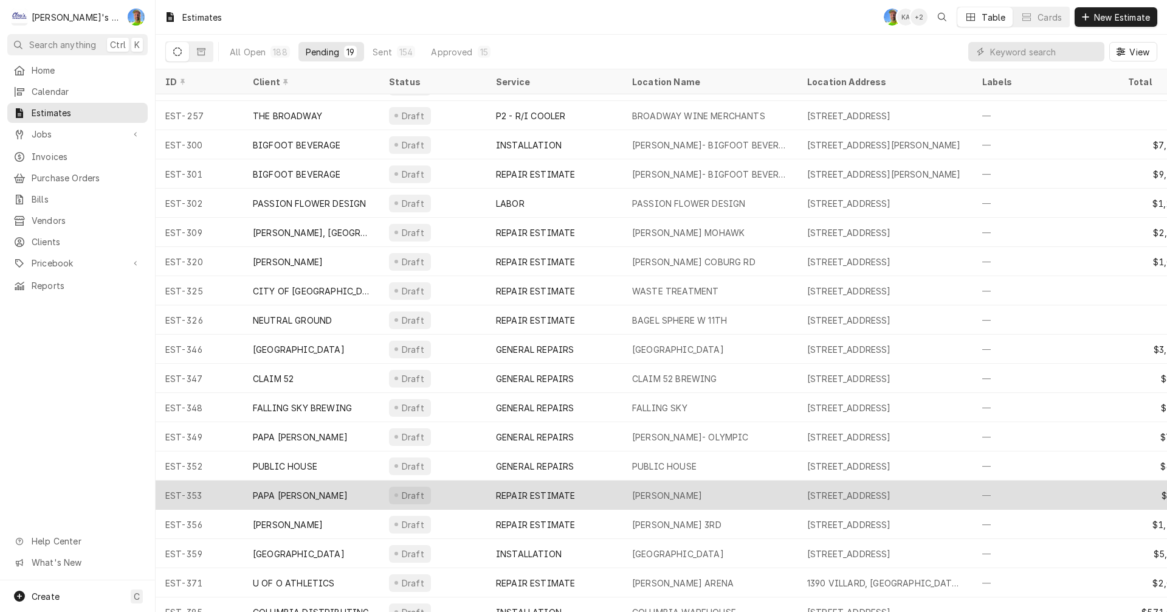
scroll to position [44, 0]
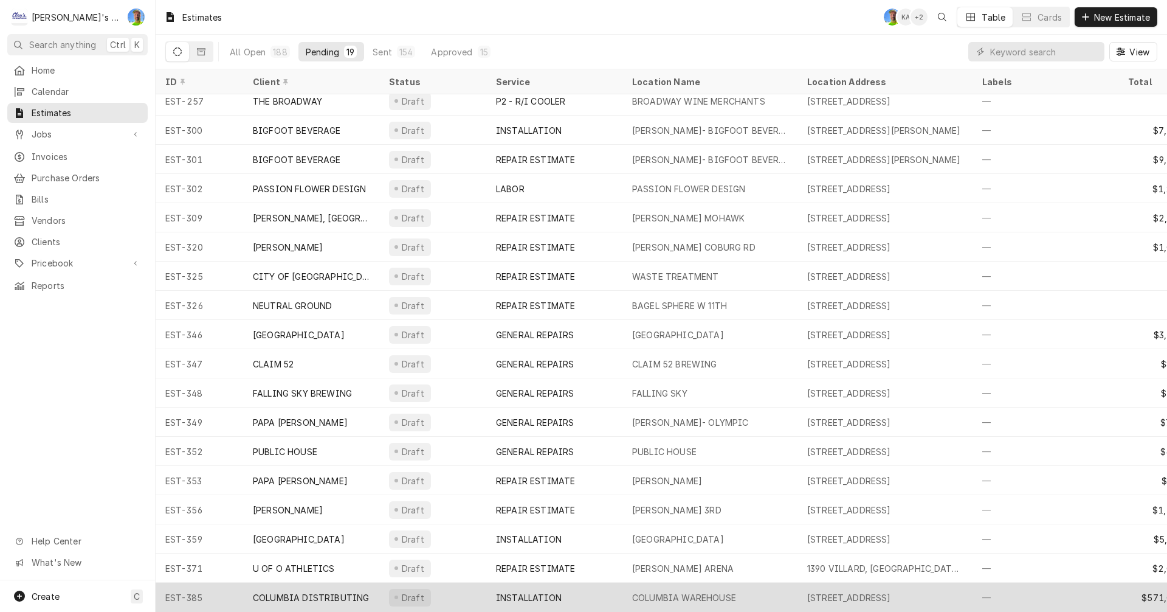
click at [681, 591] on div "COLUMBIA WAREHOUSE" at bounding box center [684, 597] width 104 height 13
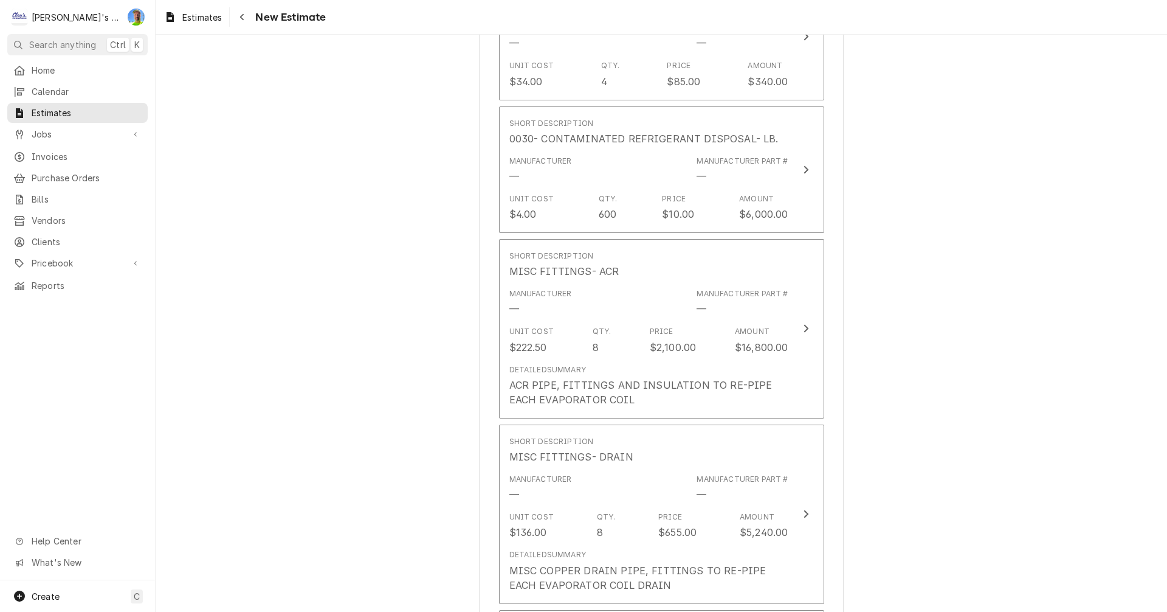
scroll to position [2067, 0]
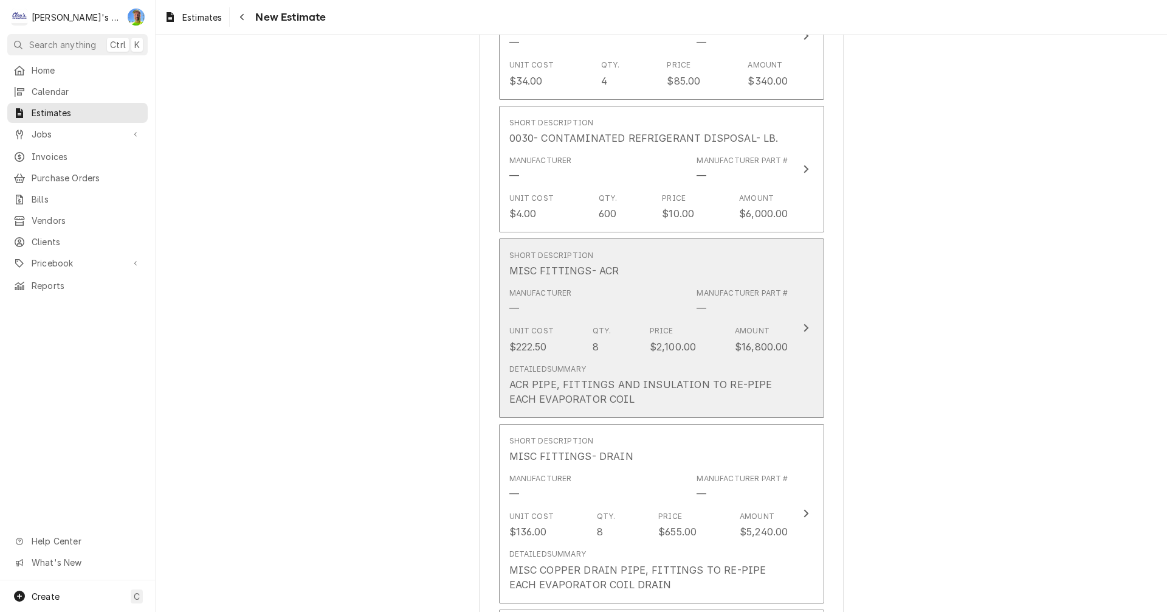
click at [801, 358] on button "Short Description MISC FITTINGS- ACR Manufacturer — Manufacturer Part # — Unit …" at bounding box center [661, 327] width 325 height 179
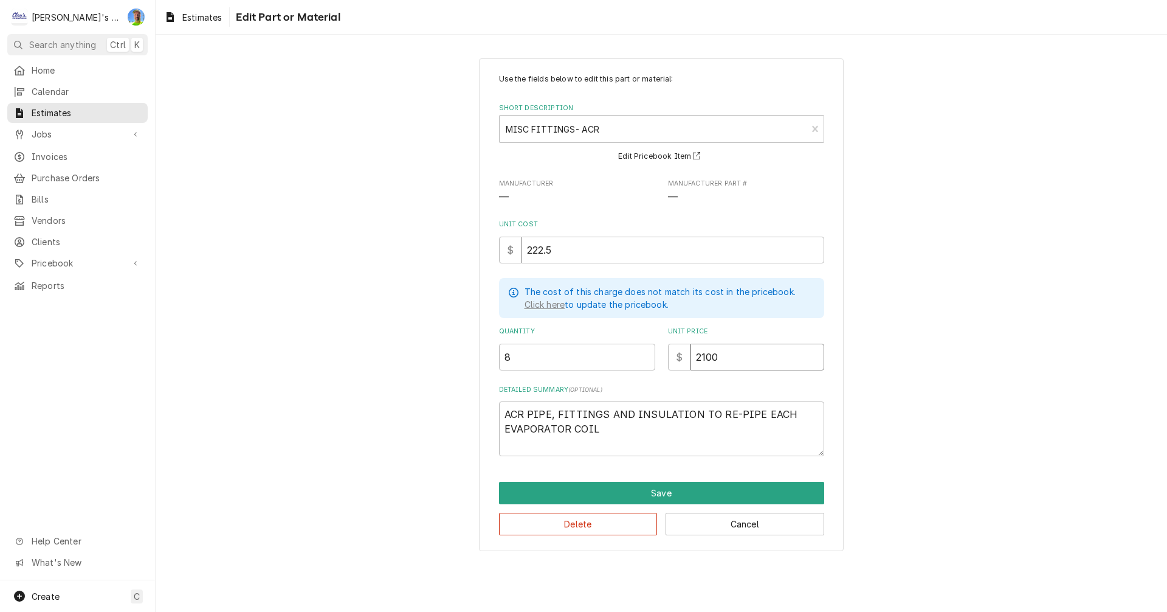
click at [764, 362] on input "2100" at bounding box center [758, 357] width 134 height 27
type textarea "x"
type input "210"
type textarea "x"
type input "21"
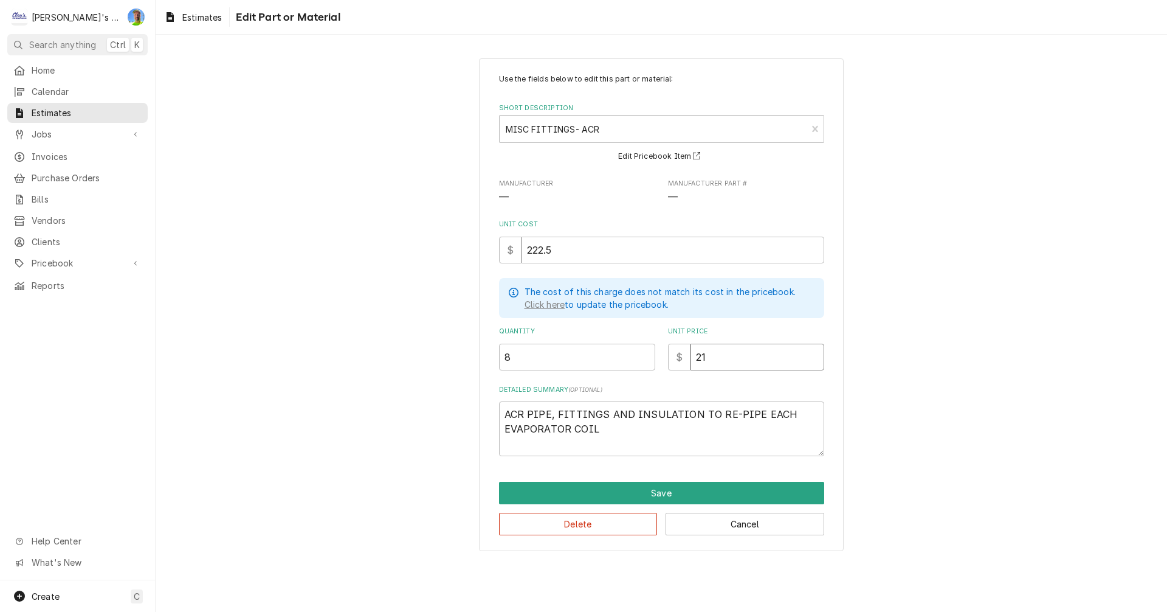
type textarea "x"
type input "2"
type textarea "x"
type input "29"
type textarea "x"
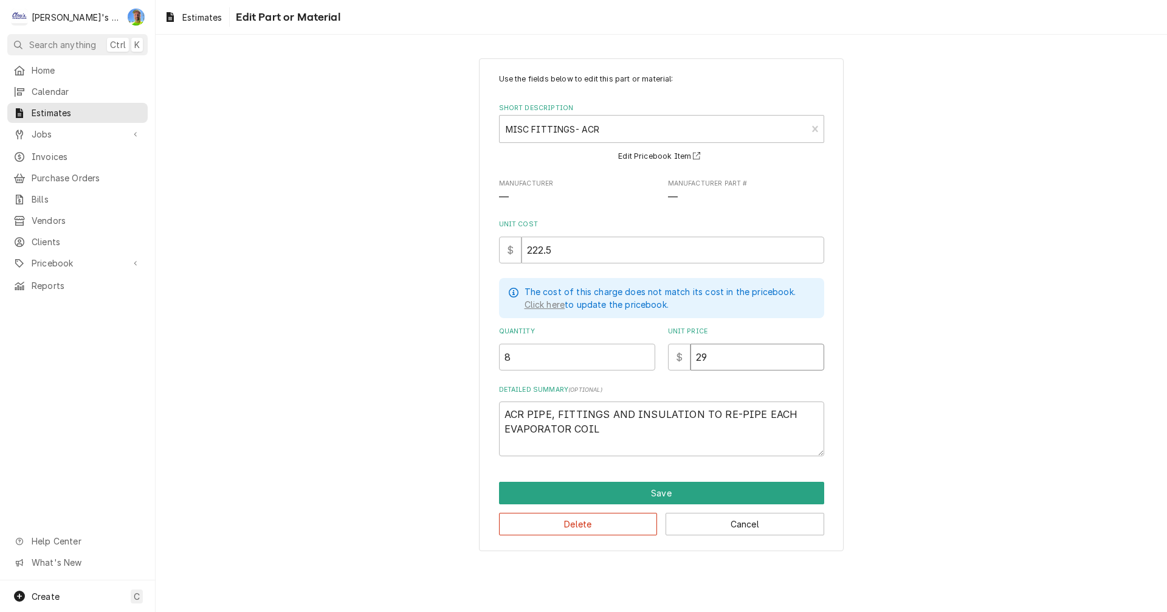
type input "290"
type textarea "x"
type input "2900"
type textarea "x"
type input "2900"
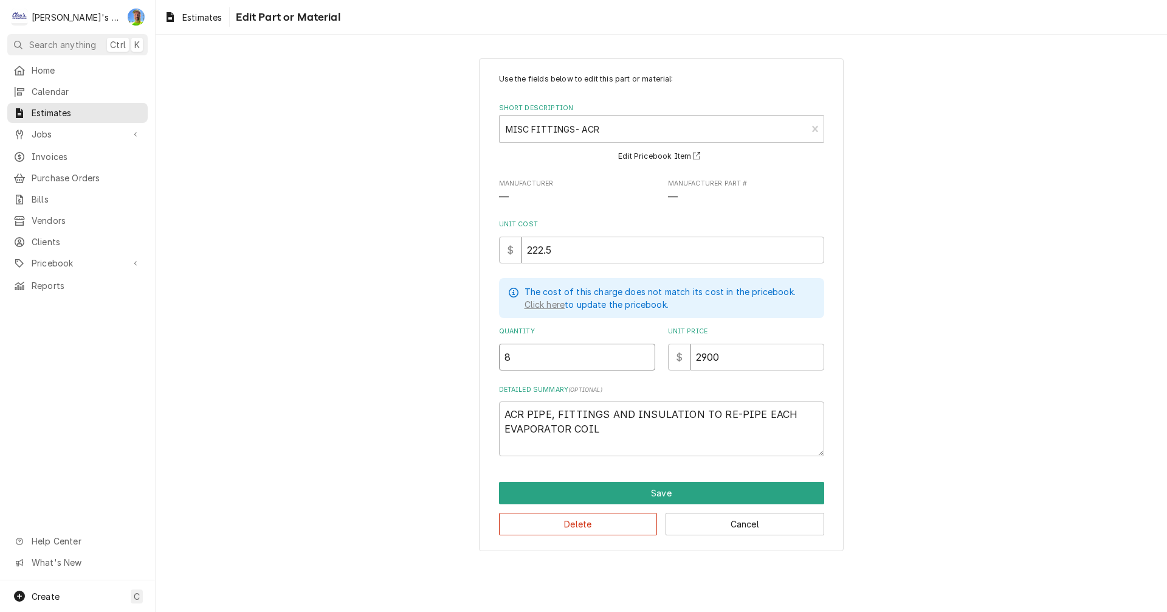
click at [521, 354] on input "8" at bounding box center [577, 357] width 156 height 27
type textarea "x"
type input "1"
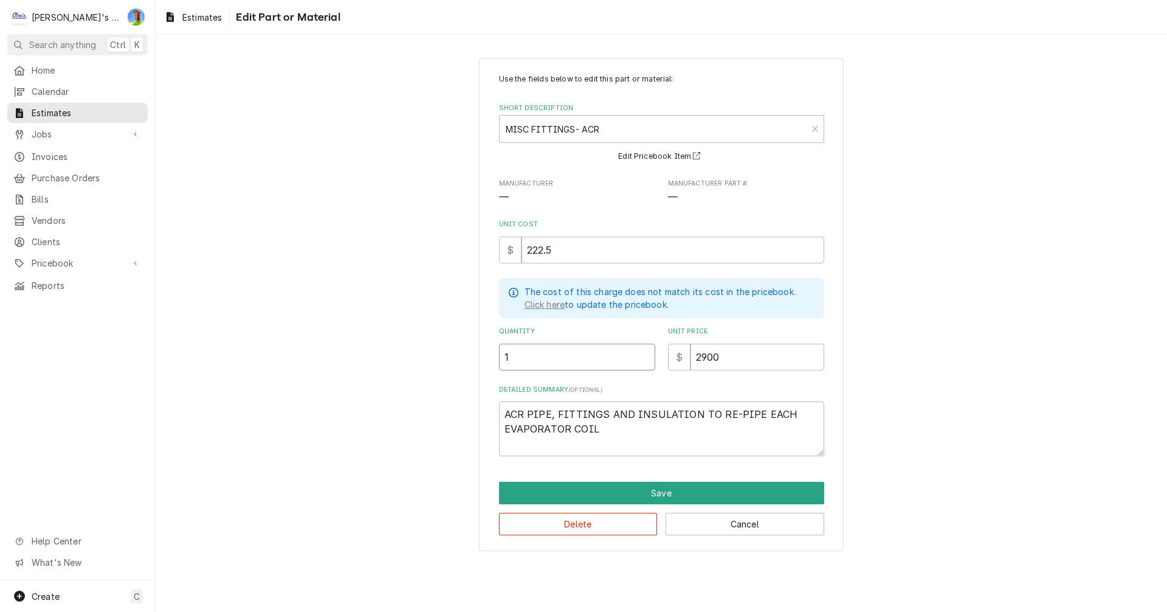
type textarea "x"
type input "10"
type textarea "x"
type input "10"
click at [604, 430] on textarea "ACR PIPE, FITTINGS AND INSULATION TO RE-PIPE EACH EVAPORATOR COIL" at bounding box center [661, 428] width 325 height 55
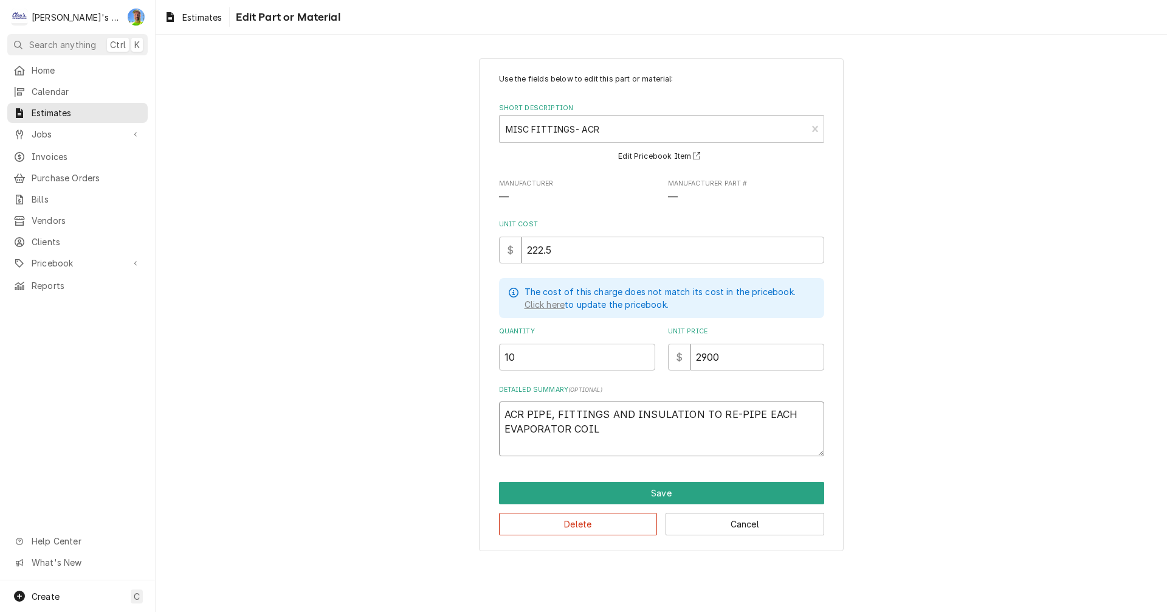
type textarea "x"
type textarea "ACR PIPE, FITTINGS AND INSULATION TO RE-PIPE EACH EVAPORATOR COI"
type textarea "x"
type textarea "ACR PIPE, FITTINGS AND INSULATION TO RE-PIPE EACH EVAPORATOR CO"
type textarea "x"
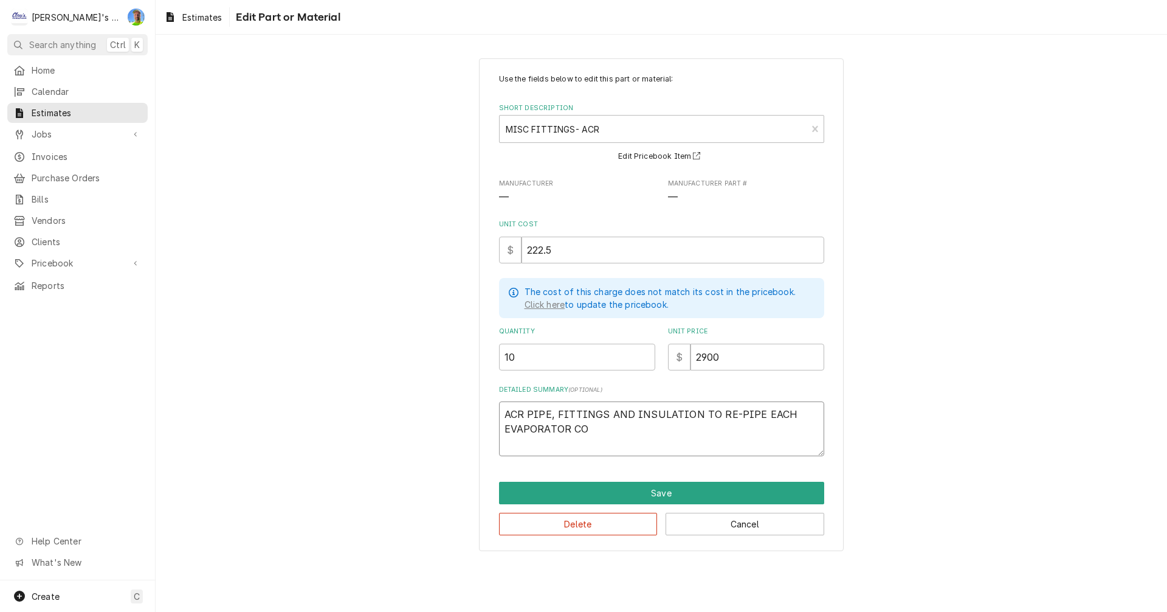
type textarea "ACR PIPE, FITTINGS AND INSULATION TO RE-PIPE EACH EVAPORATOR C"
type textarea "x"
type textarea "ACR PIPE, FITTINGS AND INSULATION TO RE-PIPE EACH EVAPORATOR"
type textarea "x"
type textarea "ACR PIPE, FITTINGS AND INSULATION TO RE-PIPE EACH EVAPORATOR"
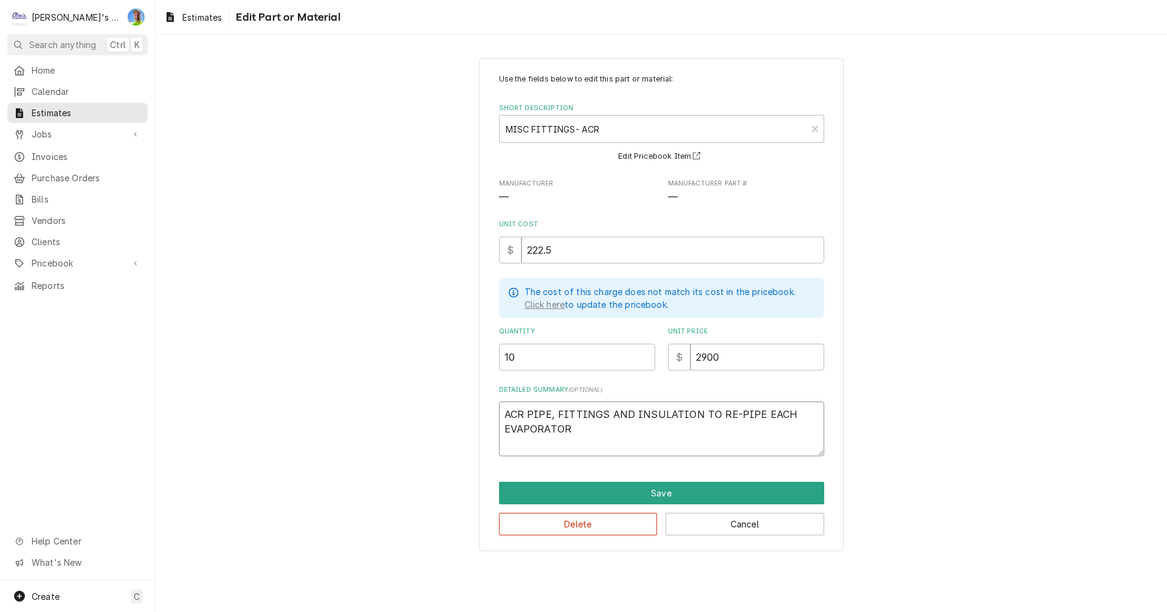
type textarea "x"
type textarea "ACR PIPE, FITTINGS AND INSULATION TO RE-PIPE EACH EVAPORATO"
type textarea "x"
type textarea "ACR PIPE, FITTINGS AND INSULATION TO RE-PIPE EACH EVAPORAT"
type textarea "x"
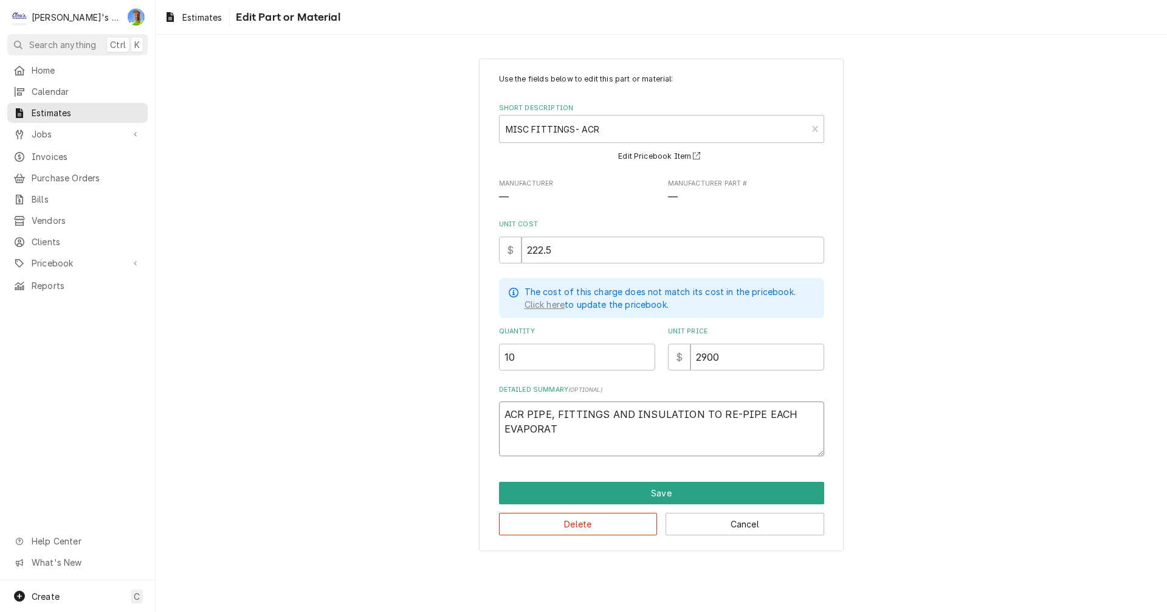
type textarea "ACR PIPE, FITTINGS AND INSULATION TO RE-PIPE EACH EVAPORA"
type textarea "x"
type textarea "ACR PIPE, FITTINGS AND INSULATION TO RE-PIPE EACH EVAPOR"
type textarea "x"
type textarea "ACR PIPE, FITTINGS AND INSULATION TO RE-PIPE EACH EVAPO"
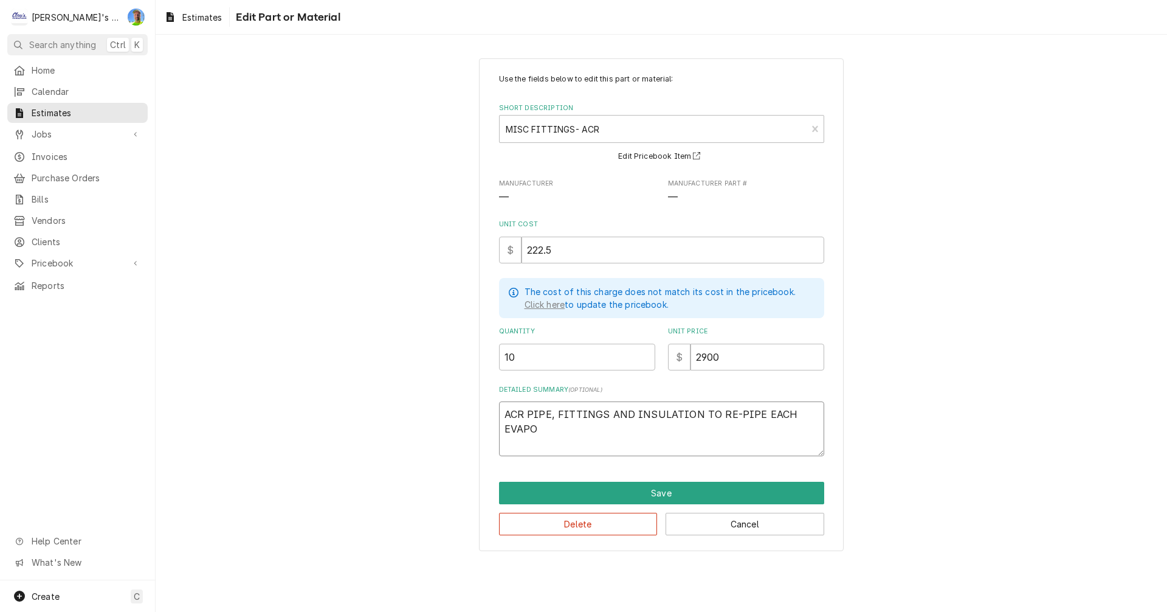
type textarea "x"
type textarea "ACR PIPE, FITTINGS AND INSULATION TO RE-PIPE EACH EVAP"
type textarea "x"
type textarea "ACR PIPE, FITTINGS AND INSULATION TO RE-PIPE EACH EVA"
type textarea "x"
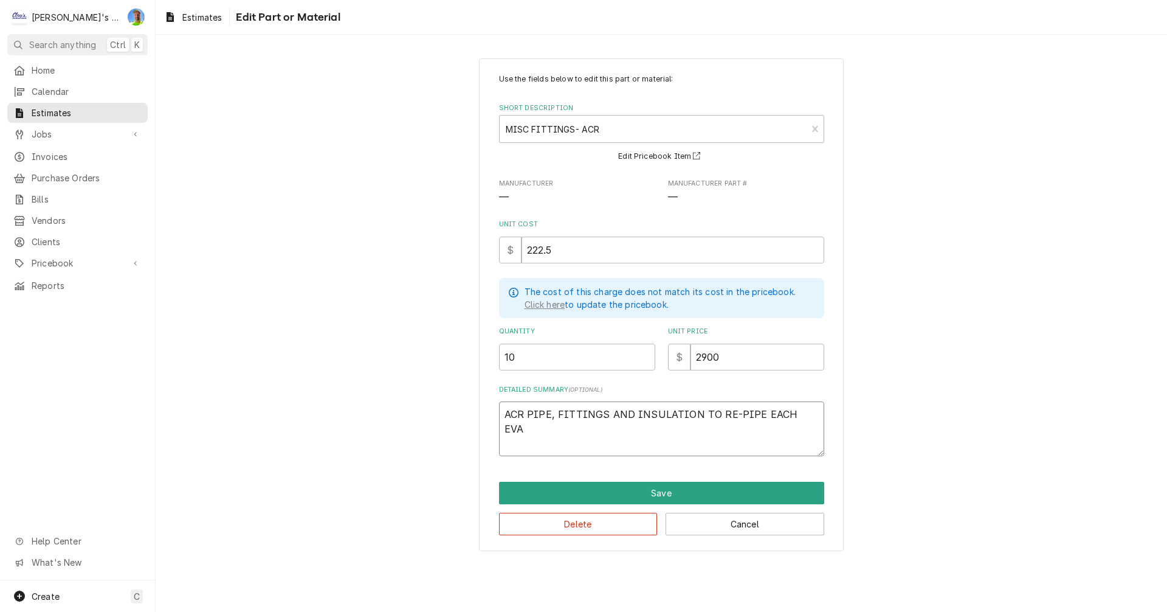
type textarea "ACR PIPE, FITTINGS AND INSULATION TO RE-PIPE EACH EV"
type textarea "x"
type textarea "ACR PIPE, FITTINGS AND INSULATION TO RE-PIPE EACH E"
type textarea "x"
type textarea "ACR PIPE, FITTINGS AND INSULATION TO RE-PIPE EACH"
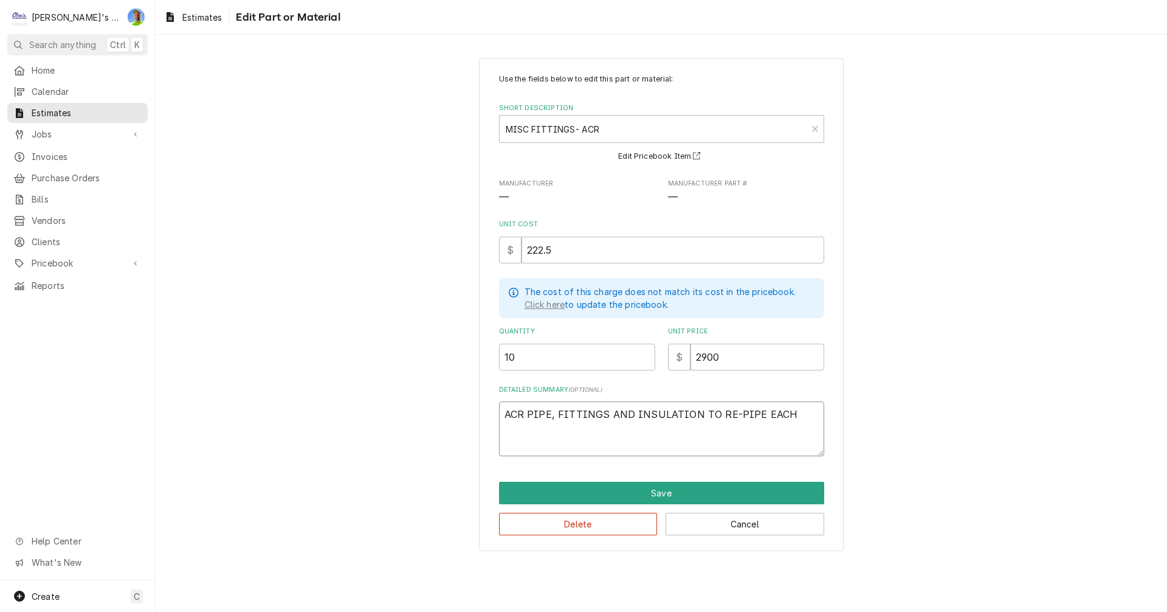
type textarea "x"
type textarea "ACR PIPE, FITTINGS AND INSULATION TO RE-PIPE EACH"
type textarea "x"
type textarea "ACR PIPE, FITTINGS AND INSULATION TO RE-PIPE EAC"
type textarea "x"
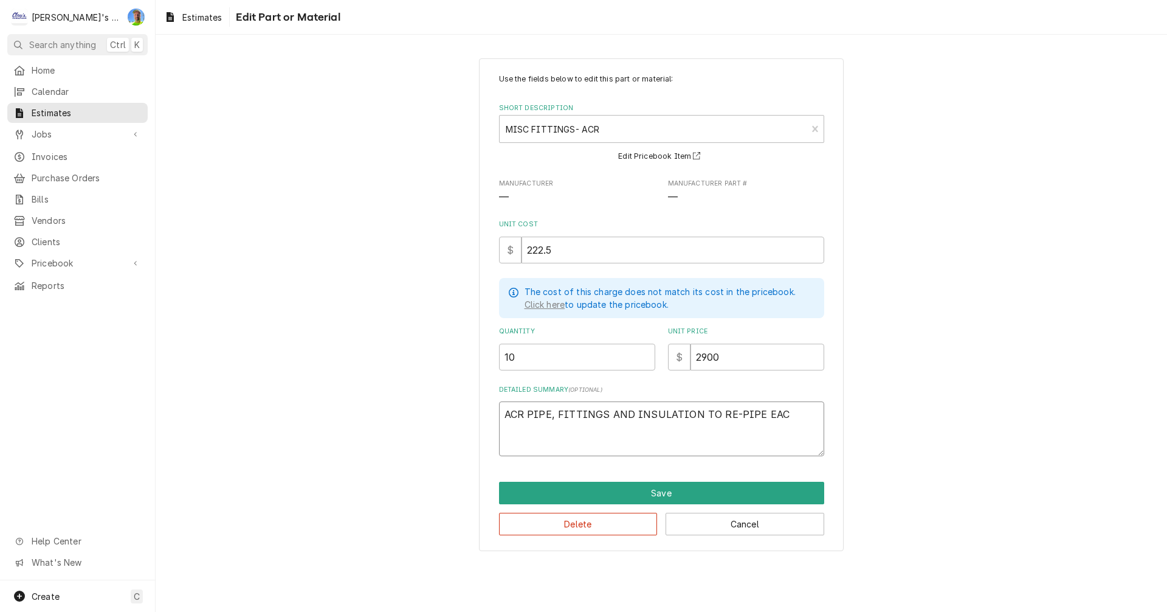
type textarea "ACR PIPE, FITTINGS AND INSULATION TO RE-PIPE EA"
type textarea "x"
type textarea "ACR PIPE, FITTINGS AND INSULATION TO RE-PIPE E"
type textarea "x"
type textarea "ACR PIPE, FITTINGS AND INSULATION TO RE-PIPE"
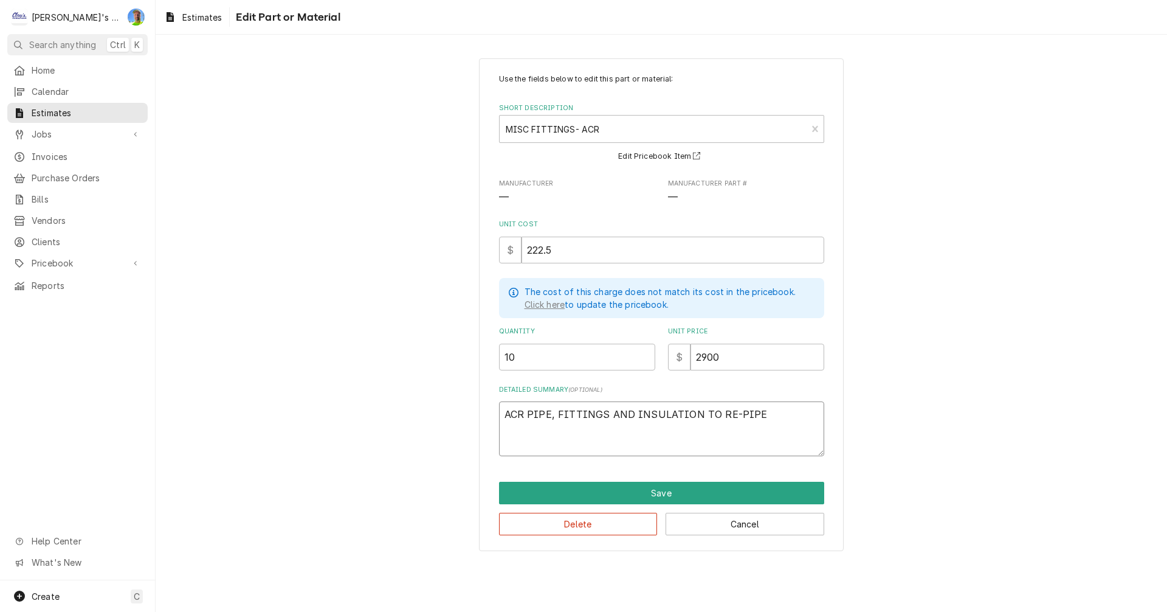
type textarea "x"
type textarea "ACR PIPE, FITTINGS AND INSULATION TO RE-PIPE T"
type textarea "x"
type textarea "ACR PIPE, FITTINGS AND INSULATION TO RE-PIPE TH"
type textarea "x"
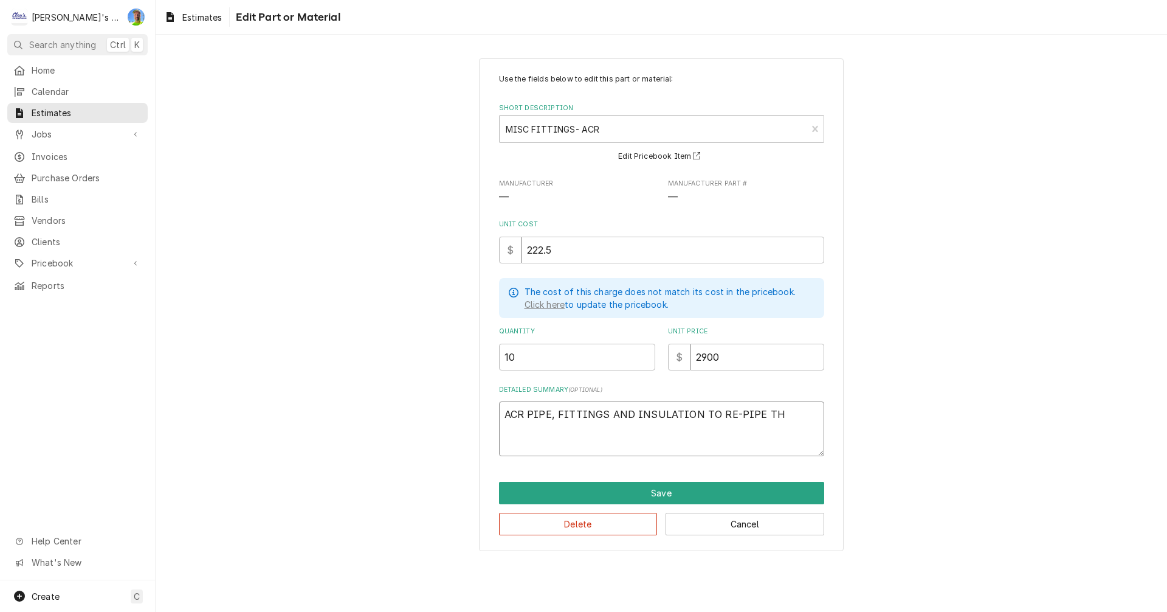
type textarea "ACR PIPE, FITTINGS AND INSULATION TO RE-PIPE TH"
type textarea "x"
type textarea "ACR PIPE, FITTINGS AND INSULATION TO RE-PIPE TH"
type textarea "x"
type textarea "ACR PIPE, FITTINGS AND INSULATION TO RE-PIPE THE"
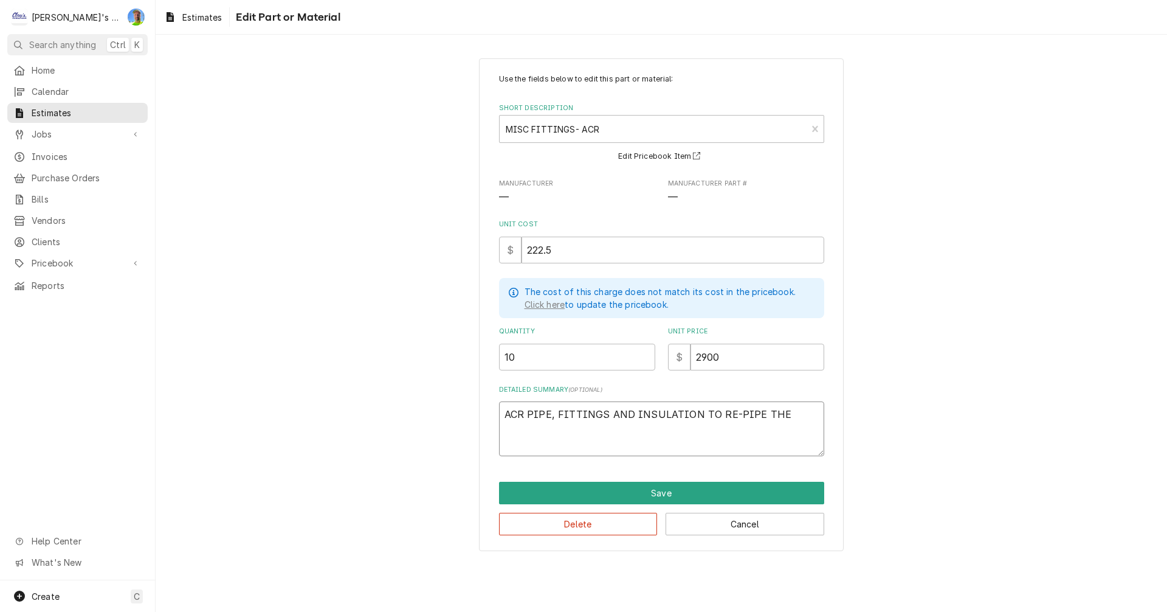
type textarea "x"
type textarea "ACR PIPE, FITTINGS AND INSULATION TO RE-PIPE THE"
type textarea "x"
type textarea "ACR PIPE, FITTINGS AND INSULATION TO RE-PIPE THE R"
type textarea "x"
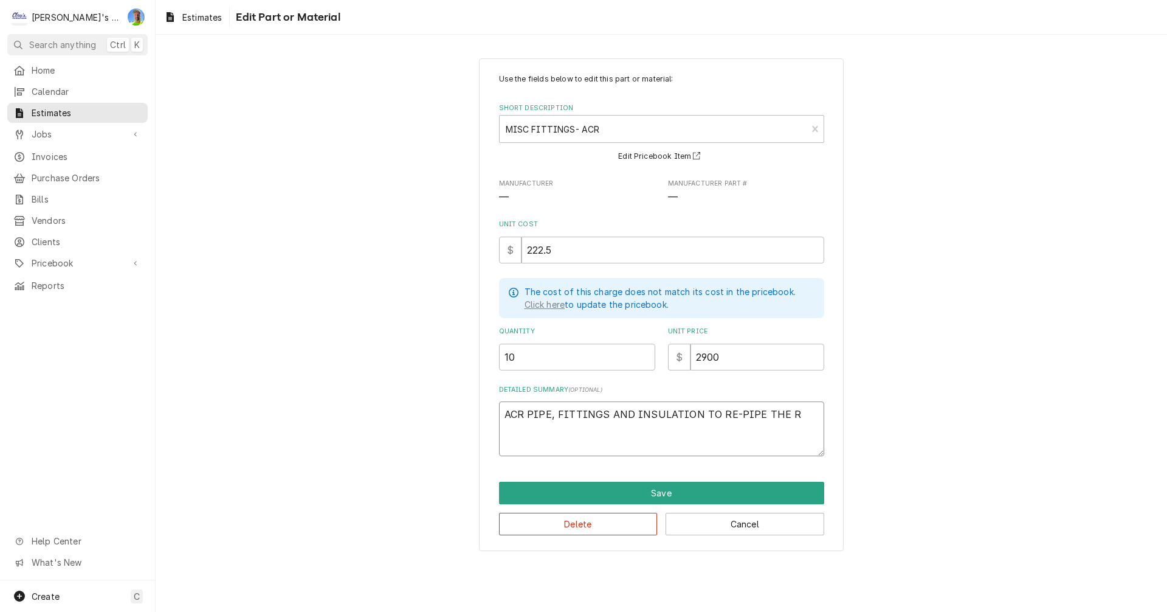
type textarea "ACR PIPE, FITTINGS AND INSULATION TO RE-PIPE THE RE"
type textarea "x"
type textarea "ACR PIPE, FITTINGS AND INSULATION TO RE-PIPE THE REF"
type textarea "x"
type textarea "ACR PIPE, FITTINGS AND INSULATION TO RE-PIPE THE REFR"
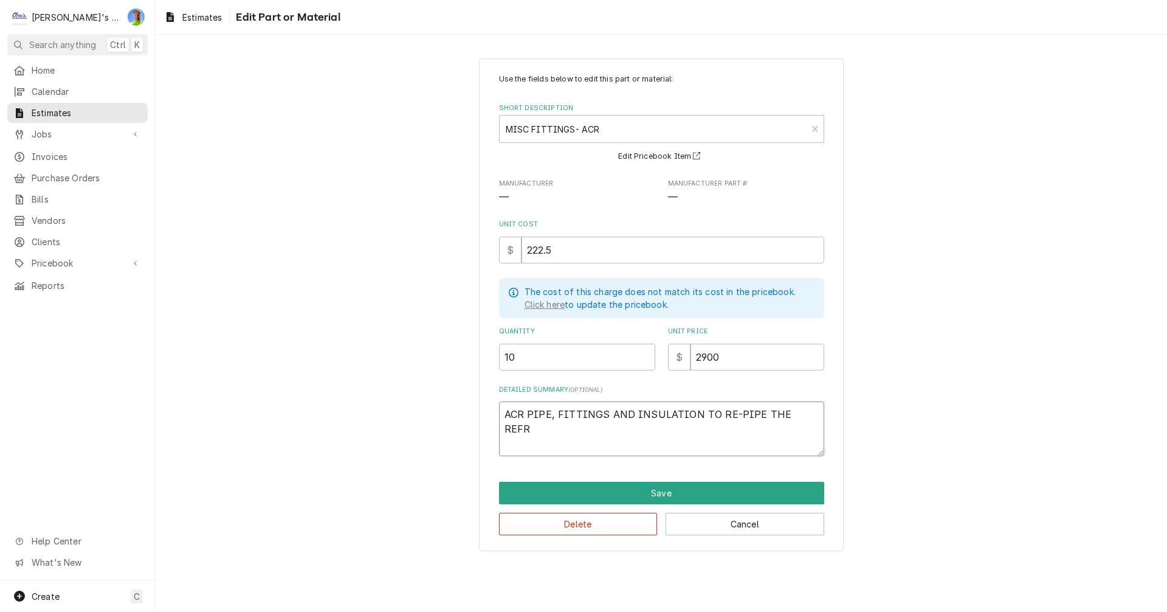
type textarea "x"
type textarea "ACR PIPE, FITTINGS AND INSULATION TO RE-PIPE THE REFRI"
type textarea "x"
type textarea "ACR PIPE, FITTINGS AND INSULATION TO RE-PIPE THE REFRIG"
type textarea "x"
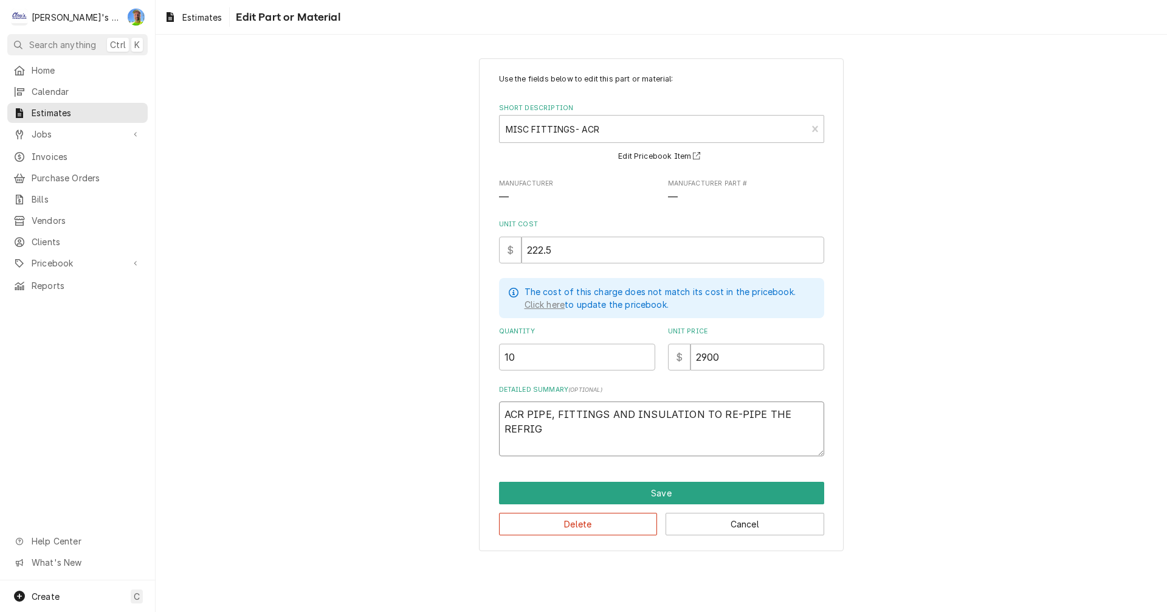
type textarea "ACR PIPE, FITTINGS AND INSULATION TO RE-PIPE THE REFRIGE"
type textarea "x"
type textarea "ACR PIPE, FITTINGS AND INSULATION TO RE-PIPE THE REFRIGER"
type textarea "x"
type textarea "ACR PIPE, FITTINGS AND INSULATION TO RE-PIPE THE REFRIGERA"
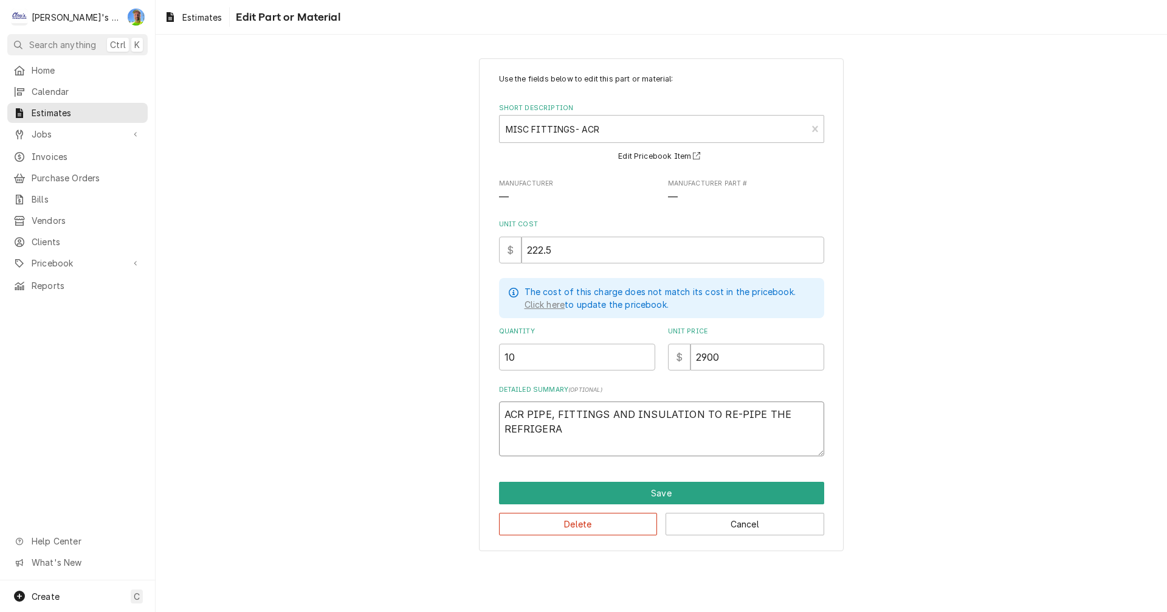
type textarea "x"
type textarea "ACR PIPE, FITTINGS AND INSULATION TO RE-PIPE THE REFRIGERAT"
type textarea "x"
type textarea "ACR PIPE, FITTINGS AND INSULATION TO RE-PIPE THE REFRIGERATI"
type textarea "x"
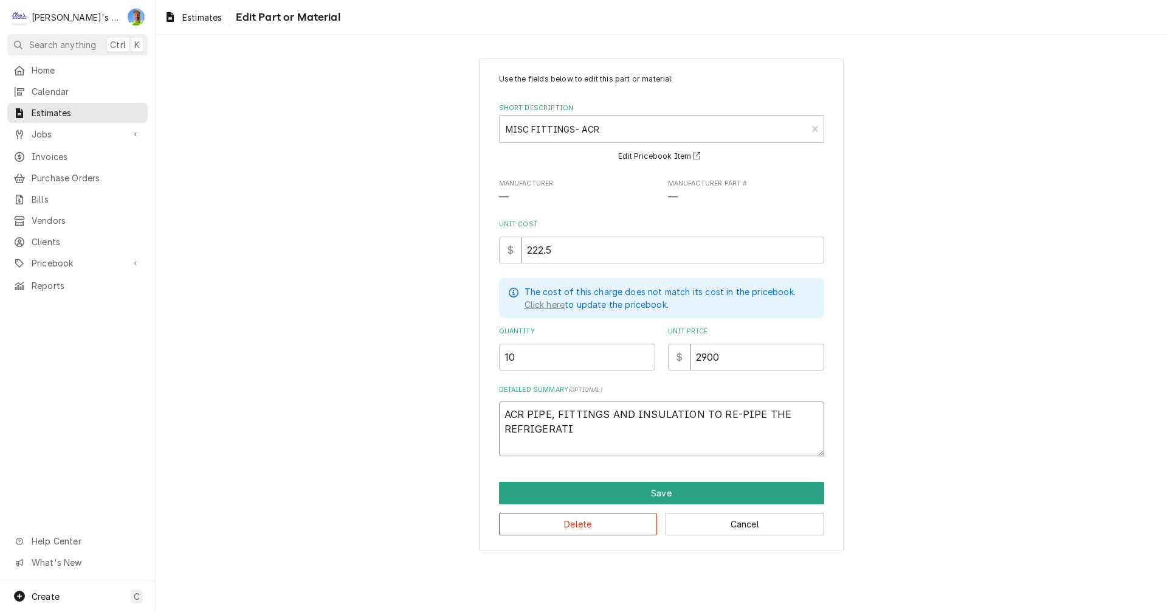
type textarea "ACR PIPE, FITTINGS AND INSULATION TO RE-PIPE THE REFRIGERATIO"
type textarea "x"
type textarea "ACR PIPE, FITTINGS AND INSULATION TO RE-PIPE THE REFRIGERATION"
type textarea "x"
type textarea "ACR PIPE, FITTINGS AND INSULATION TO RE-PIPE THE REFRIGERATION"
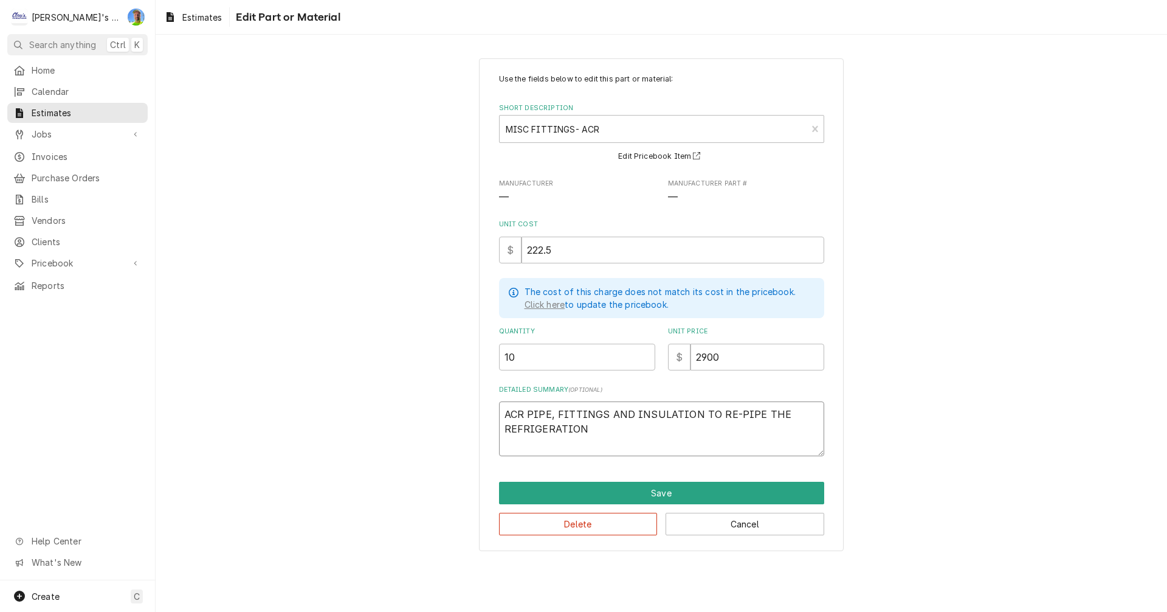
type textarea "x"
type textarea "ACR PIPE, FITTINGS AND INSULATION TO RE-PIPE THE REFRIGERATION E"
type textarea "x"
type textarea "ACR PIPE, FITTINGS AND INSULATION TO RE-PIPE THE REFRIGERATION EQ"
type textarea "x"
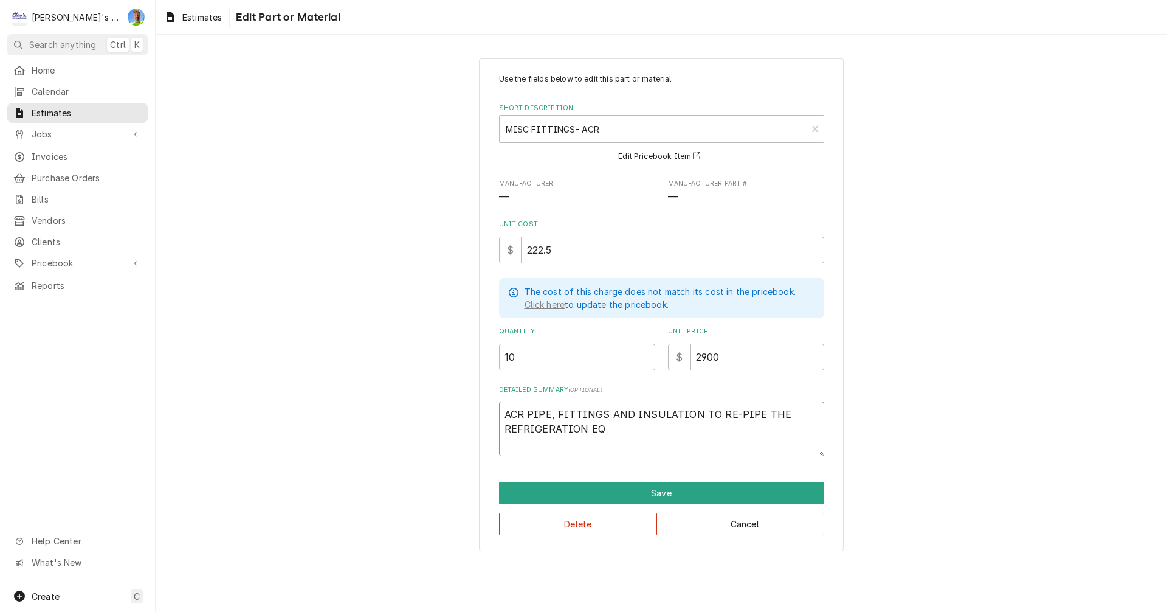
type textarea "ACR PIPE, FITTINGS AND INSULATION TO RE-PIPE THE REFRIGERATION EQU"
type textarea "x"
type textarea "ACR PIPE, FITTINGS AND INSULATION TO RE-PIPE THE REFRIGERATION EQUI"
type textarea "x"
type textarea "ACR PIPE, FITTINGS AND INSULATION TO RE-PIPE THE REFRIGERATION EQUIP"
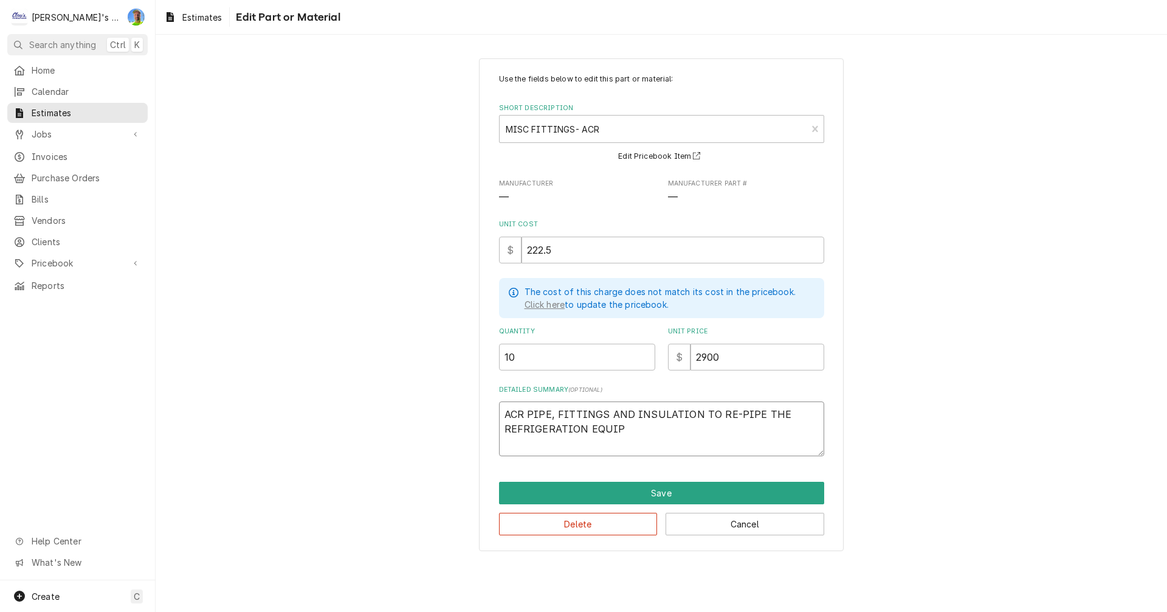
type textarea "x"
type textarea "ACR PIPE, FITTINGS AND INSULATION TO RE-PIPE THE REFRIGERATION EQUIPM"
type textarea "x"
type textarea "ACR PIPE, FITTINGS AND INSULATION TO RE-PIPE THE REFRIGERATION EQUIPME"
type textarea "x"
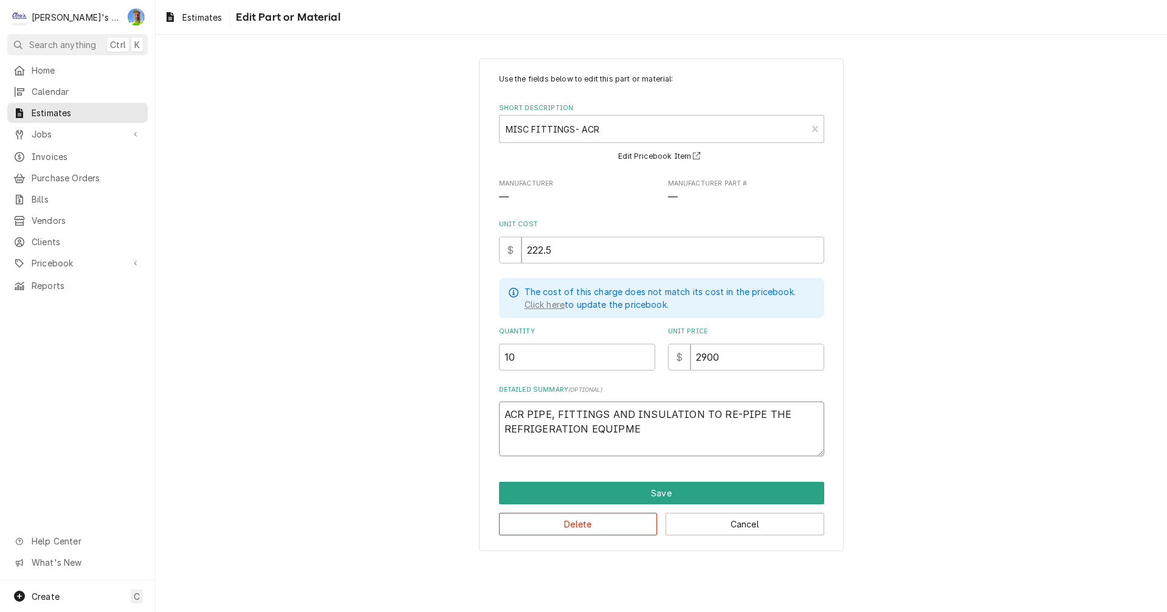
type textarea "ACR PIPE, FITTINGS AND INSULATION TO RE-PIPE THE REFRIGERATION EQUIPMEN"
type textarea "x"
type textarea "ACR PIPE, FITTINGS AND INSULATION TO RE-PIPE THE REFRIGERATION EQUIPMENT"
type textarea "x"
type textarea "ACR PIPE, FITTINGS AND INSULATION TO RE-PIPE THE REFRIGERATION EQUIPMENT"
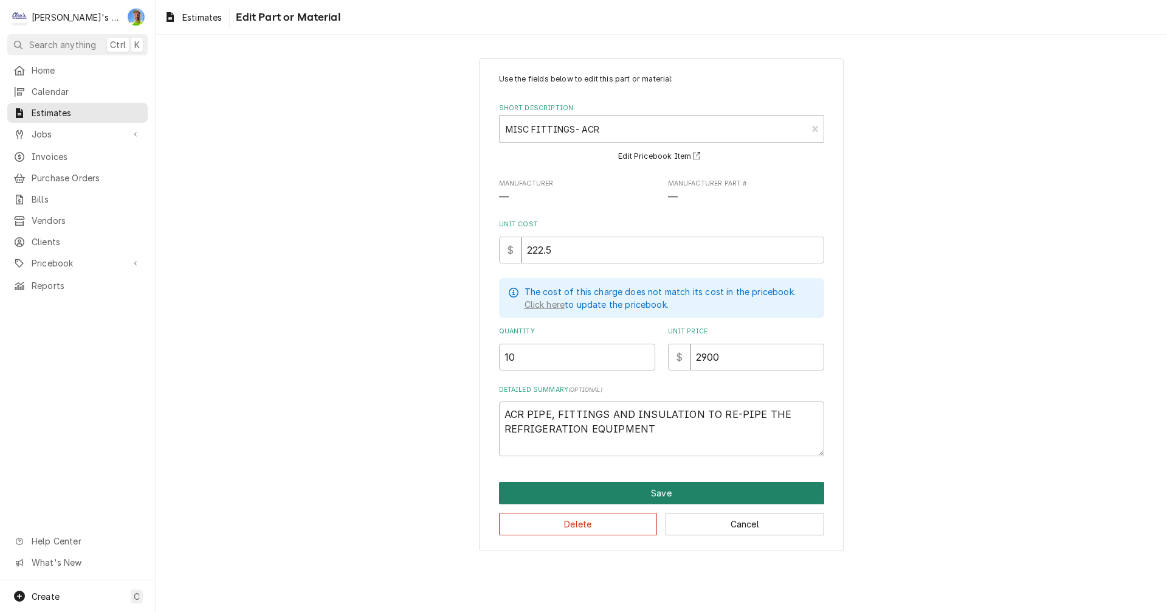
click at [641, 487] on button "Save" at bounding box center [661, 493] width 325 height 22
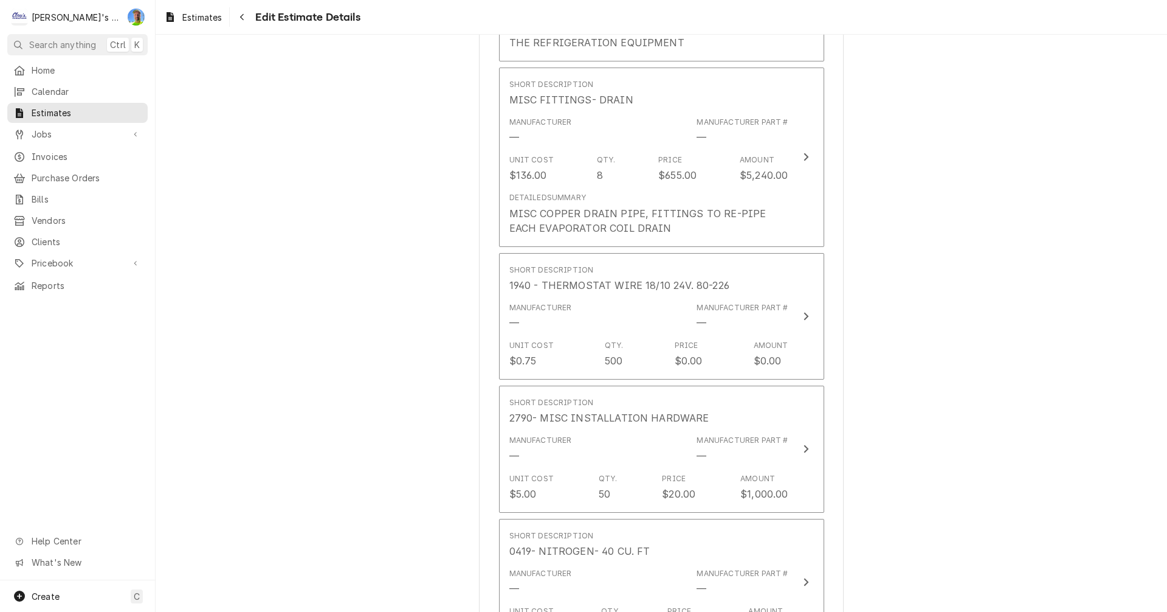
scroll to position [2296, 0]
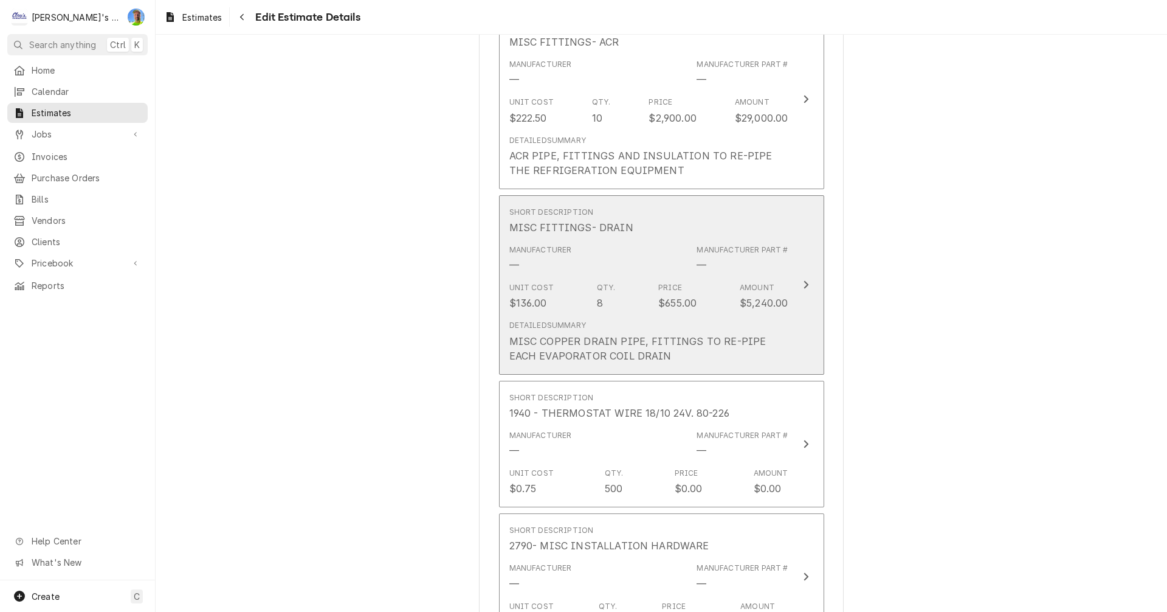
click at [801, 322] on button "Short Description MISC FITTINGS- DRAIN Manufacturer — Manufacturer Part # — Uni…" at bounding box center [661, 284] width 325 height 179
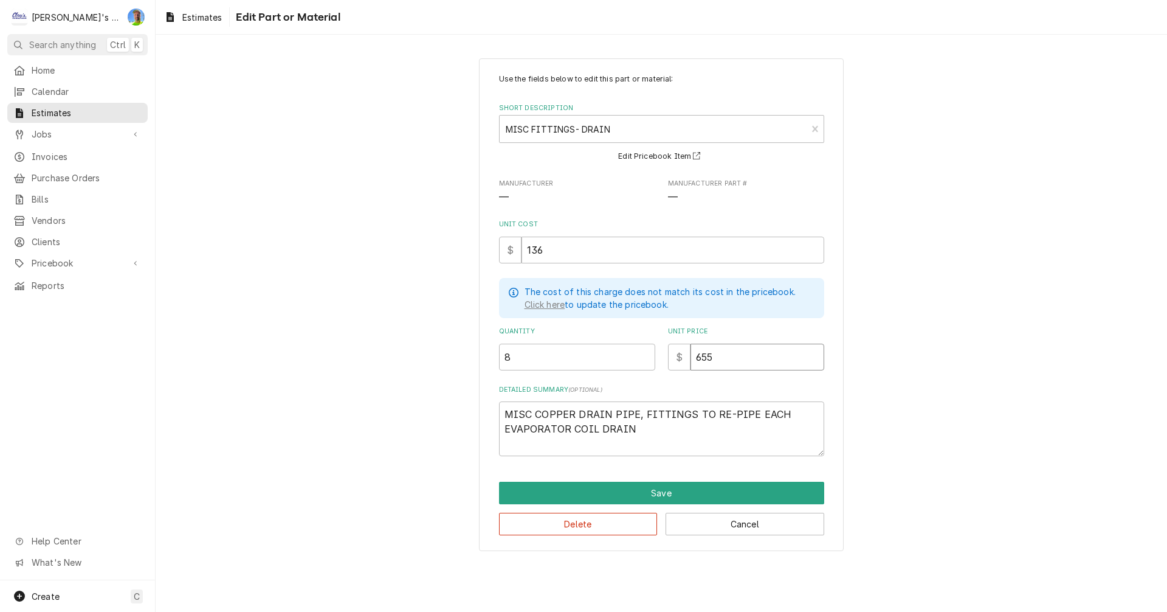
click at [719, 358] on input "655" at bounding box center [758, 357] width 134 height 27
type textarea "x"
type input "7"
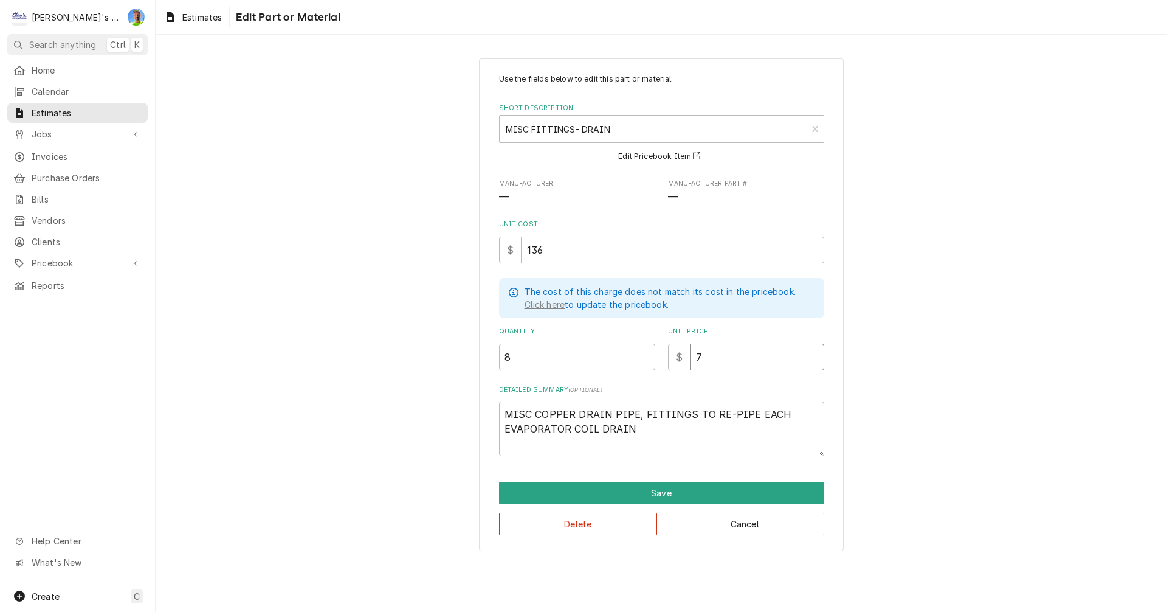
type textarea "x"
type input "70"
type textarea "x"
type input "700"
type textarea "x"
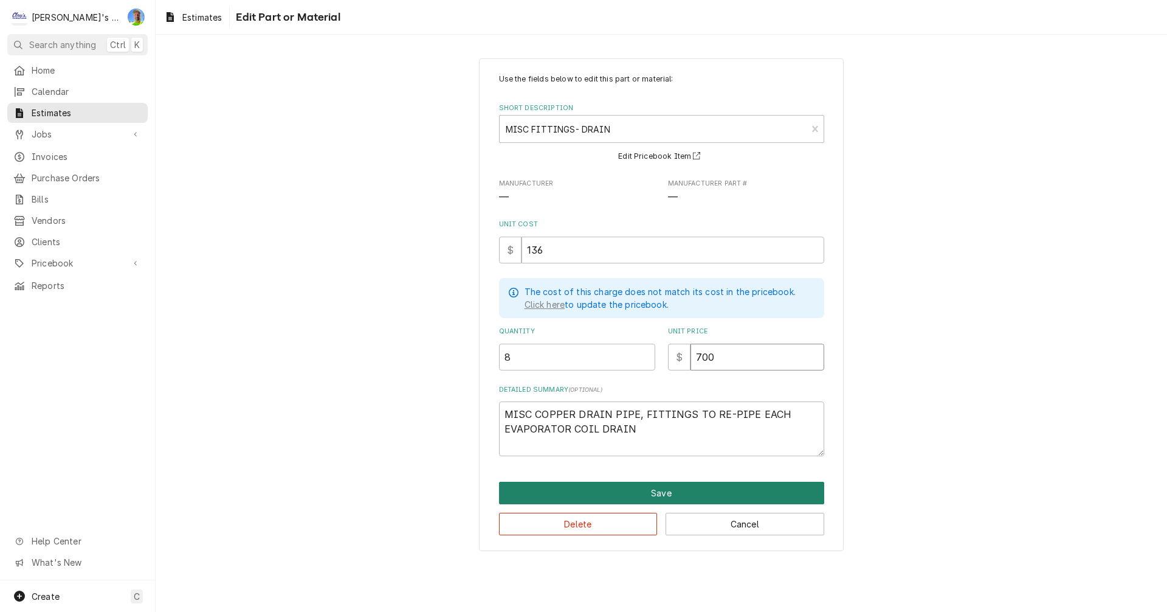
type input "700"
click at [689, 494] on button "Save" at bounding box center [661, 493] width 325 height 22
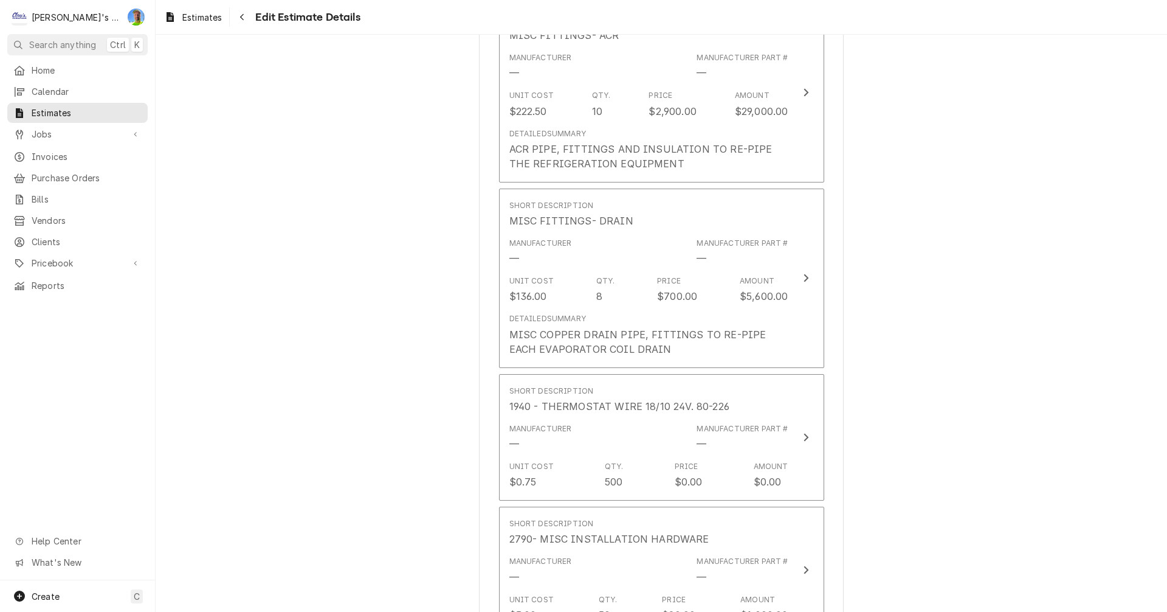
scroll to position [2281, 0]
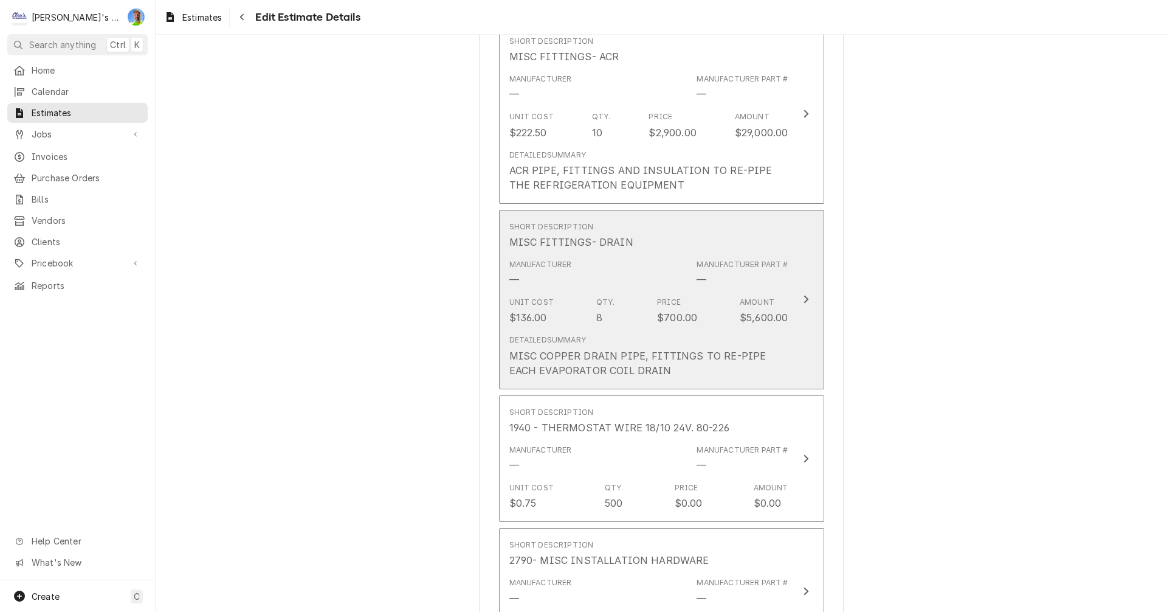
click at [811, 331] on button "Short Description MISC FITTINGS- DRAIN Manufacturer — Manufacturer Part # — Uni…" at bounding box center [661, 299] width 325 height 179
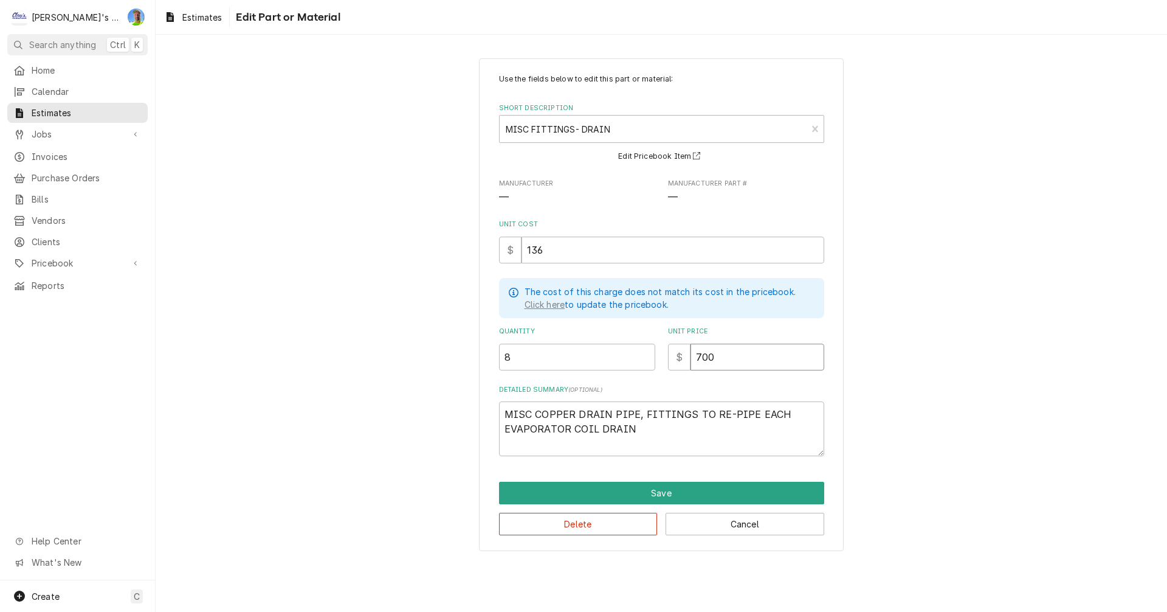
click at [727, 358] on input "700" at bounding box center [758, 357] width 134 height 27
type textarea "x"
type input "8"
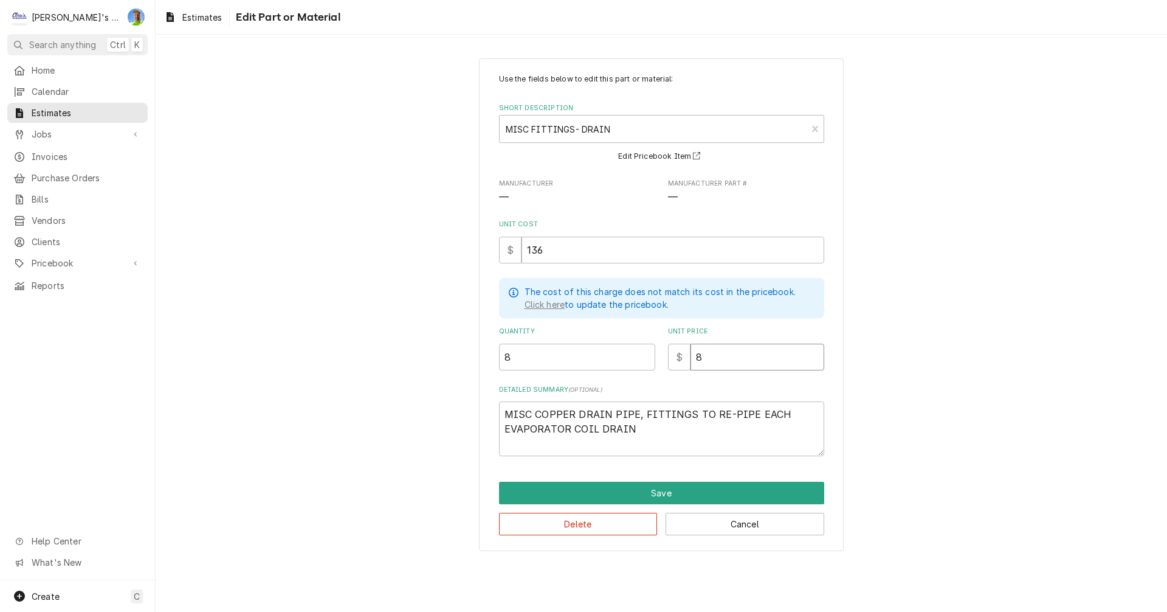
type textarea "x"
type input "80"
type textarea "x"
type input "800"
type textarea "x"
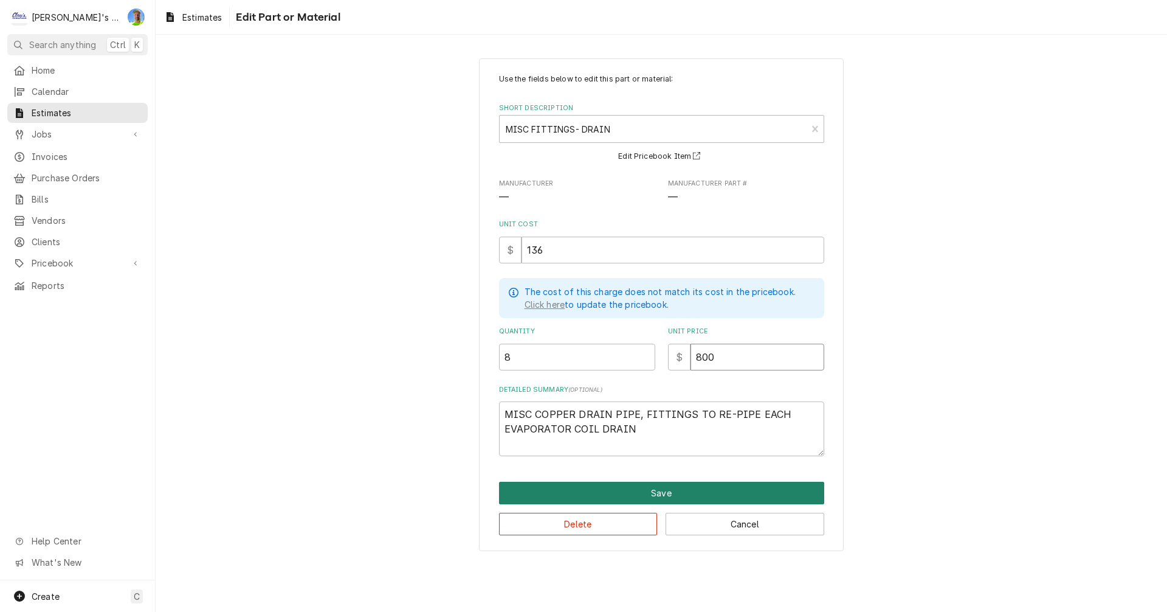
type input "800"
click at [739, 488] on button "Save" at bounding box center [661, 493] width 325 height 22
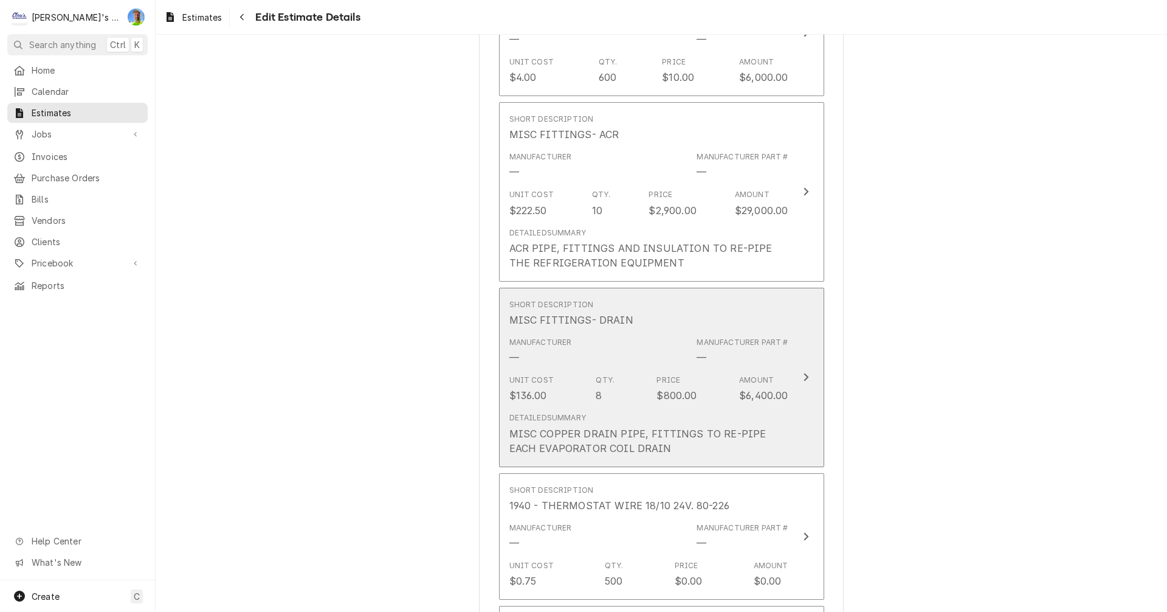
scroll to position [2145, 0]
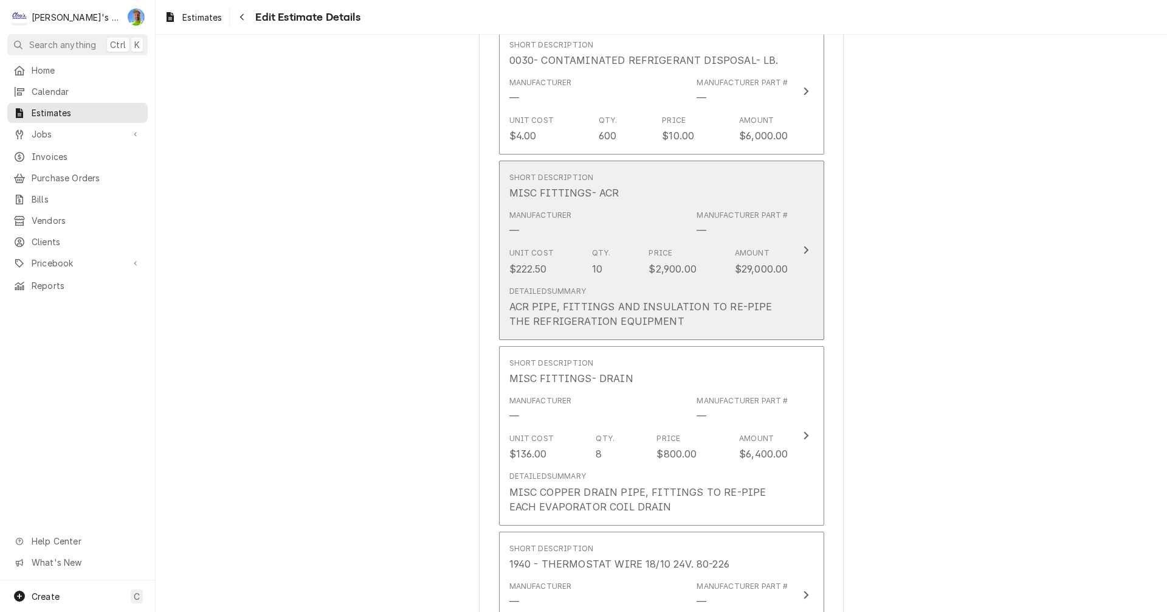
click at [794, 268] on button "Short Description MISC FITTINGS- ACR Manufacturer — Manufacturer Part # — Unit …" at bounding box center [661, 250] width 325 height 179
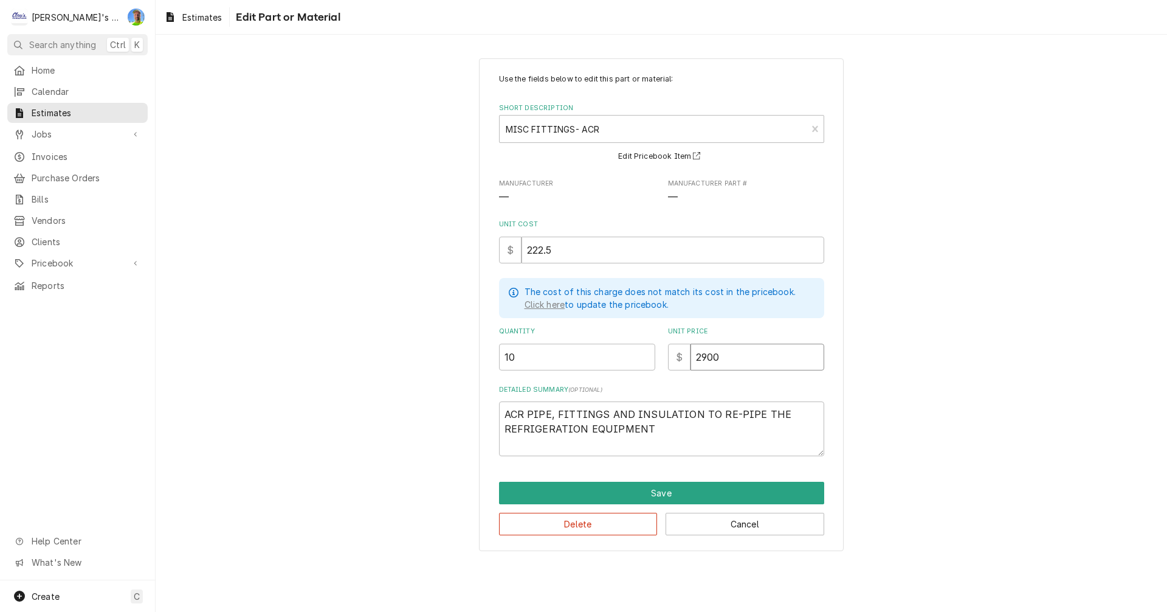
click at [724, 360] on input "2900" at bounding box center [758, 357] width 134 height 27
type textarea "x"
type input "3"
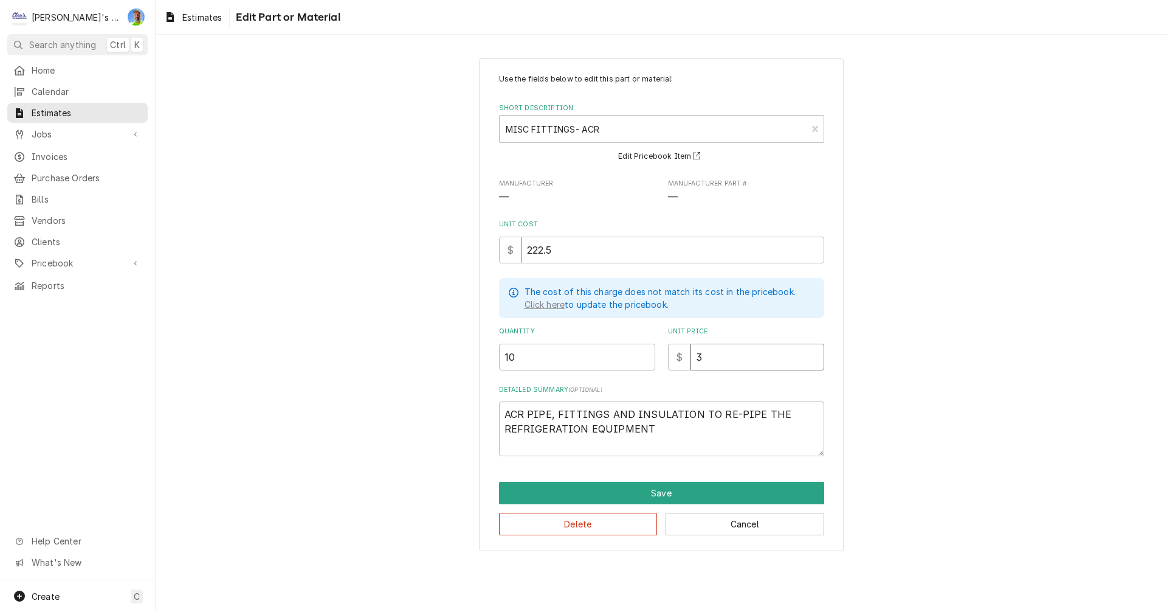
type textarea "x"
type input "30"
type textarea "x"
type input "300"
type textarea "x"
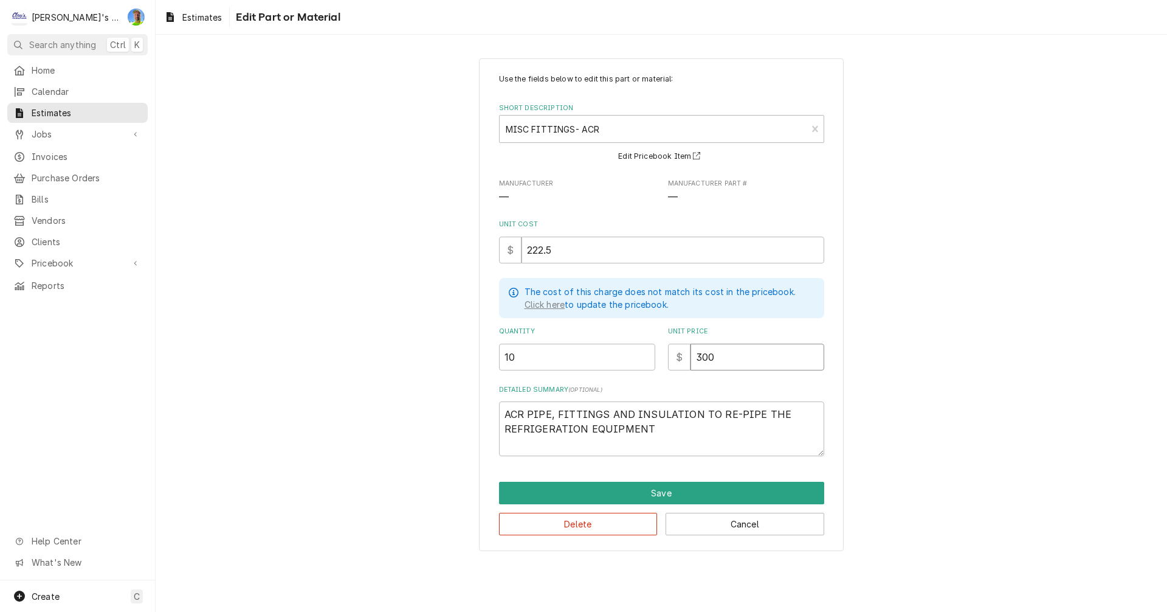
type input "3000"
type textarea "x"
type input "3000"
click at [730, 486] on button "Save" at bounding box center [661, 493] width 325 height 22
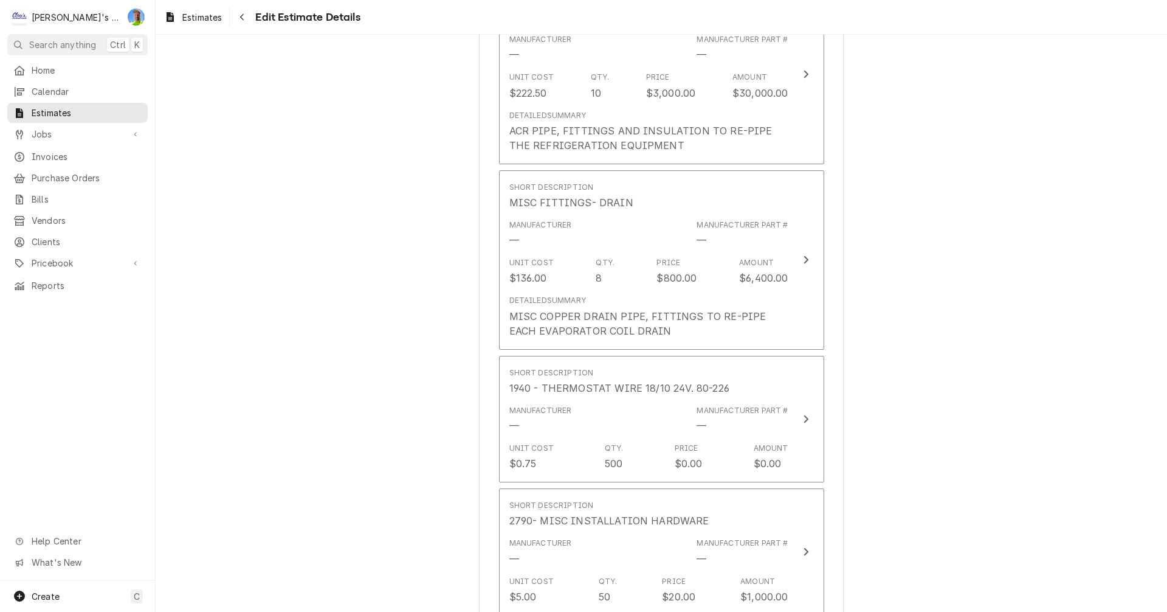
scroll to position [2374, 0]
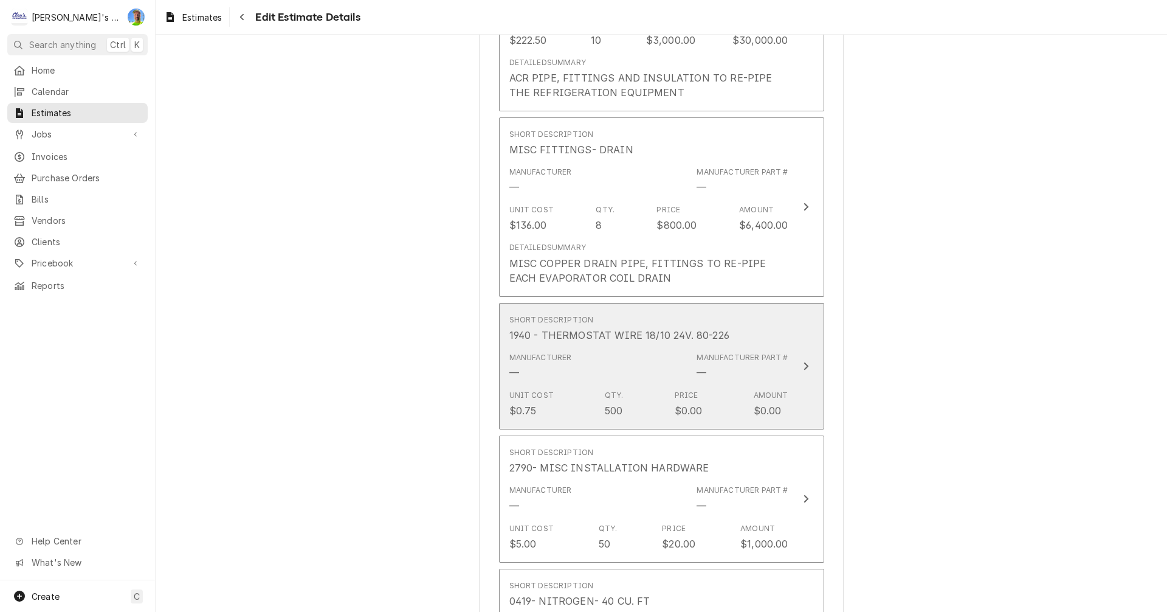
click at [781, 358] on div "Manufacturer Part #" at bounding box center [742, 357] width 91 height 11
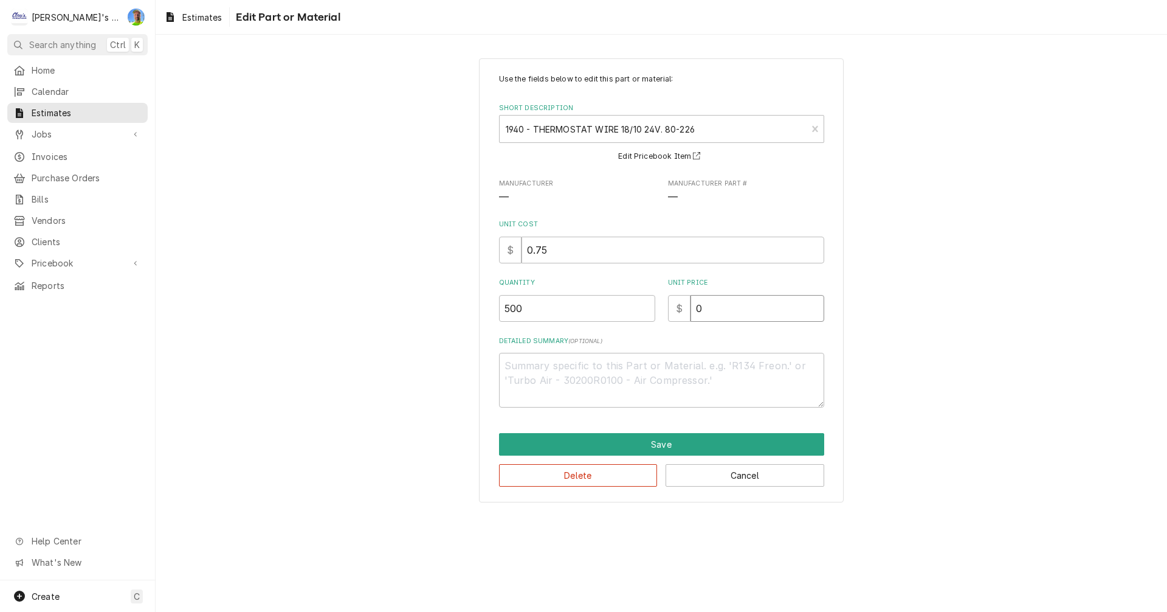
click at [711, 309] on input "0" at bounding box center [758, 308] width 134 height 27
type textarea "x"
type input "2"
type textarea "x"
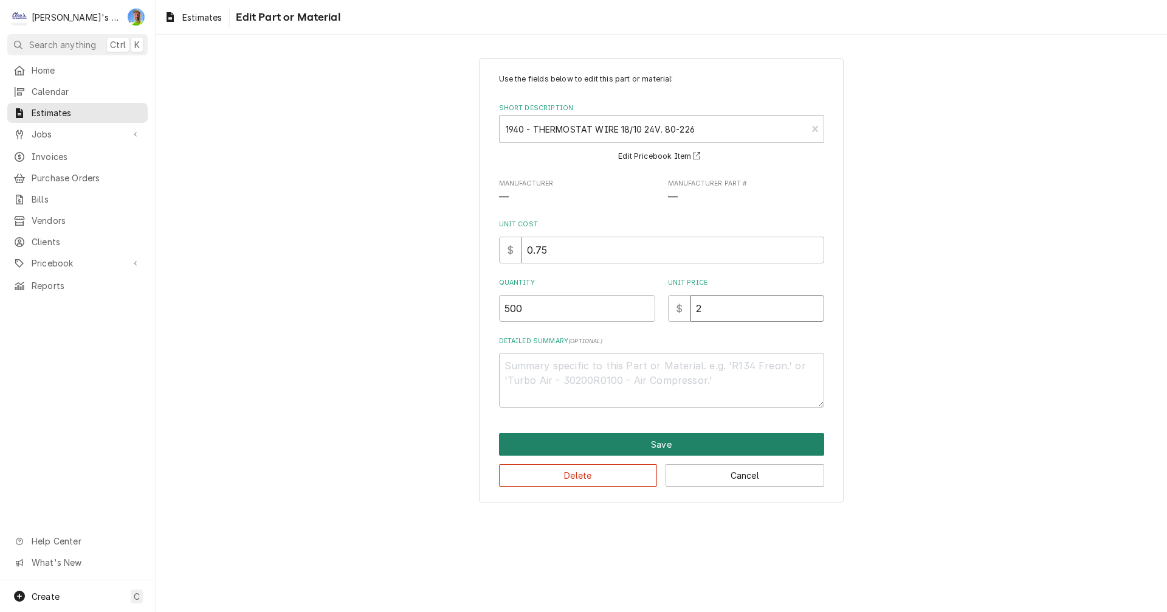
type input "2"
click at [678, 441] on button "Save" at bounding box center [661, 444] width 325 height 22
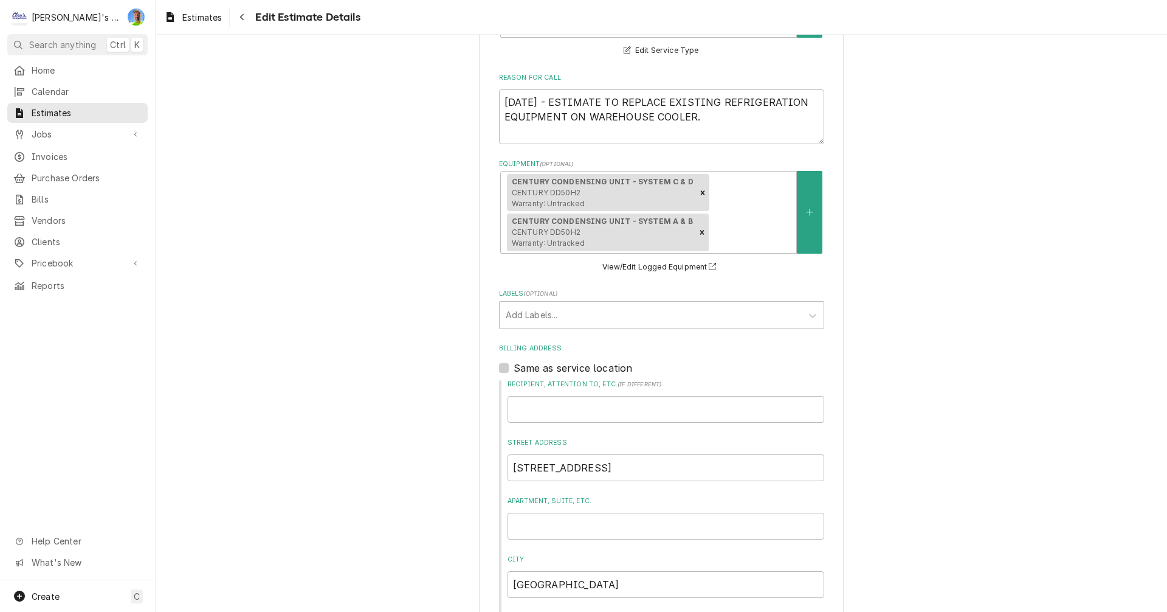
scroll to position [130, 0]
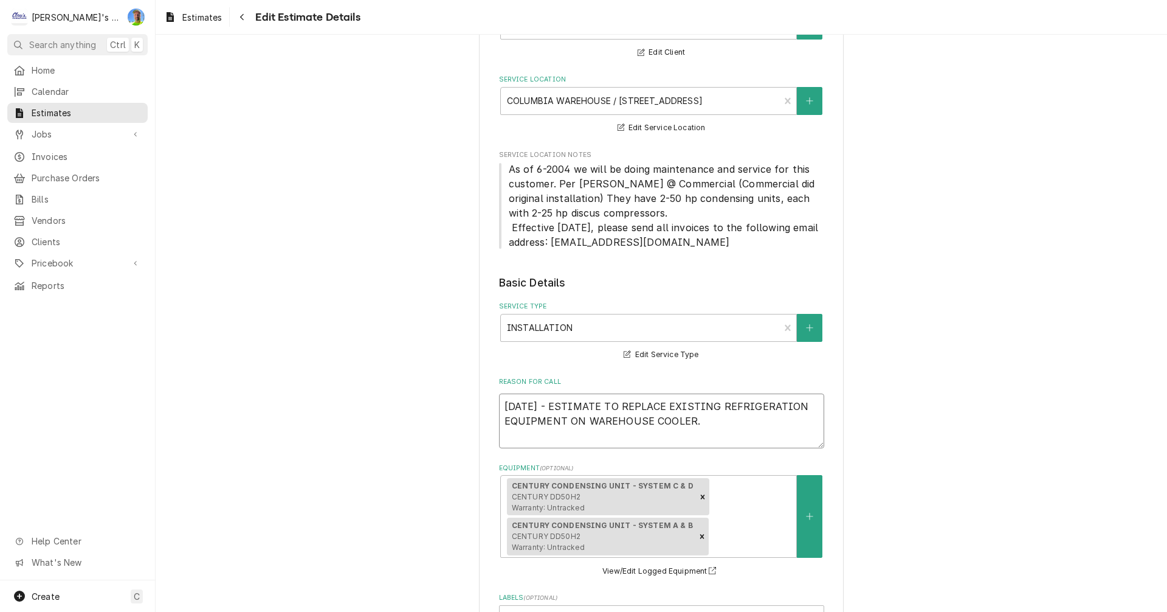
click at [708, 423] on textarea "10/6/2025 - ESTIMATE TO REPLACE EXISTING REFRIGERATION EQUIPMENT ON WAREHOUSE C…" at bounding box center [661, 420] width 325 height 55
type textarea "x"
type textarea "10/6/2025 - ESTIMATE TO REPLACE EXISTING REFRIGERATION EQUIPMENT ON WAREHOUSE C…"
click at [725, 407] on textarea "10/6/2025 - ESTIMATE TO REPLACE EXISTING REFRIGERATION EQUIPMENT ON WAREHOUSE C…" at bounding box center [661, 420] width 325 height 55
type textarea "x"
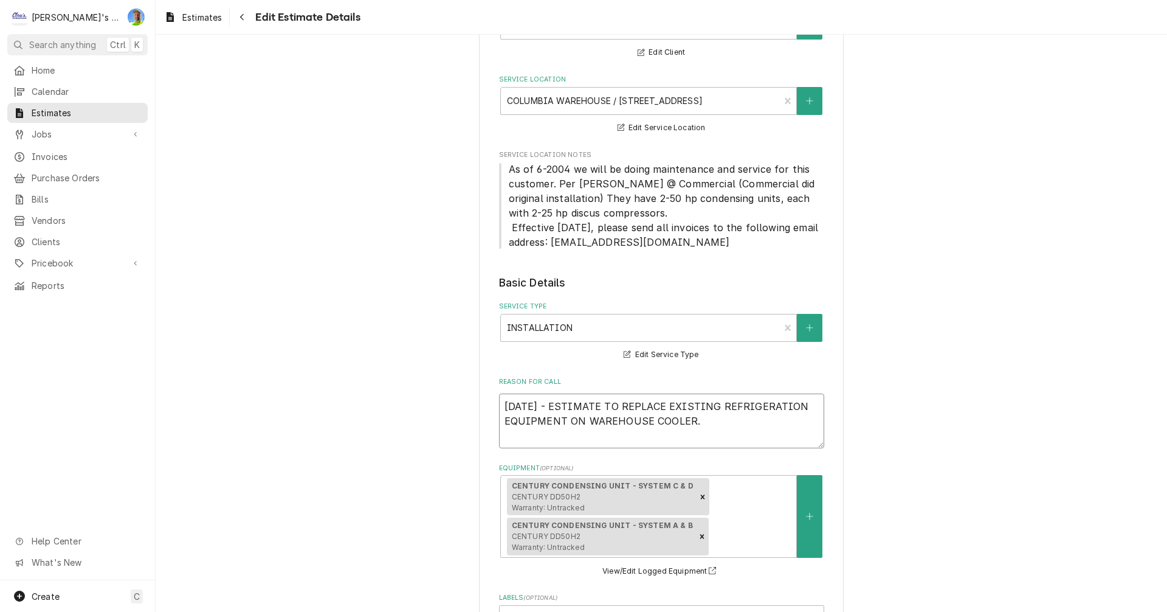
type textarea "10/6/2025 - ESTIMATE TO REPLACE EXISTING RREFRIGERATION EQUIPMENT ON WAREHOUSE …"
type textarea "x"
type textarea "10/6/2025 - ESTIMATE TO REPLACE EXISTING R-REFRIGERATION EQUIPMENT ON WAREHOUSE…"
type textarea "x"
type textarea "10/6/2025 - ESTIMATE TO REPLACE EXISTING R-2REFRIGERATION EQUIPMENT ON WAREHOUS…"
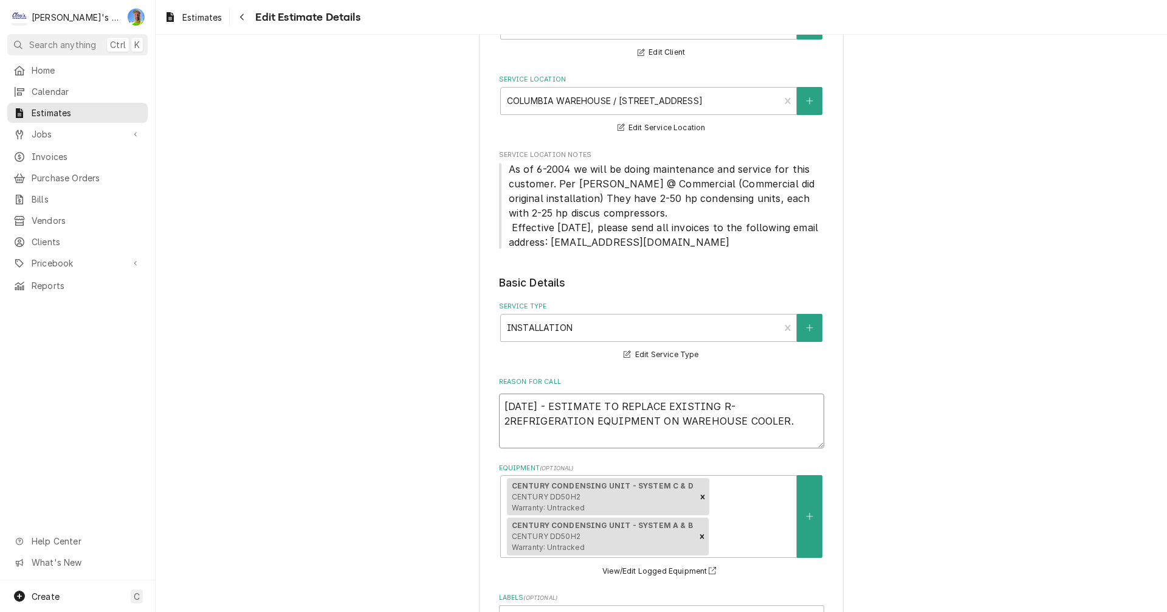
type textarea "x"
type textarea "10/6/2025 - ESTIMATE TO REPLACE EXISTING R-22REFRIGERATION EQUIPMENT ON WAREHOU…"
type textarea "x"
type textarea "10/6/2025 - ESTIMATE TO REPLACE EXISTING R-22 REFRIGERATION EQUIPMENT ON WAREHO…"
type textarea "x"
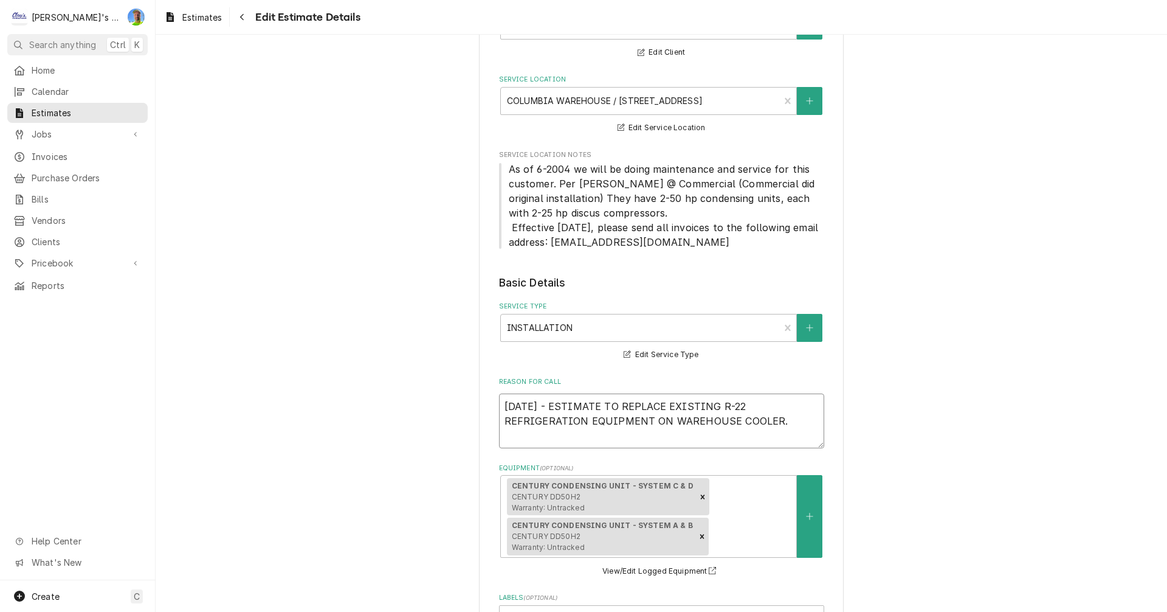
type textarea "10/6/2025 - ESTIMATE TO REPLACE EXISTING R-22REFRIGERATION EQUIPMENT ON WAREHOU…"
type textarea "x"
type textarea "10/6/2025 - ESTIMATE TO REPLACE EXISTING R-22 REFRIGERATION EQUIPMENT ON WAREHO…"
type textarea "x"
type textarea "10/6/2025 - ESTIMATE TO REPLACE EXISTING R-22 REFRIGERATION EQUIPMENT ON WAREHO…"
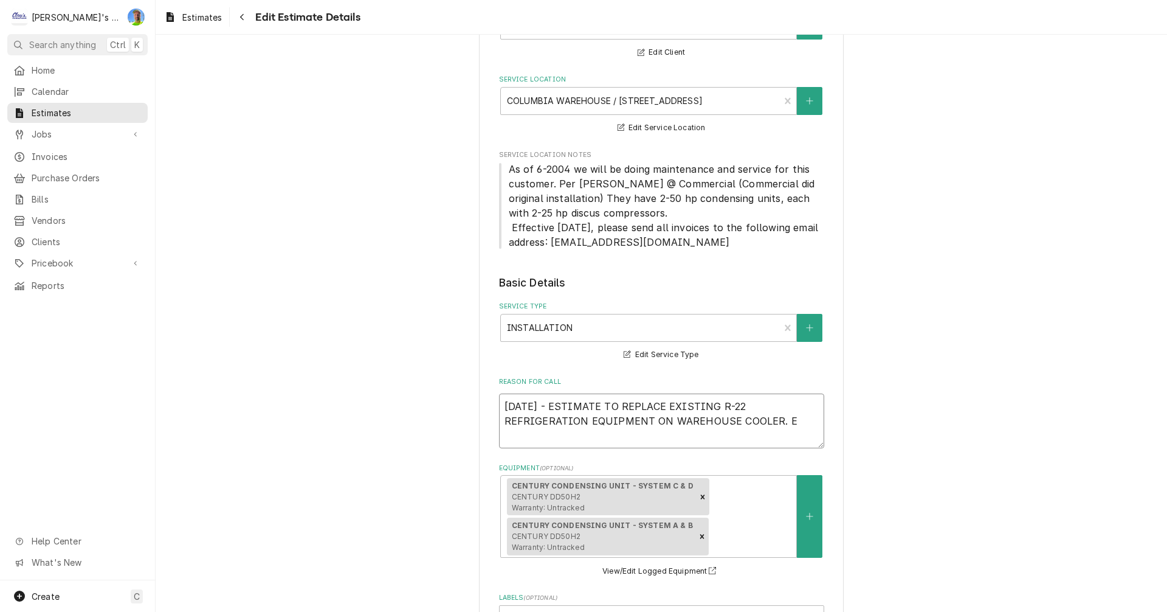
type textarea "x"
type textarea "10/6/2025 - ESTIMATE TO REPLACE EXISTING R-22 REFRIGERATION EQUIPMENT ON WAREHO…"
type textarea "x"
type textarea "10/6/2025 - ESTIMATE TO REPLACE EXISTING R-22 REFRIGERATION EQUIPMENT ON WAREHO…"
type textarea "x"
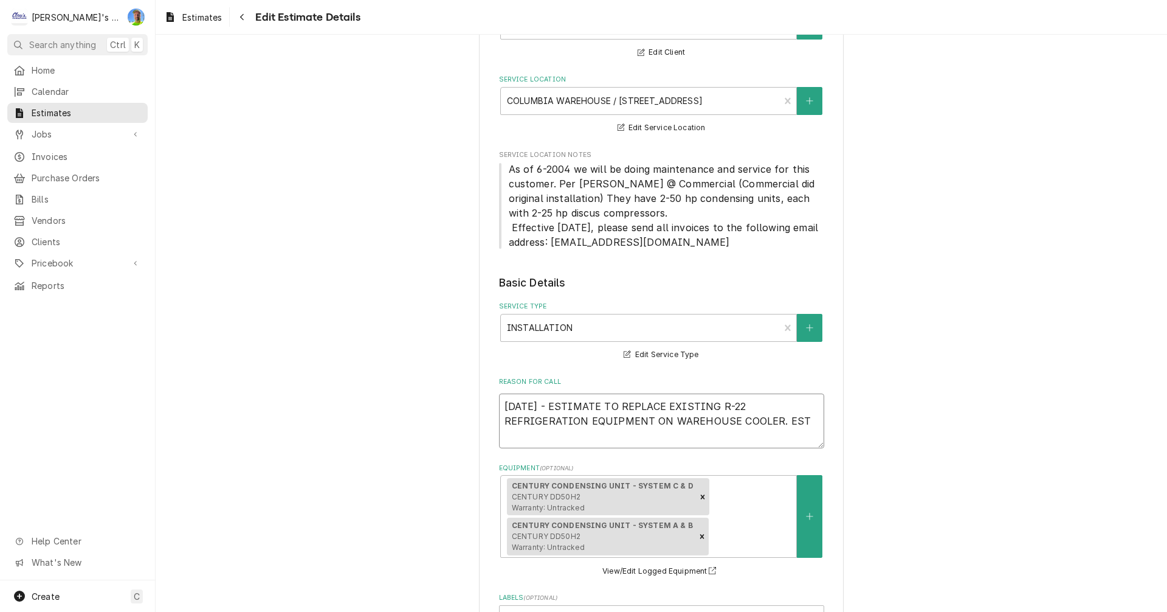
type textarea "10/6/2025 - ESTIMATE TO REPLACE EXISTING R-22 REFRIGERATION EQUIPMENT ON WAREHO…"
type textarea "x"
type textarea "10/6/2025 - ESTIMATE TO REPLACE EXISTING R-22 REFRIGERATION EQUIPMENT ON WAREHO…"
type textarea "x"
type textarea "10/6/2025 - ESTIMATE TO REPLACE EXISTING R-22 REFRIGERATION EQUIPMENT ON WAREHO…"
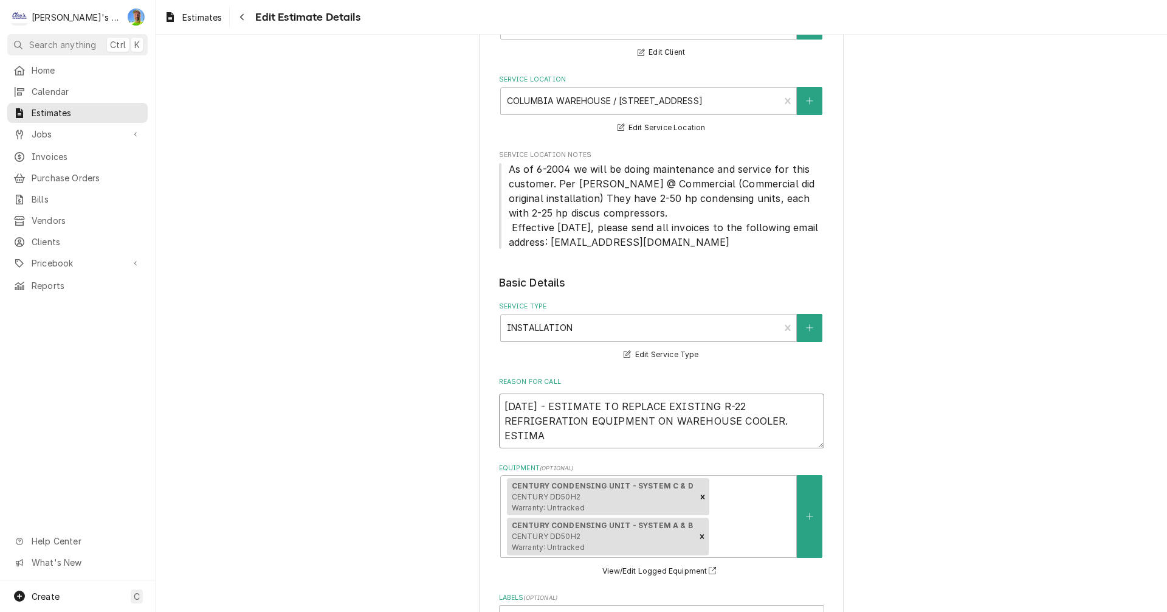
type textarea "x"
type textarea "10/6/2025 - ESTIMATE TO REPLACE EXISTING R-22 REFRIGERATION EQUIPMENT ON WAREHO…"
type textarea "x"
type textarea "10/6/2025 - ESTIMATE TO REPLACE EXISTING R-22 REFRIGERATION EQUIPMENT ON WAREHO…"
type textarea "x"
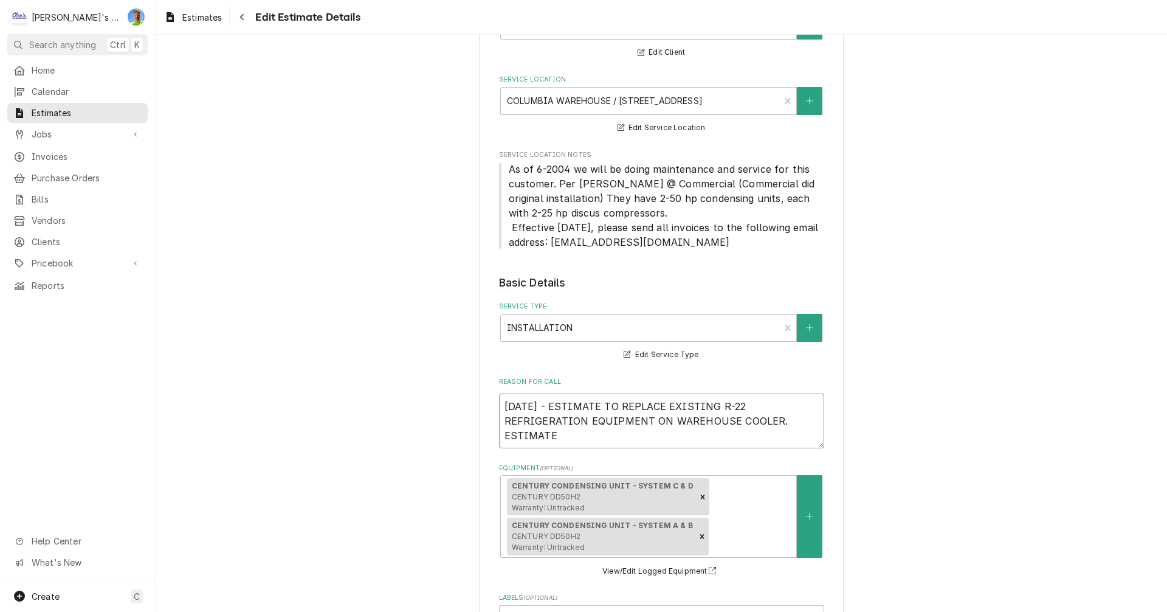
type textarea "10/6/2025 - ESTIMATE TO REPLACE EXISTING R-22 REFRIGERATION EQUIPMENT ON WAREHO…"
type textarea "x"
type textarea "10/6/2025 - ESTIMATE TO REPLACE EXISTING R-22 REFRIGERATION EQUIPMENT ON WAREHO…"
type textarea "x"
type textarea "10/6/2025 - ESTIMATE TO REPLACE EXISTING R-22 REFRIGERATION EQUIPMENT ON WAREHO…"
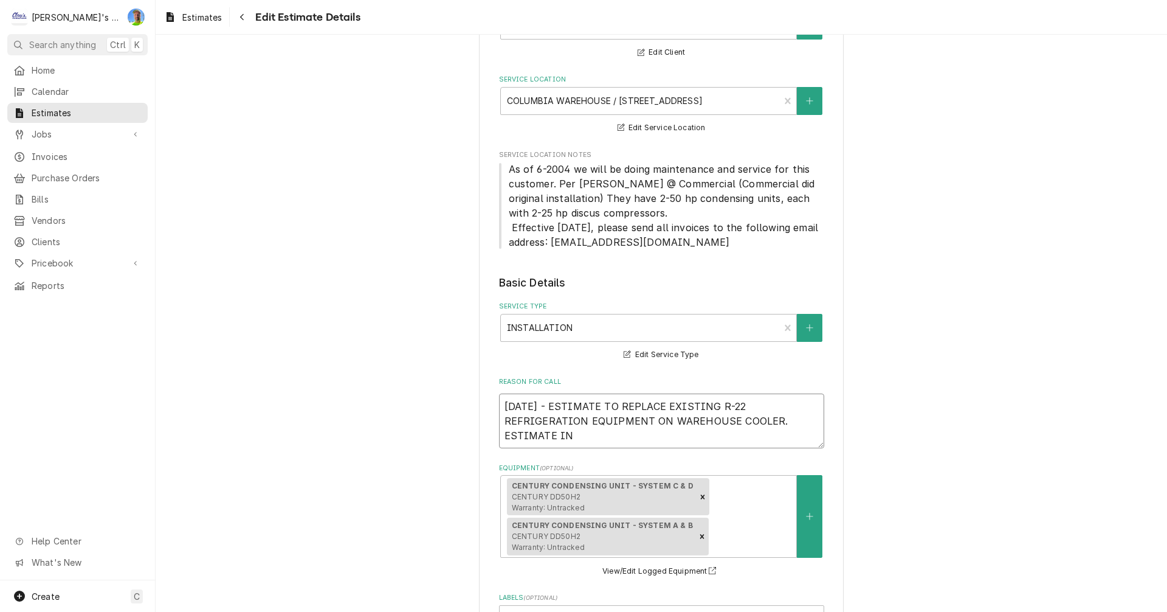
type textarea "x"
type textarea "10/6/2025 - ESTIMATE TO REPLACE EXISTING R-22 REFRIGERATION EQUIPMENT ON WAREHO…"
type textarea "x"
type textarea "10/6/2025 - ESTIMATE TO REPLACE EXISTING R-22 REFRIGERATION EQUIPMENT ON WAREHO…"
type textarea "x"
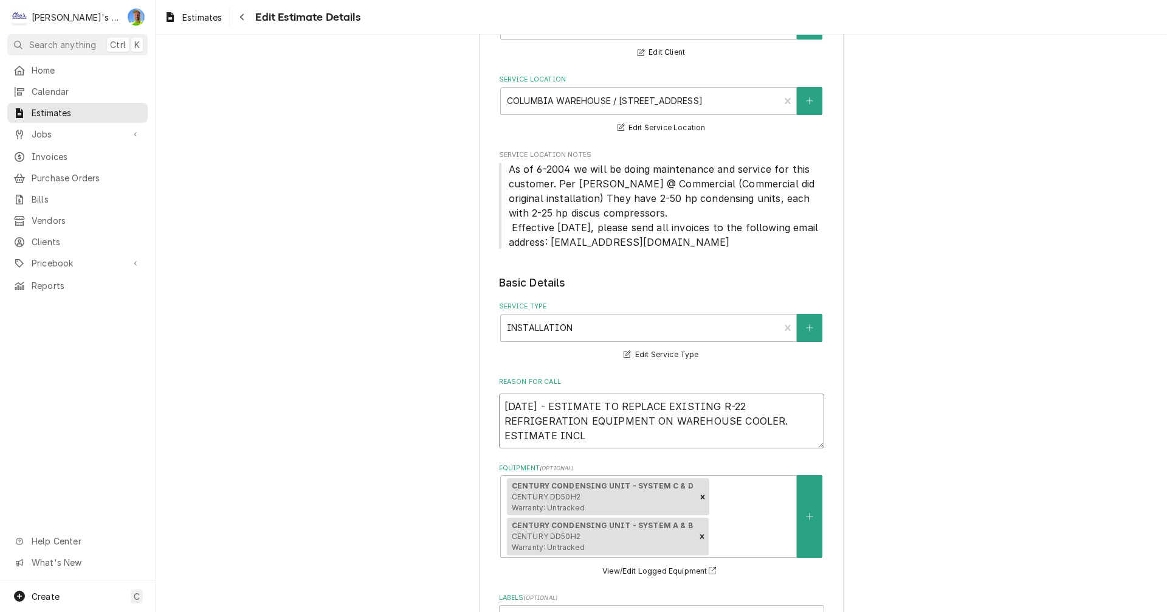
type textarea "10/6/2025 - ESTIMATE TO REPLACE EXISTING R-22 REFRIGERATION EQUIPMENT ON WAREHO…"
type textarea "x"
type textarea "10/6/2025 - ESTIMATE TO REPLACE EXISTING R-22 REFRIGERATION EQUIPMENT ON WAREHO…"
type textarea "x"
type textarea "10/6/2025 - ESTIMATE TO REPLACE EXISTING R-22 REFRIGERATION EQUIPMENT ON WAREHO…"
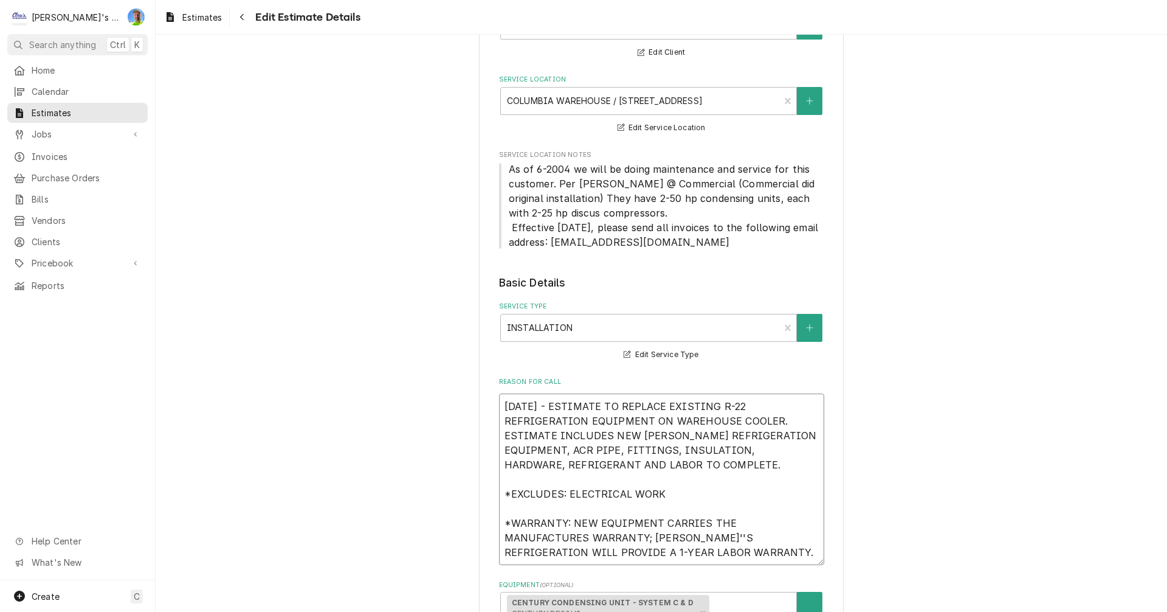
click at [770, 524] on textarea "10/6/2025 - ESTIMATE TO REPLACE EXISTING R-22 REFRIGERATION EQUIPMENT ON WAREHO…" at bounding box center [661, 478] width 325 height 171
click at [744, 552] on textarea "10/6/2025 - ESTIMATE TO REPLACE EXISTING R-22 REFRIGERATION EQUIPMENT ON WAREHO…" at bounding box center [661, 478] width 325 height 171
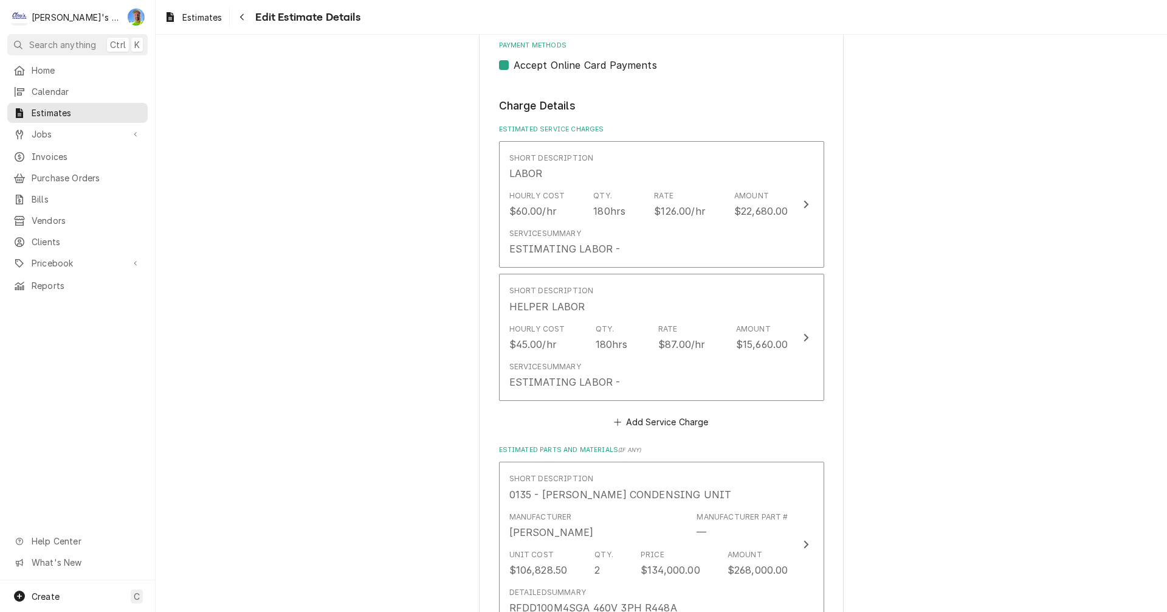
scroll to position [1427, 0]
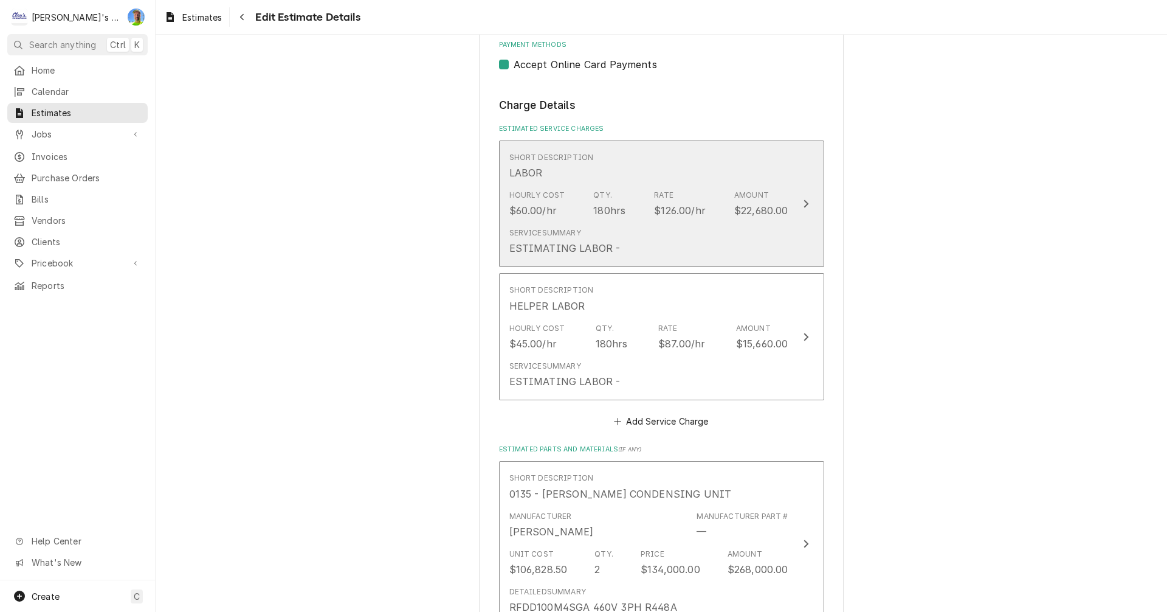
click at [793, 224] on button "Short Description LABOR Hourly Cost $60.00/hr Qty. 180hrs Rate $126.00/hr Amoun…" at bounding box center [661, 203] width 325 height 127
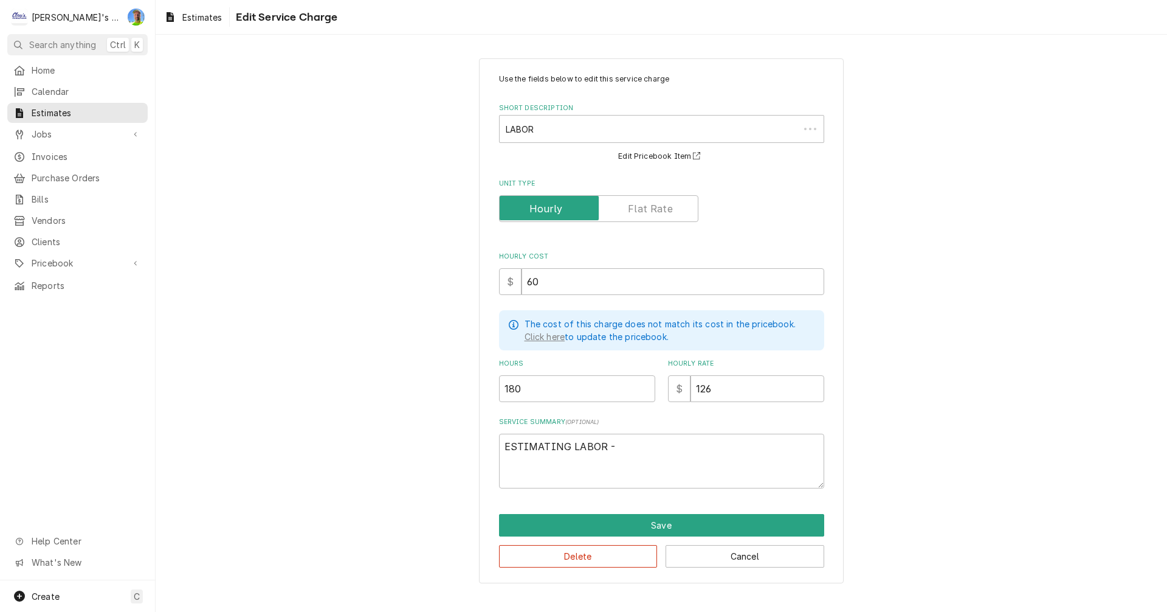
click at [529, 317] on p "The cost of this charge does not match its cost in the pricebook." at bounding box center [660, 323] width 271 height 13
click at [538, 387] on input "180" at bounding box center [577, 388] width 156 height 27
click at [654, 520] on button "Save" at bounding box center [661, 525] width 325 height 22
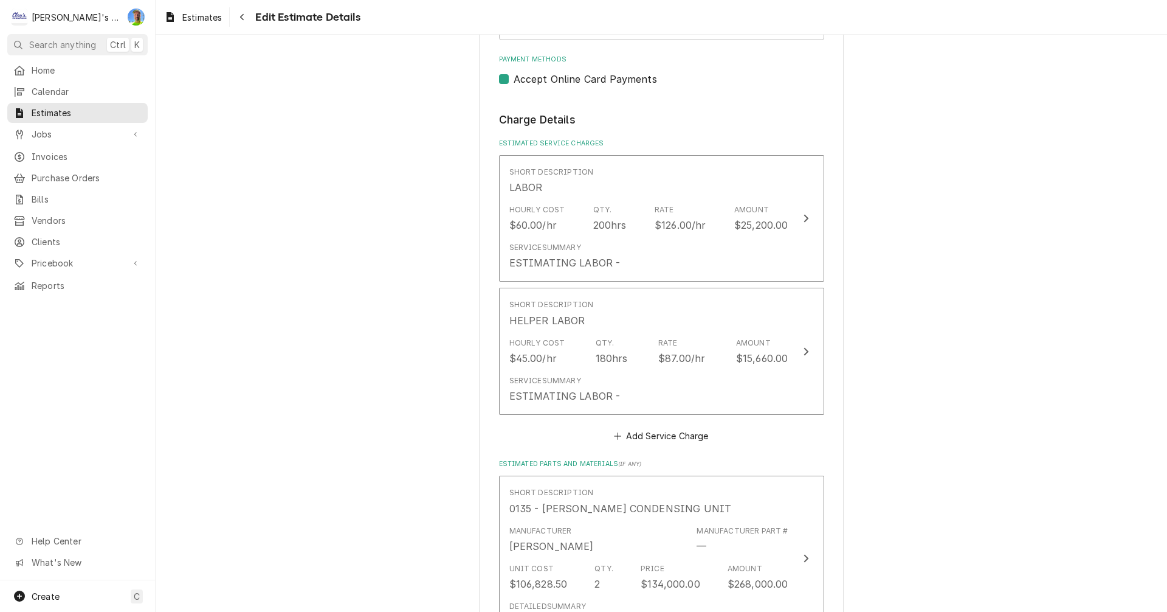
scroll to position [1412, 0]
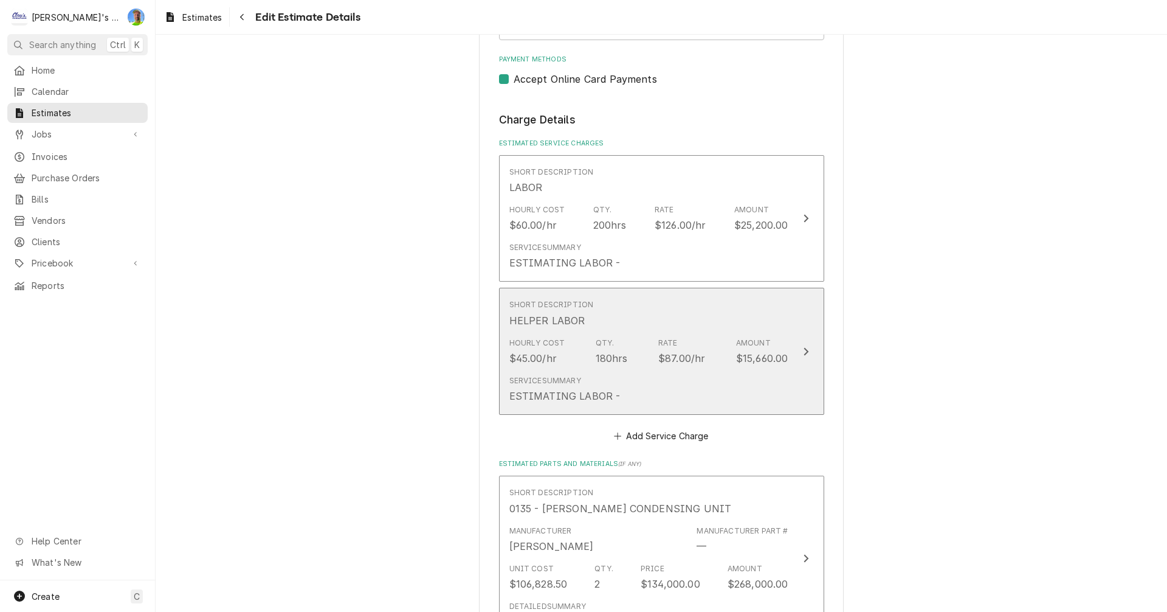
click at [638, 399] on div "Service Summary ESTIMATING LABOR -" at bounding box center [649, 389] width 279 height 38
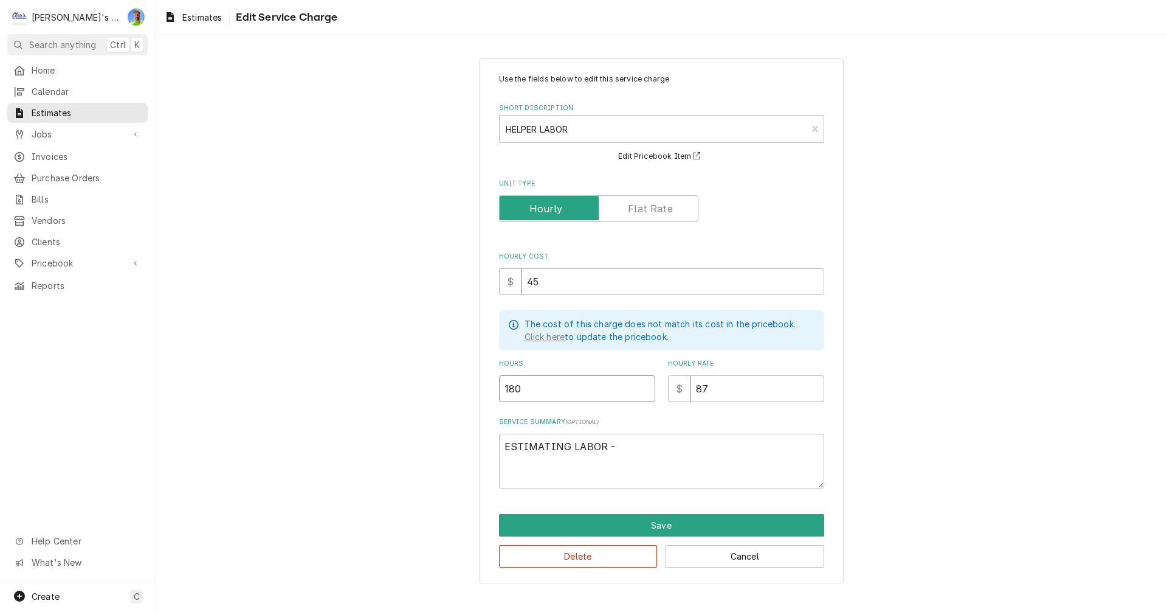
click at [551, 388] on input "180" at bounding box center [577, 388] width 156 height 27
click at [639, 522] on button "Save" at bounding box center [661, 525] width 325 height 22
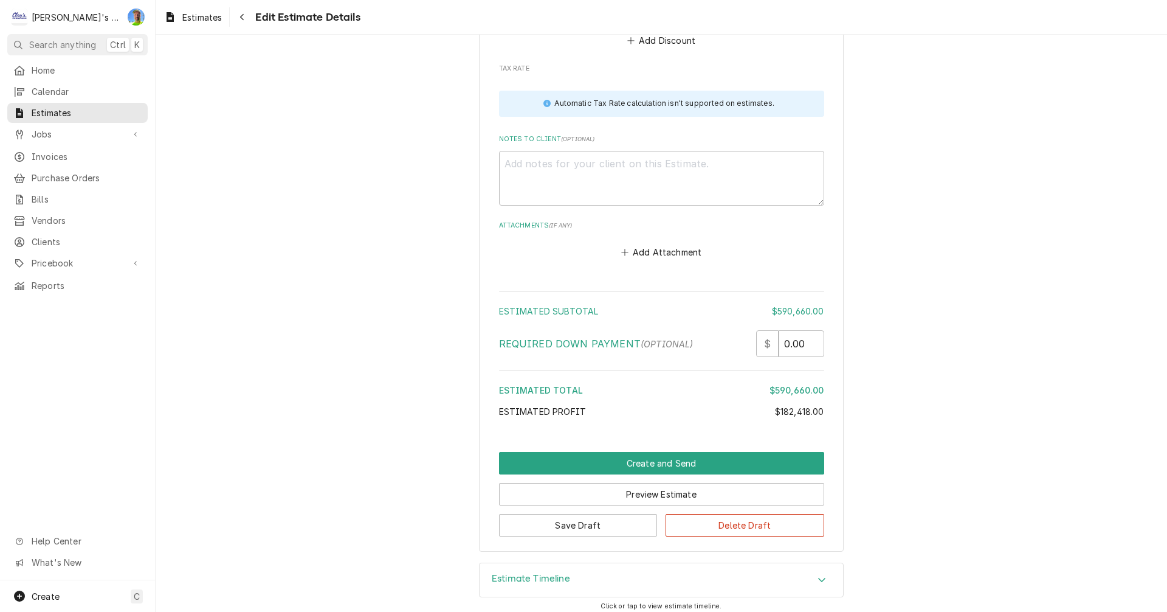
scroll to position [3968, 0]
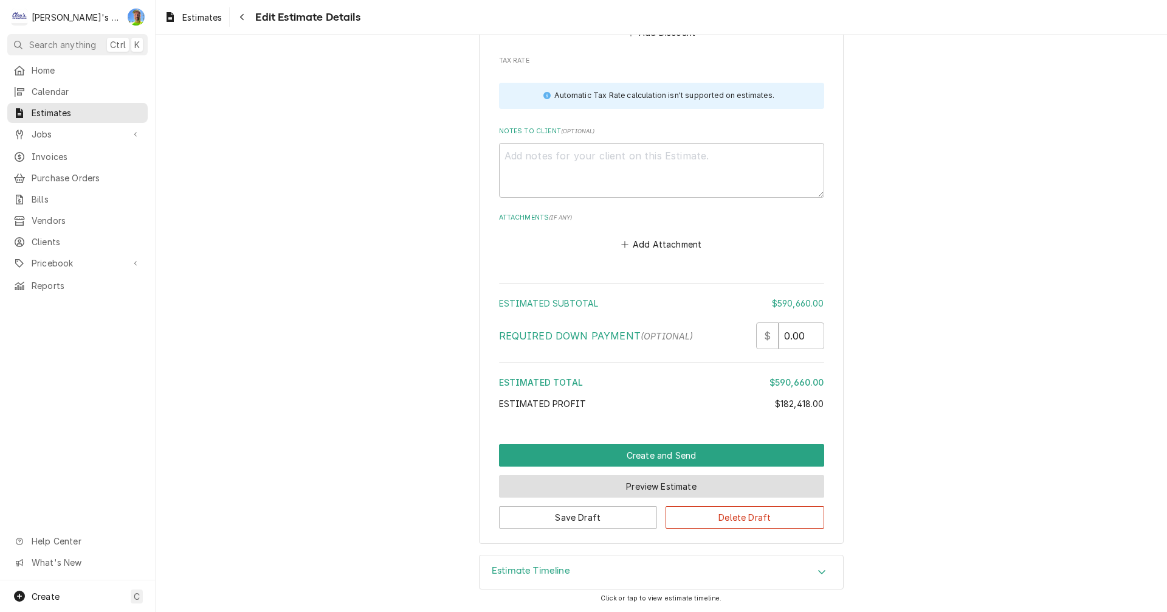
click at [772, 494] on button "Preview Estimate" at bounding box center [661, 486] width 325 height 22
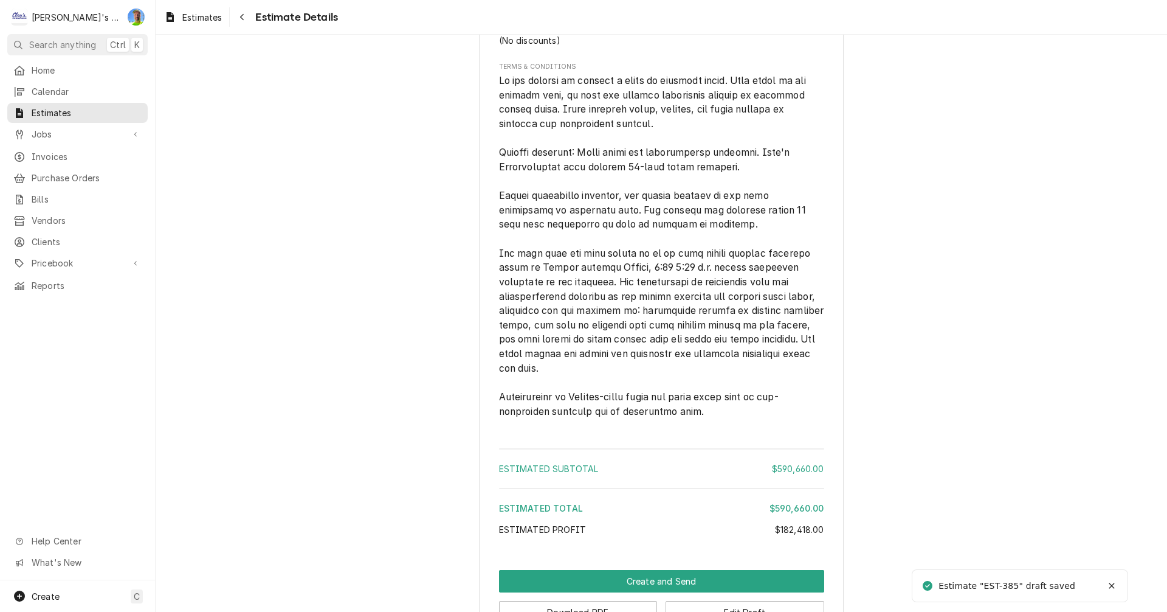
scroll to position [3115, 0]
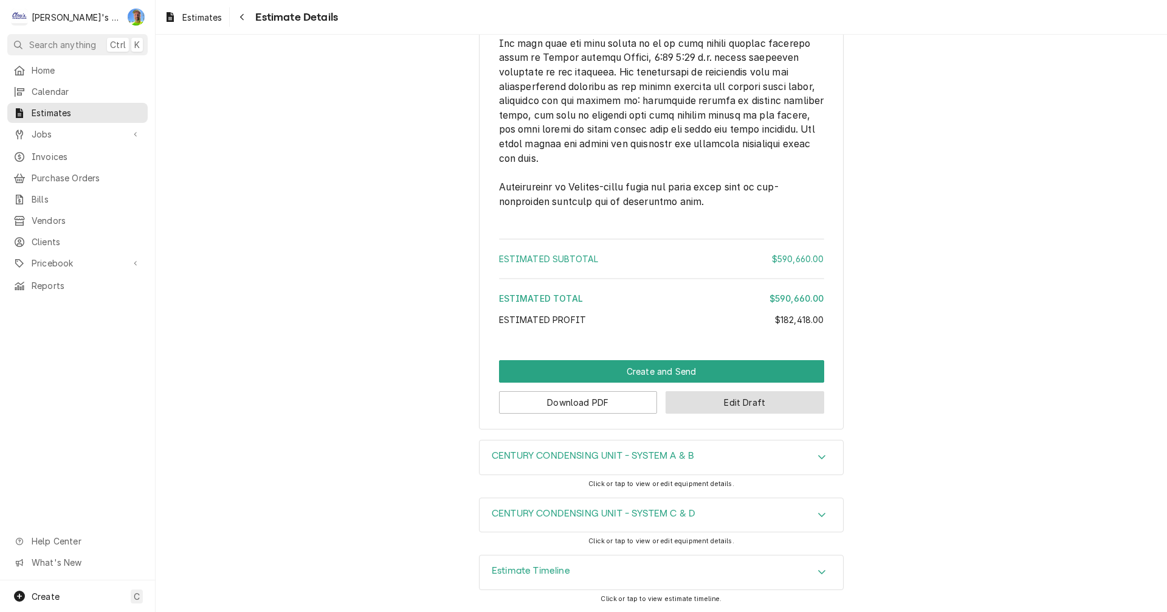
click at [751, 403] on button "Edit Draft" at bounding box center [745, 402] width 159 height 22
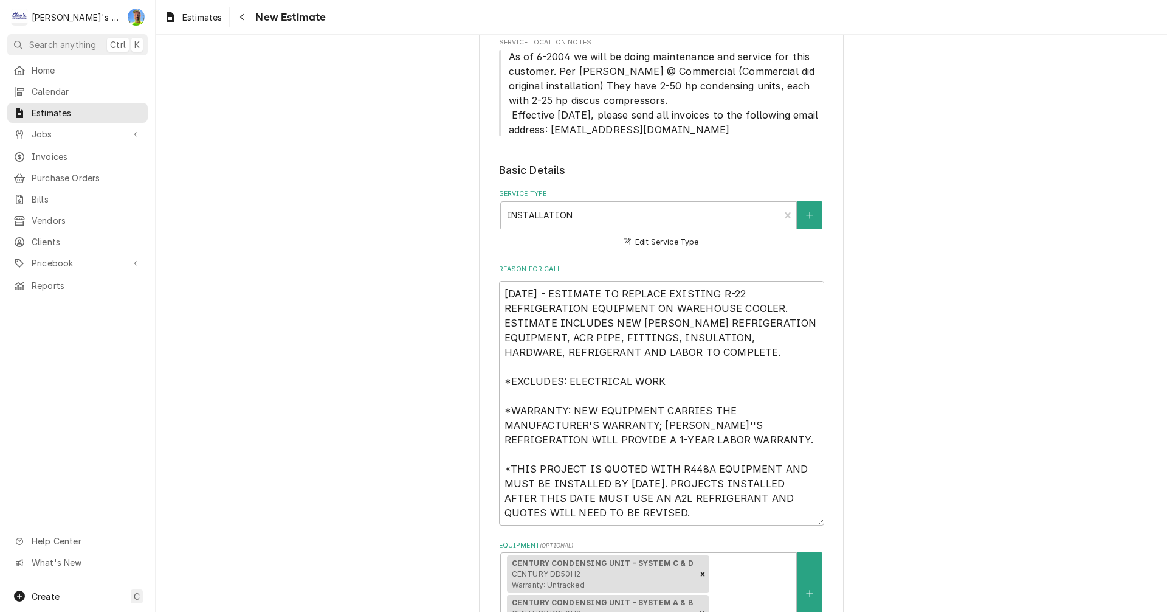
scroll to position [243, 0]
drag, startPoint x: 500, startPoint y: 292, endPoint x: 687, endPoint y: 511, distance: 287.7
click at [687, 511] on textarea "[DATE] - ESTIMATE TO REPLACE EXISTING R-22 REFRIGERATION EQUIPMENT ON WAREHOUSE…" at bounding box center [661, 402] width 325 height 244
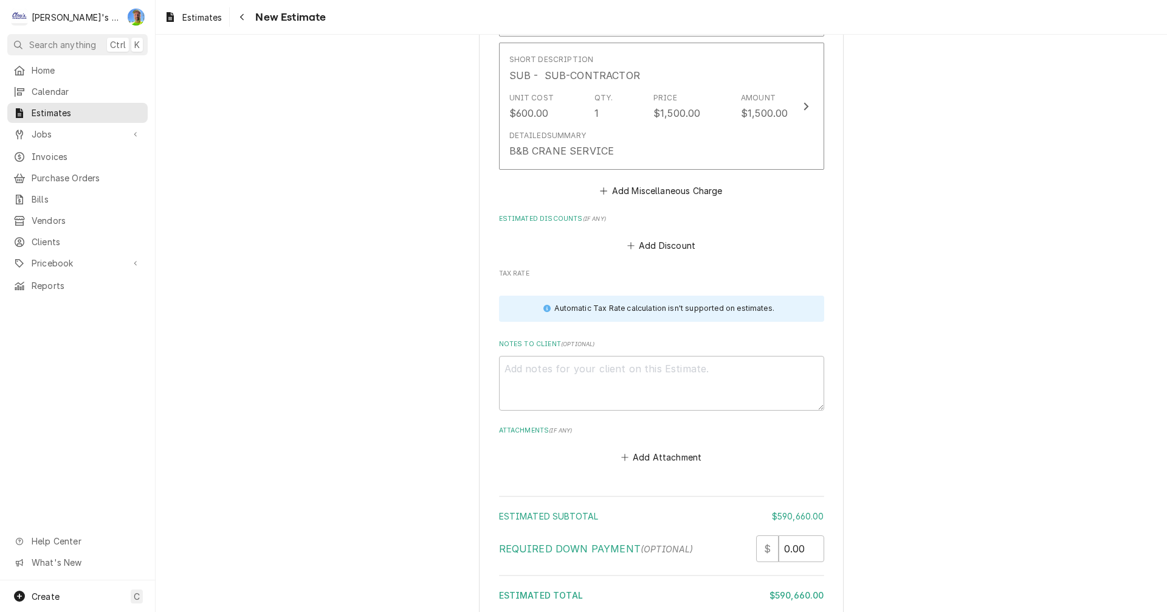
scroll to position [3968, 0]
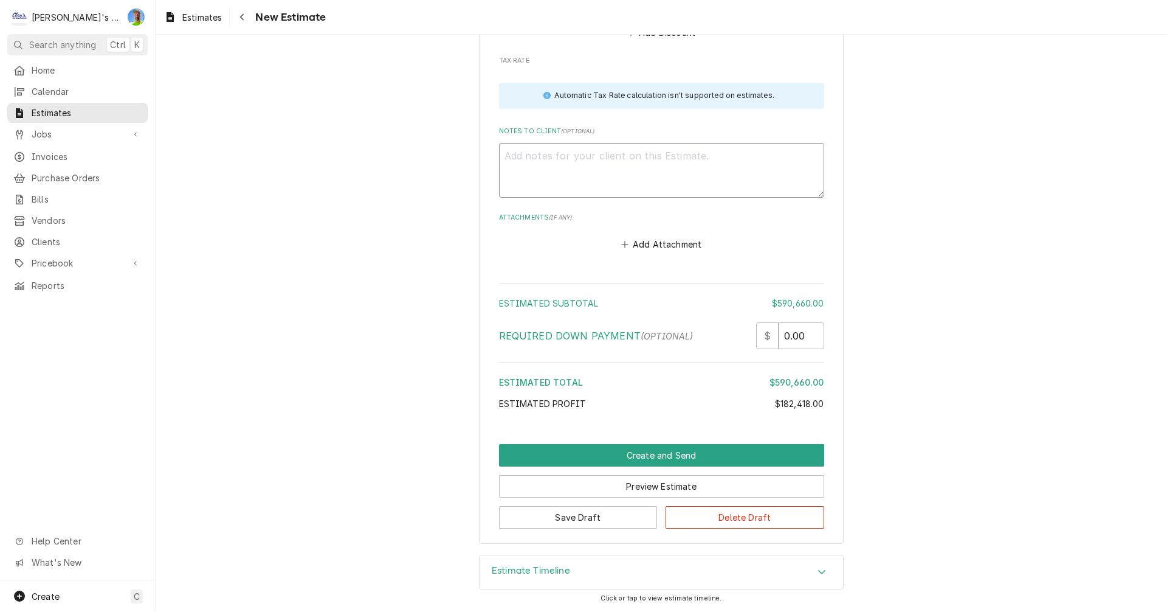
click at [556, 163] on textarea "Notes to Client ( optional )" at bounding box center [661, 170] width 325 height 55
paste textarea "[DATE] - ESTIMATE TO REPLACE EXISTING R-22 REFRIGERATION EQUIPMENT ON WAREHOUSE…"
type textarea "x"
type textarea "[DATE] - ESTIMATE TO REPLACE EXISTING R-22 REFRIGERATION EQUIPMENT ON WAREHOUSE…"
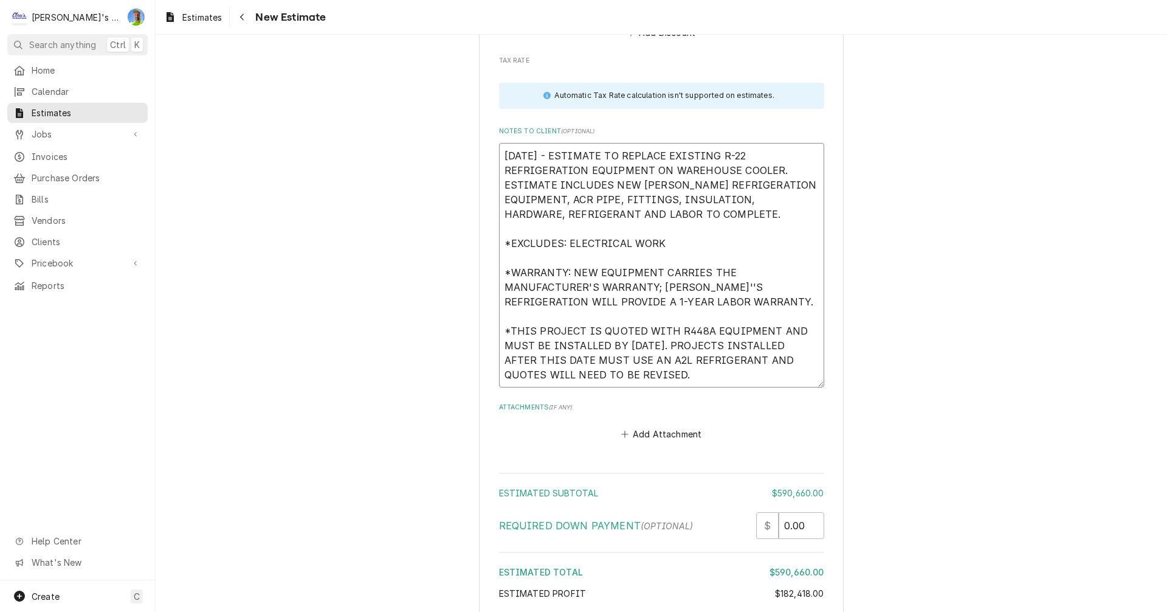
type textarea "x"
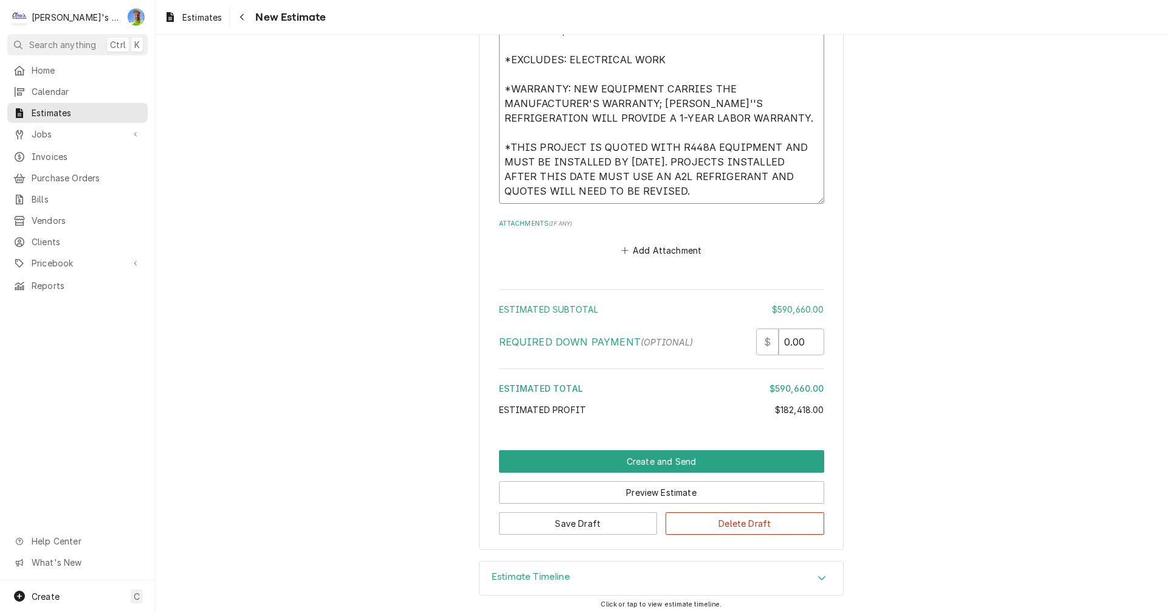
scroll to position [4158, 0]
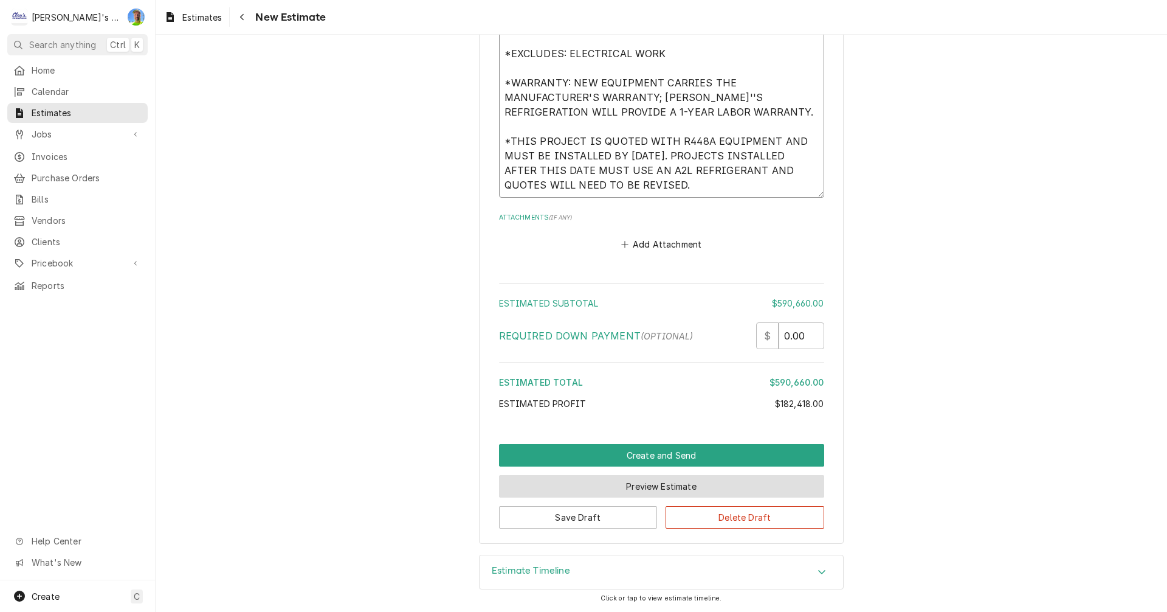
type textarea "[DATE] - ESTIMATE TO REPLACE EXISTING R-22 REFRIGERATION EQUIPMENT ON WAREHOUSE…"
click at [690, 486] on button "Preview Estimate" at bounding box center [661, 486] width 325 height 22
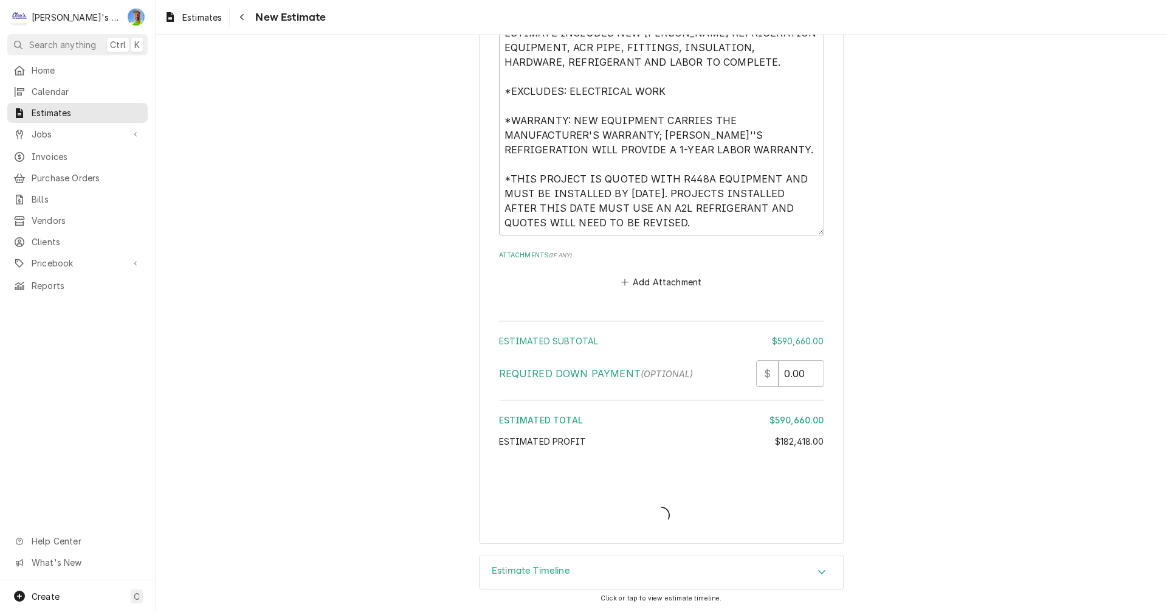
type textarea "x"
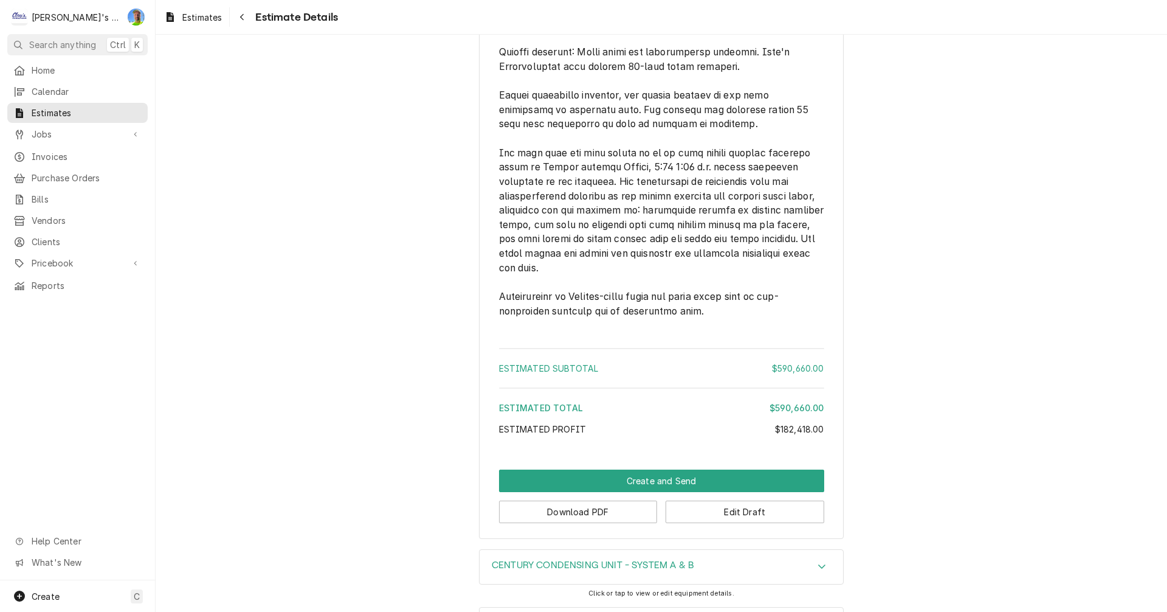
scroll to position [3223, 0]
click at [621, 522] on button "Download PDF" at bounding box center [578, 511] width 159 height 22
click at [185, 17] on span "Estimates" at bounding box center [202, 17] width 40 height 13
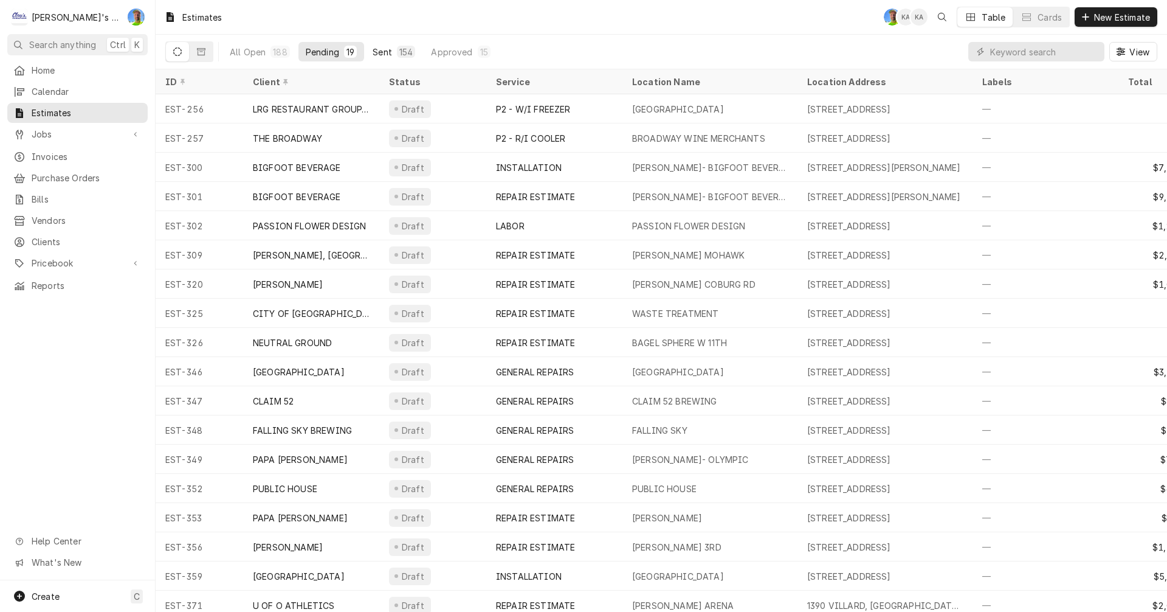
click at [379, 47] on div "Sent" at bounding box center [382, 52] width 19 height 13
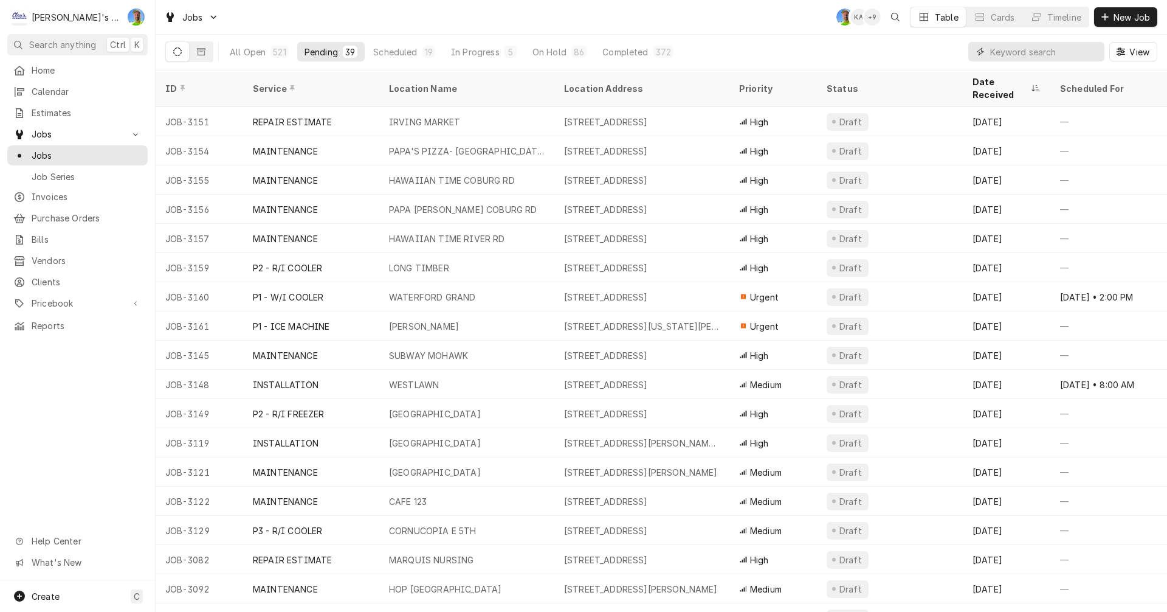
click at [992, 52] on input "Dynamic Content Wrapper" at bounding box center [1045, 51] width 108 height 19
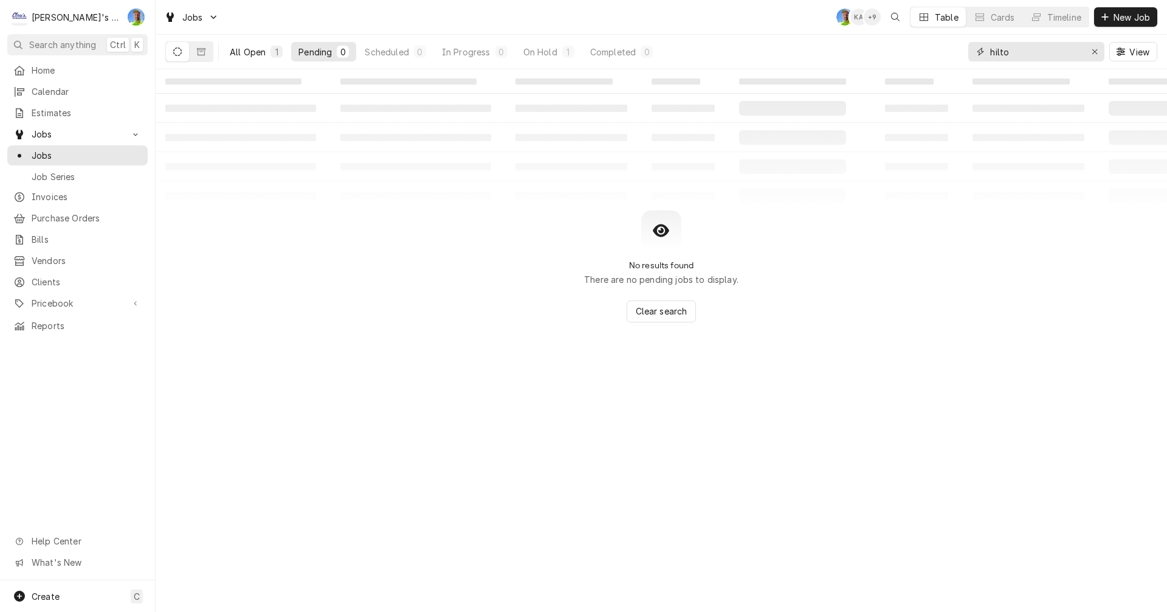
type input "hilto"
click at [241, 54] on div "All Open" at bounding box center [248, 52] width 36 height 13
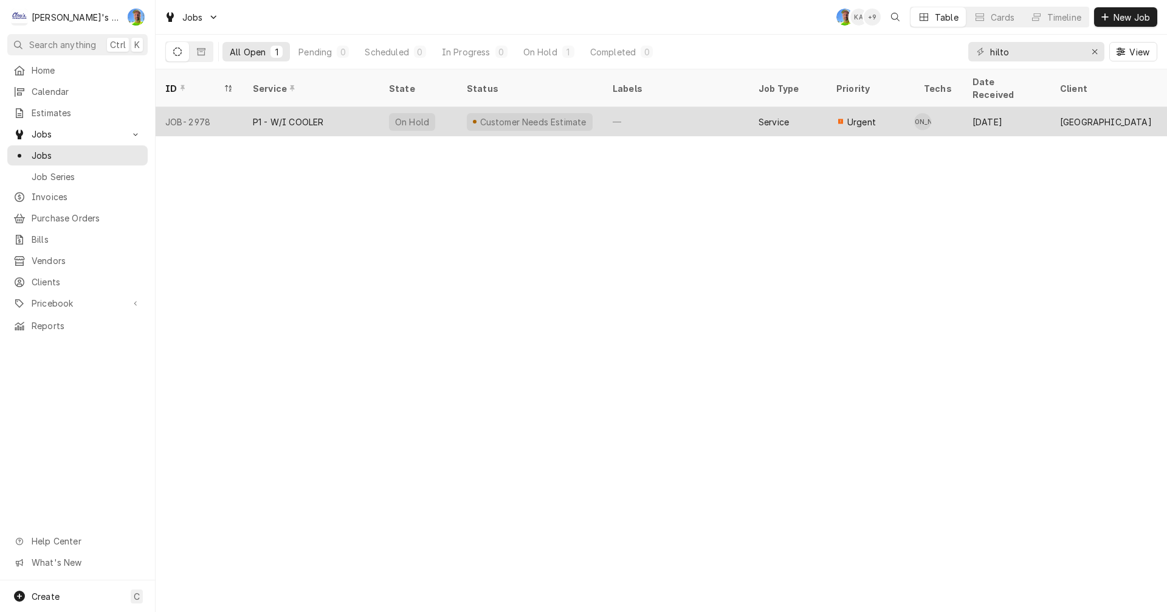
click at [361, 111] on div "P1 - W/I COOLER" at bounding box center [311, 121] width 136 height 29
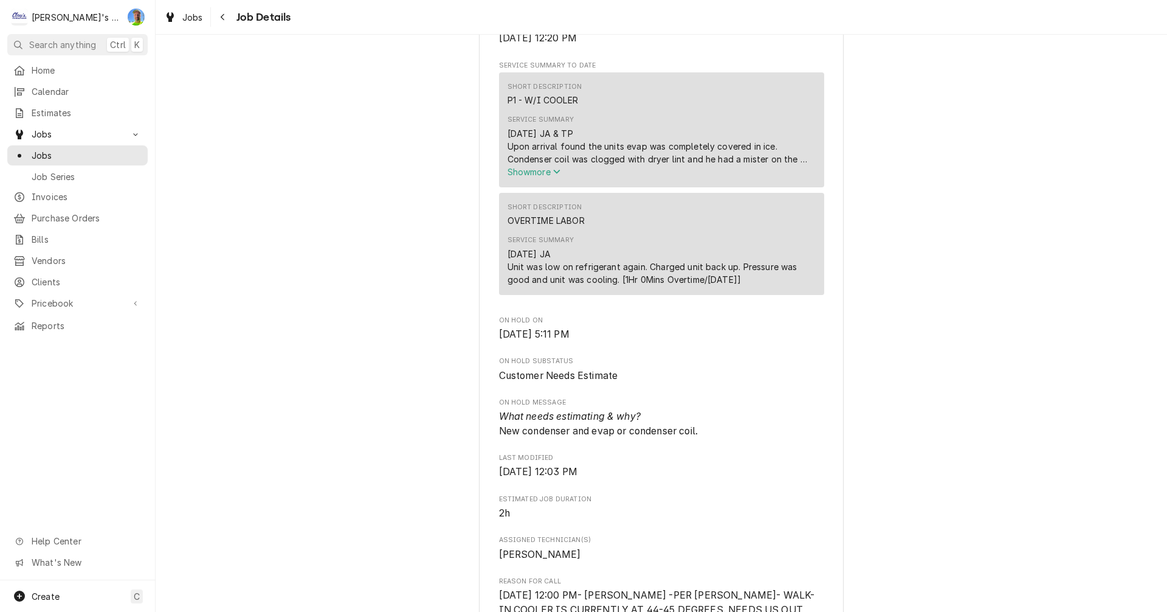
scroll to position [426, 0]
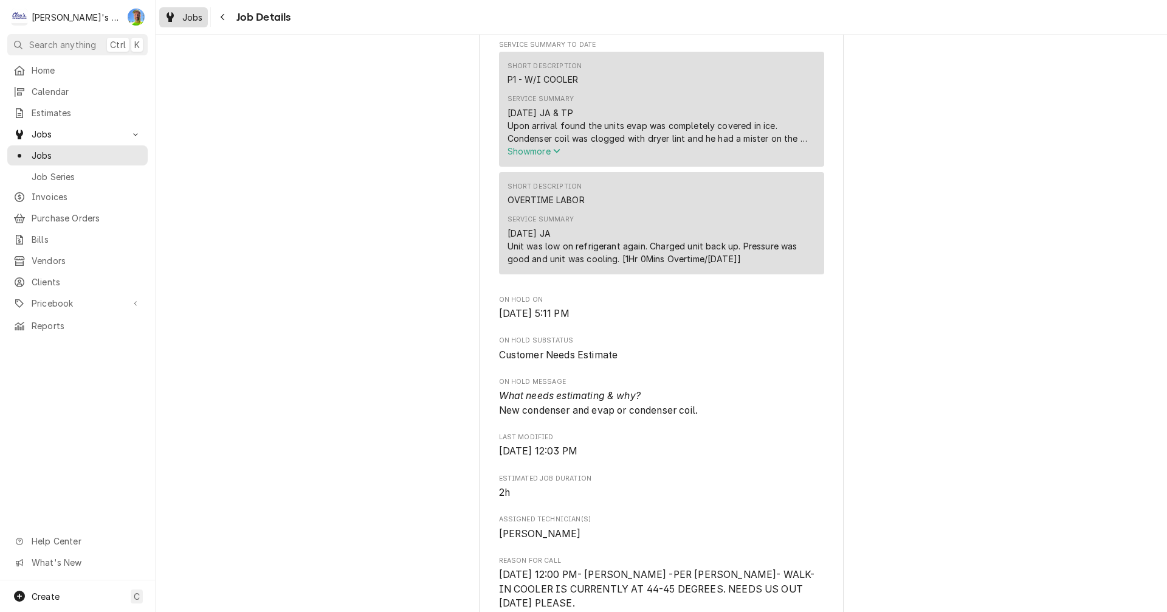
click at [192, 19] on span "Jobs" at bounding box center [192, 17] width 21 height 13
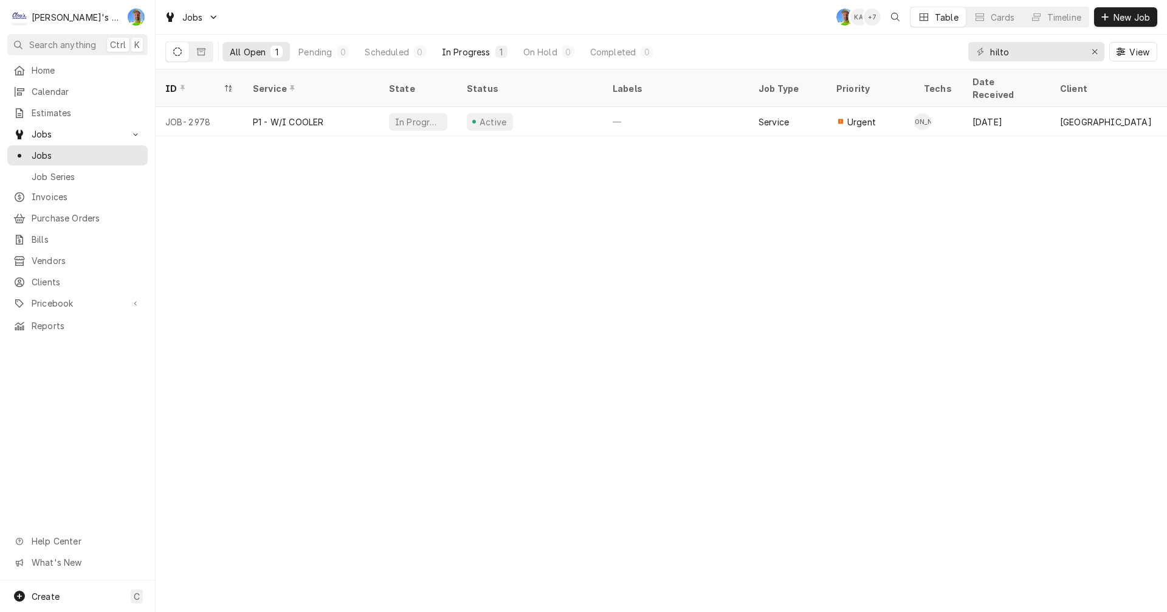
click at [462, 49] on div "In Progress" at bounding box center [466, 52] width 49 height 13
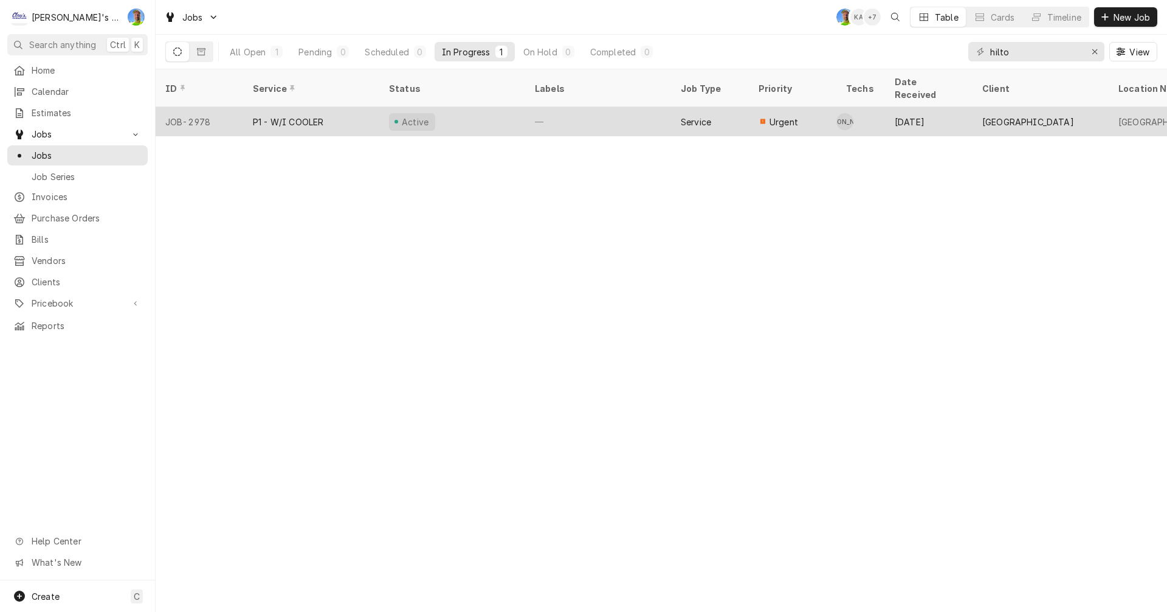
click at [587, 107] on div "—" at bounding box center [598, 121] width 146 height 29
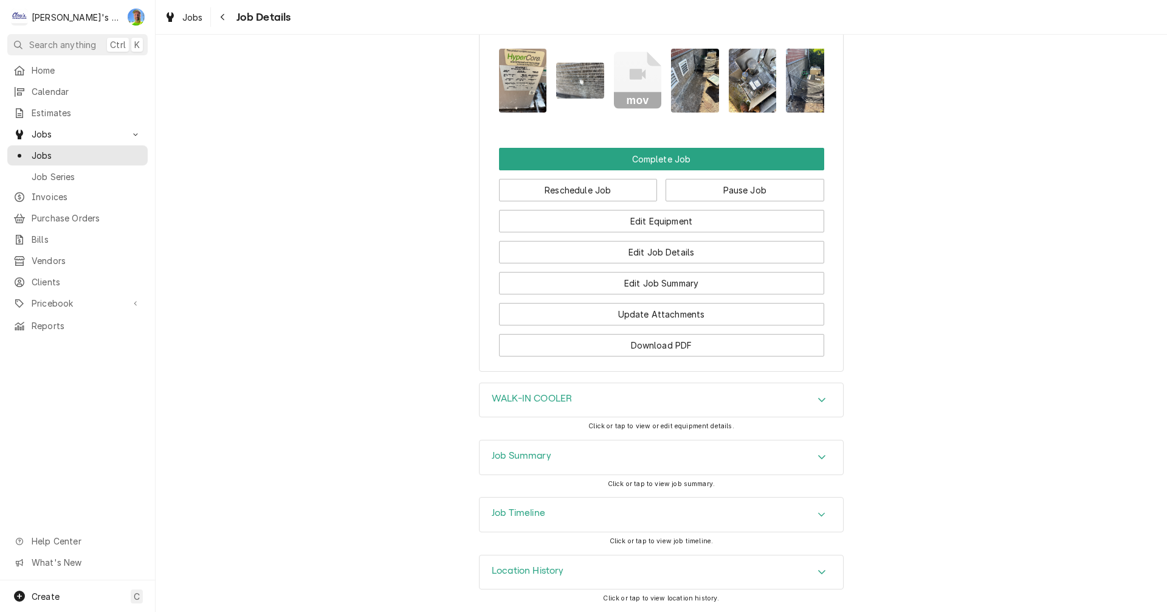
scroll to position [1476, 0]
click at [187, 15] on span "Jobs" at bounding box center [192, 17] width 21 height 13
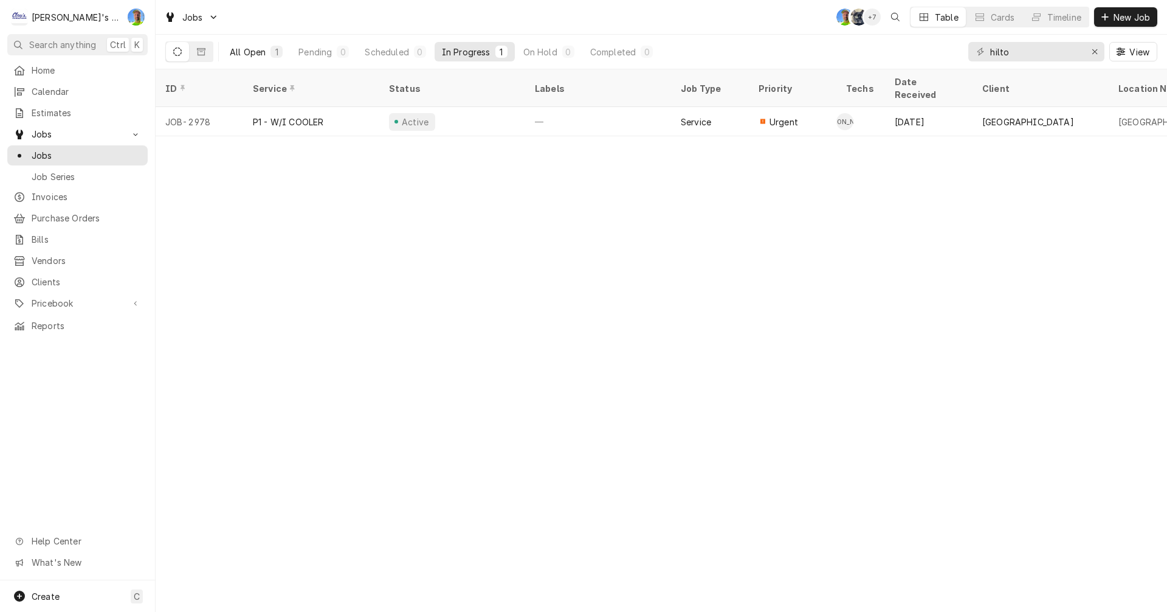
click at [240, 47] on div "All Open" at bounding box center [248, 52] width 36 height 13
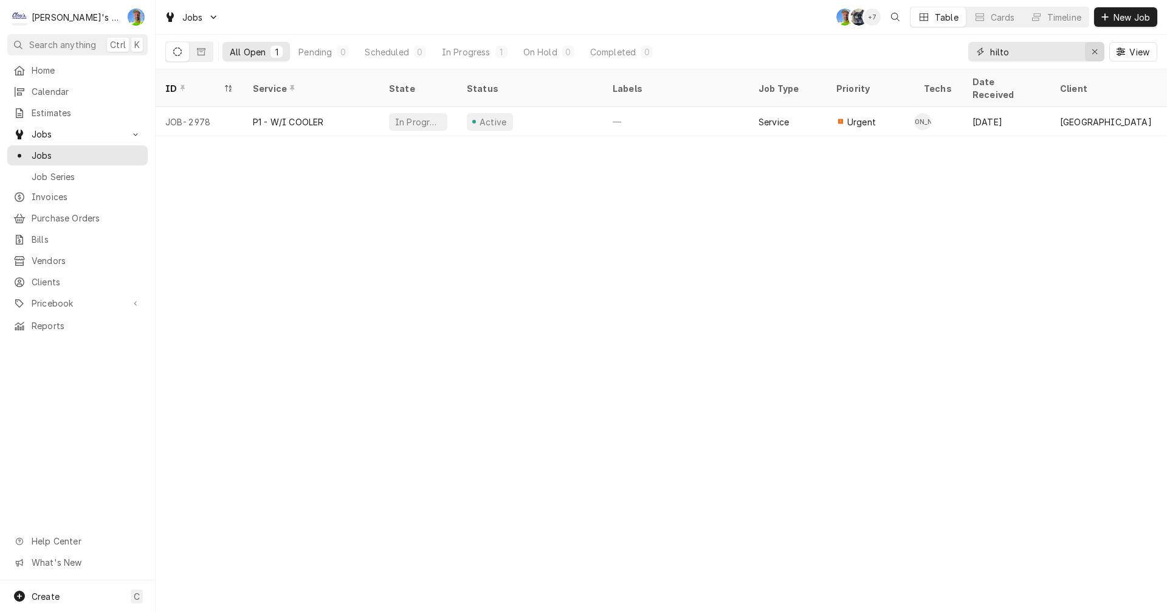
click at [1095, 49] on icon "Erase input" at bounding box center [1095, 51] width 7 height 9
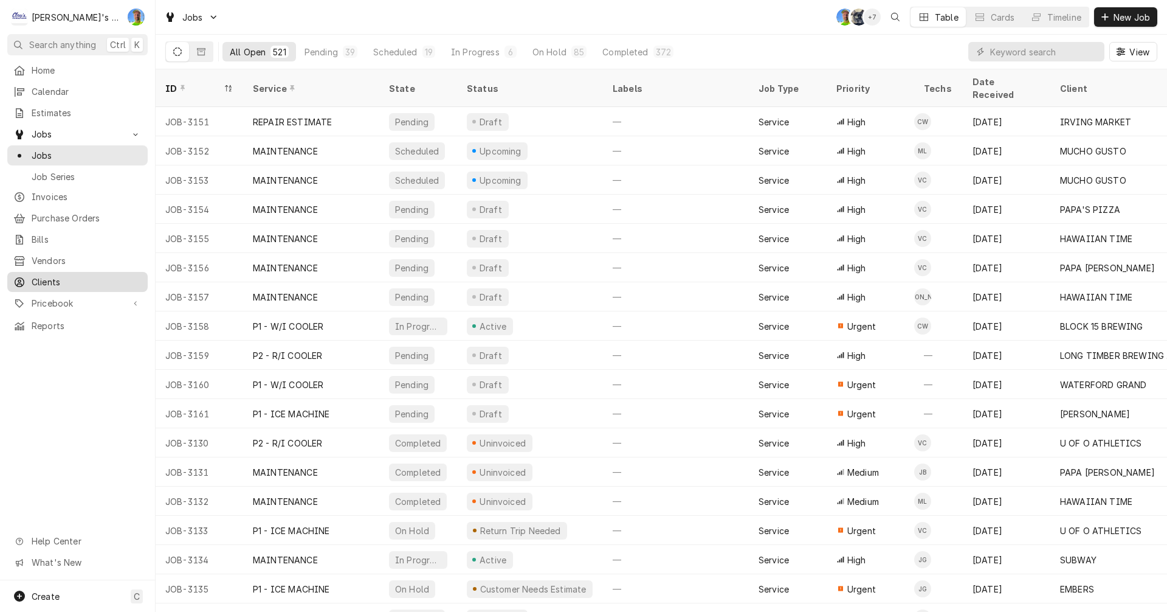
click at [66, 275] on span "Clients" at bounding box center [87, 281] width 110 height 13
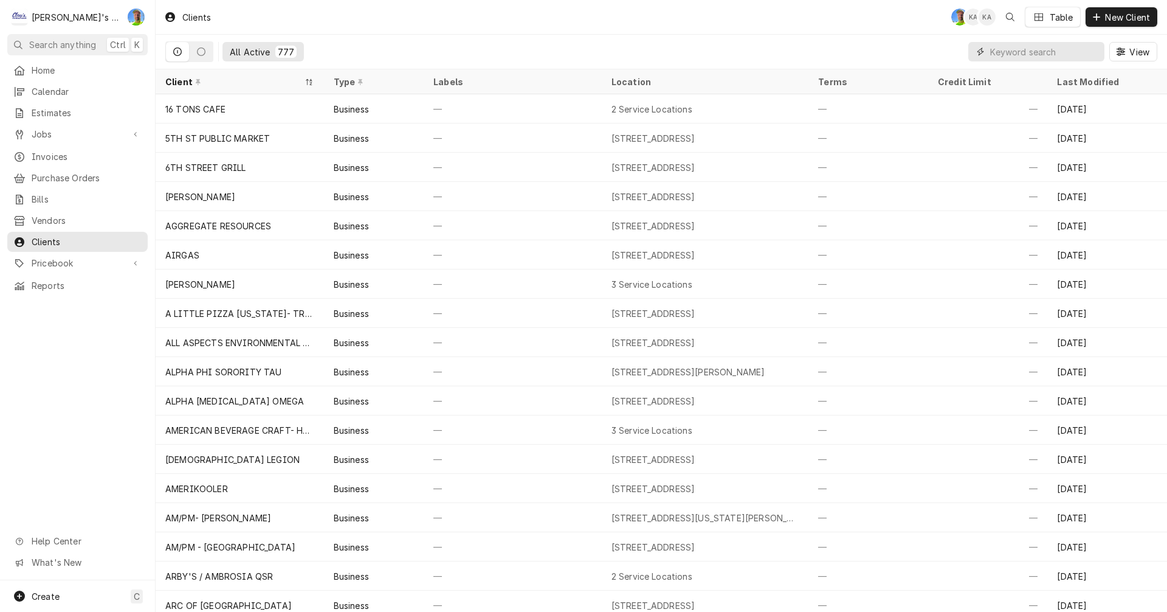
click at [1003, 54] on input "Dynamic Content Wrapper" at bounding box center [1045, 51] width 108 height 19
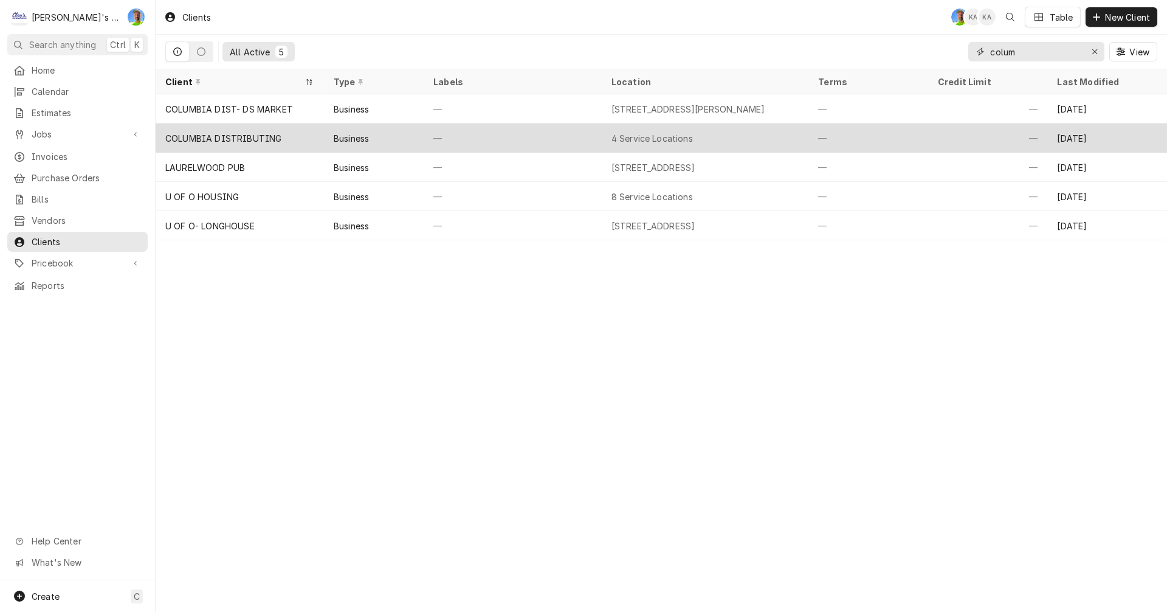
type input "colum"
click at [931, 136] on div "—" at bounding box center [988, 137] width 120 height 29
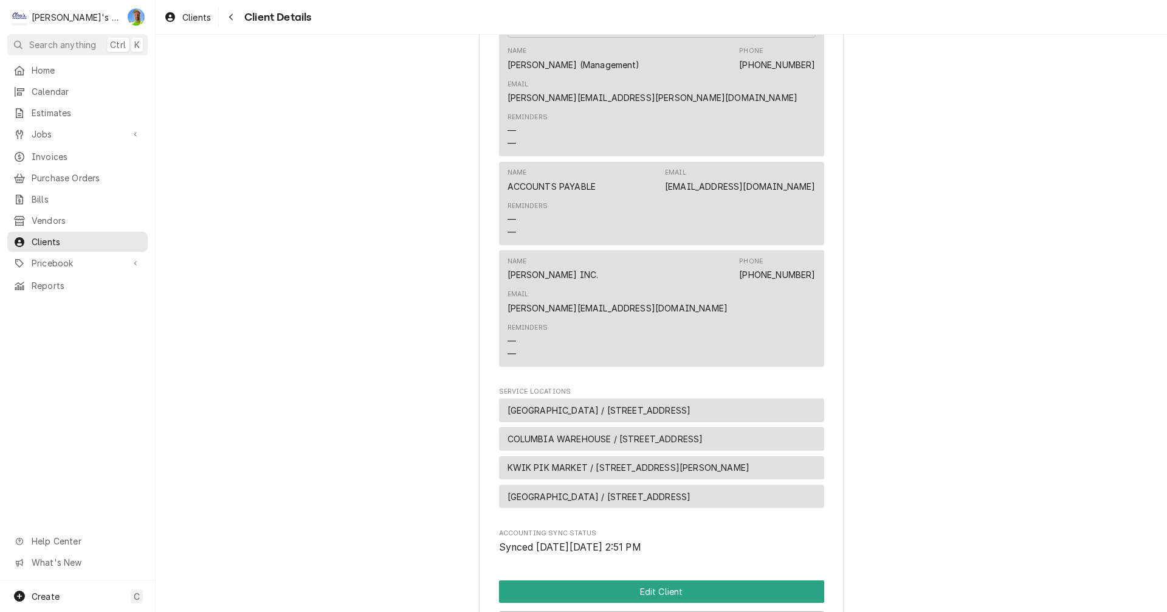
scroll to position [486, 0]
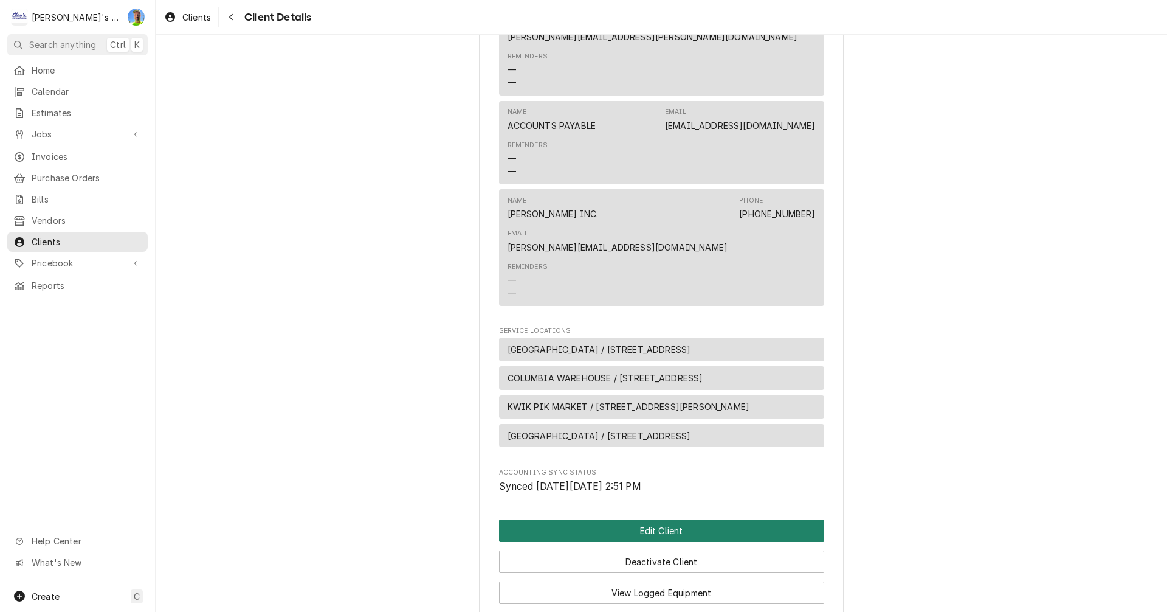
click at [742, 519] on button "Edit Client" at bounding box center [661, 530] width 325 height 22
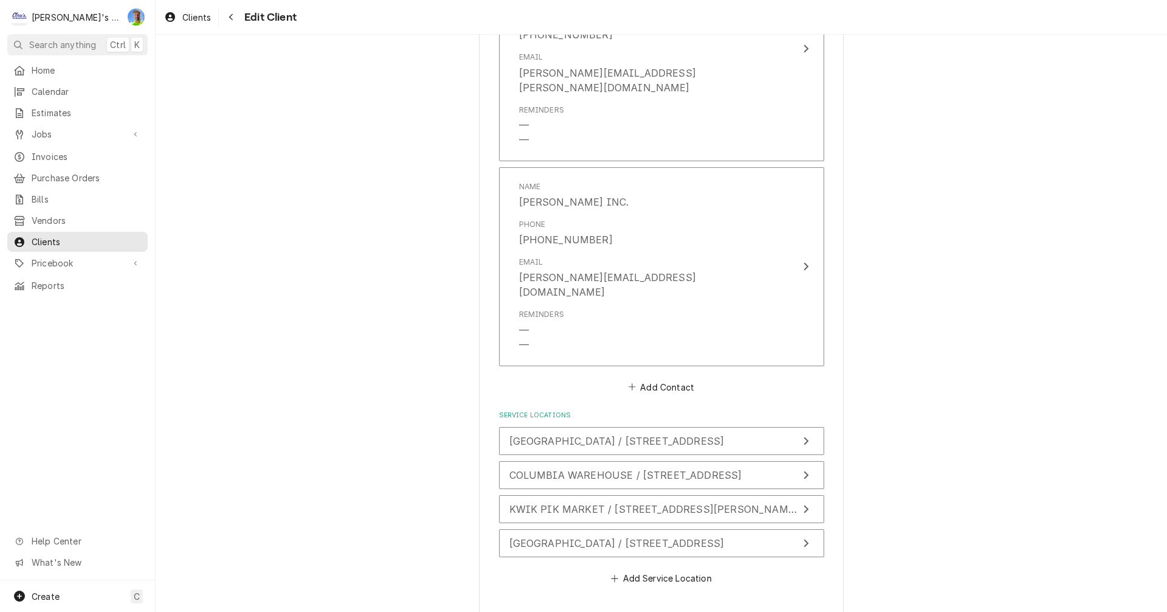
scroll to position [1151, 0]
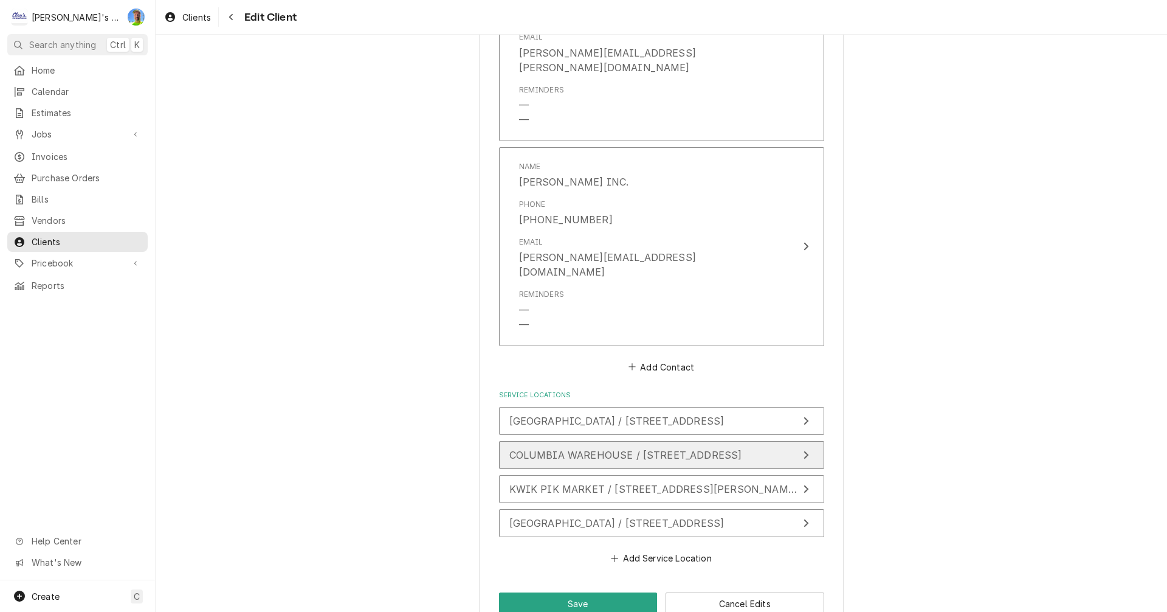
click at [742, 449] on span "COLUMBIA WAREHOUSE / [STREET_ADDRESS]" at bounding box center [626, 455] width 233 height 12
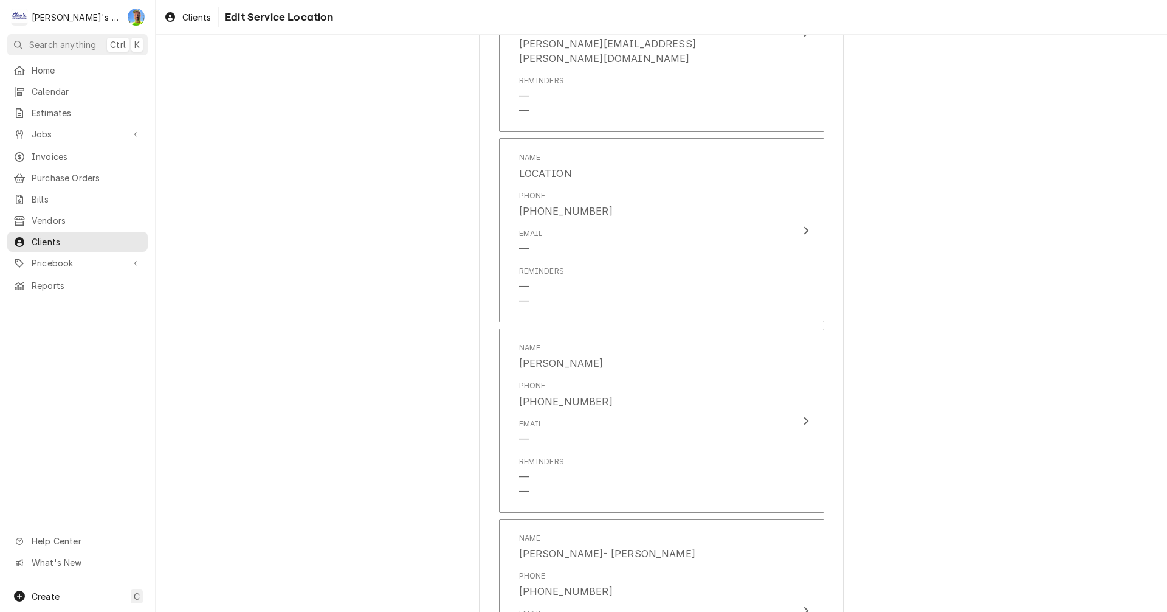
scroll to position [2488, 0]
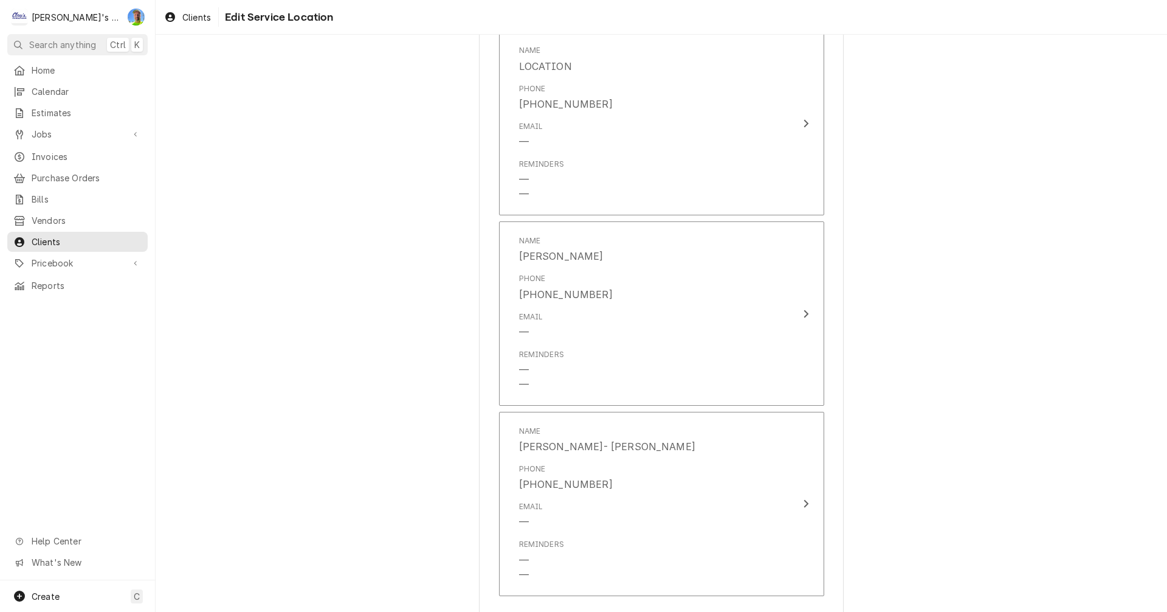
type textarea "x"
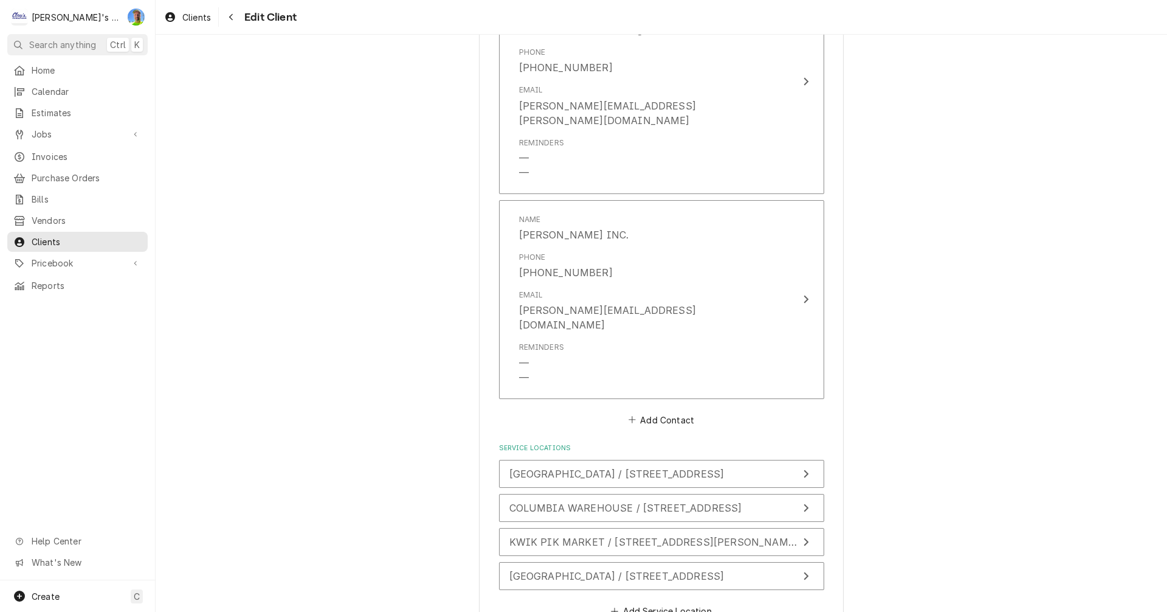
scroll to position [1151, 0]
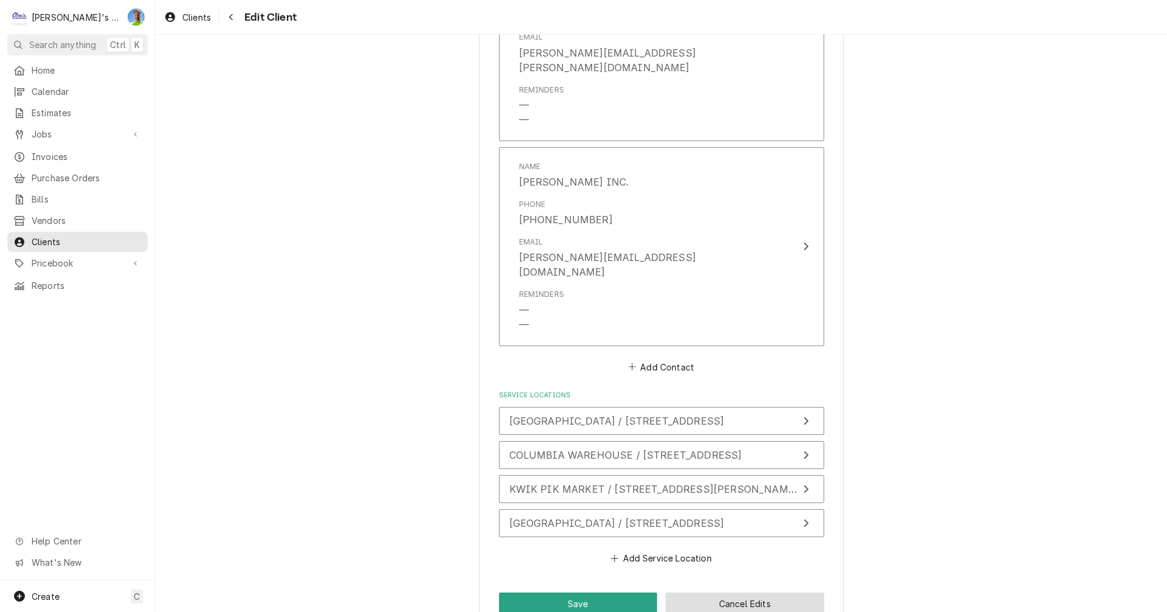
click at [793, 592] on button "Cancel Edits" at bounding box center [745, 603] width 159 height 22
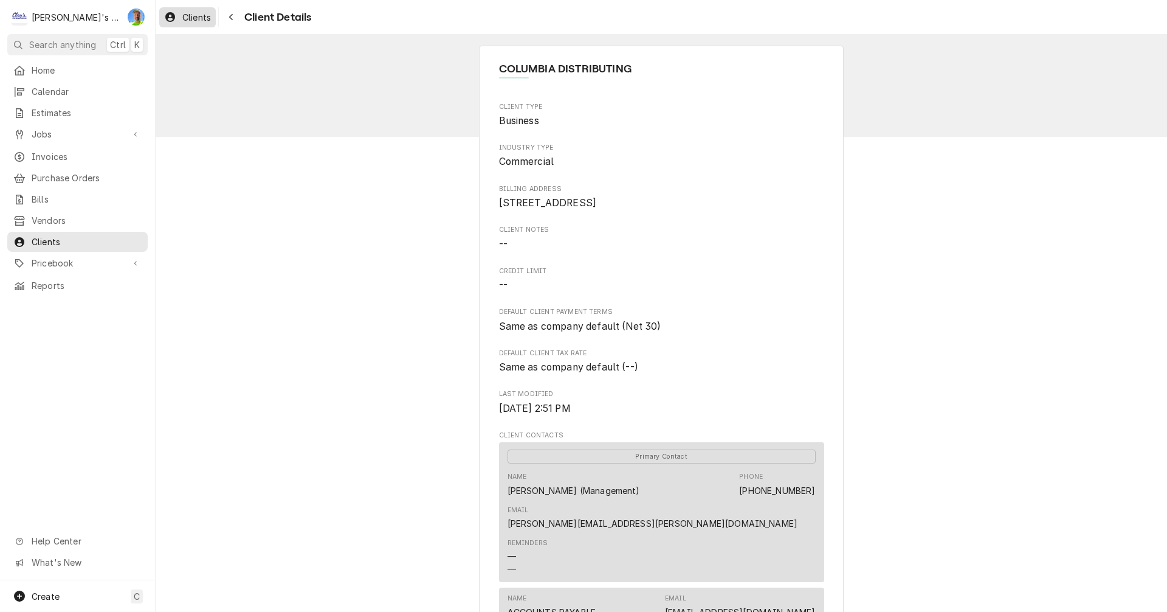
click at [187, 13] on span "Clients" at bounding box center [196, 17] width 29 height 13
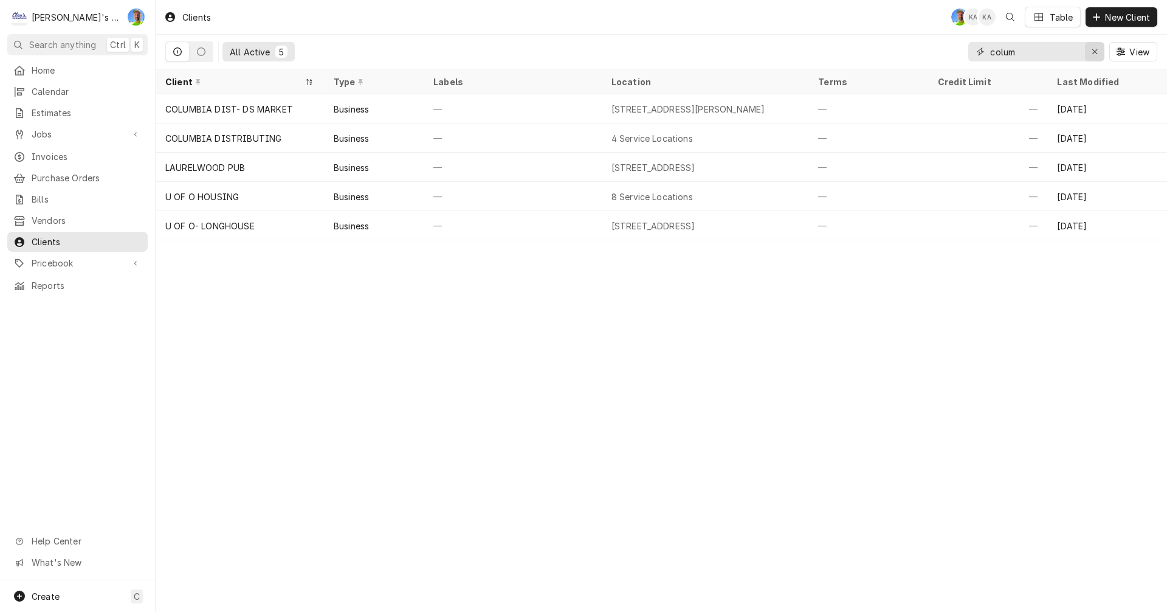
click at [1096, 54] on icon "Erase input" at bounding box center [1095, 51] width 7 height 9
